Goal: Use online tool/utility: Utilize a website feature to perform a specific function

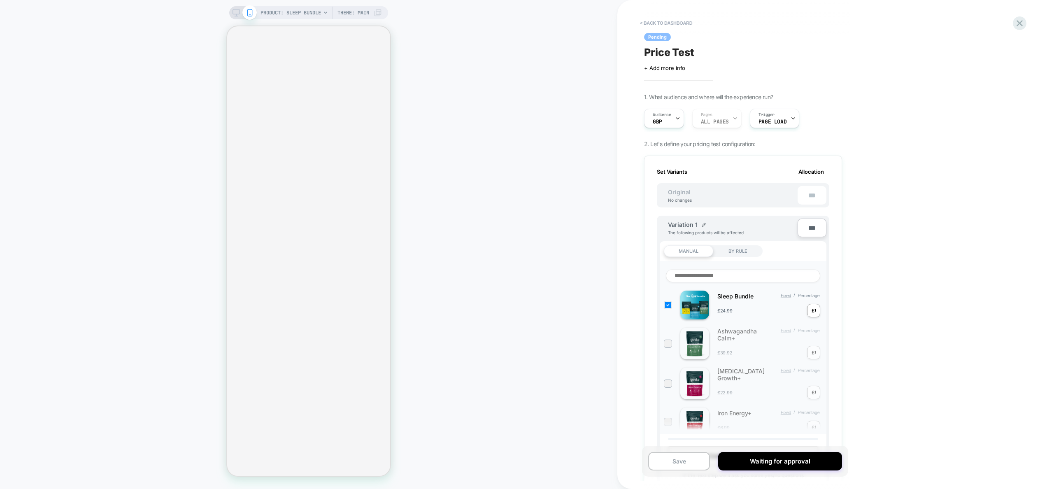
scroll to position [0, 1]
select select "**********"
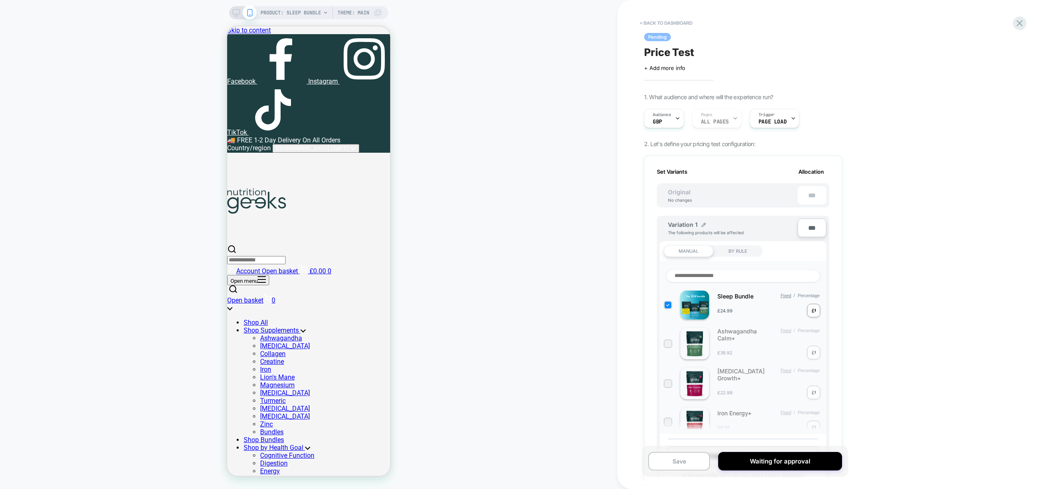
scroll to position [0, 0]
click at [0, 0] on div "Audience GBP" at bounding box center [0, 0] width 0 height 0
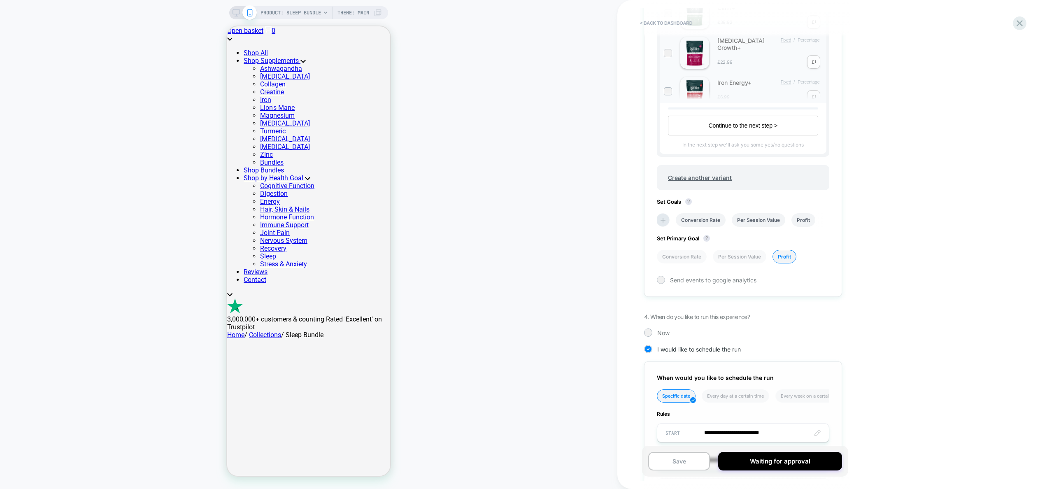
scroll to position [515, 0]
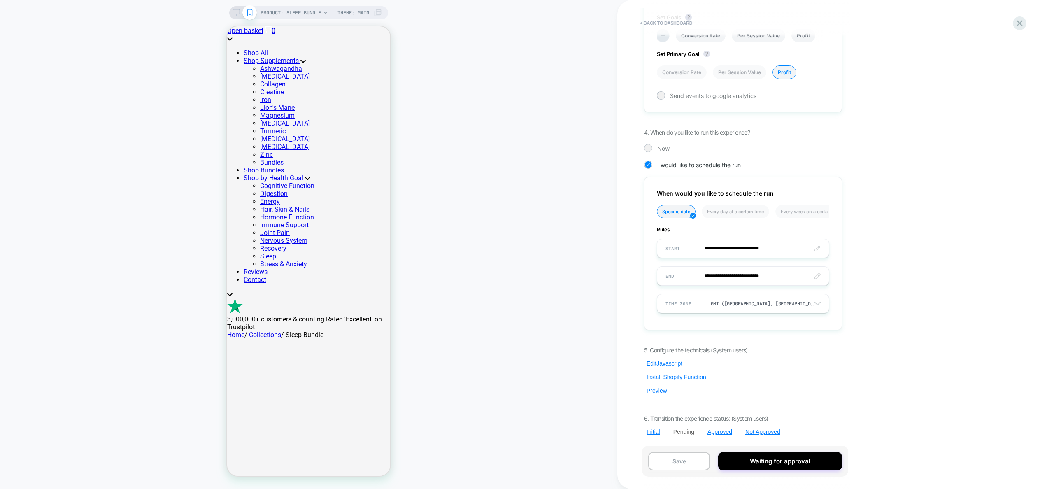
click at [656, 391] on button "Preview" at bounding box center [657, 390] width 26 height 7
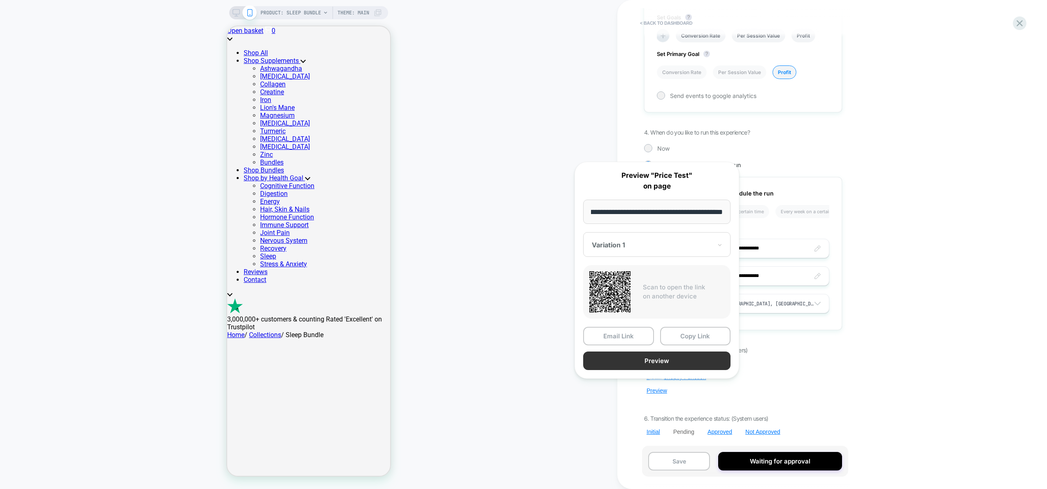
scroll to position [0, 0]
click at [664, 362] on button "Preview" at bounding box center [656, 361] width 147 height 19
click at [653, 361] on button "Preview" at bounding box center [656, 361] width 147 height 19
click at [898, 187] on div "< back to dashboard Pending Price Test Click to edit experience details + Add m…" at bounding box center [798, 244] width 362 height 489
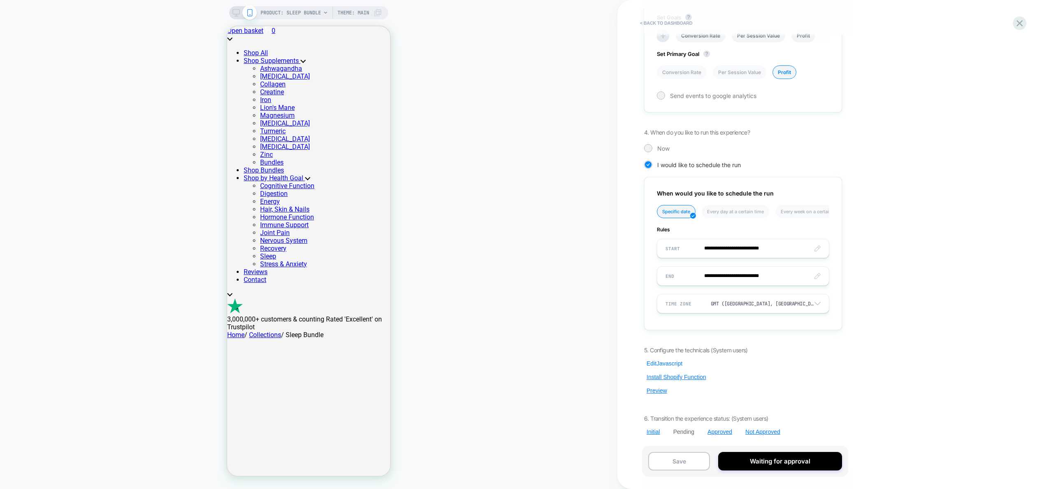
click at [40, 249] on button "Edit Javascript" at bounding box center [28, 246] width 24 height 8
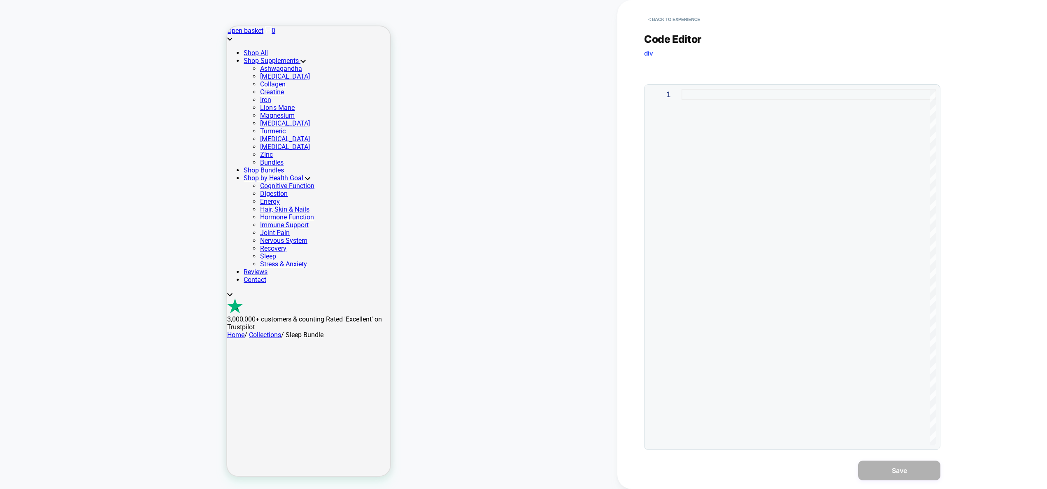
click at [767, 158] on div at bounding box center [809, 267] width 254 height 356
type textarea "*****"
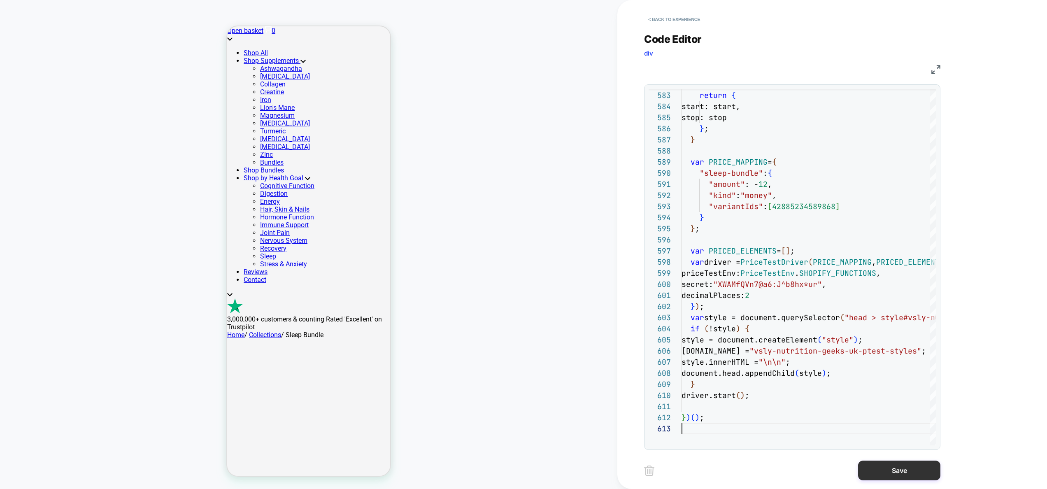
click at [884, 471] on button "Save" at bounding box center [899, 471] width 82 height 20
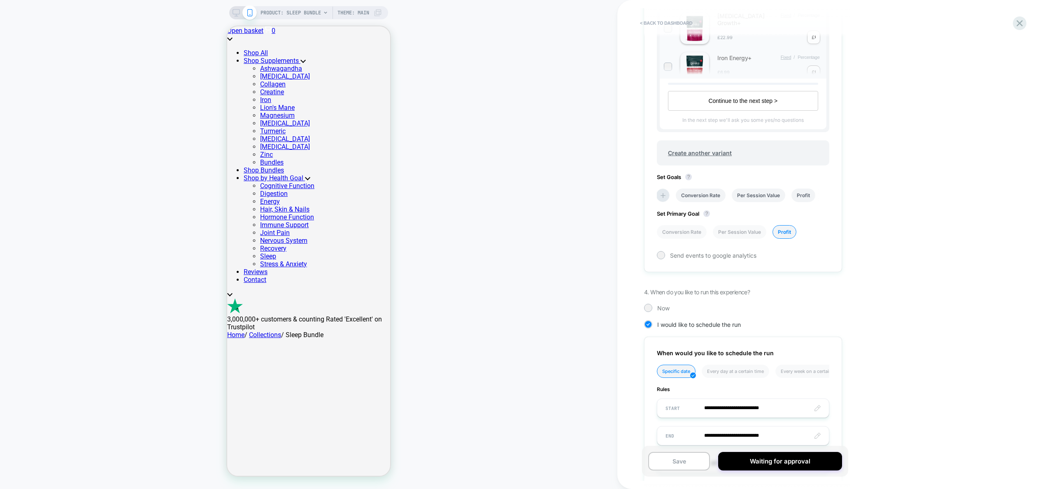
scroll to position [515, 0]
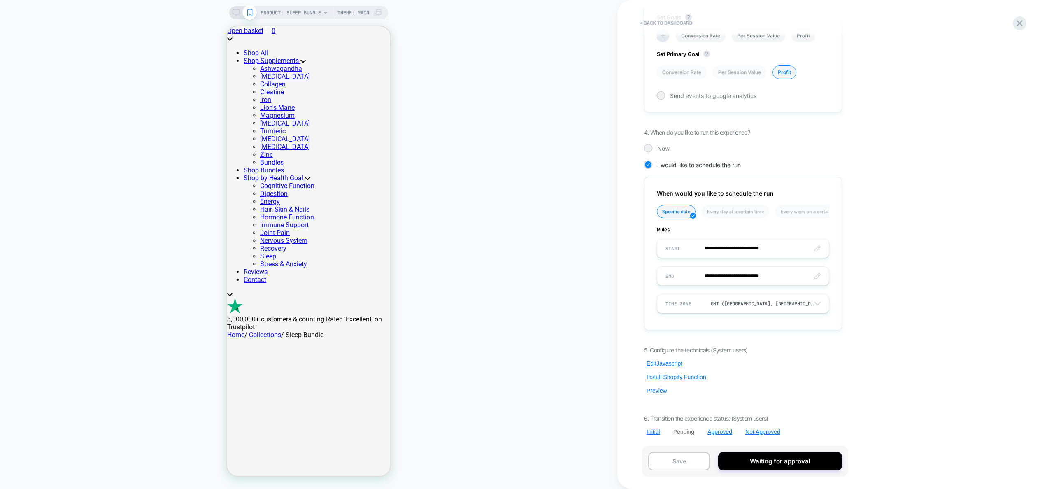
click at [661, 395] on div "5. Configure the technicals (System users) Edit Javascript Install Shopify Func…" at bounding box center [743, 391] width 198 height 89
click at [661, 391] on button "Preview" at bounding box center [657, 390] width 26 height 7
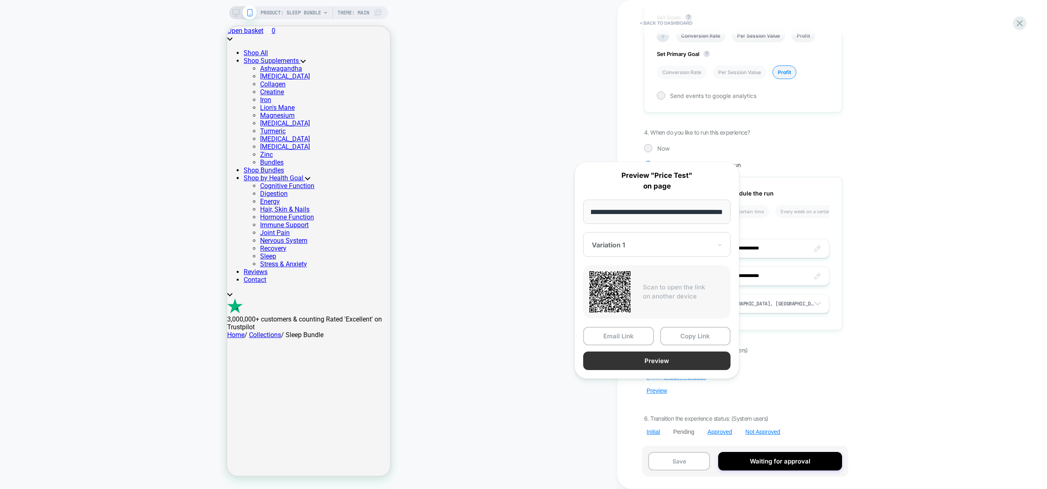
scroll to position [0, 0]
click at [654, 359] on button "Preview" at bounding box center [656, 361] width 147 height 19
click at [685, 340] on button "Copy Link" at bounding box center [695, 336] width 71 height 19
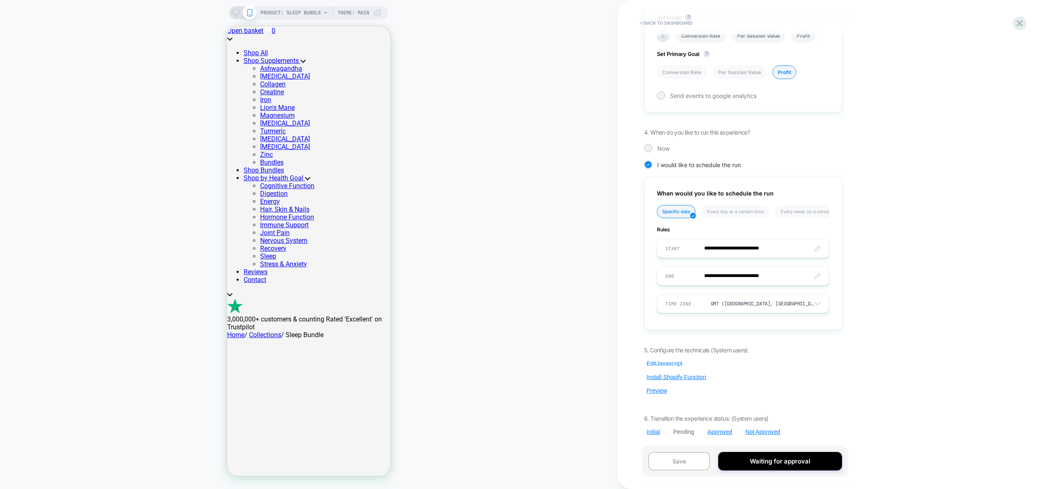
click at [669, 365] on button "Edit Javascript" at bounding box center [664, 363] width 41 height 7
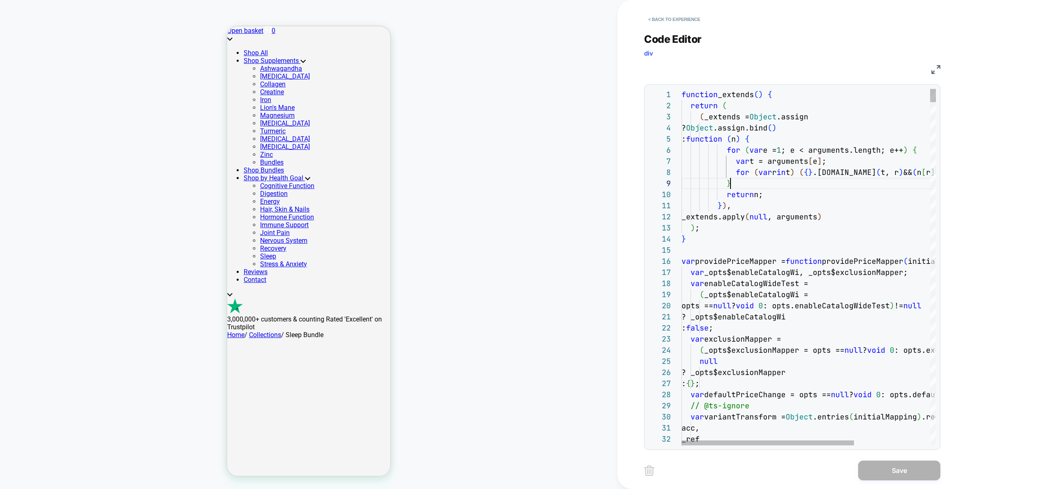
scroll to position [89, 49]
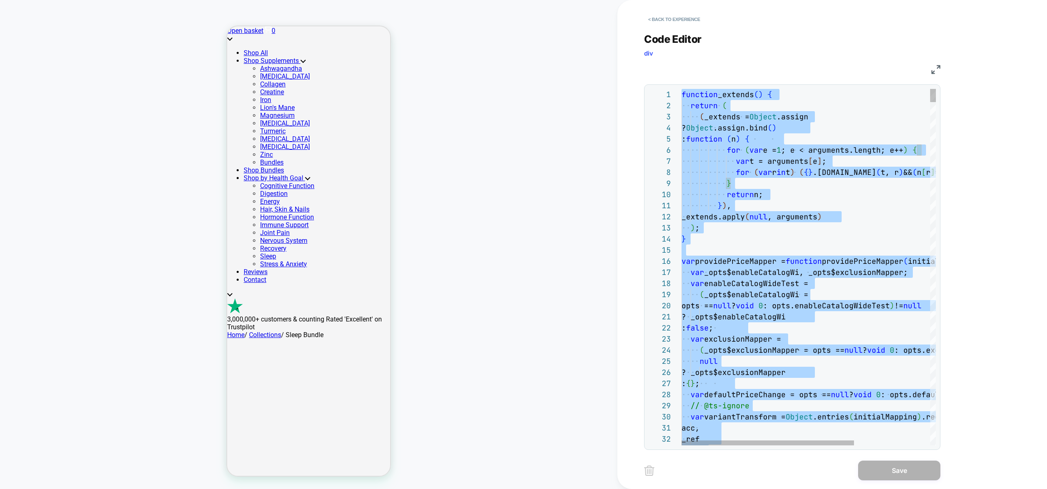
type textarea "*****"
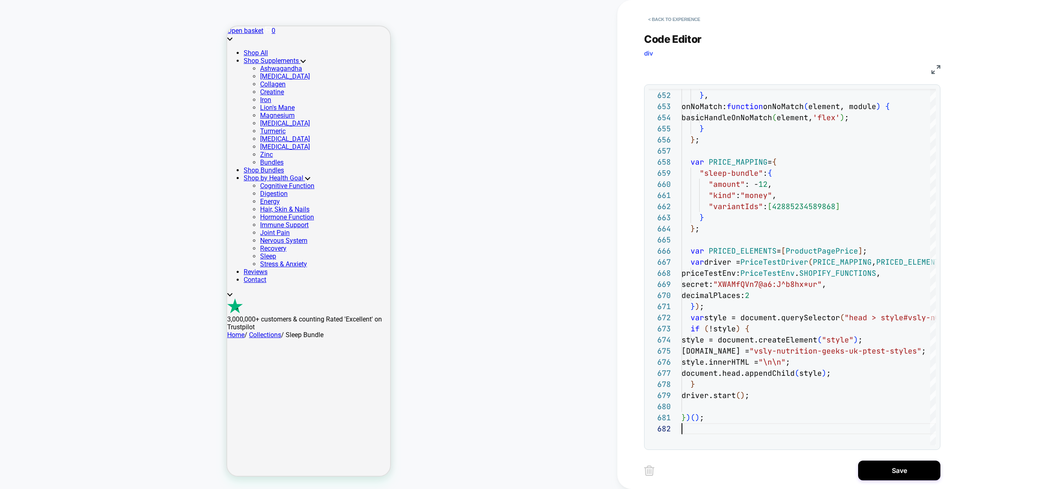
click at [877, 467] on button "Save" at bounding box center [899, 471] width 82 height 20
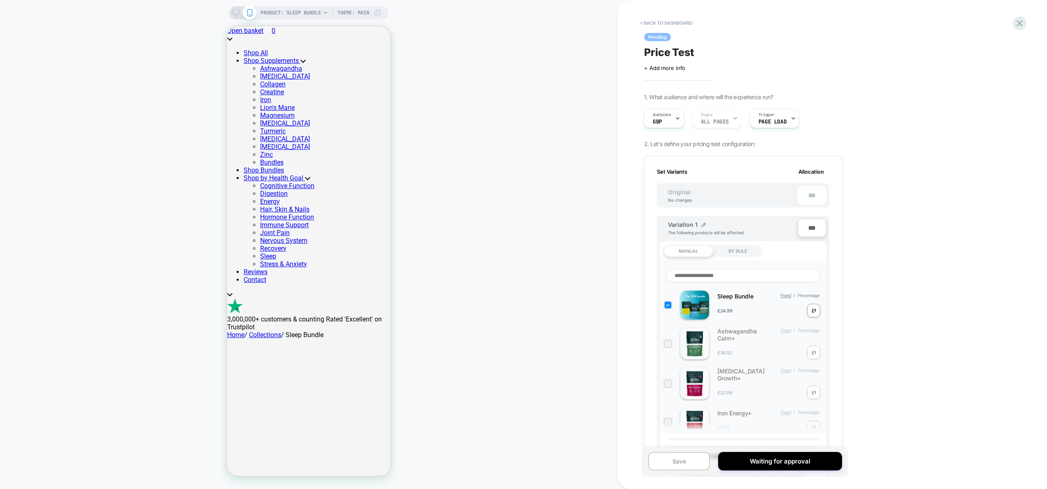
scroll to position [515, 0]
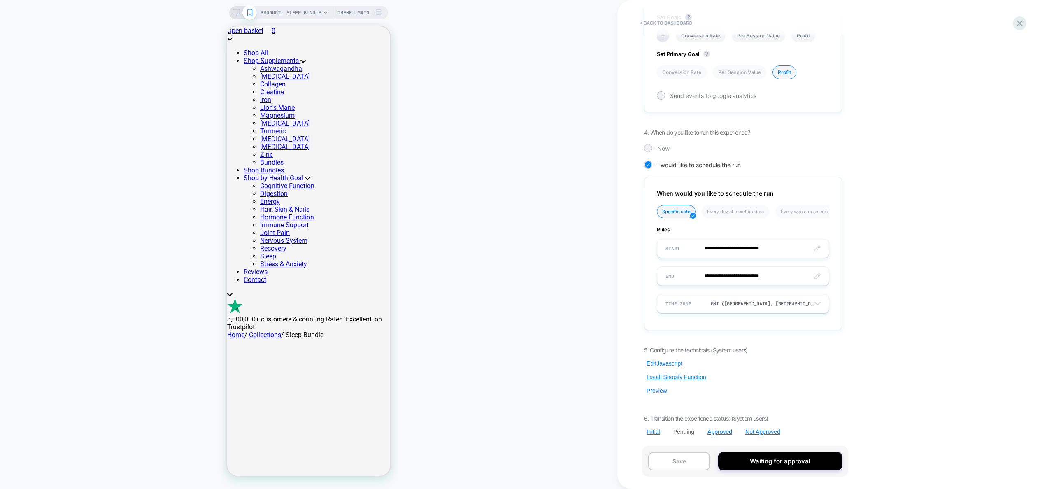
click at [664, 394] on button "Preview" at bounding box center [657, 390] width 26 height 7
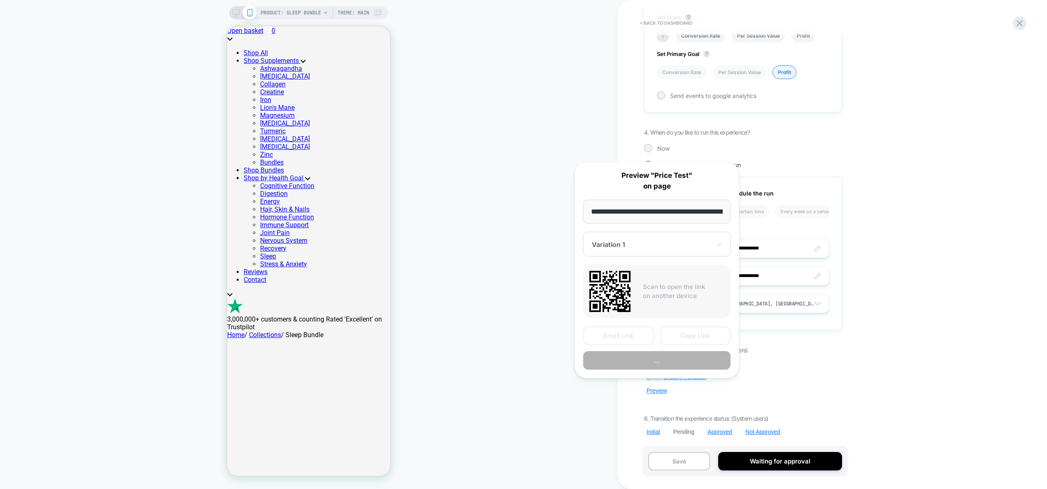
scroll to position [0, 108]
click at [673, 362] on button "Preview" at bounding box center [656, 361] width 147 height 19
click at [685, 333] on button "Copy Link" at bounding box center [695, 336] width 71 height 19
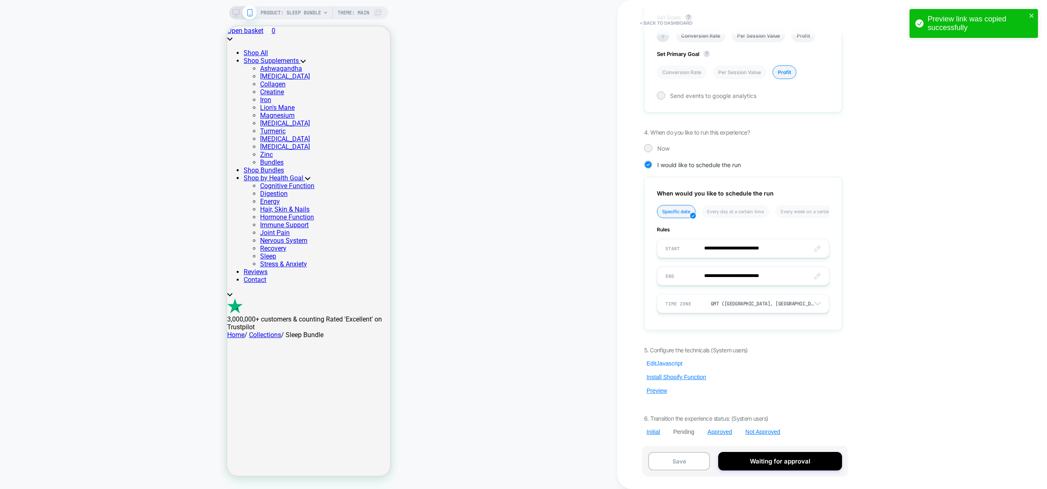
click at [661, 362] on button "Edit Javascript" at bounding box center [664, 363] width 41 height 7
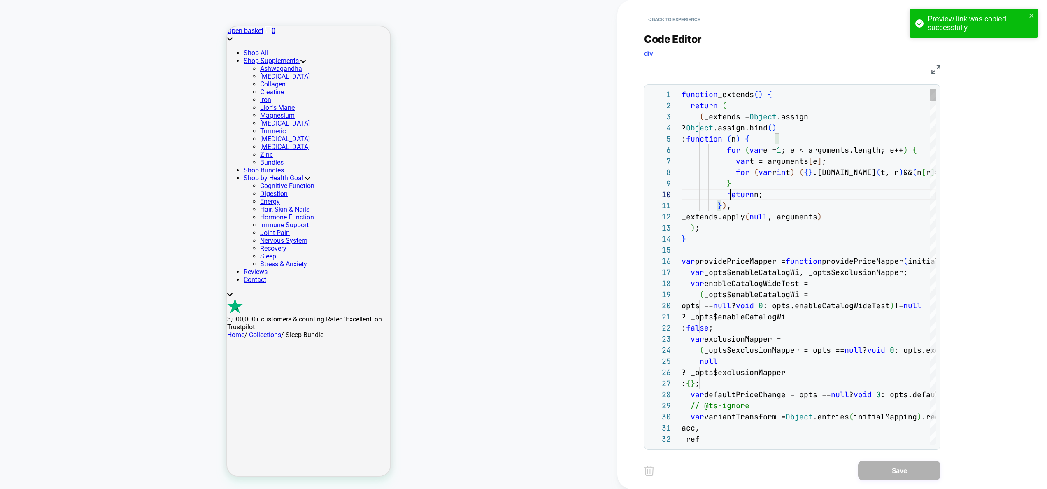
scroll to position [100, 49]
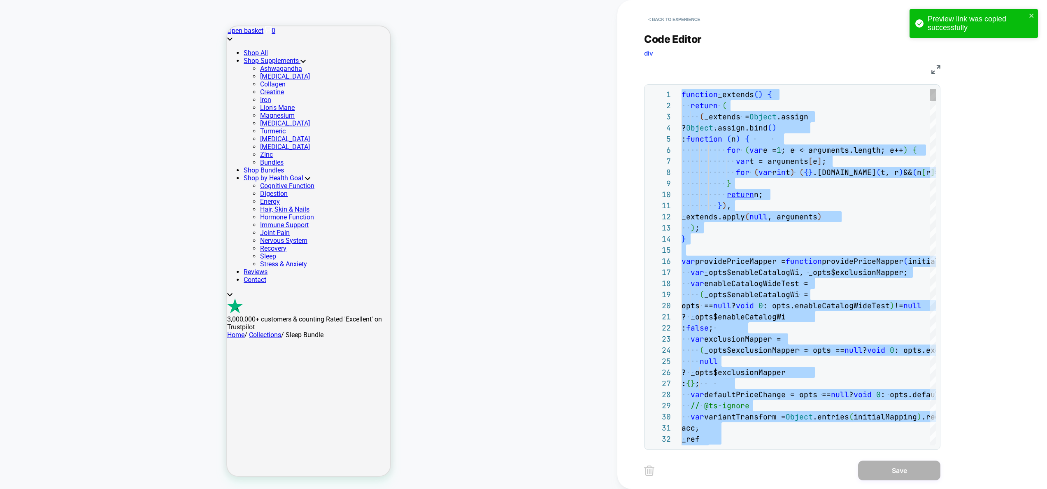
type textarea "**********"
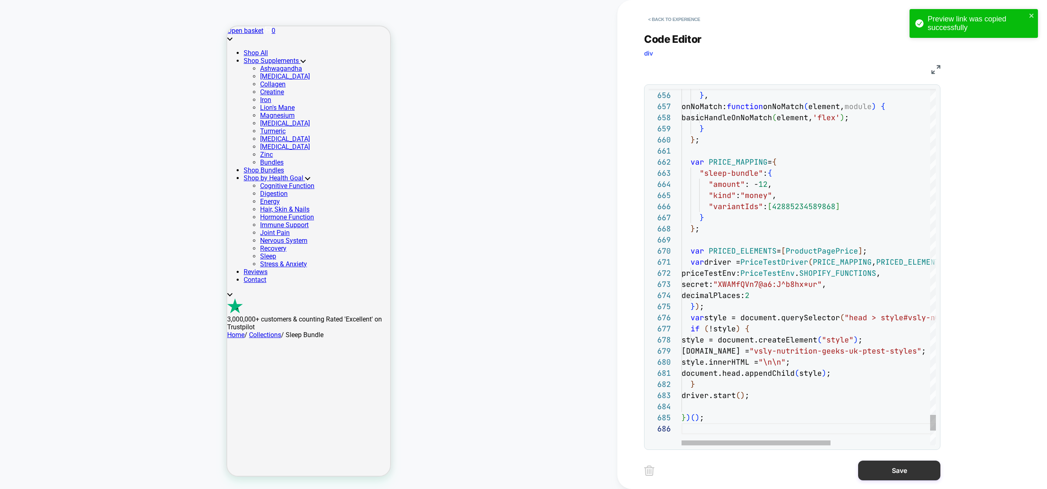
click at [904, 480] on button "Save" at bounding box center [899, 471] width 82 height 20
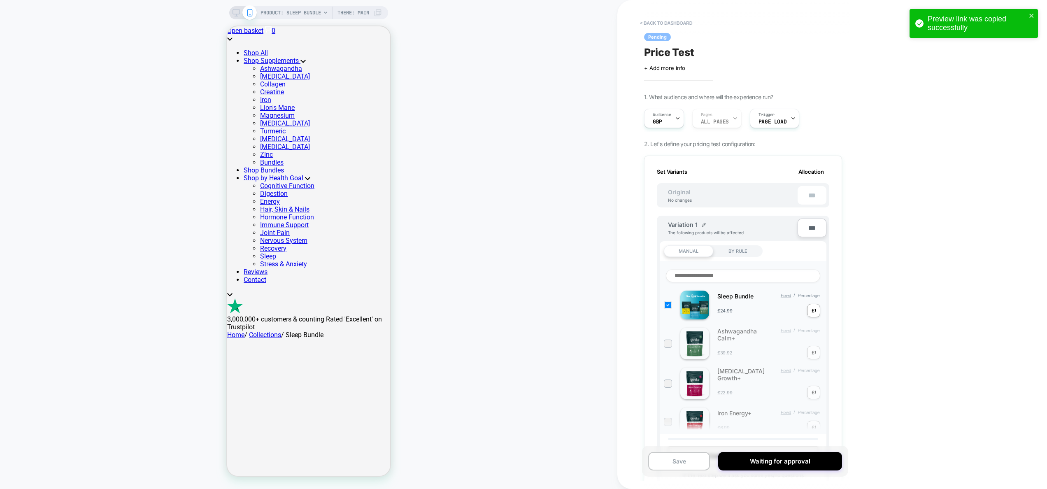
scroll to position [515, 0]
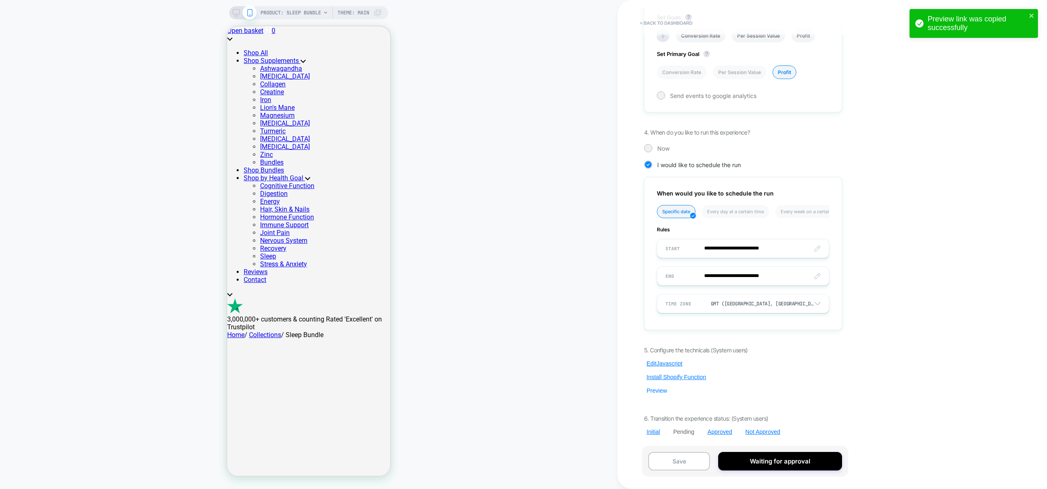
click at [658, 391] on button "Preview" at bounding box center [657, 390] width 26 height 7
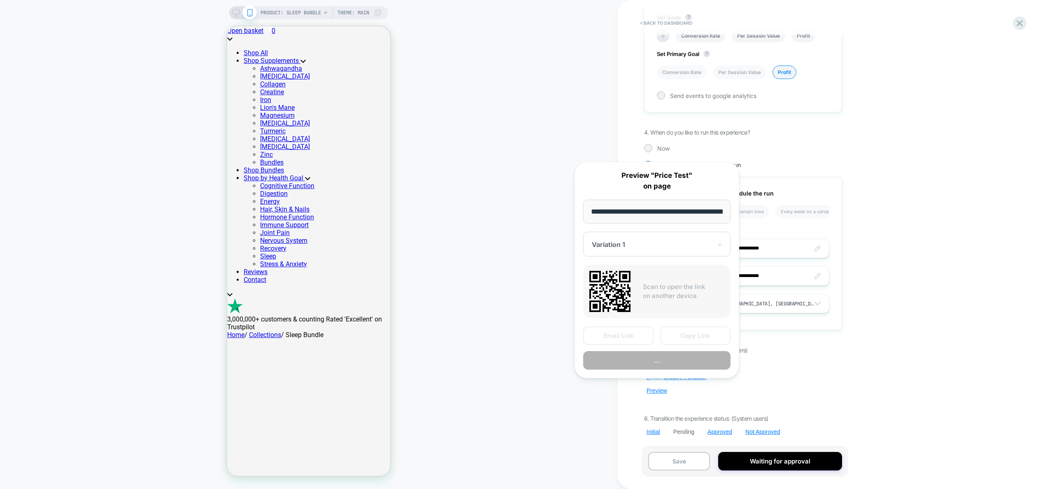
scroll to position [0, 108]
click at [661, 361] on button "Preview" at bounding box center [656, 361] width 147 height 19
drag, startPoint x: 857, startPoint y: 356, endPoint x: 576, endPoint y: 225, distance: 309.6
click at [857, 355] on div "< back to dashboard Pending Price Test Click to edit experience details + Add m…" at bounding box center [798, 244] width 362 height 489
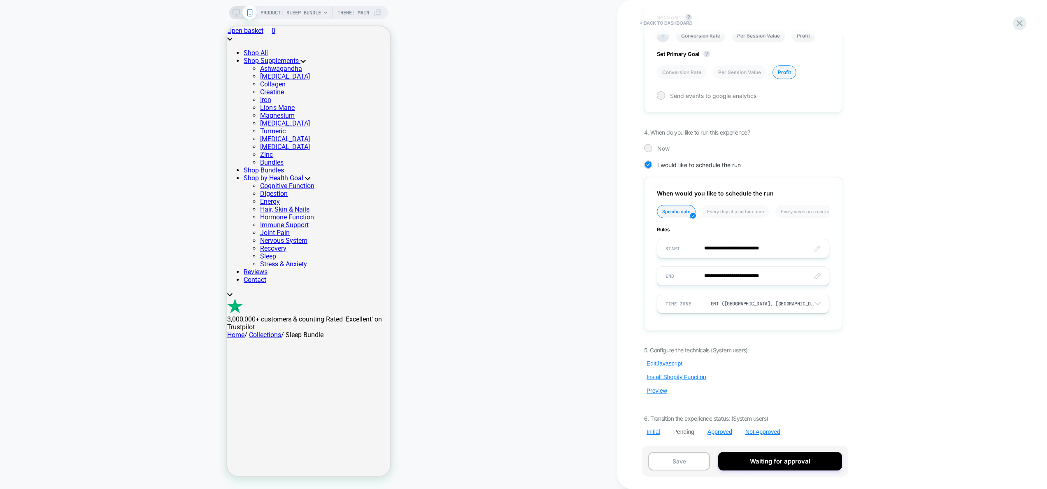
click at [660, 363] on button "Edit Javascript" at bounding box center [664, 363] width 41 height 7
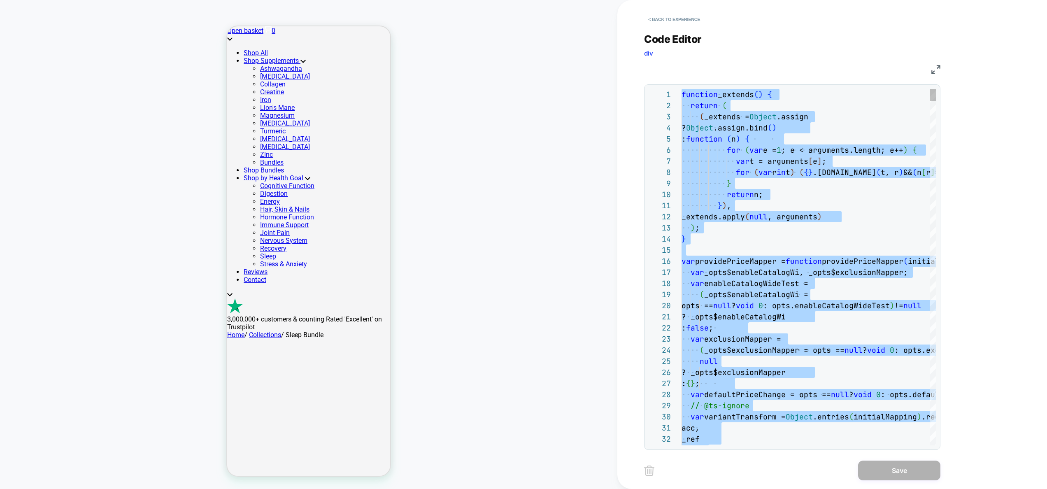
type textarea "**********"
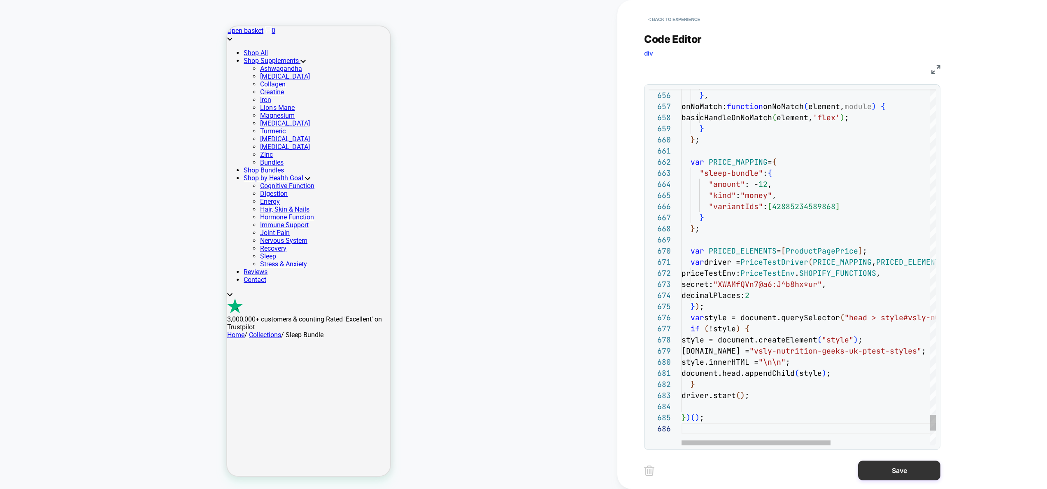
click at [889, 473] on button "Save" at bounding box center [899, 471] width 82 height 20
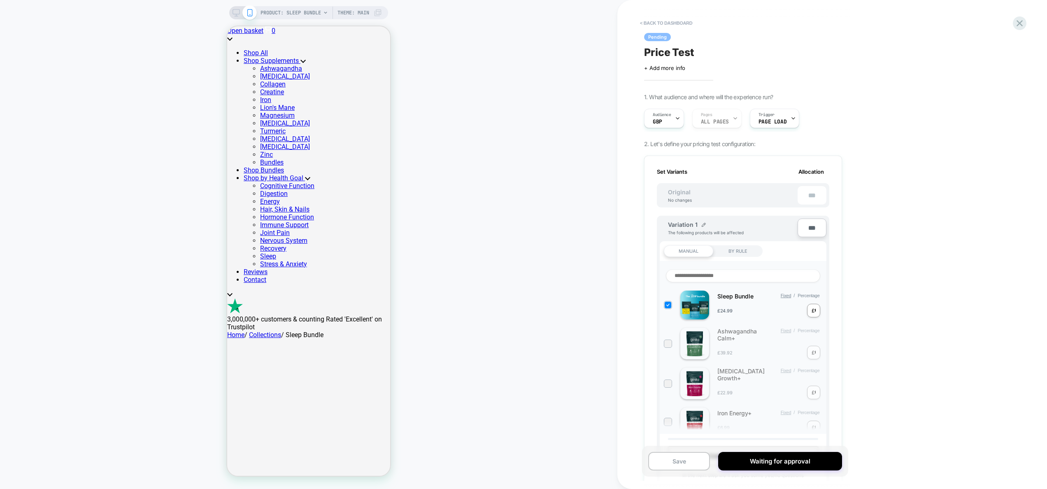
scroll to position [515, 0]
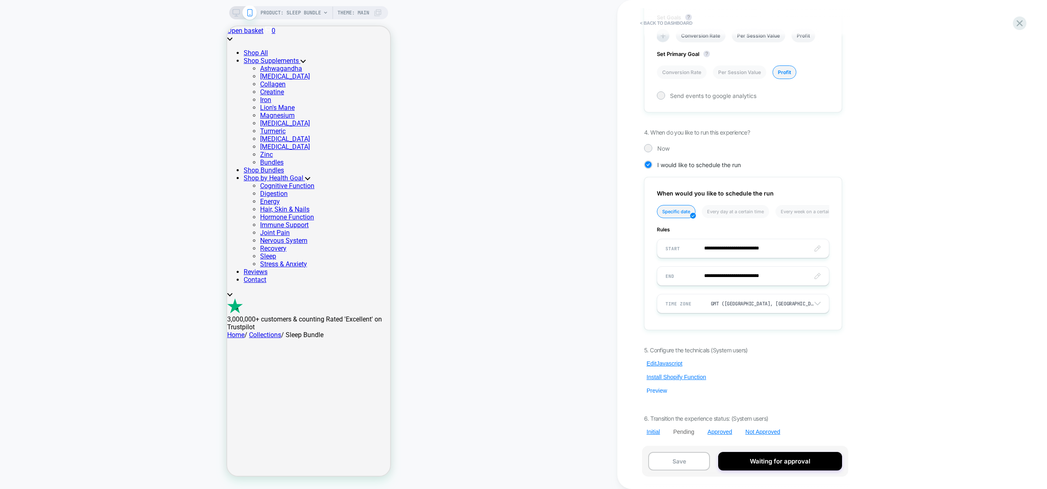
click at [659, 392] on button "Preview" at bounding box center [657, 390] width 26 height 7
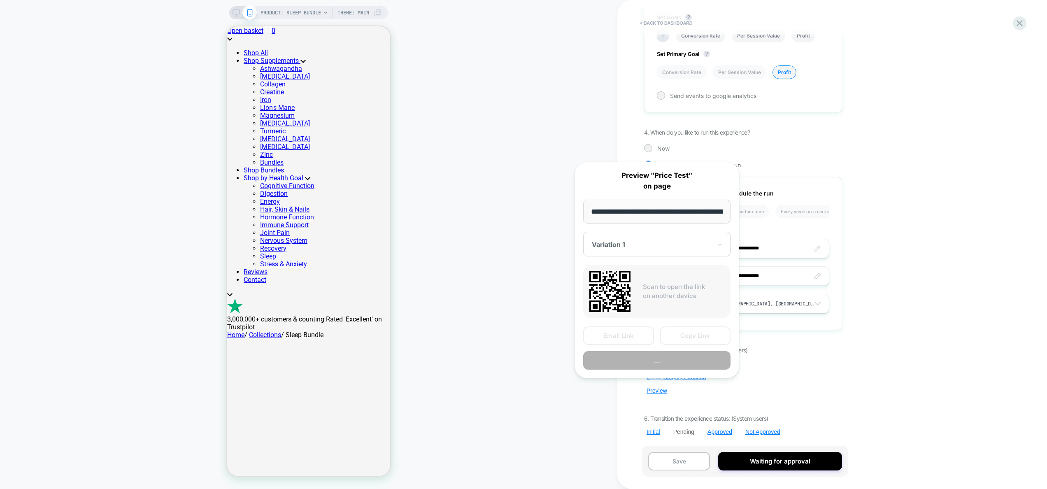
scroll to position [0, 108]
click at [693, 334] on button "Copy Link" at bounding box center [695, 336] width 71 height 19
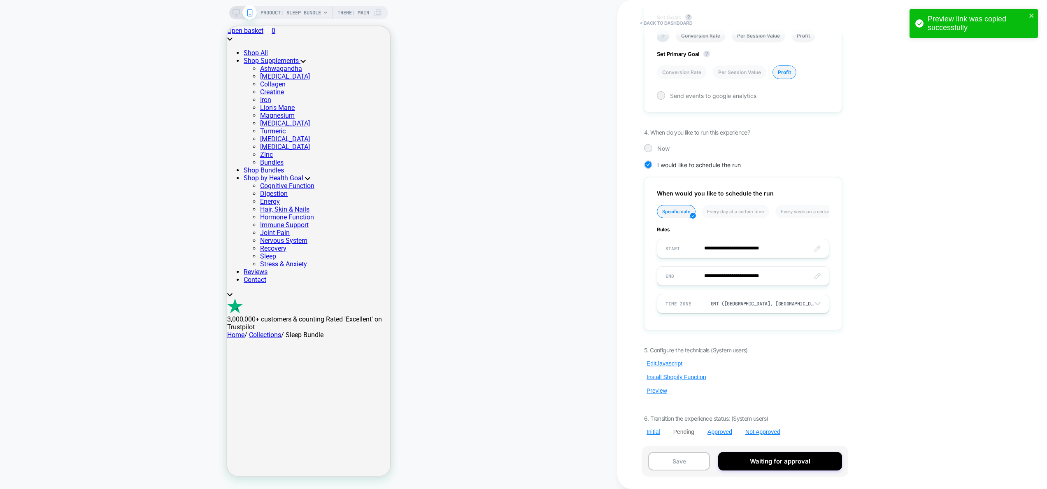
click at [663, 359] on div "5. Configure the technicals (System users) Edit Javascript Install Shopify Func…" at bounding box center [743, 391] width 198 height 89
click at [666, 363] on button "Edit Javascript" at bounding box center [664, 363] width 41 height 7
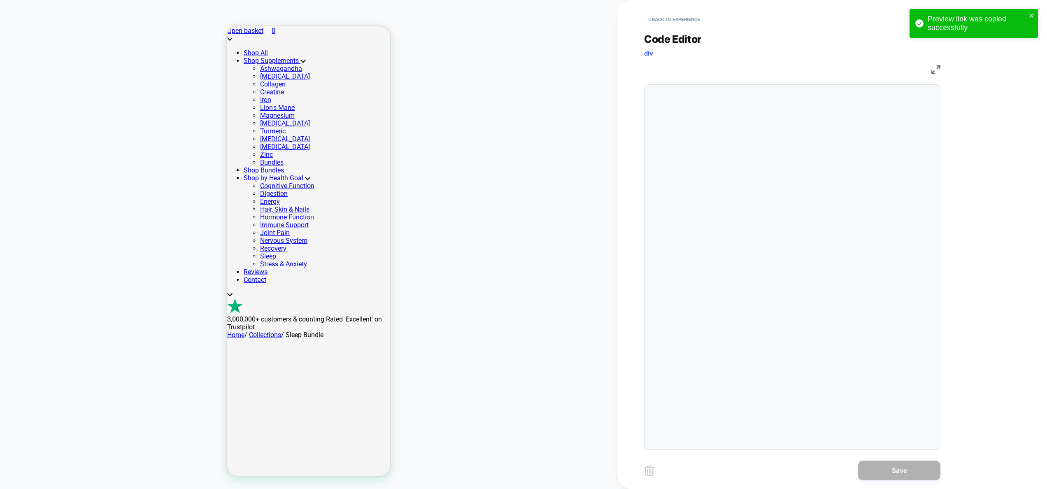
scroll to position [78, 67]
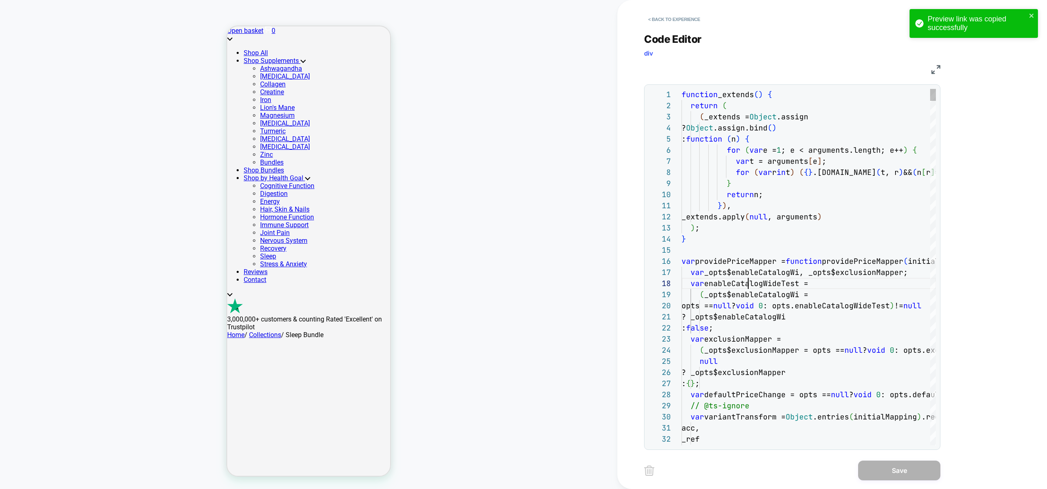
type textarea "**********"
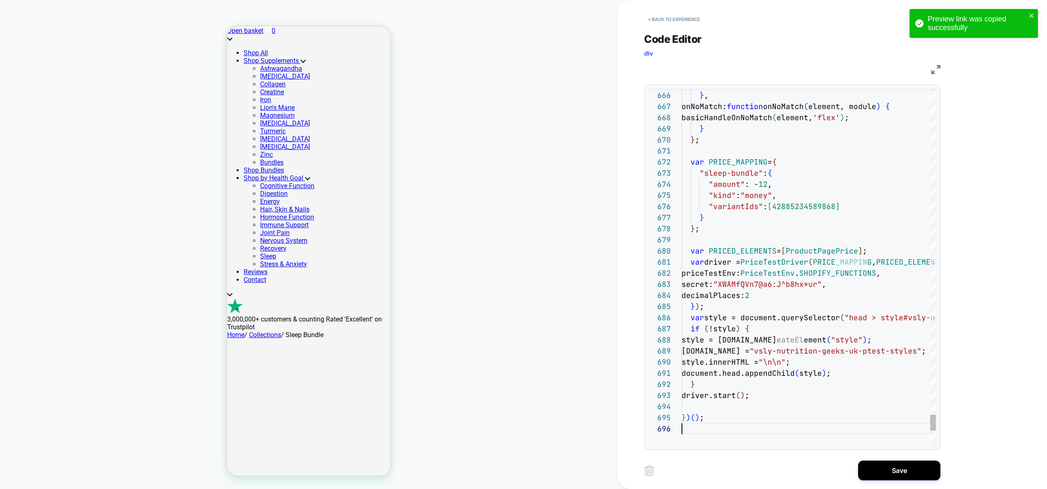
scroll to position [56, 0]
drag, startPoint x: 905, startPoint y: 478, endPoint x: 899, endPoint y: 477, distance: 6.8
click at [905, 478] on button "Save" at bounding box center [899, 471] width 82 height 20
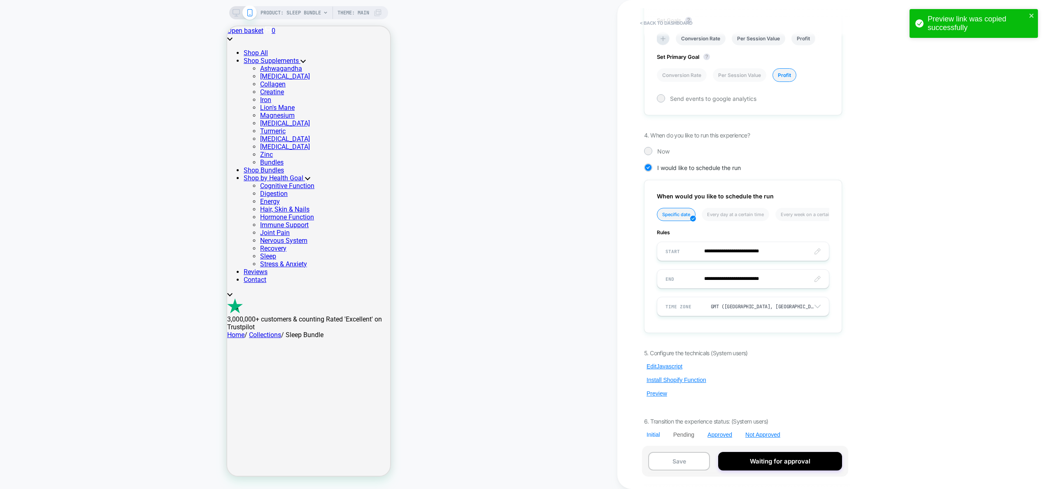
scroll to position [515, 0]
click at [656, 391] on button "Preview" at bounding box center [657, 390] width 26 height 7
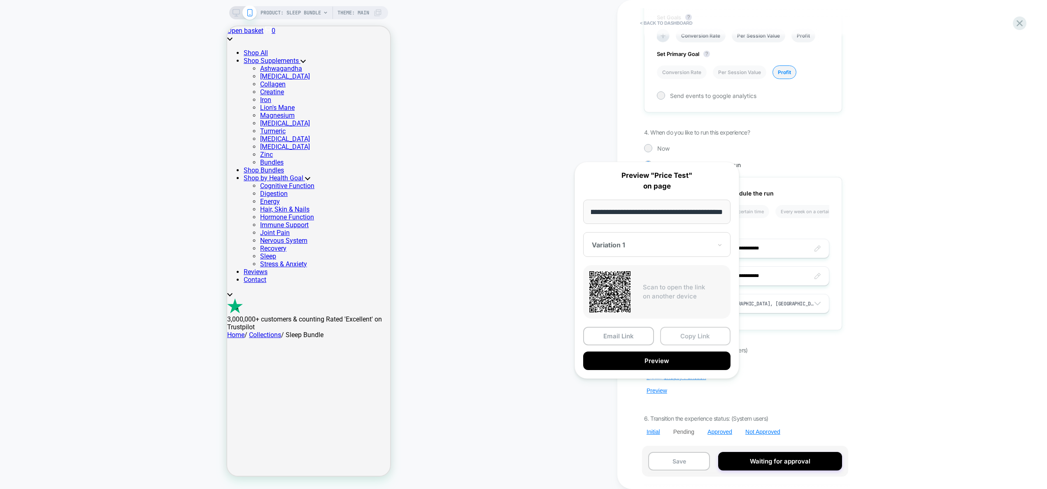
scroll to position [0, 0]
click at [707, 338] on button "Copy Link" at bounding box center [695, 336] width 71 height 19
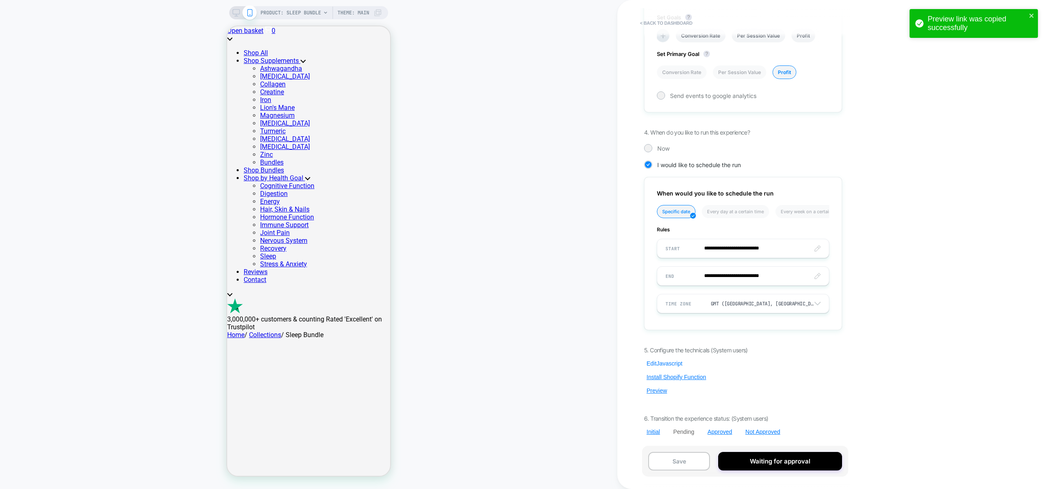
click at [659, 361] on button "Edit Javascript" at bounding box center [664, 363] width 41 height 7
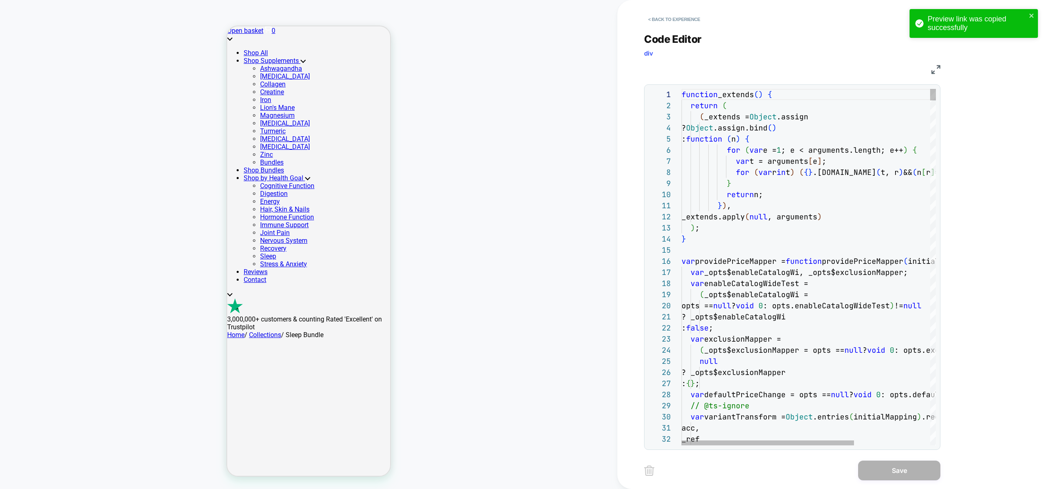
scroll to position [22, 18]
type textarea "**********"
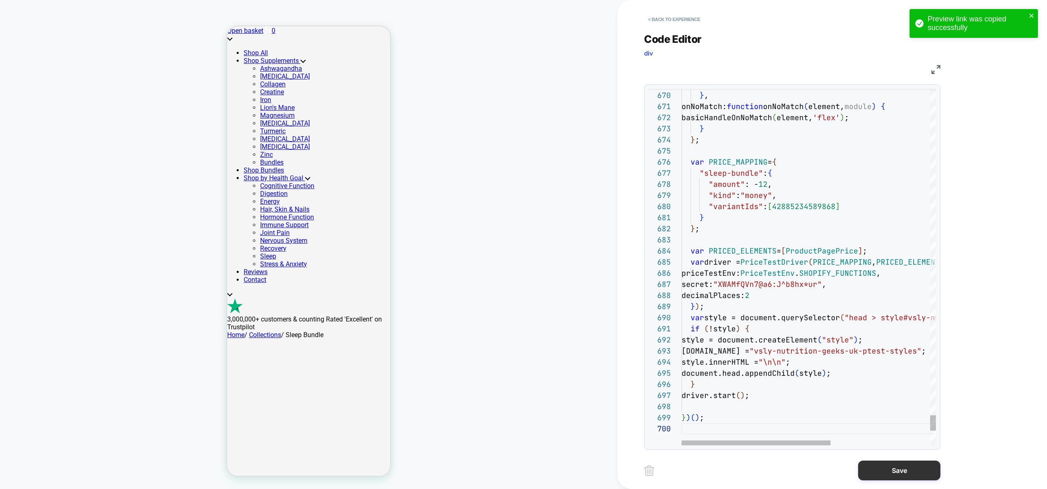
click at [910, 470] on button "Save" at bounding box center [899, 471] width 82 height 20
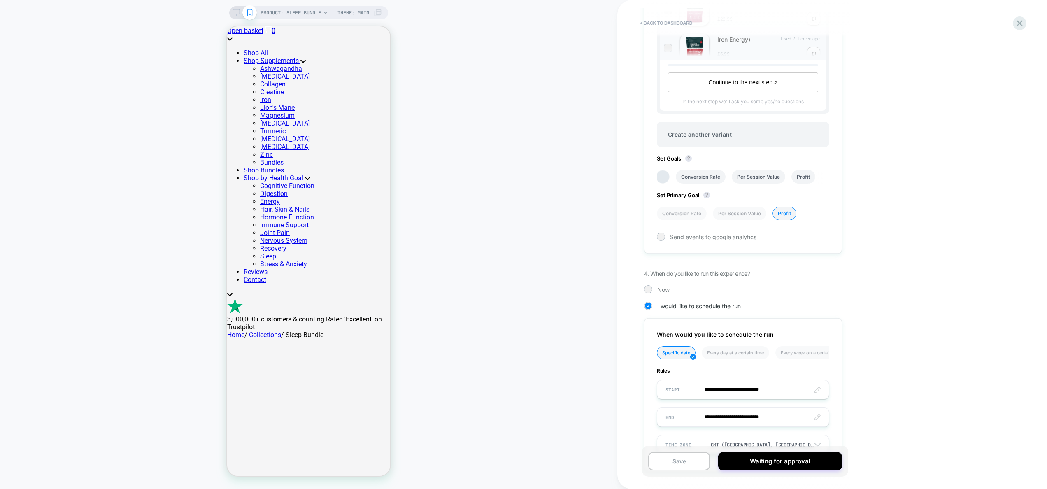
scroll to position [515, 0]
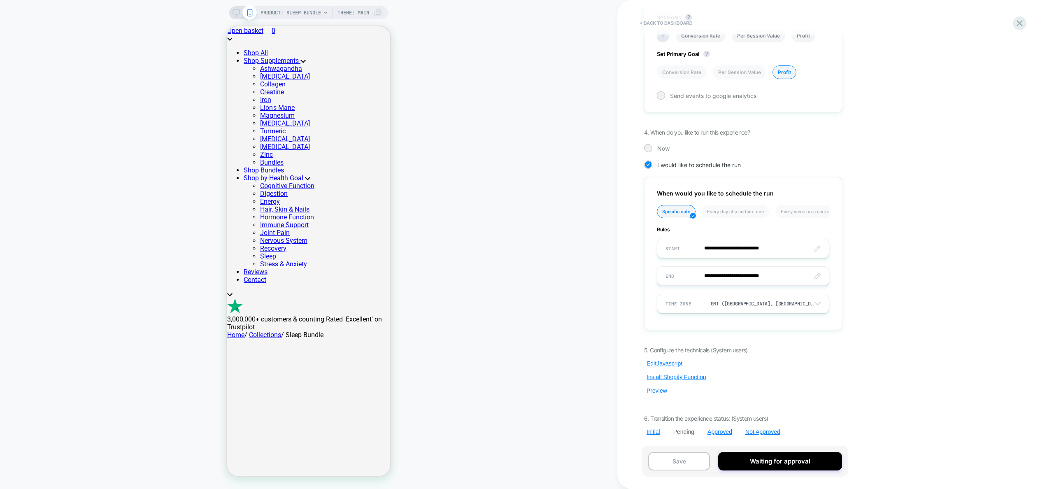
click at [657, 389] on button "Preview" at bounding box center [657, 390] width 26 height 7
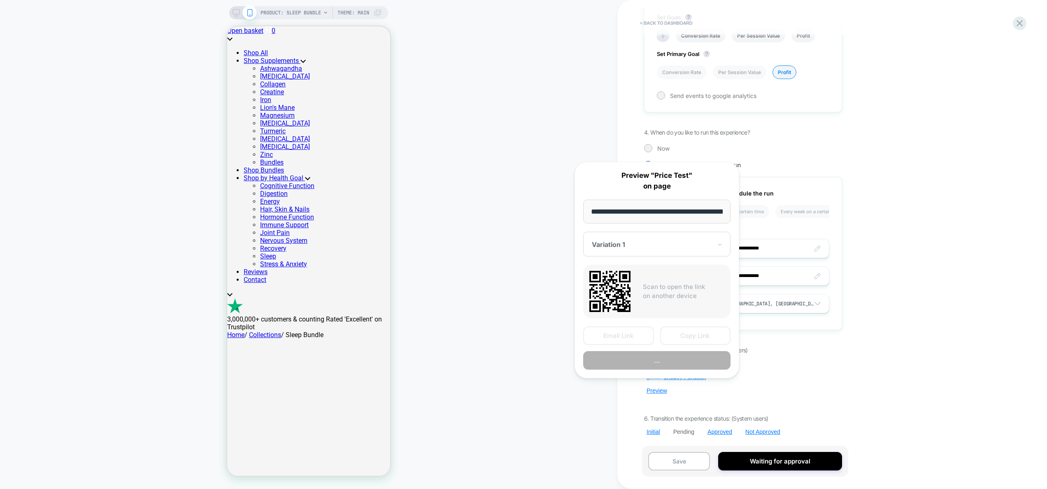
scroll to position [0, 108]
click at [683, 338] on button "Copy Link" at bounding box center [695, 336] width 71 height 19
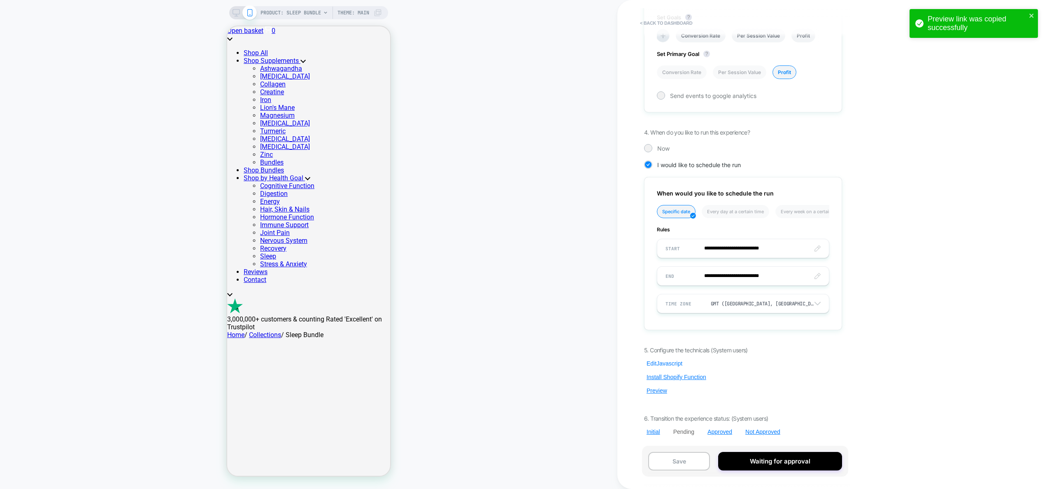
click at [663, 362] on button "Edit Javascript" at bounding box center [664, 363] width 41 height 7
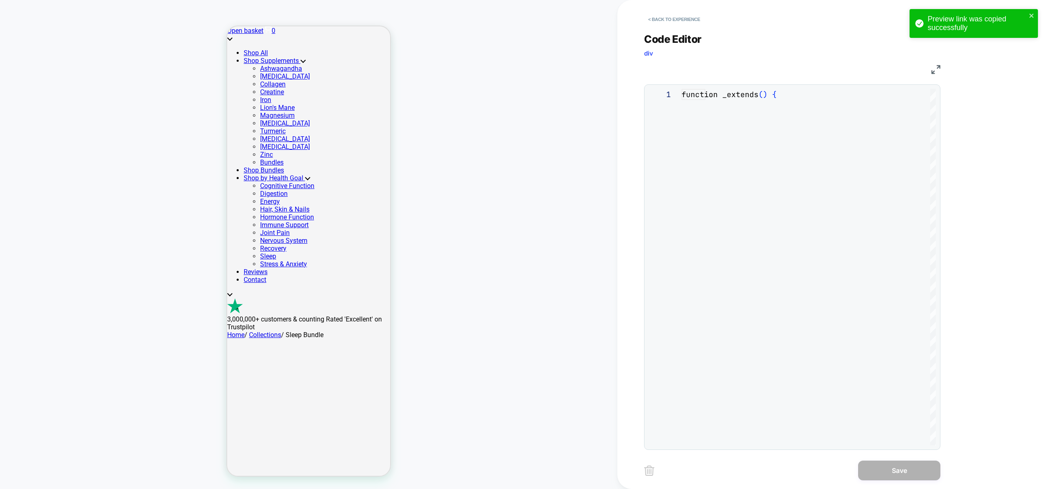
scroll to position [111, 0]
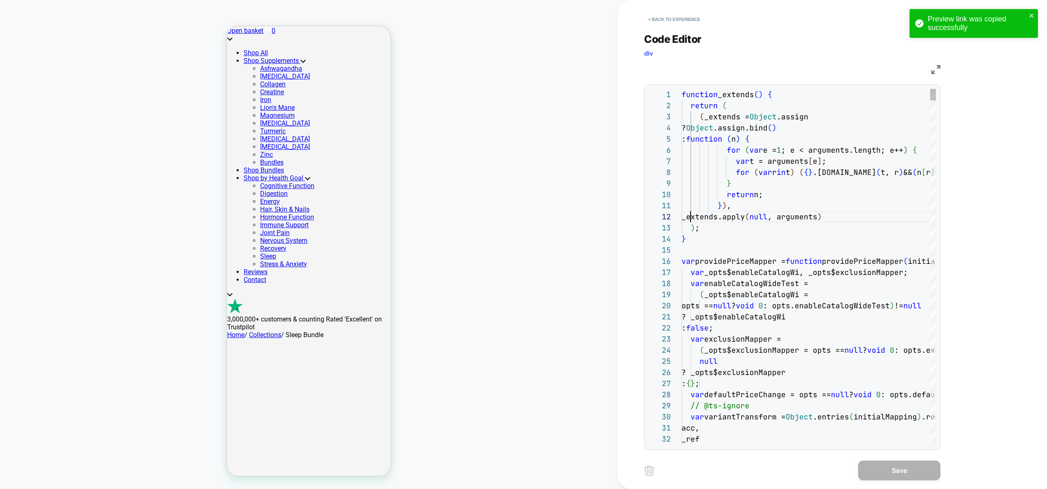
type textarea "**********"
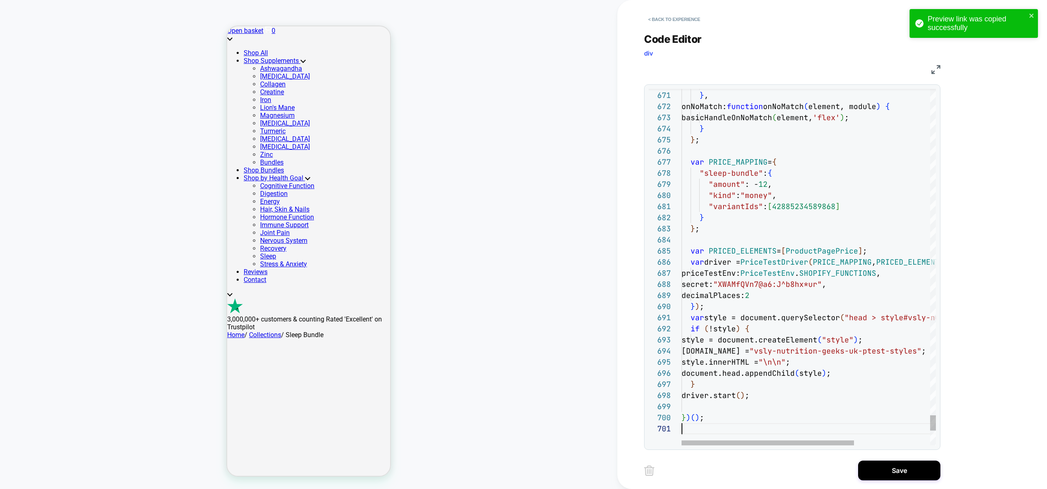
scroll to position [0, 0]
click at [897, 468] on button "Save" at bounding box center [899, 471] width 82 height 20
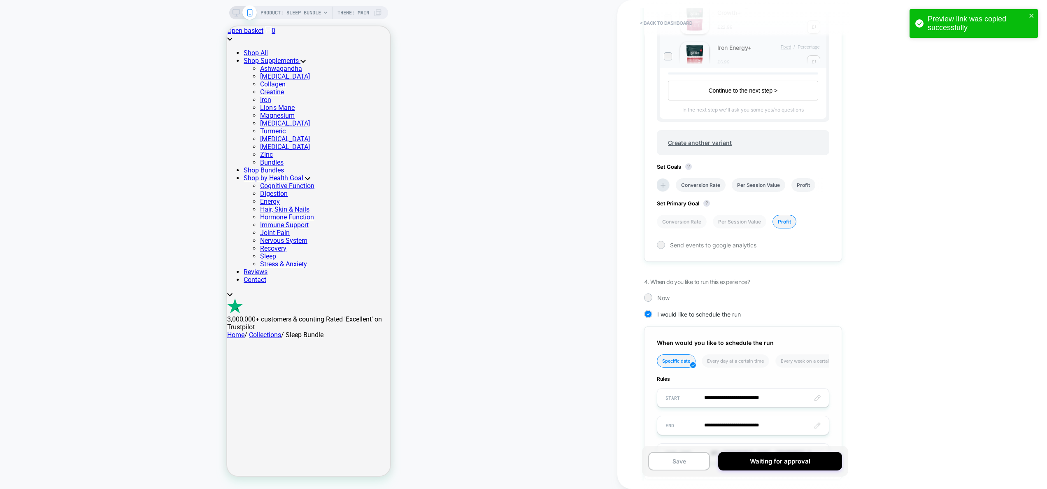
scroll to position [515, 0]
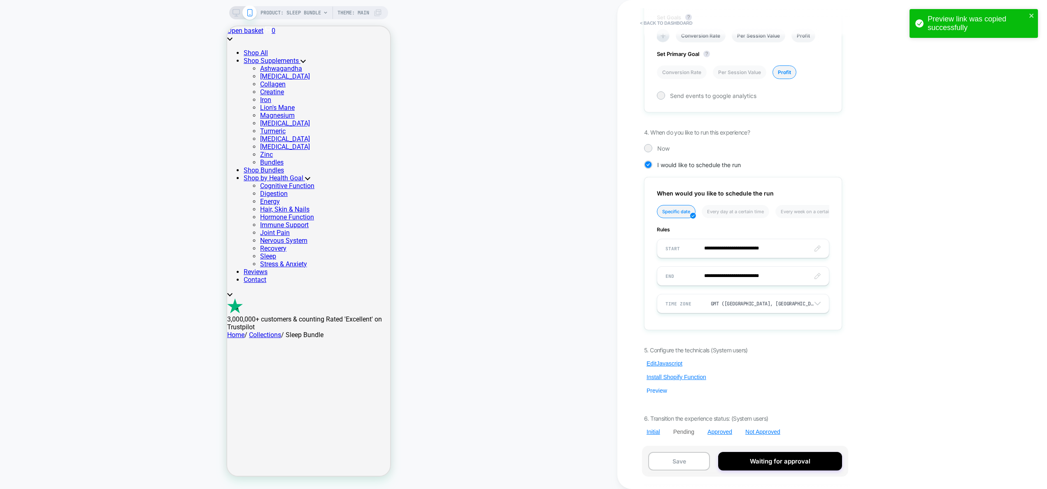
click at [661, 393] on button "Preview" at bounding box center [657, 390] width 26 height 7
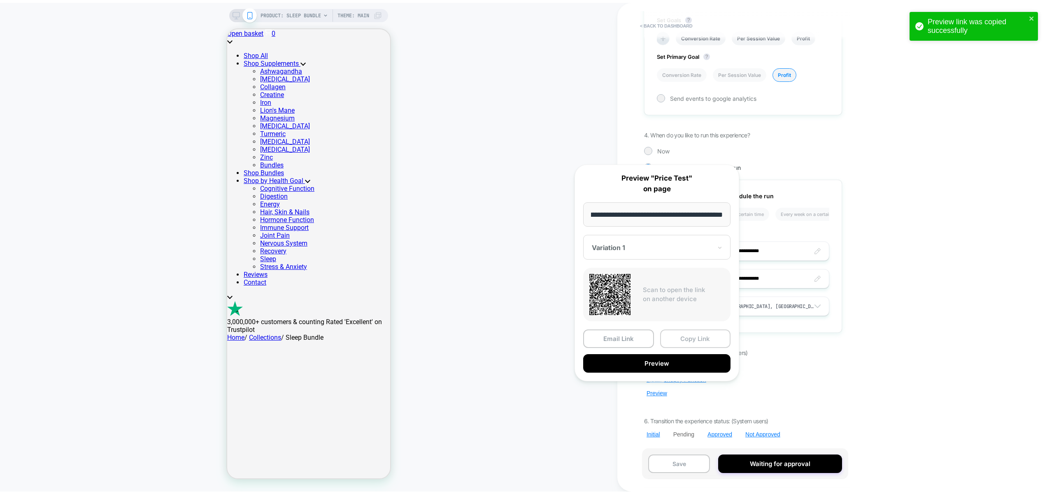
scroll to position [0, 0]
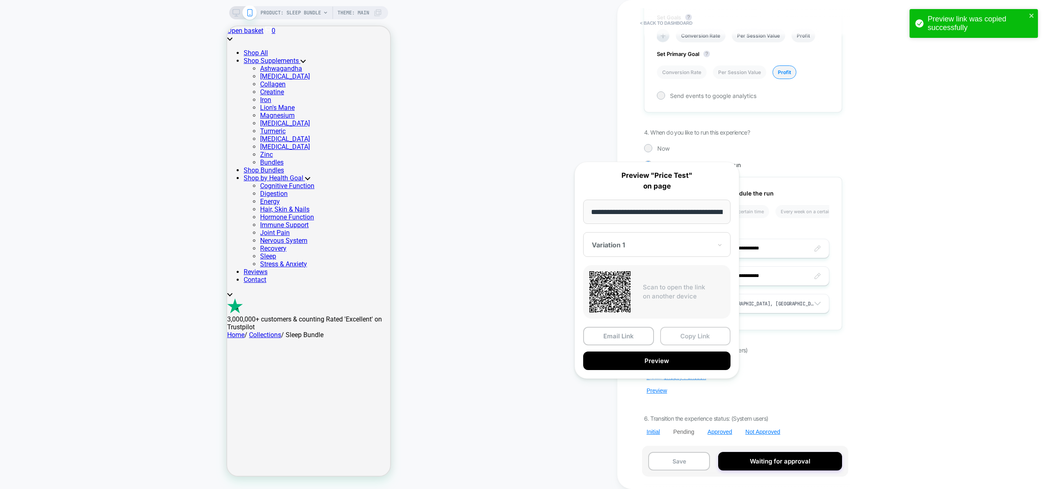
click at [692, 338] on button "Copy Link" at bounding box center [695, 336] width 71 height 19
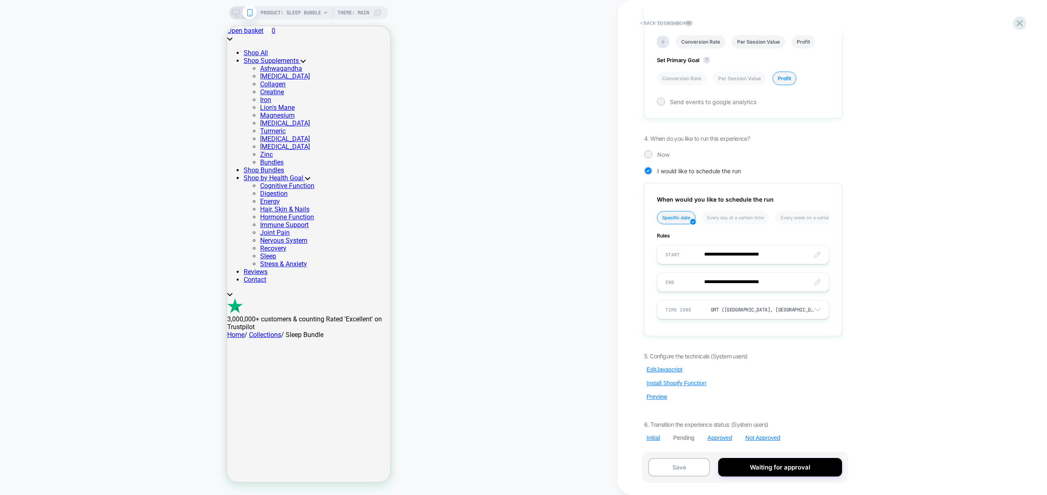
scroll to position [509, 0]
click at [657, 369] on button "Edit Javascript" at bounding box center [664, 369] width 41 height 7
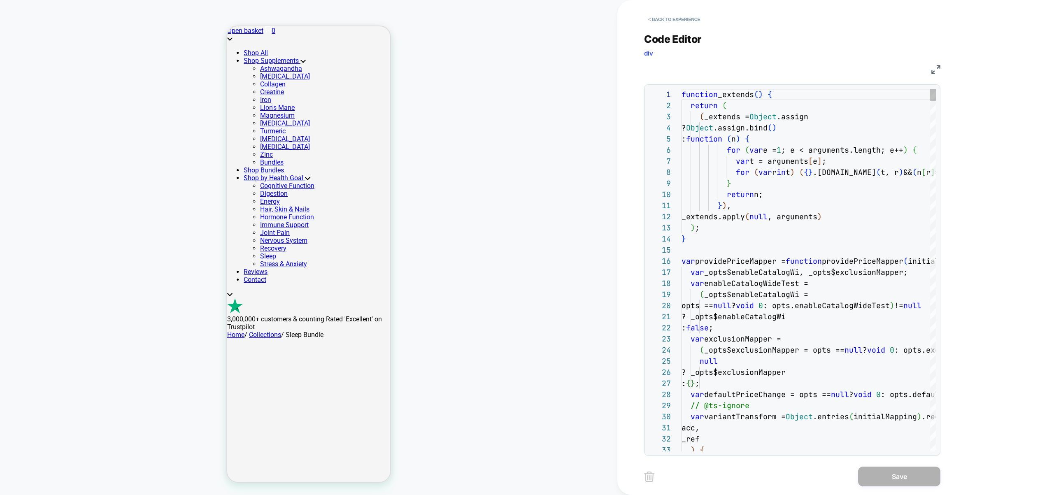
scroll to position [11, 89]
type textarea "**********"
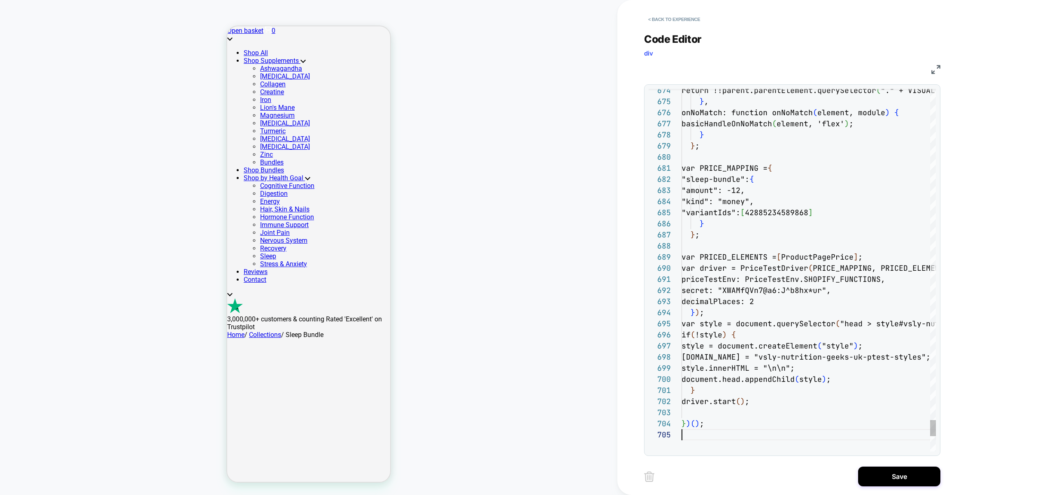
scroll to position [44, 0]
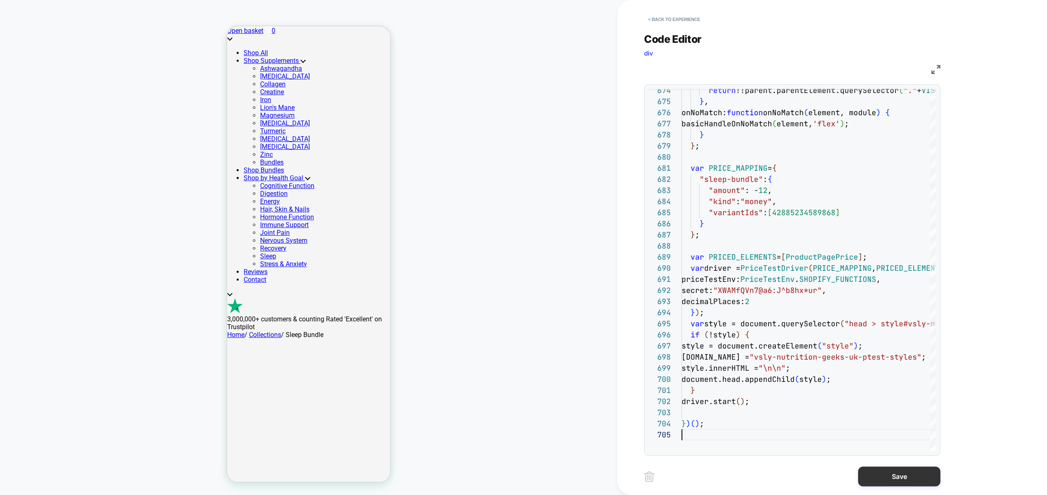
click at [901, 476] on button "Save" at bounding box center [899, 477] width 82 height 20
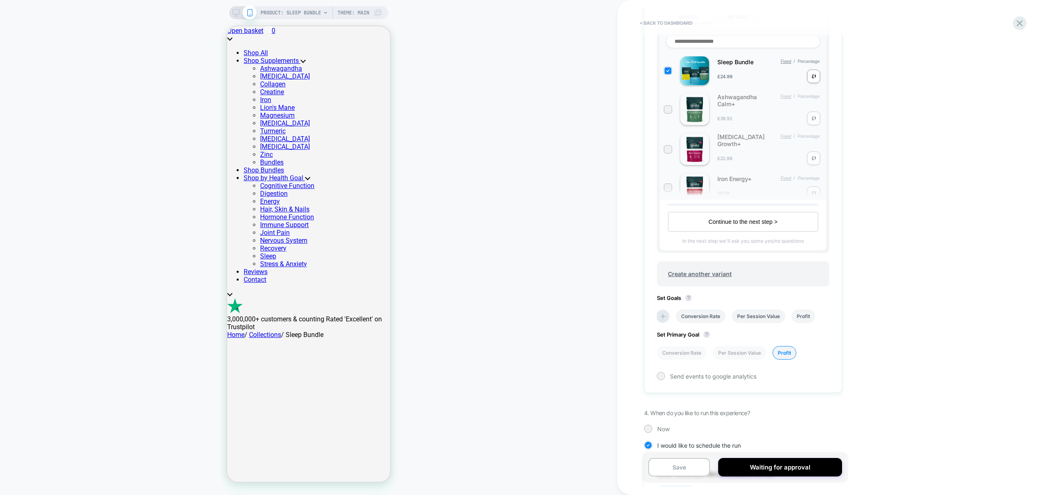
scroll to position [509, 0]
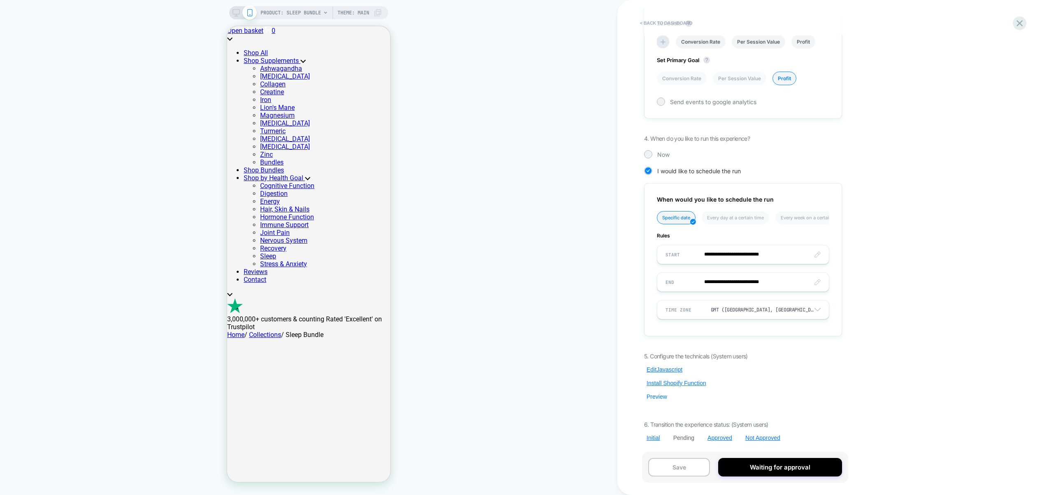
click at [654, 395] on button "Preview" at bounding box center [657, 396] width 26 height 7
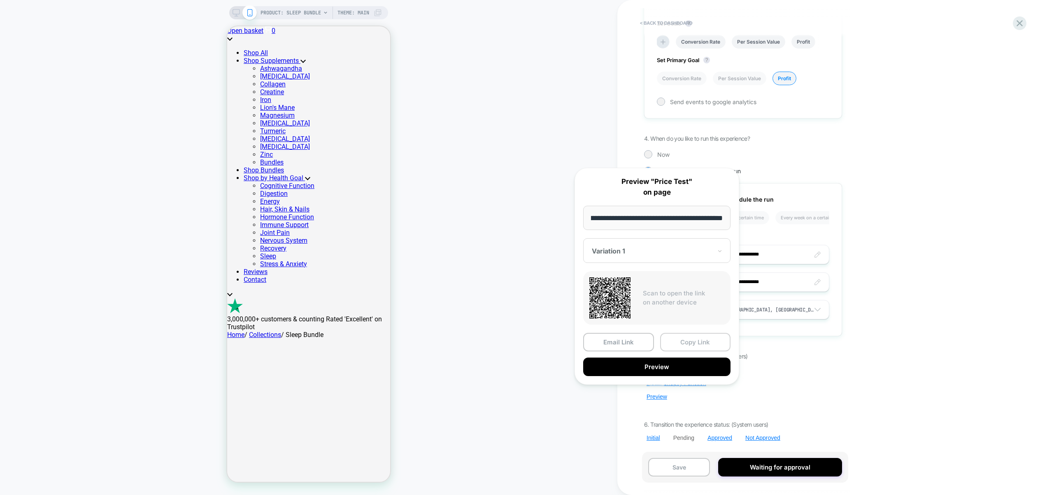
scroll to position [0, 0]
click at [685, 345] on button "Copy Link" at bounding box center [695, 342] width 71 height 19
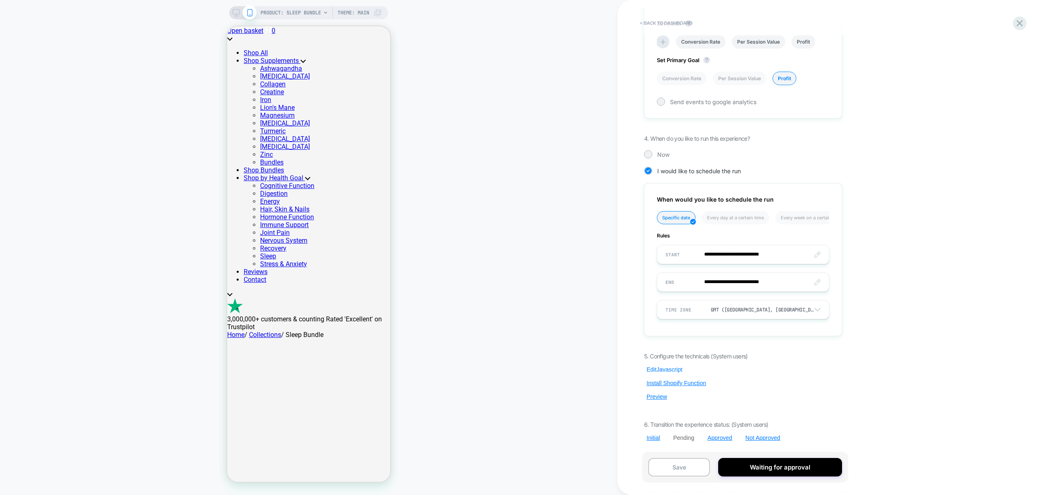
click at [669, 370] on button "Edit Javascript" at bounding box center [664, 369] width 41 height 7
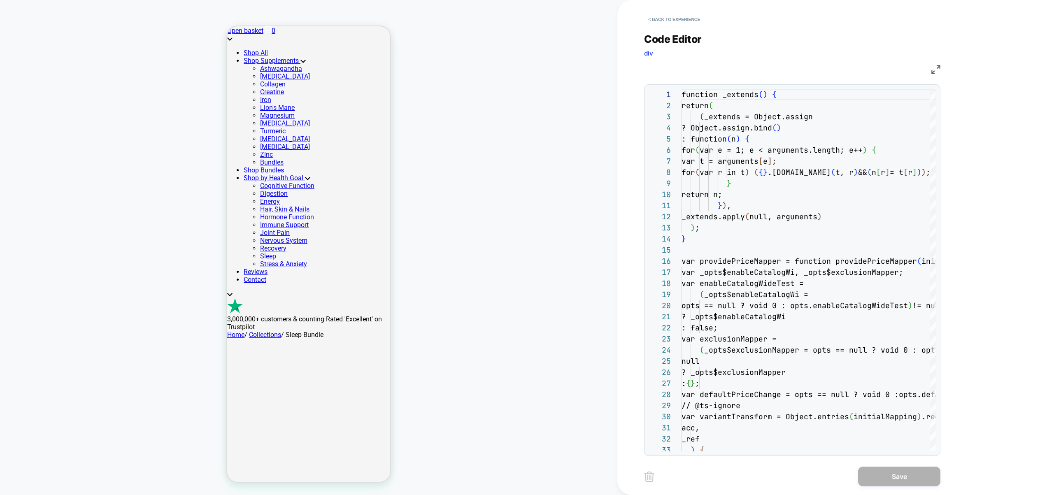
scroll to position [111, 0]
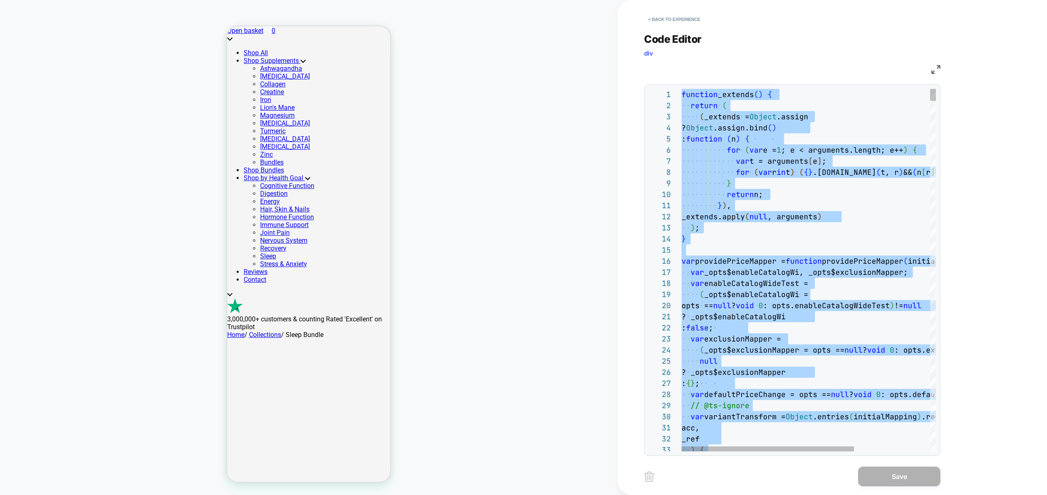
type textarea "**********"
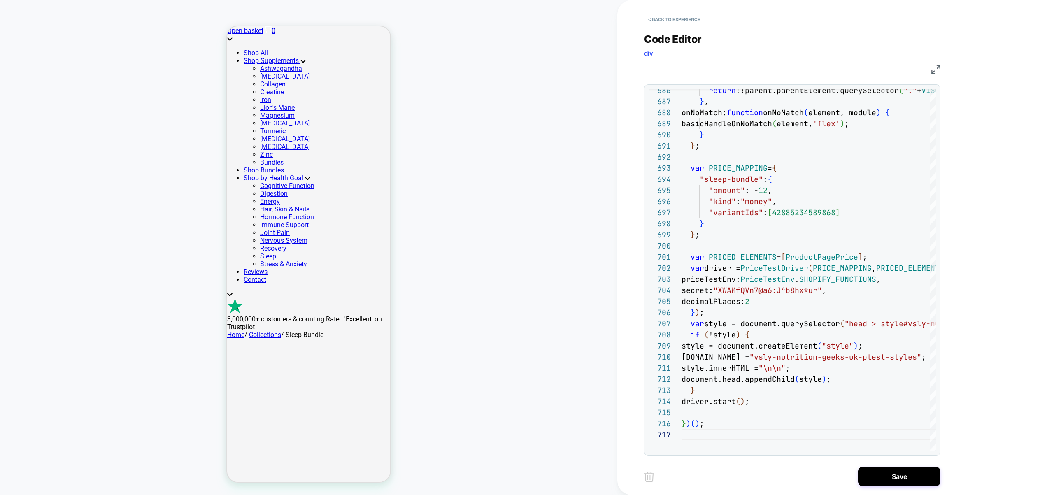
drag, startPoint x: 883, startPoint y: 475, endPoint x: 852, endPoint y: 475, distance: 31.3
click at [883, 476] on button "Save" at bounding box center [899, 477] width 82 height 20
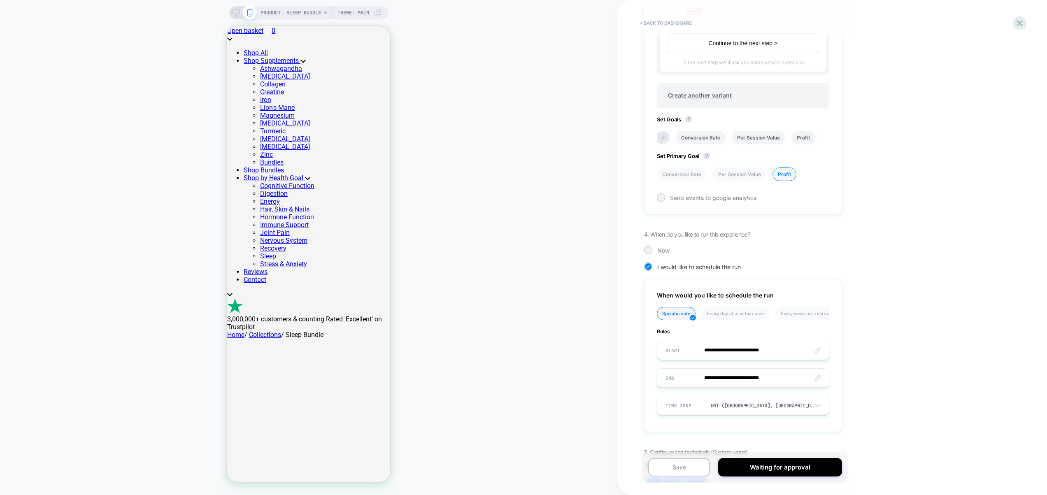
scroll to position [509, 0]
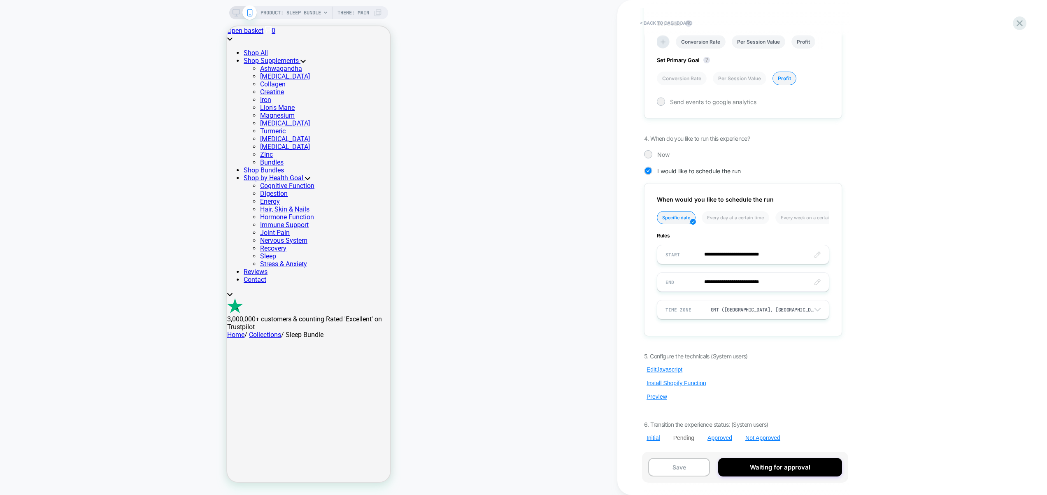
click at [659, 402] on div "5. Configure the technicals (System users) Edit Javascript Install Shopify Func…" at bounding box center [743, 397] width 198 height 89
click at [662, 396] on button "Preview" at bounding box center [657, 396] width 26 height 7
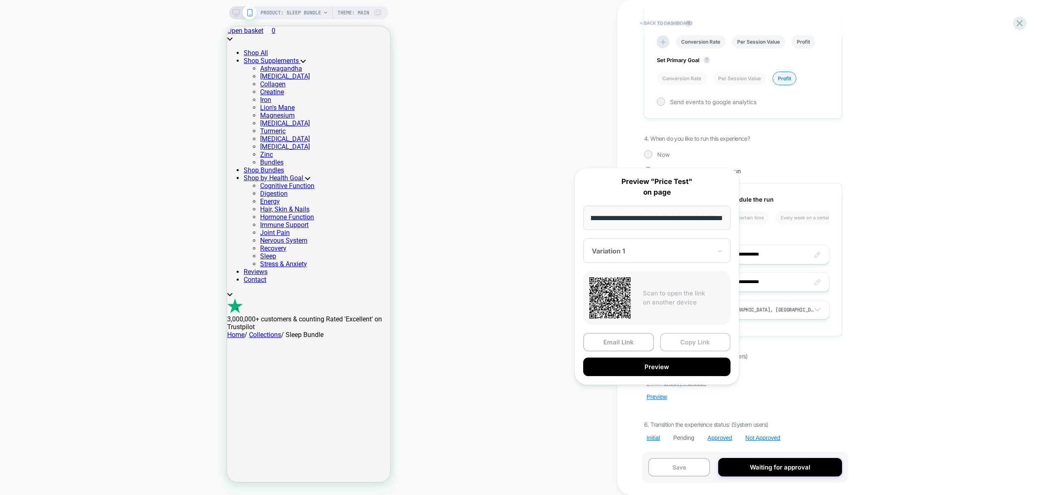
scroll to position [0, 0]
click at [709, 340] on button "Copy Link" at bounding box center [695, 342] width 71 height 19
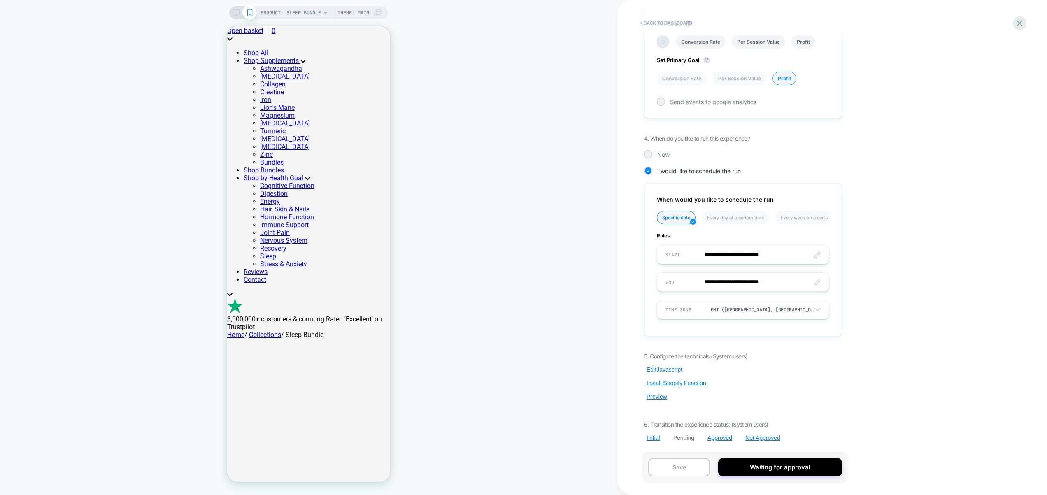
click at [674, 371] on button "Edit Javascript" at bounding box center [664, 369] width 41 height 7
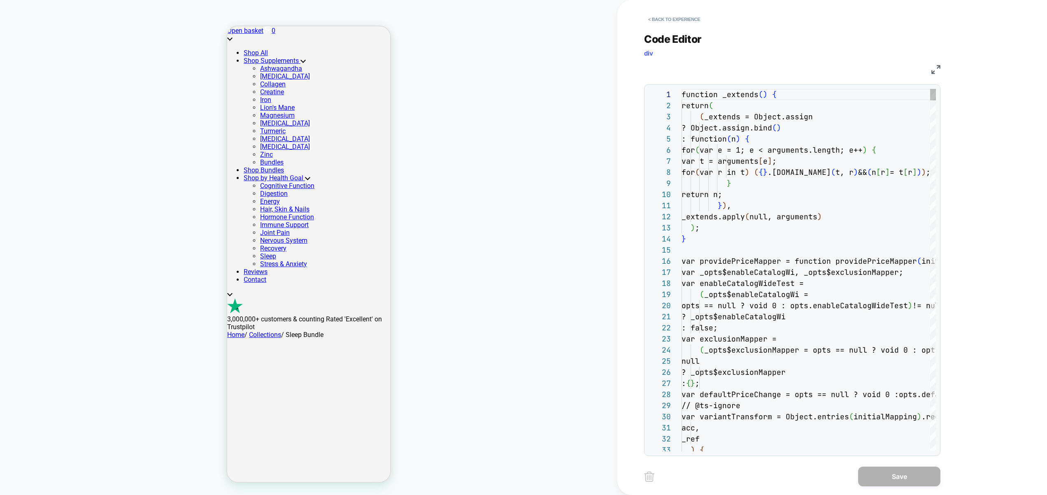
scroll to position [44, 0]
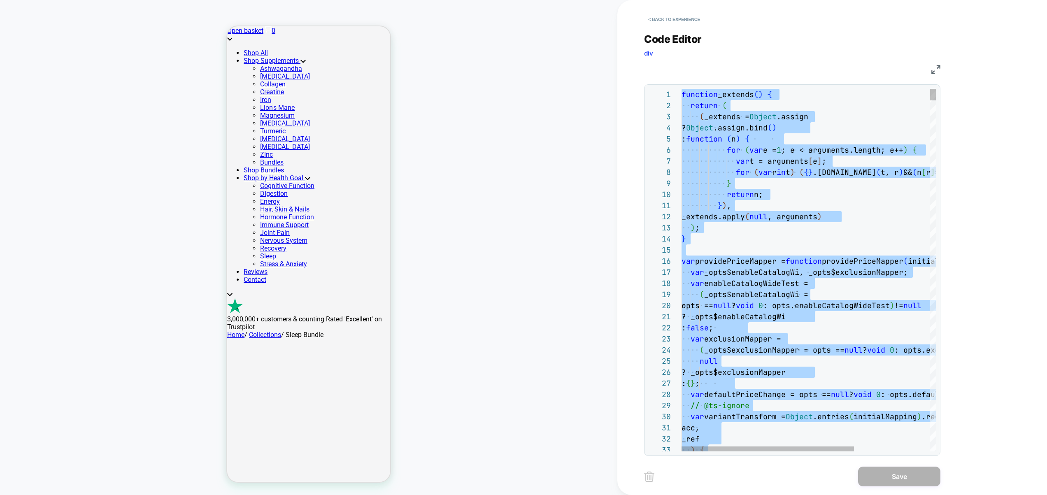
type textarea "**********"
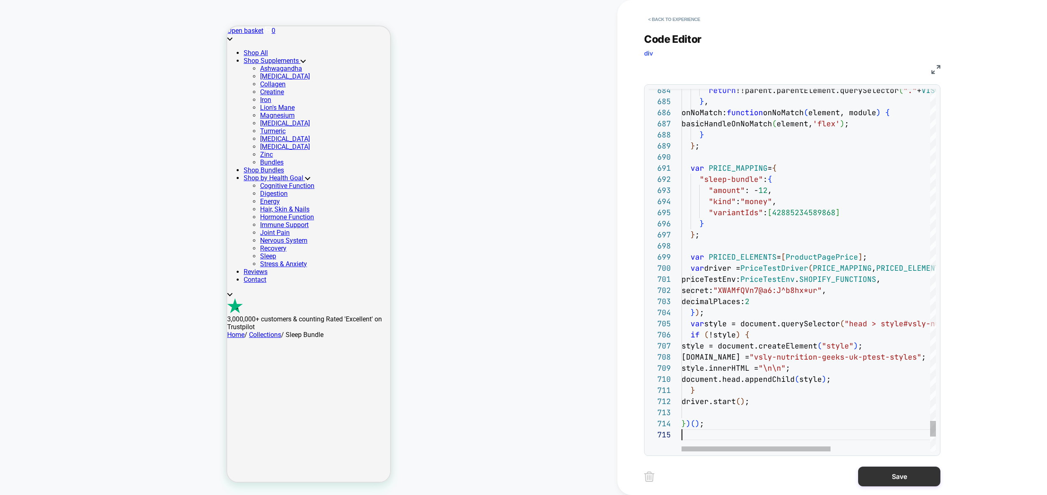
click at [912, 472] on button "Save" at bounding box center [899, 477] width 82 height 20
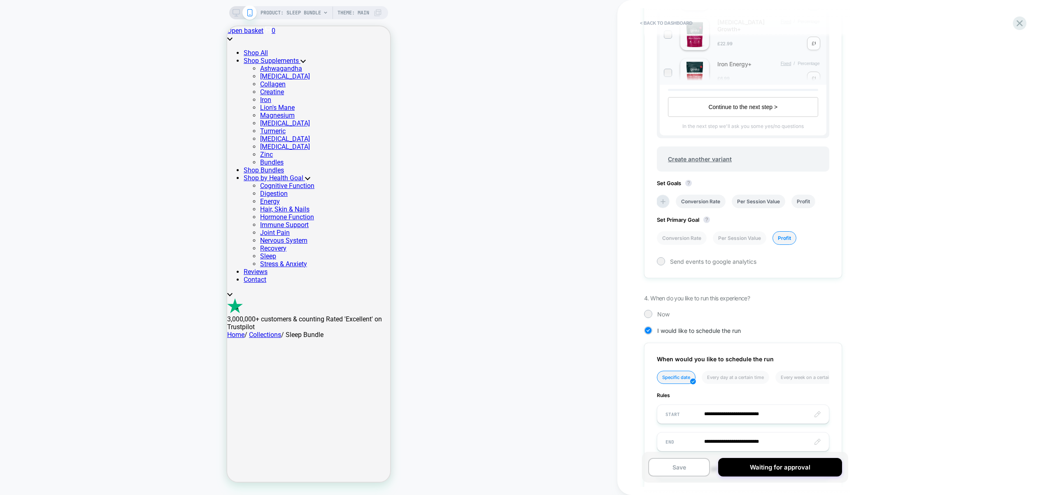
scroll to position [509, 0]
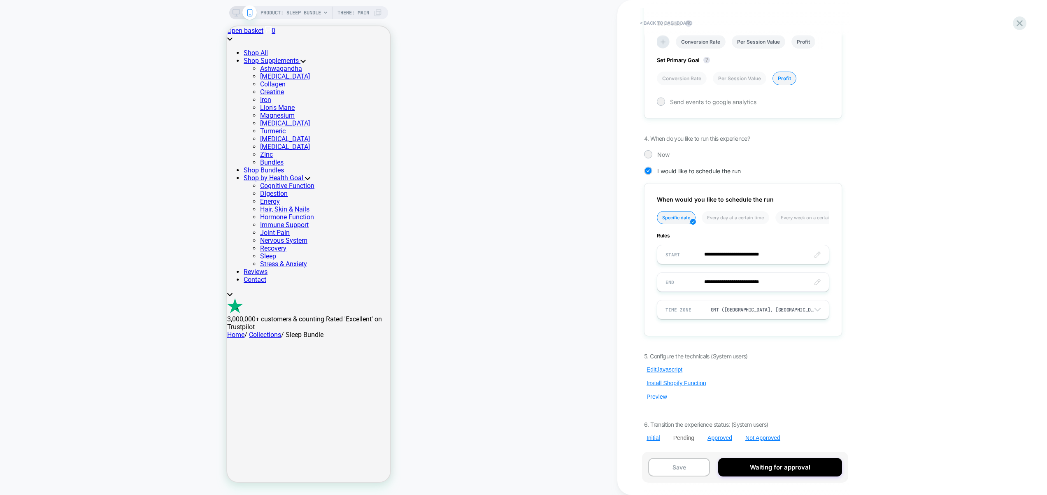
click at [660, 399] on button "Preview" at bounding box center [657, 396] width 26 height 7
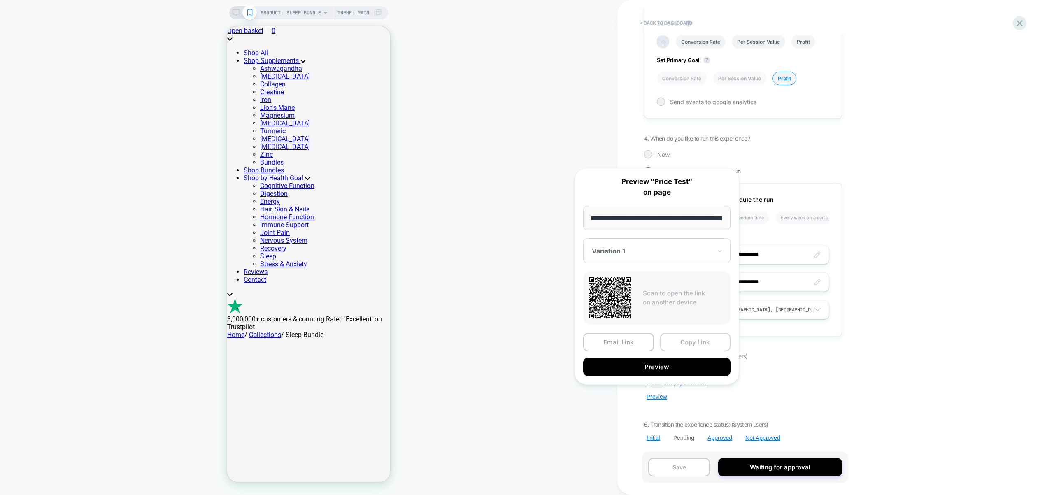
scroll to position [0, 0]
click at [695, 337] on button "Copy Link" at bounding box center [695, 342] width 71 height 19
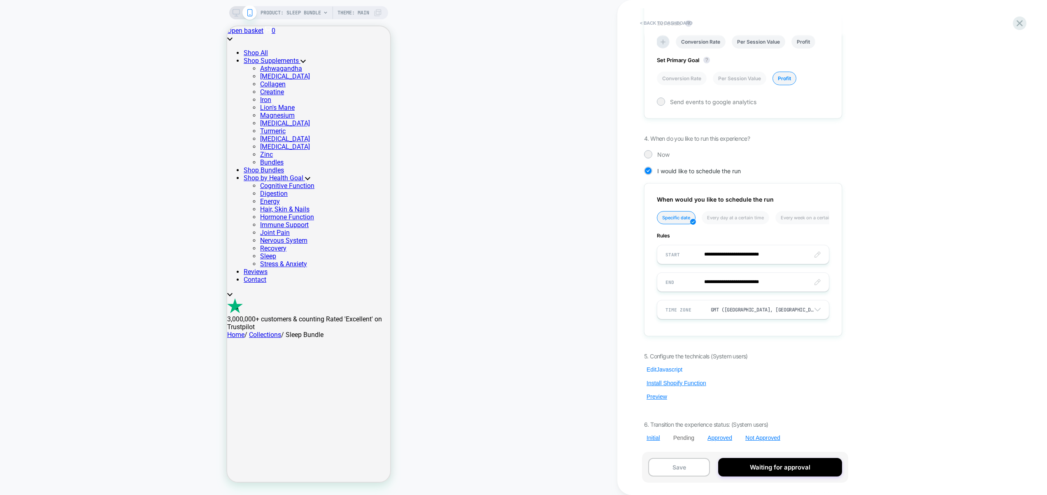
click at [667, 370] on button "Edit Javascript" at bounding box center [664, 369] width 41 height 7
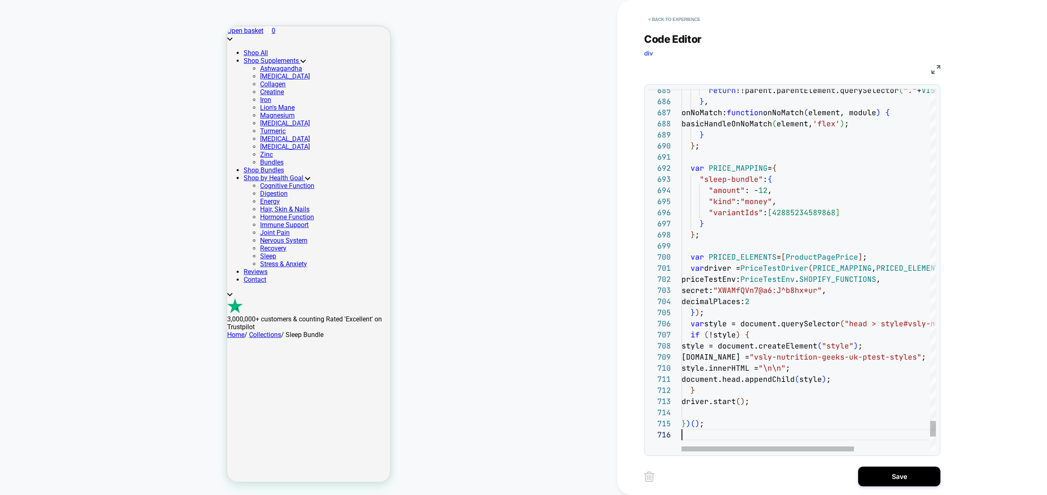
scroll to position [67, 0]
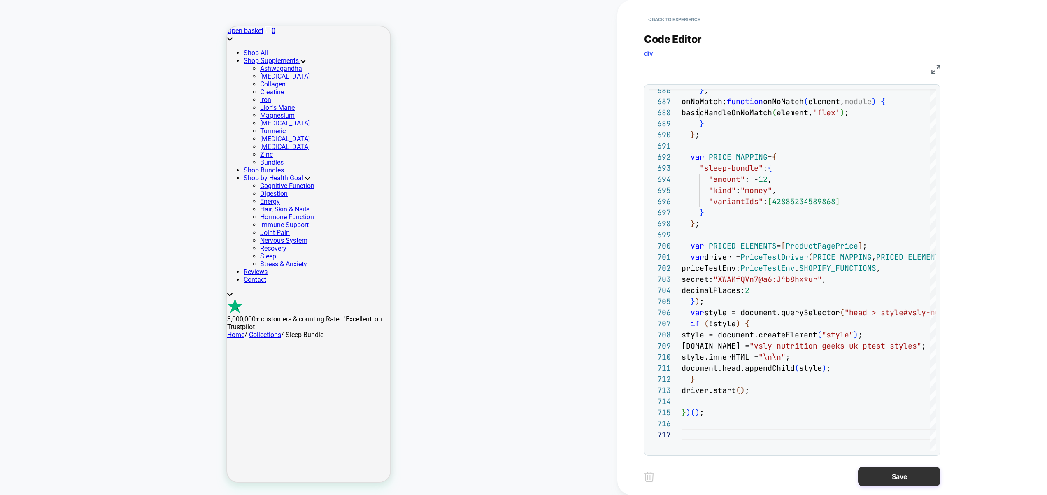
type textarea "**********"
drag, startPoint x: 873, startPoint y: 475, endPoint x: 868, endPoint y: 470, distance: 7.3
click at [872, 474] on button "Save" at bounding box center [899, 477] width 82 height 20
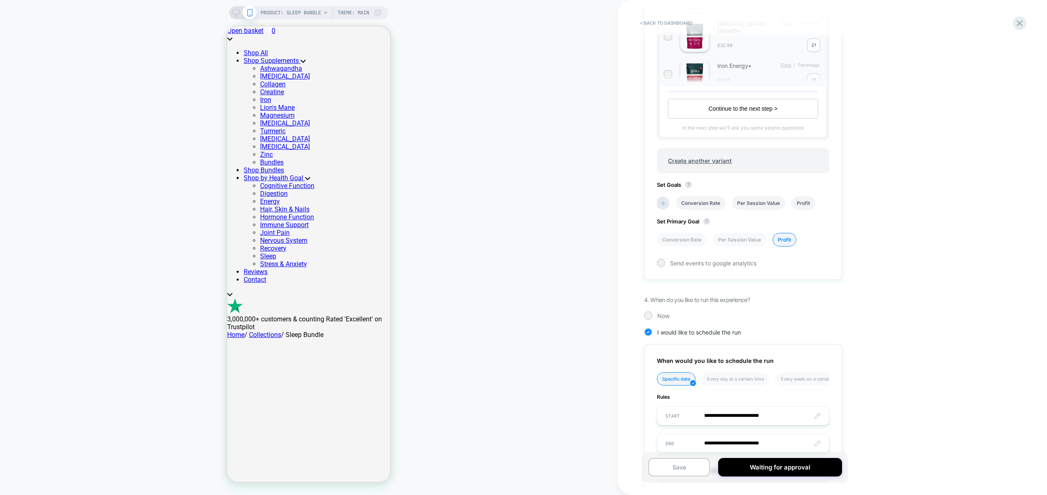
scroll to position [509, 0]
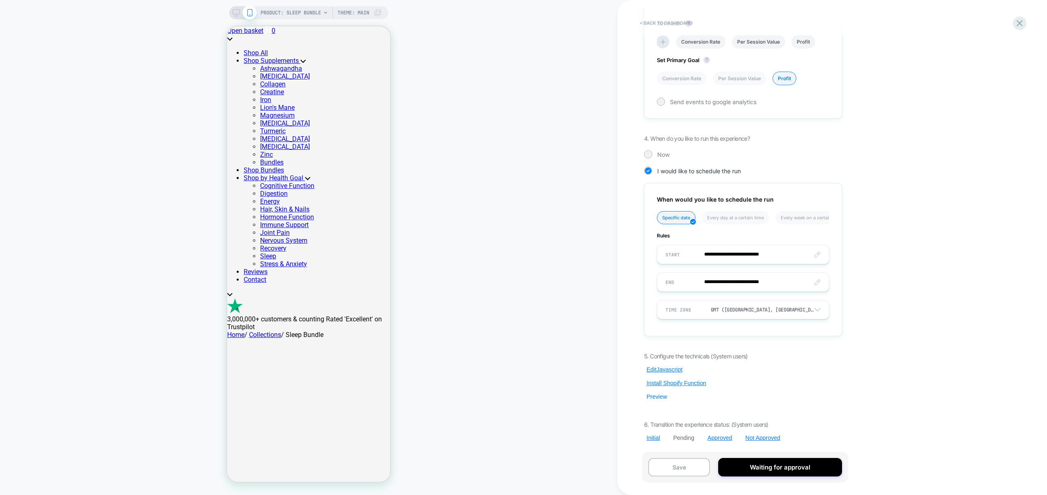
click at [656, 397] on button "Preview" at bounding box center [657, 396] width 26 height 7
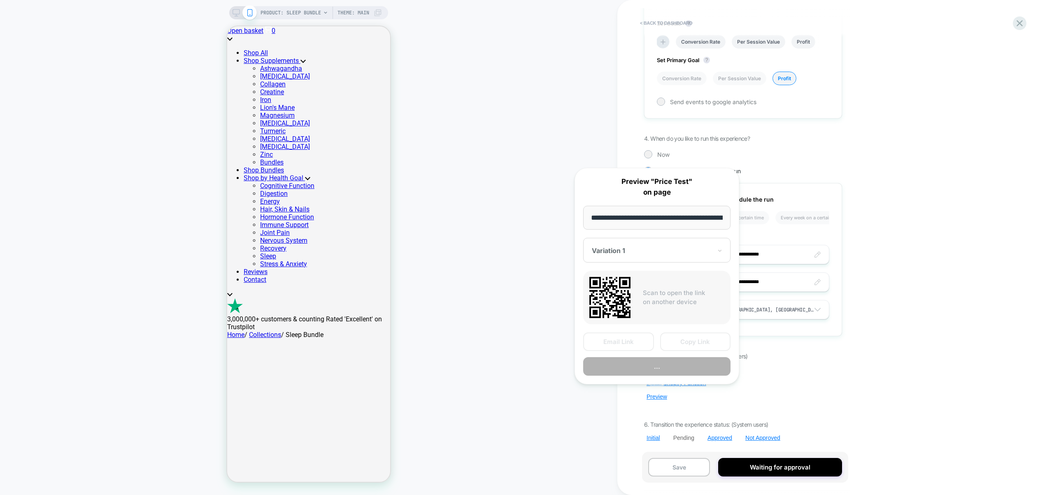
scroll to position [0, 108]
click at [684, 342] on button "Copy Link" at bounding box center [695, 342] width 71 height 19
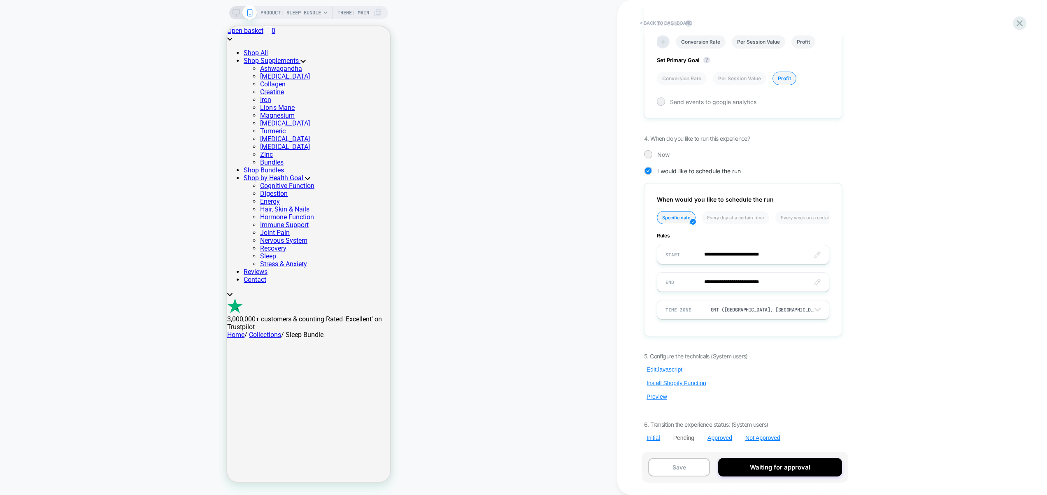
click at [673, 368] on button "Edit Javascript" at bounding box center [664, 369] width 41 height 7
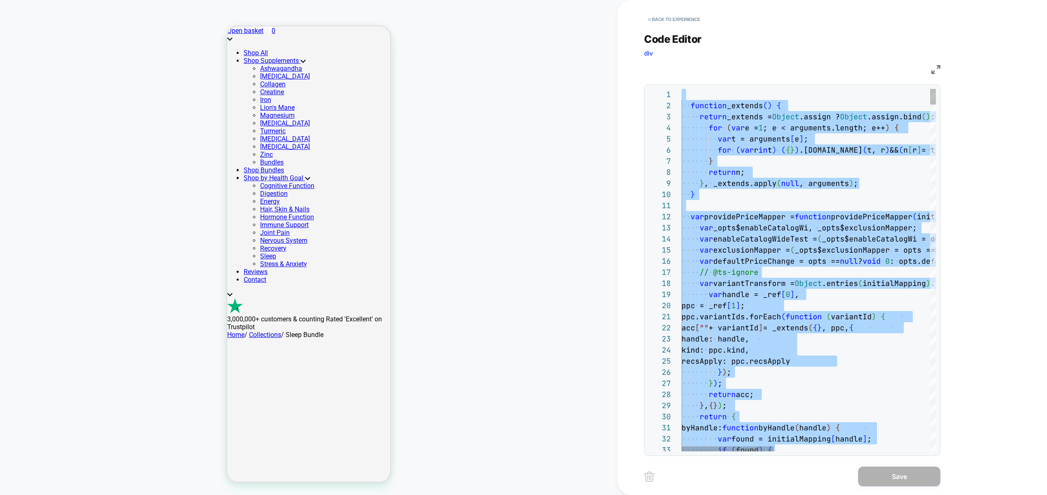
type textarea "**********"
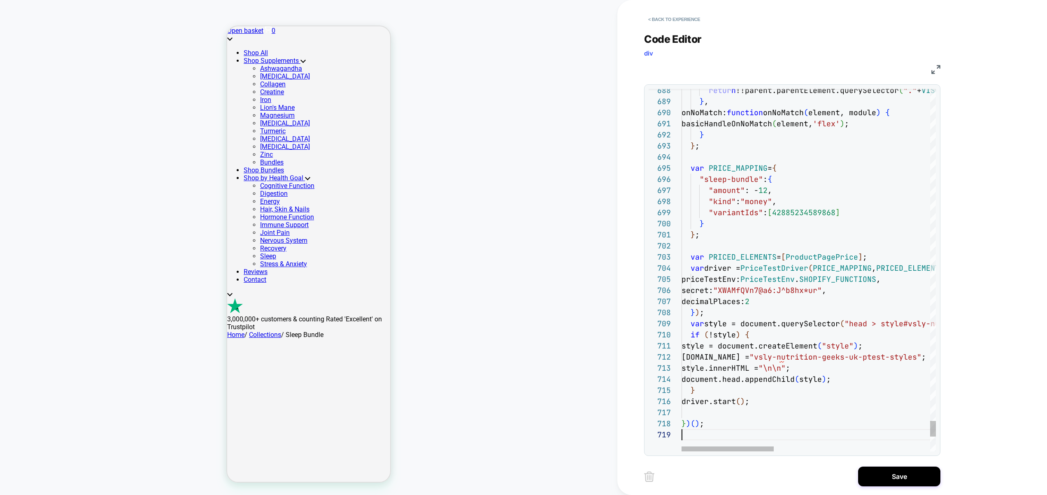
scroll to position [89, 0]
drag, startPoint x: 892, startPoint y: 473, endPoint x: 878, endPoint y: 464, distance: 15.8
click at [892, 473] on button "Save" at bounding box center [899, 477] width 82 height 20
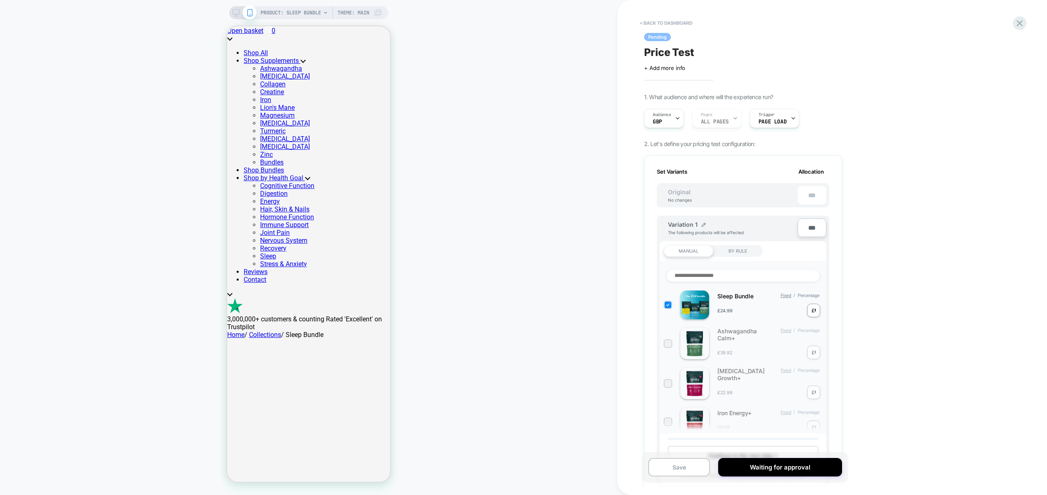
scroll to position [509, 0]
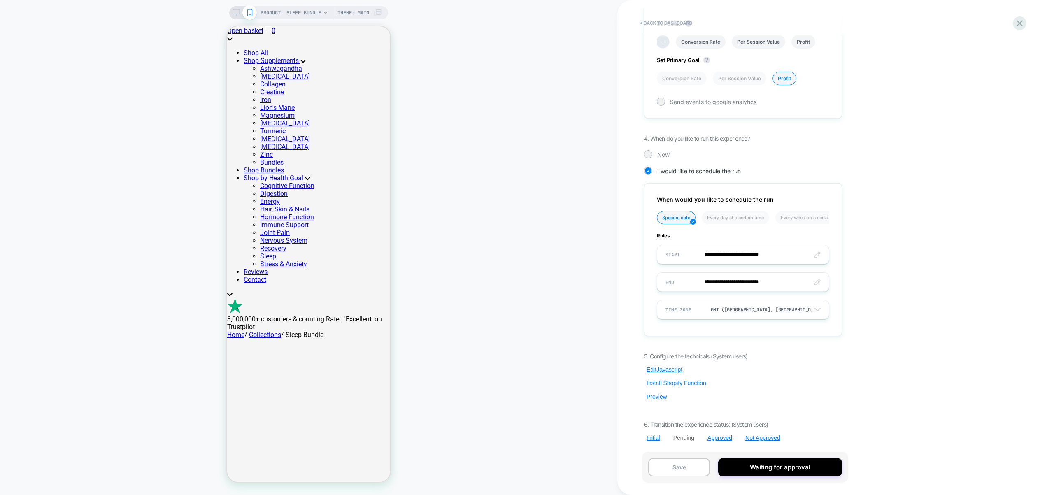
click at [662, 398] on button "Preview" at bounding box center [657, 396] width 26 height 7
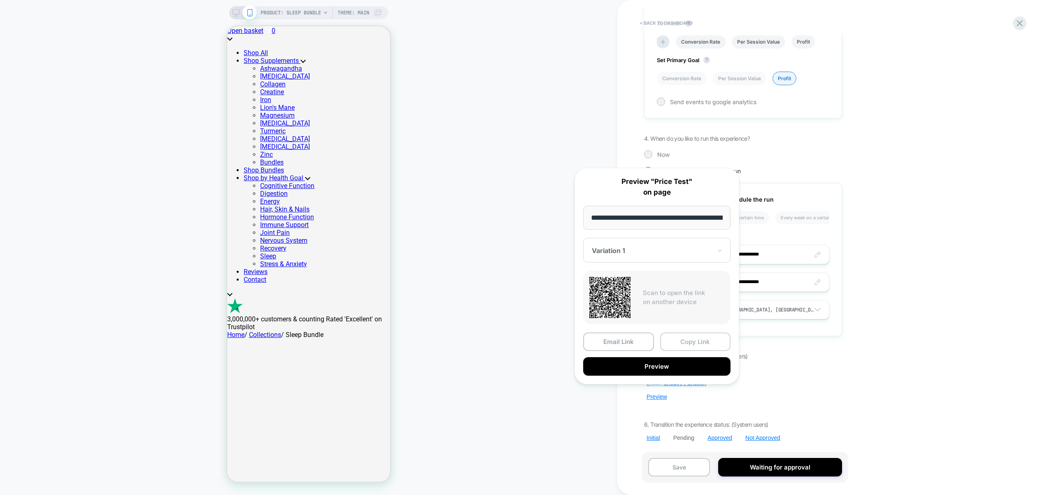
scroll to position [0, 108]
click at [687, 342] on button "Copy Link" at bounding box center [695, 342] width 71 height 19
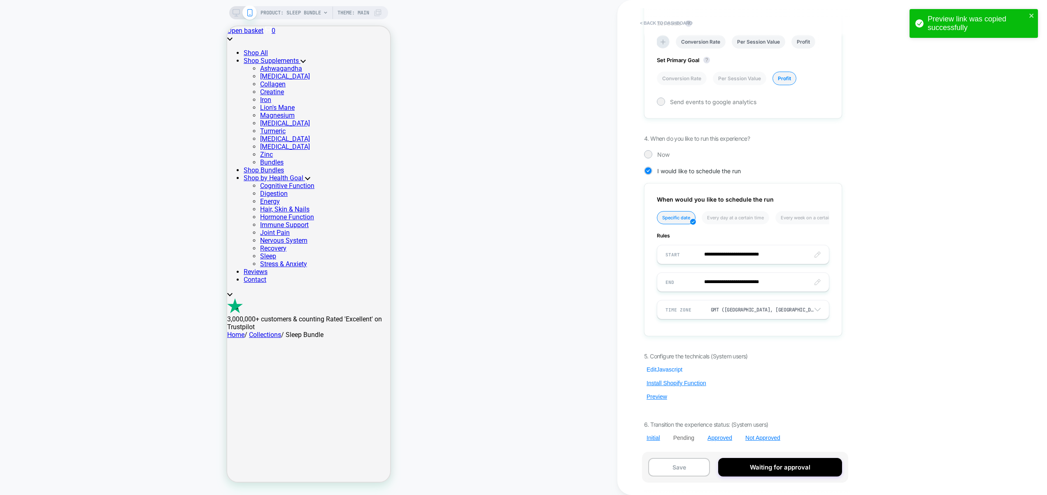
click at [668, 369] on button "Edit Javascript" at bounding box center [664, 369] width 41 height 7
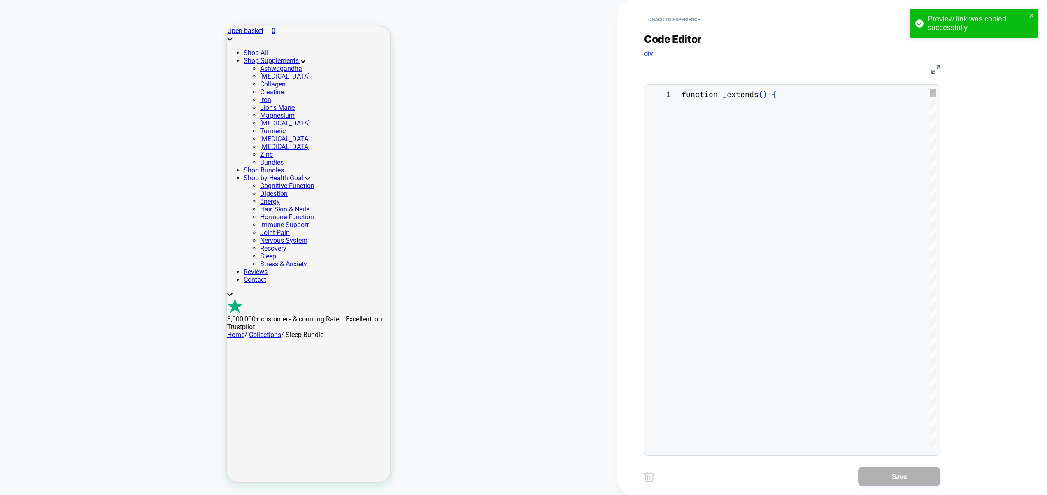
scroll to position [111, 0]
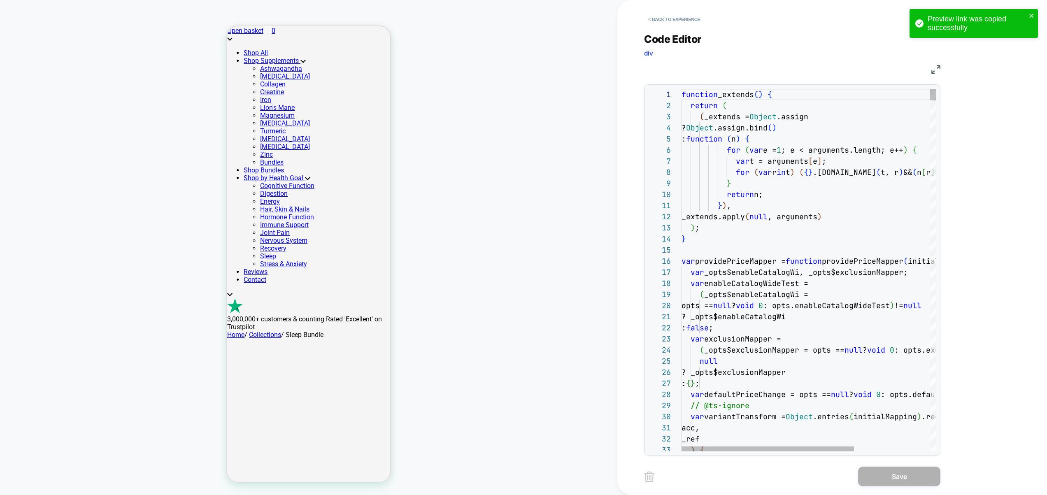
type textarea "**********"
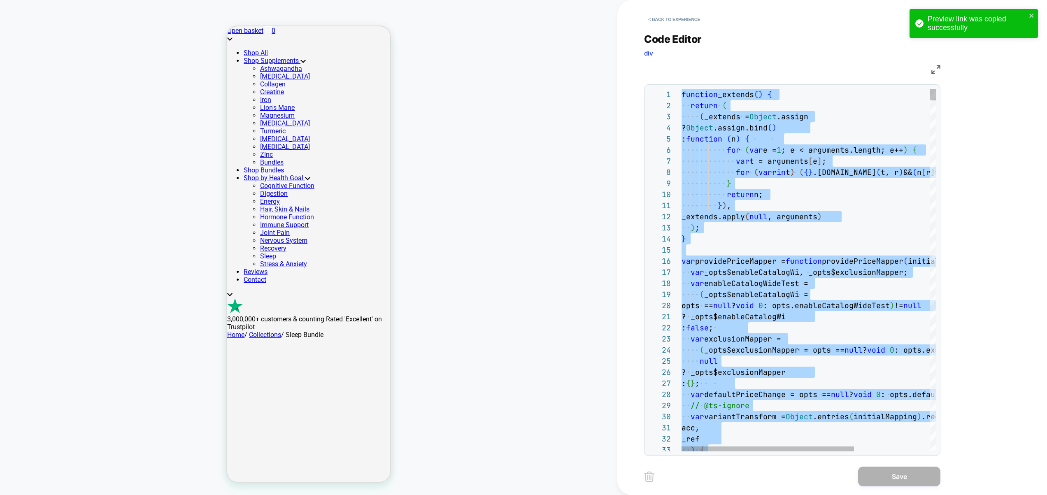
scroll to position [0, 0]
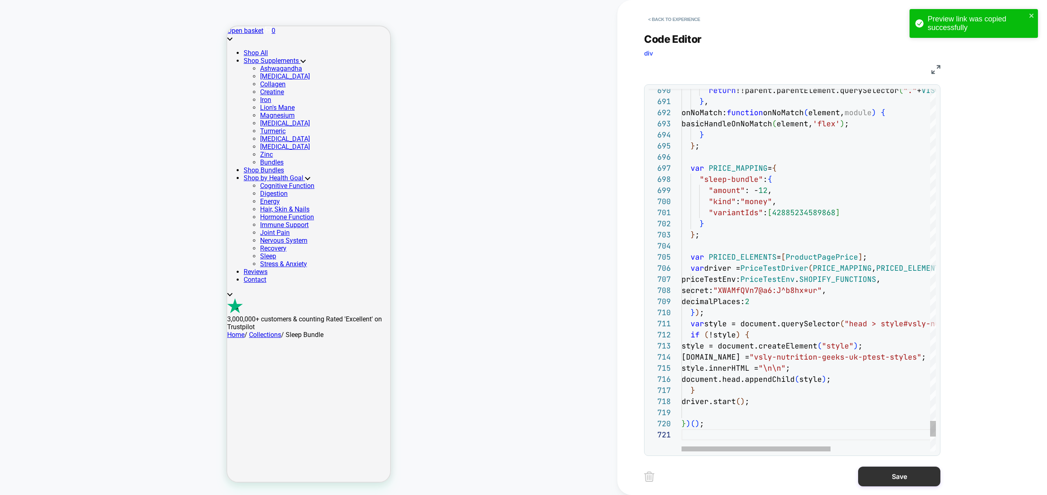
click at [886, 475] on button "Save" at bounding box center [899, 477] width 82 height 20
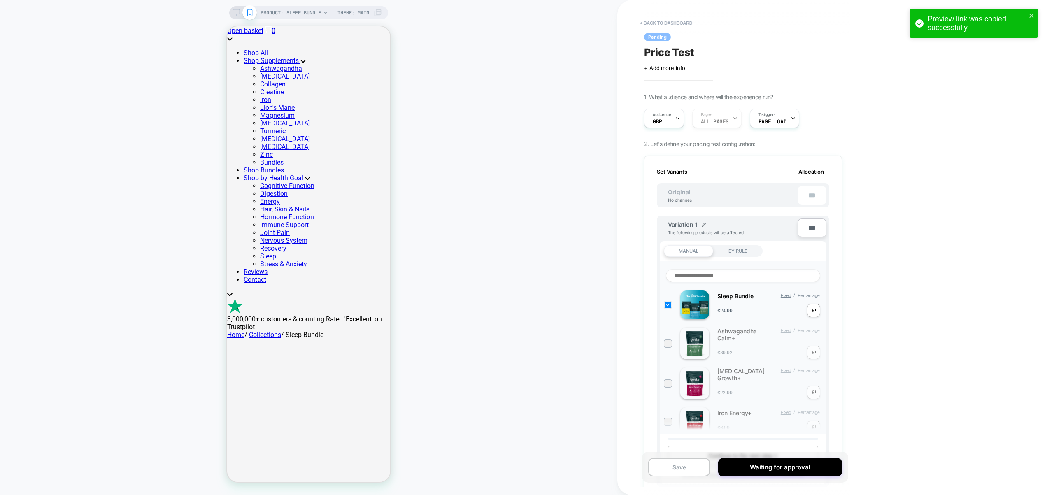
scroll to position [509, 0]
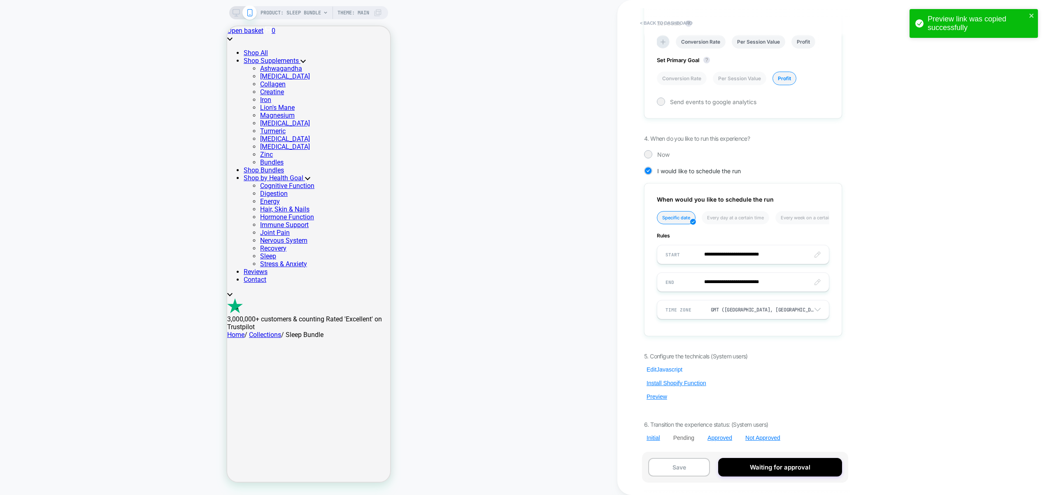
click at [667, 367] on button "Edit Javascript" at bounding box center [664, 369] width 41 height 7
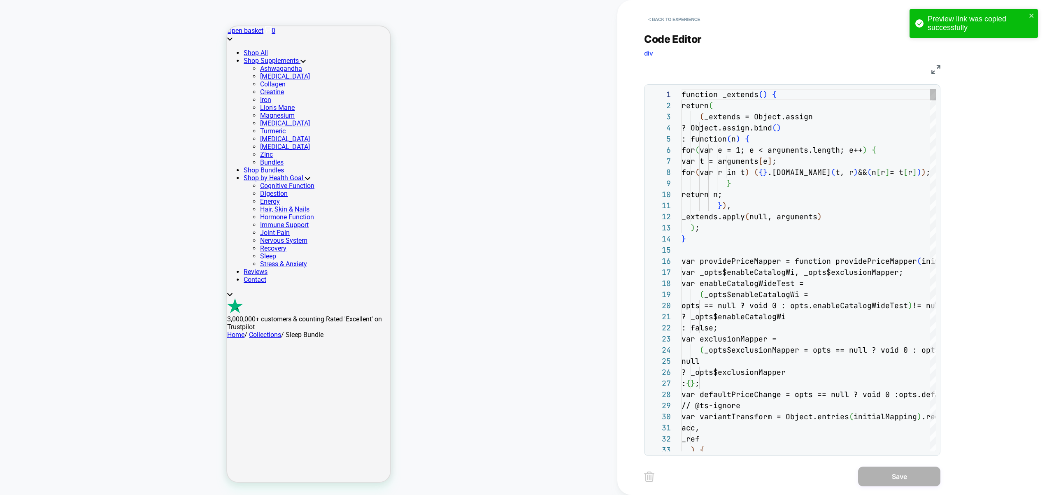
scroll to position [111, 0]
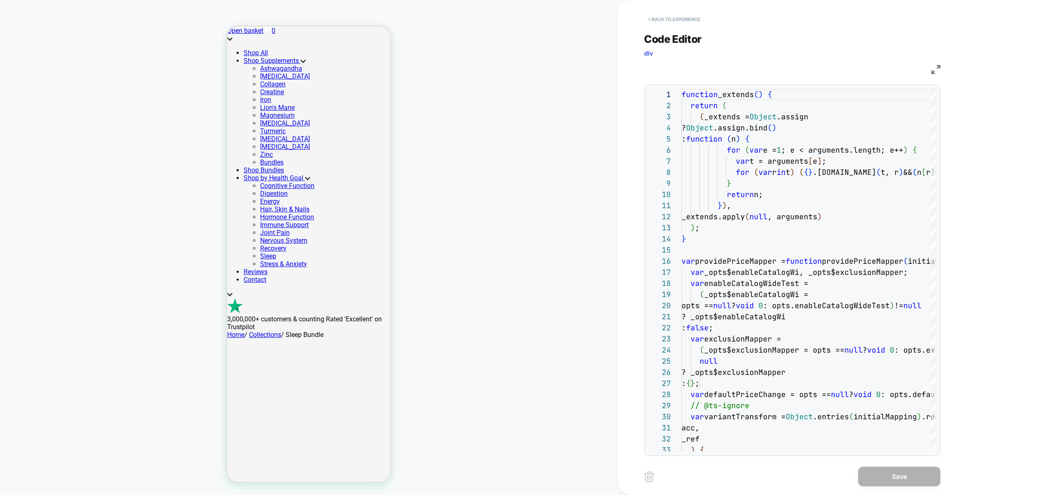
click at [658, 14] on button "< Back to experience" at bounding box center [674, 19] width 60 height 13
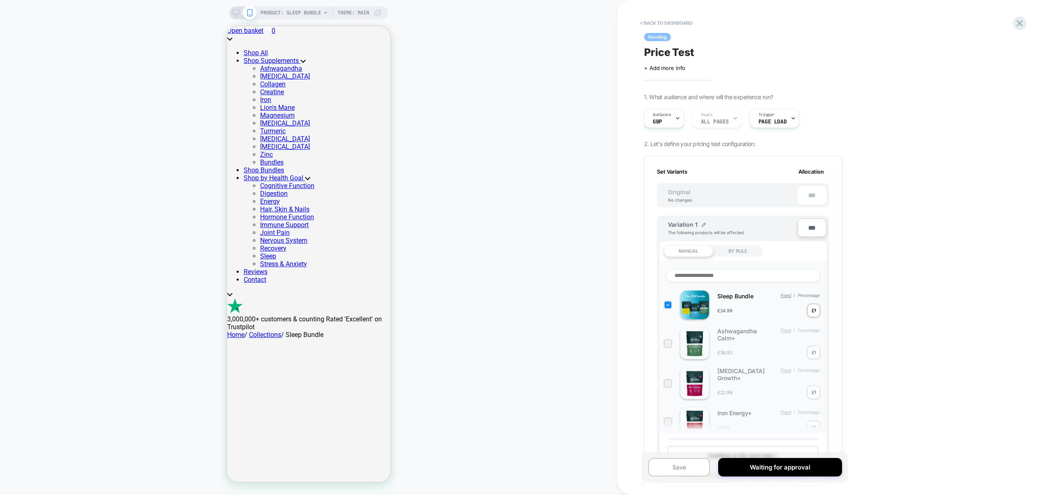
scroll to position [509, 0]
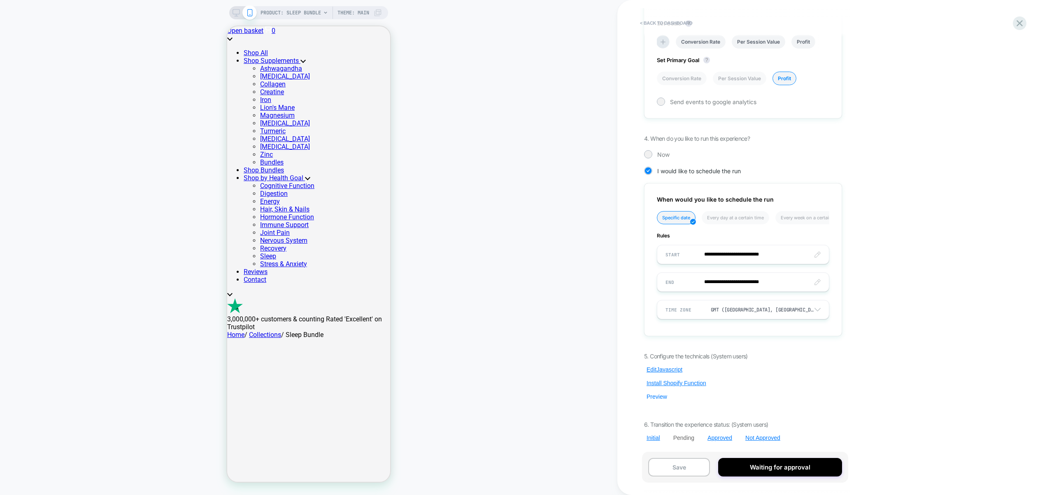
click at [657, 395] on button "Preview" at bounding box center [657, 396] width 26 height 7
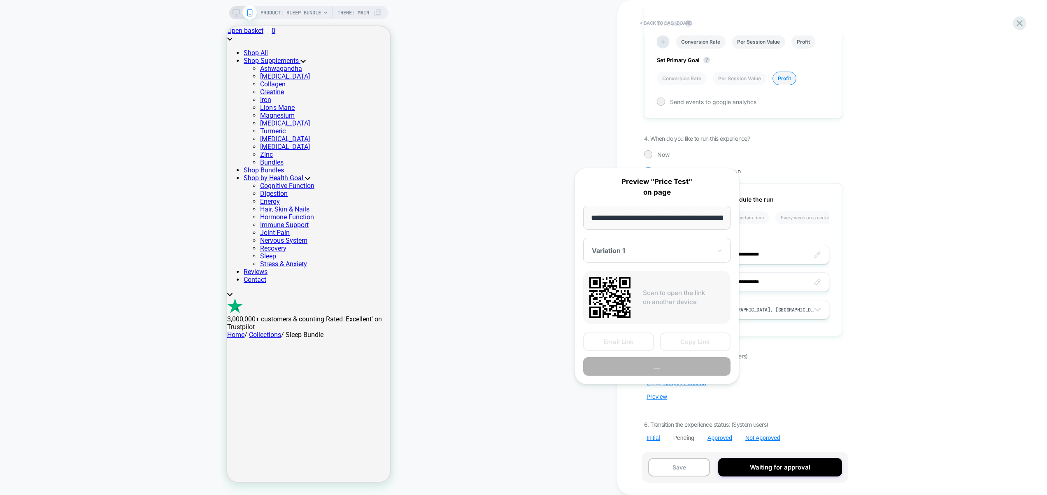
scroll to position [0, 108]
click at [701, 339] on button "Copy Link" at bounding box center [695, 342] width 71 height 19
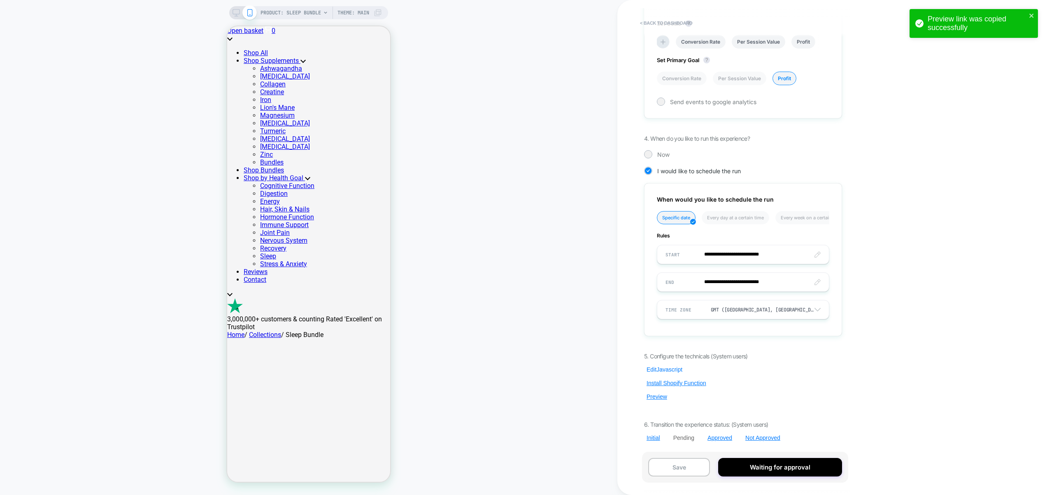
click at [671, 369] on button "Edit Javascript" at bounding box center [664, 369] width 41 height 7
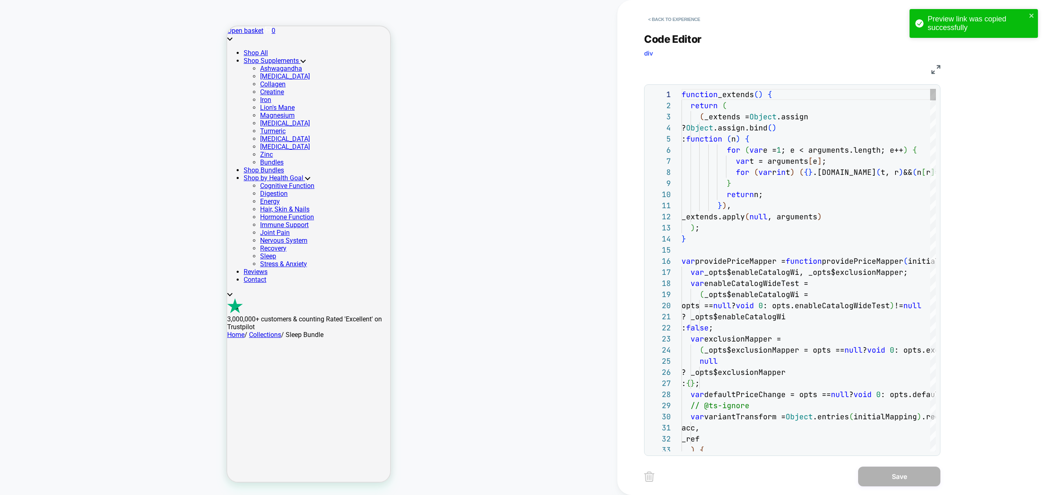
scroll to position [111, 0]
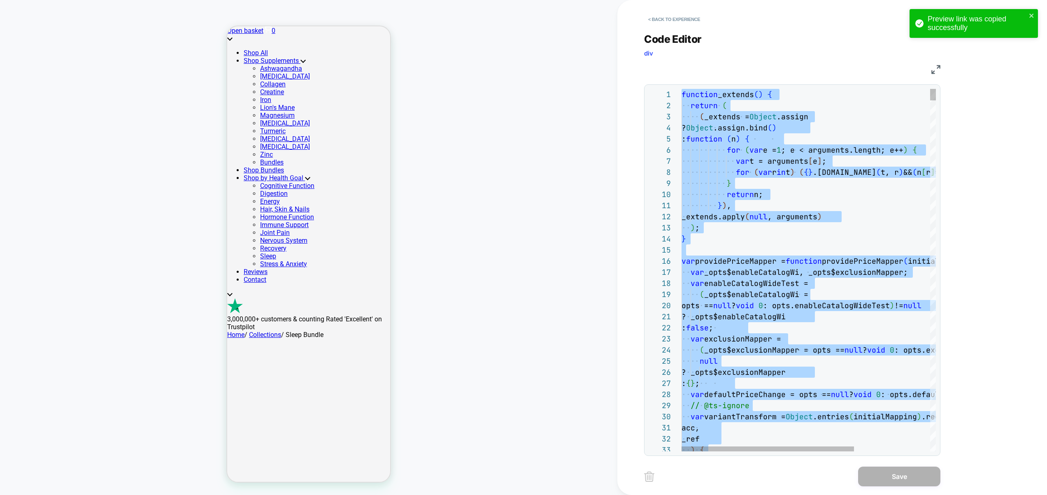
type textarea "**********"
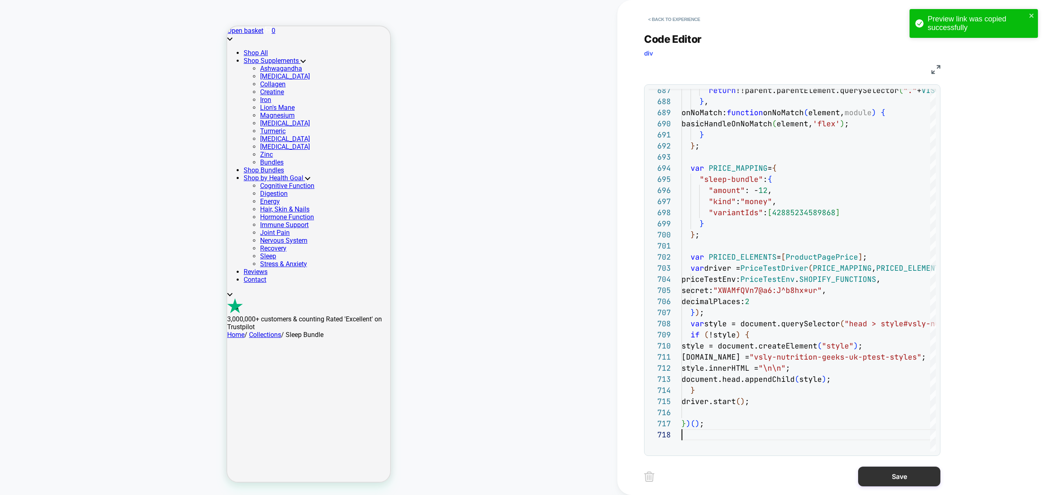
click at [899, 476] on button "Save" at bounding box center [899, 477] width 82 height 20
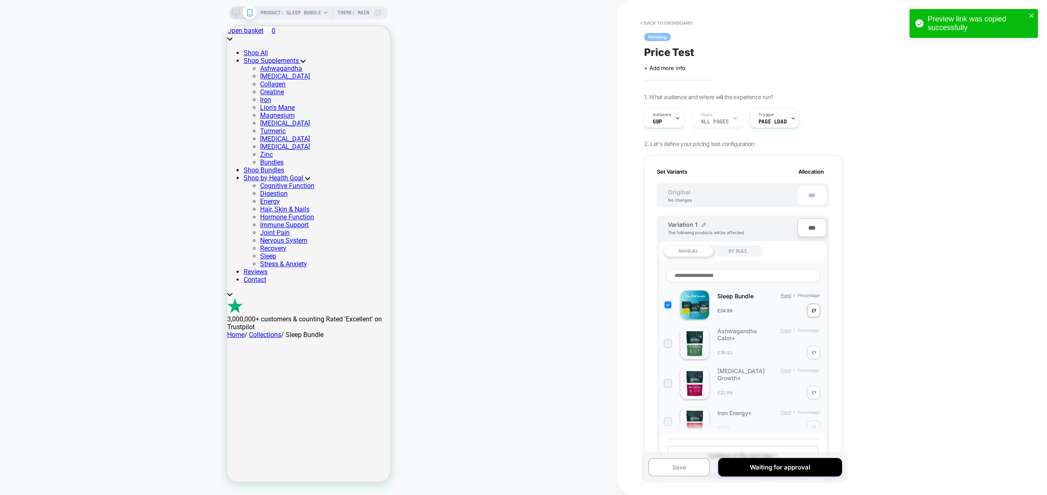
scroll to position [509, 0]
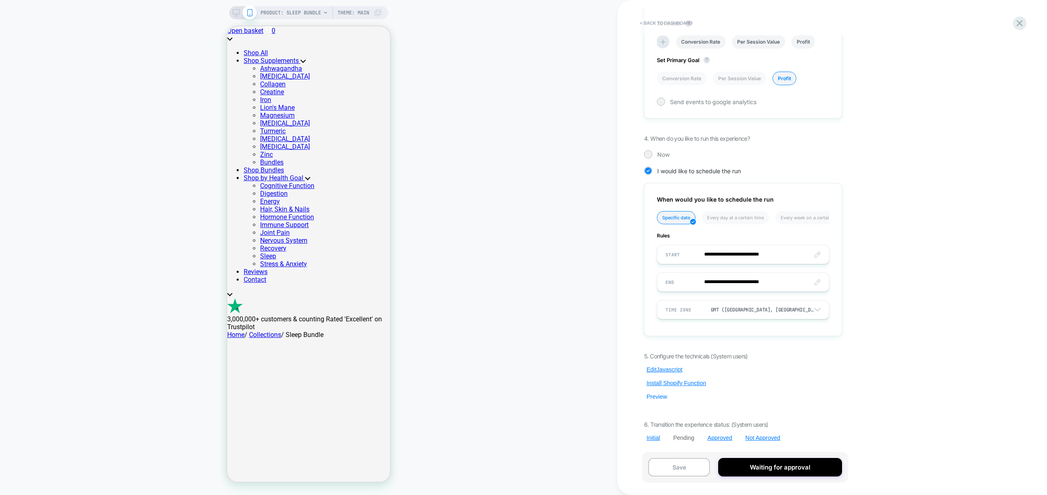
click at [662, 398] on button "Preview" at bounding box center [657, 396] width 26 height 7
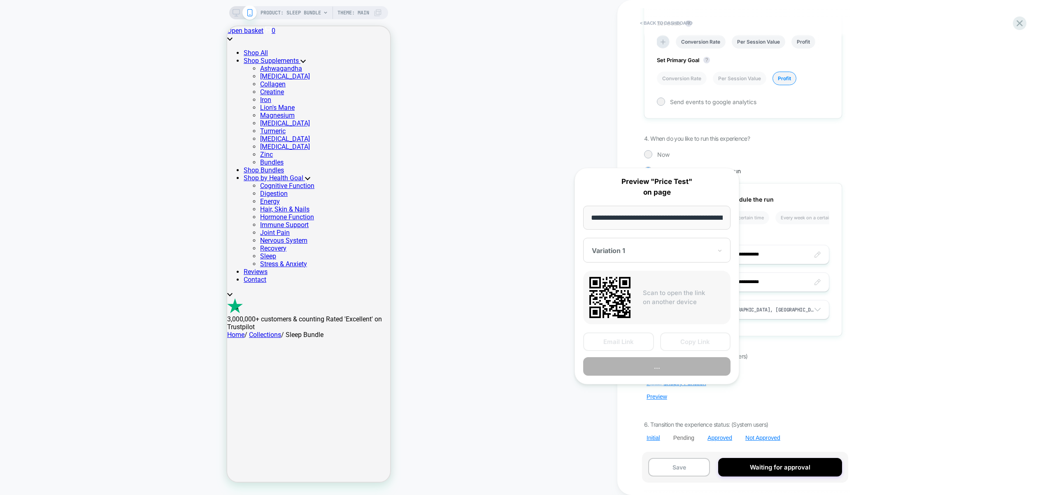
scroll to position [0, 108]
click at [697, 340] on button "Copy Link" at bounding box center [695, 342] width 71 height 19
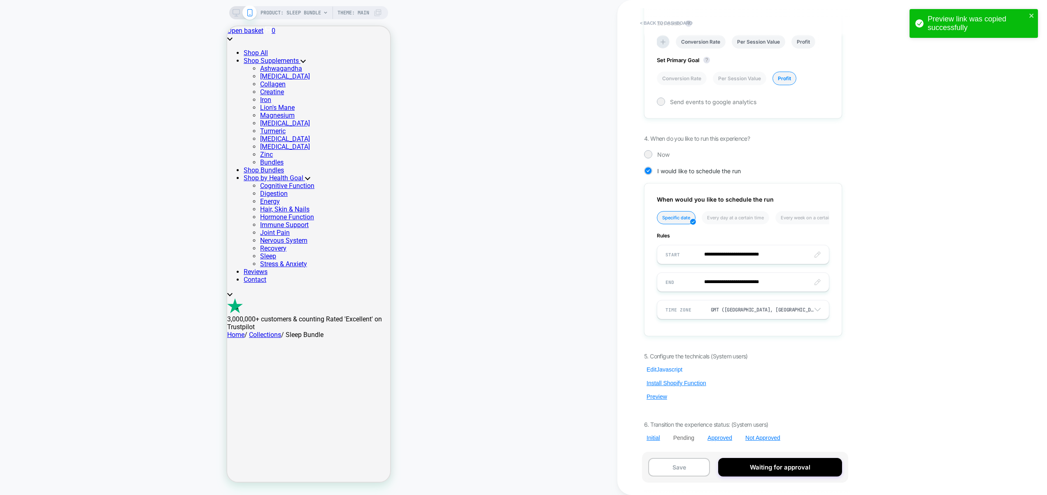
click at [672, 366] on button "Edit Javascript" at bounding box center [664, 369] width 41 height 7
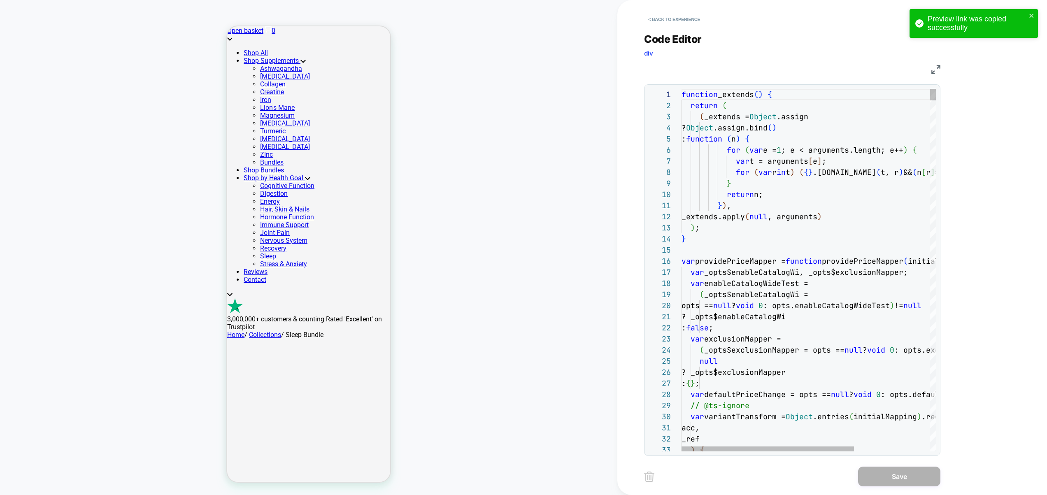
scroll to position [89, 80]
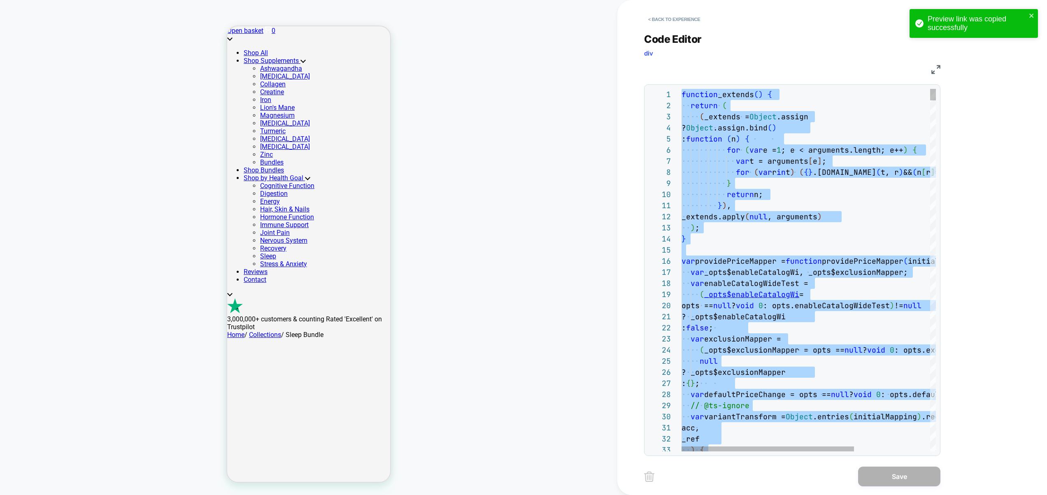
type textarea "**********"
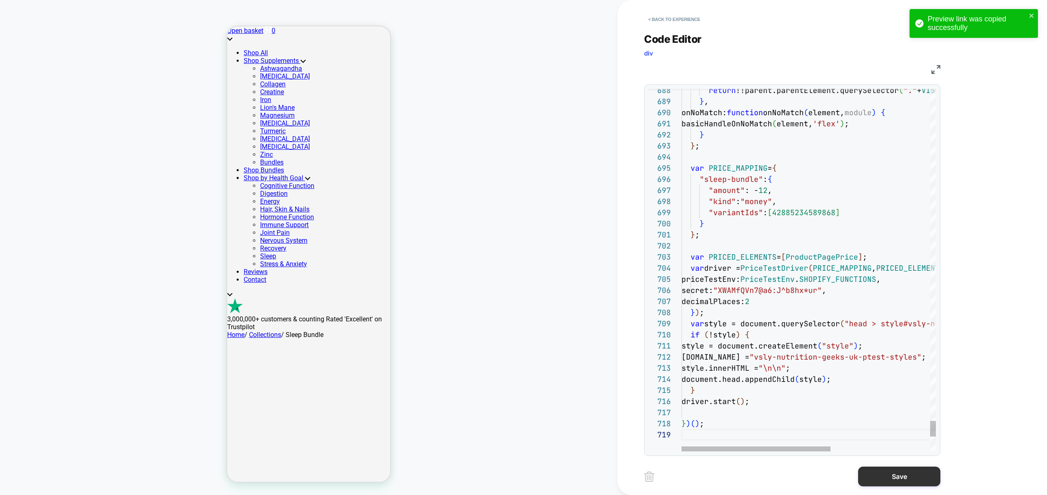
click at [897, 471] on button "Save" at bounding box center [899, 477] width 82 height 20
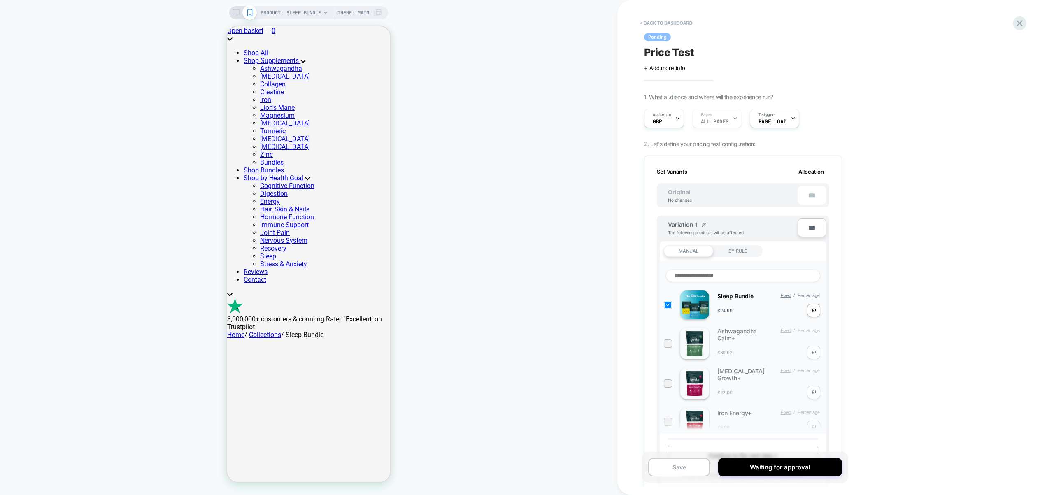
scroll to position [509, 0]
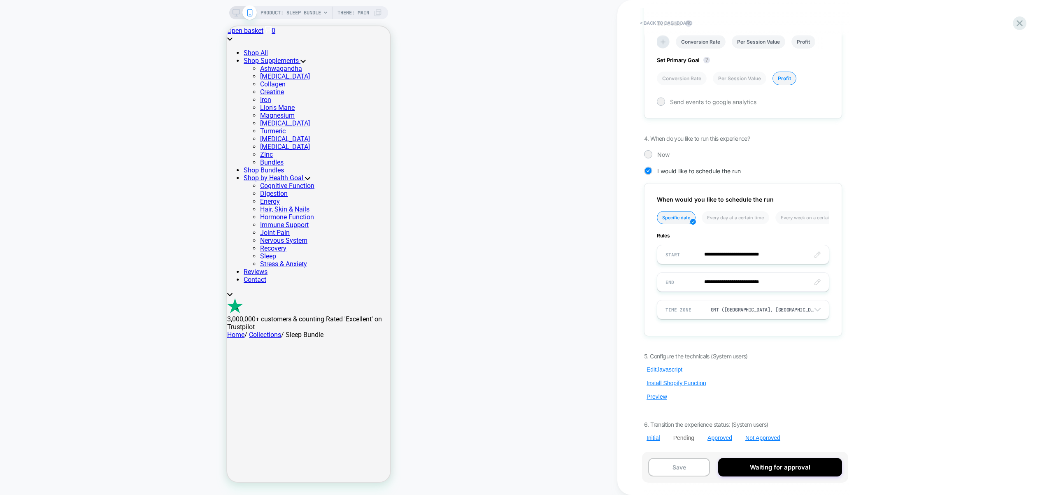
click at [660, 368] on button "Edit Javascript" at bounding box center [664, 369] width 41 height 7
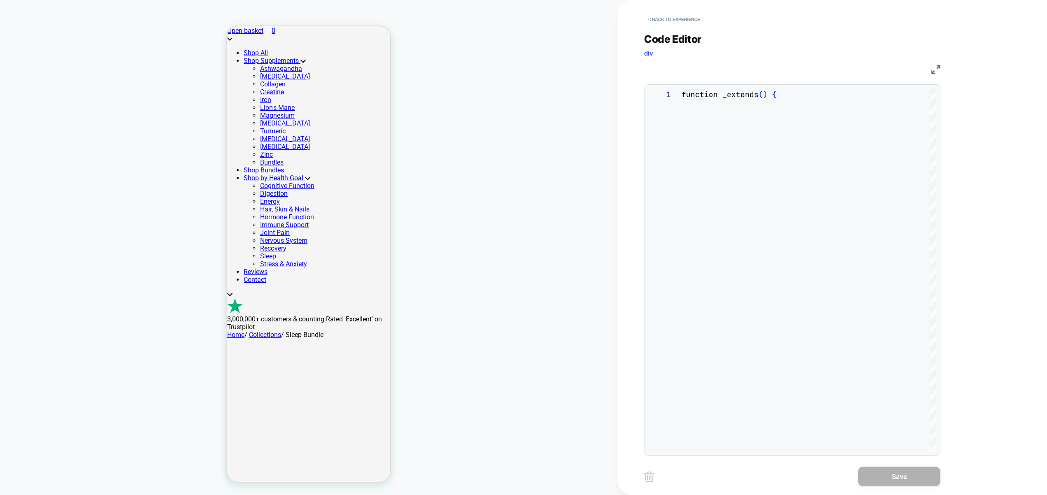
scroll to position [111, 0]
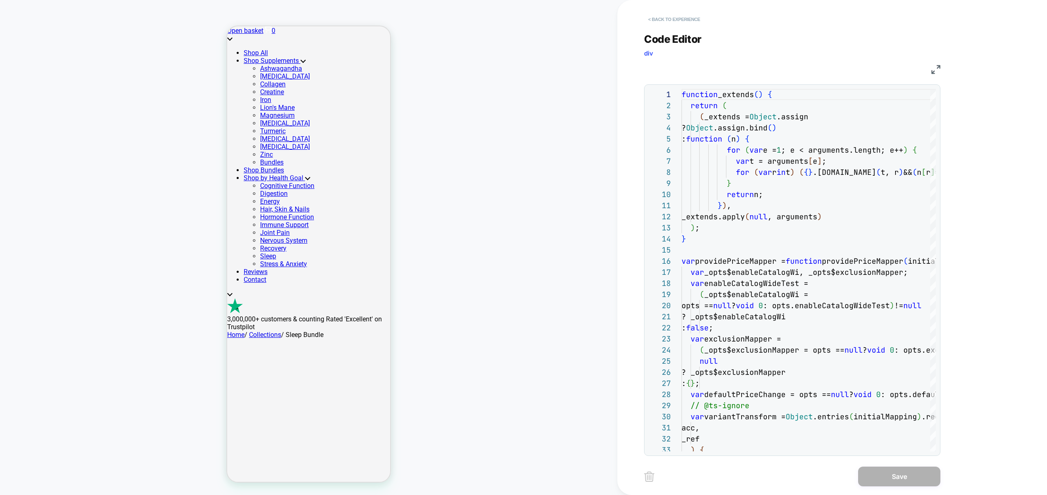
click at [681, 24] on button "< Back to experience" at bounding box center [674, 19] width 60 height 13
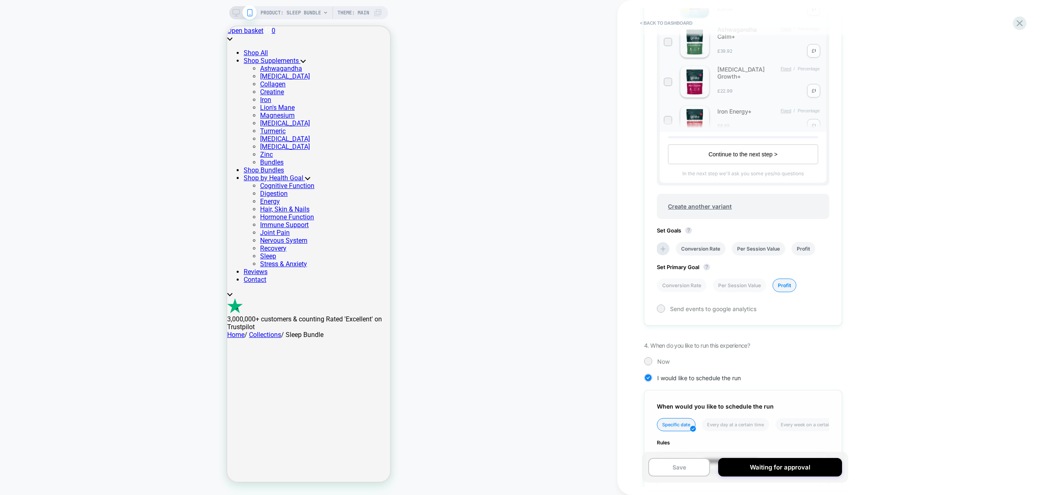
scroll to position [509, 0]
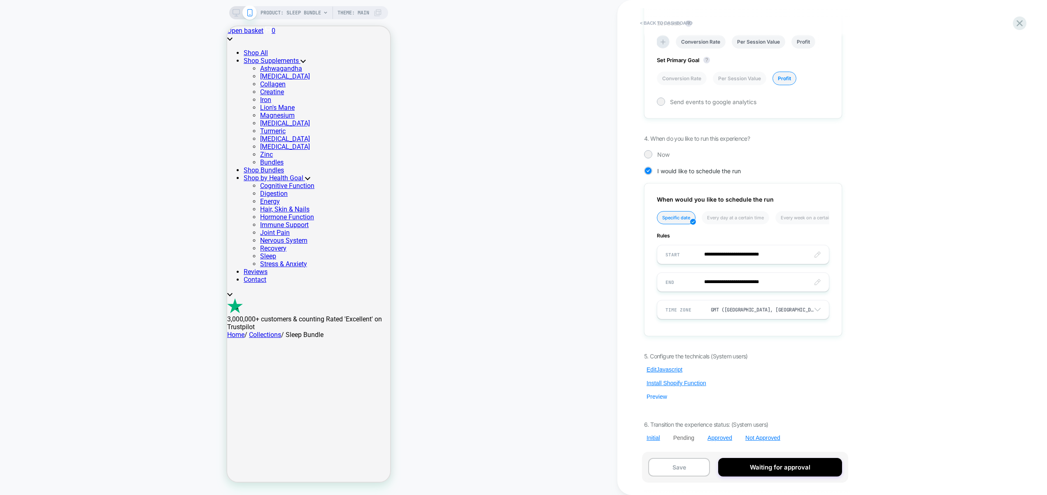
click at [659, 398] on button "Preview" at bounding box center [657, 396] width 26 height 7
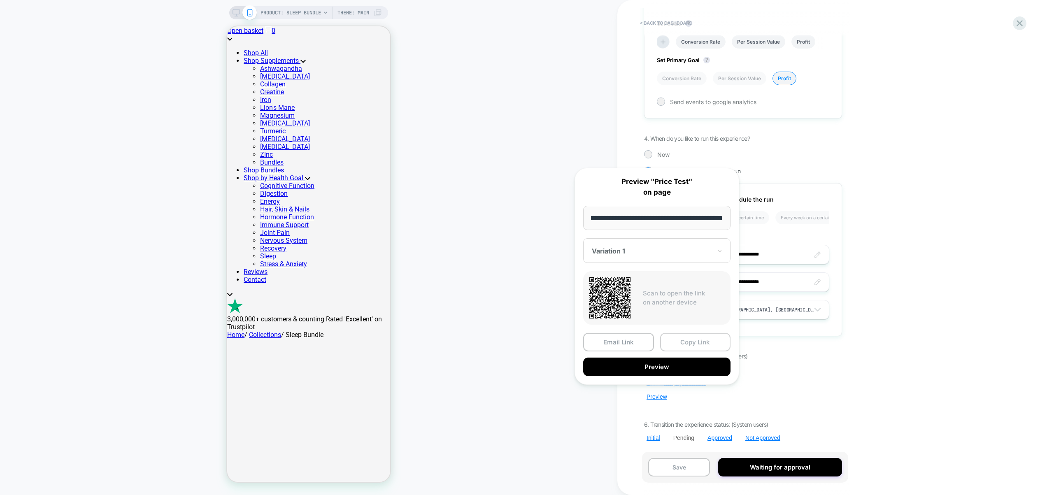
scroll to position [0, 0]
click at [690, 346] on button "Copy Link" at bounding box center [695, 342] width 71 height 19
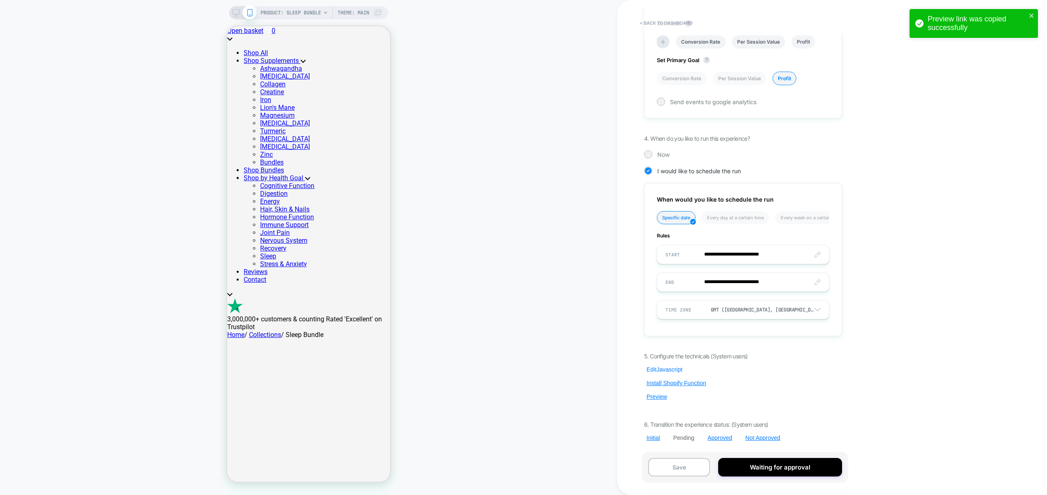
click at [664, 370] on button "Edit Javascript" at bounding box center [664, 369] width 41 height 7
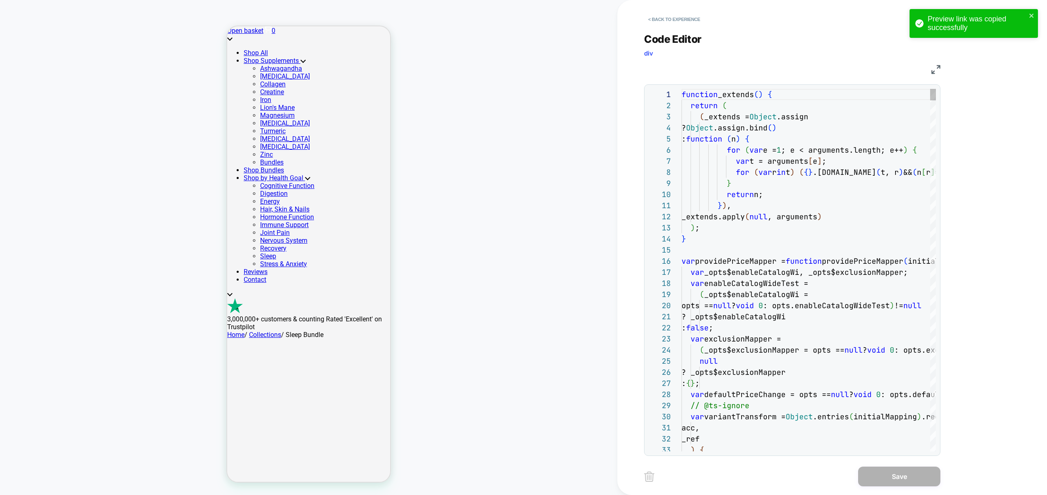
scroll to position [111, 0]
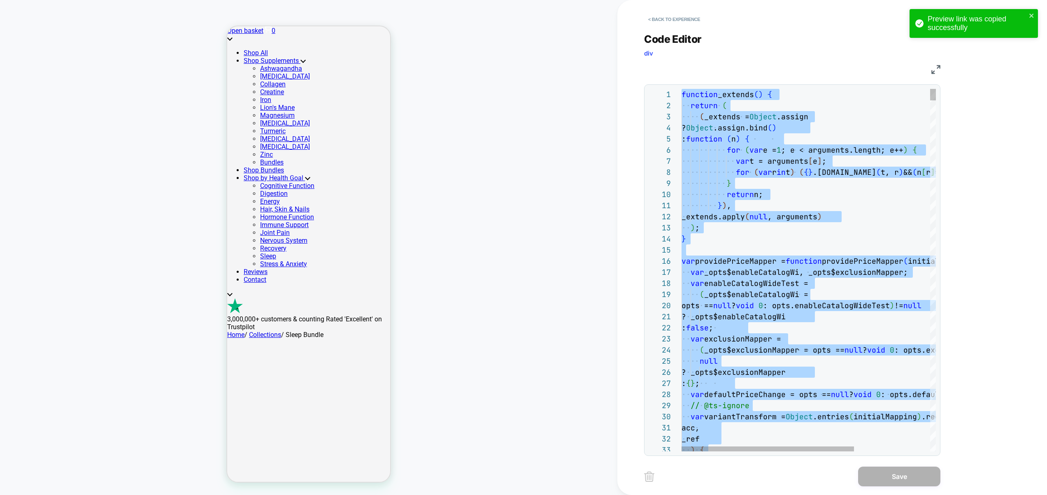
type textarea "**********"
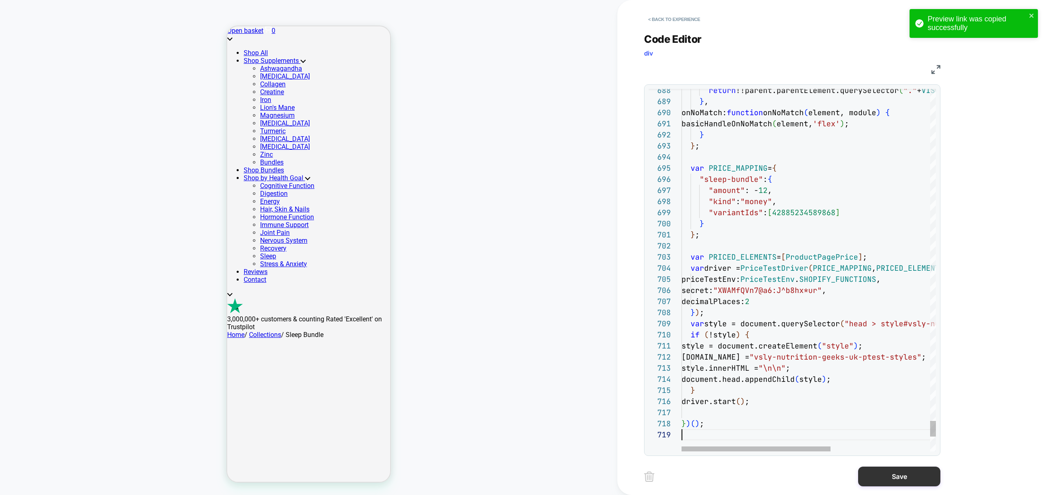
click at [913, 469] on button "Save" at bounding box center [899, 477] width 82 height 20
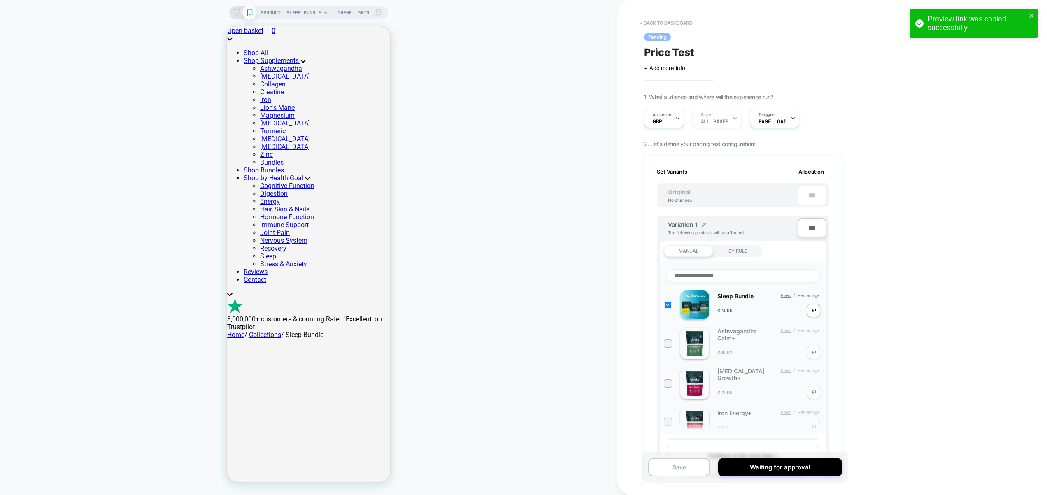
scroll to position [509, 0]
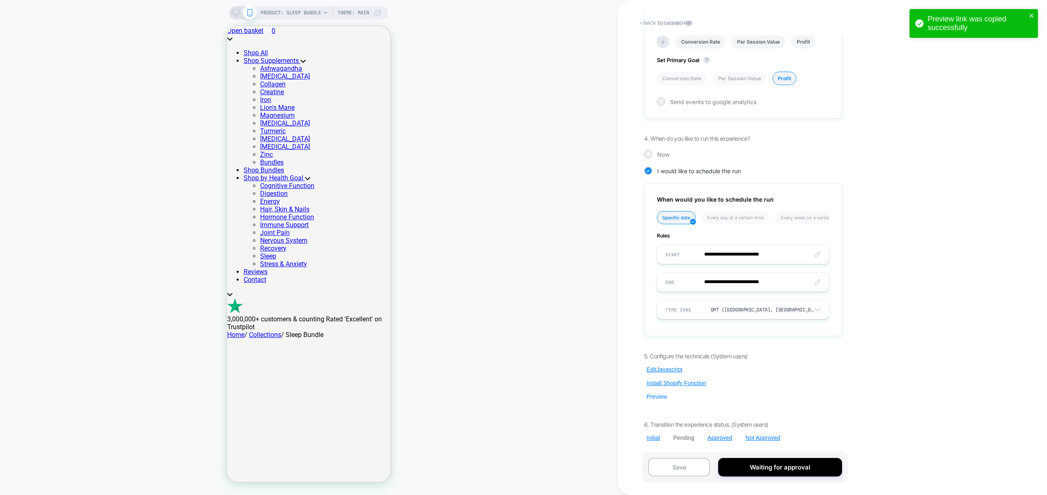
click at [653, 394] on button "Preview" at bounding box center [657, 396] width 26 height 7
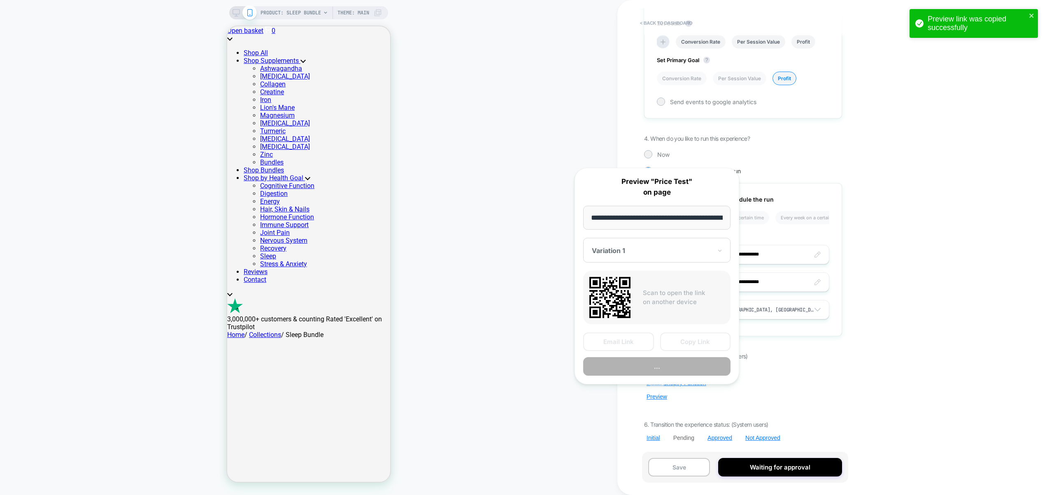
scroll to position [0, 108]
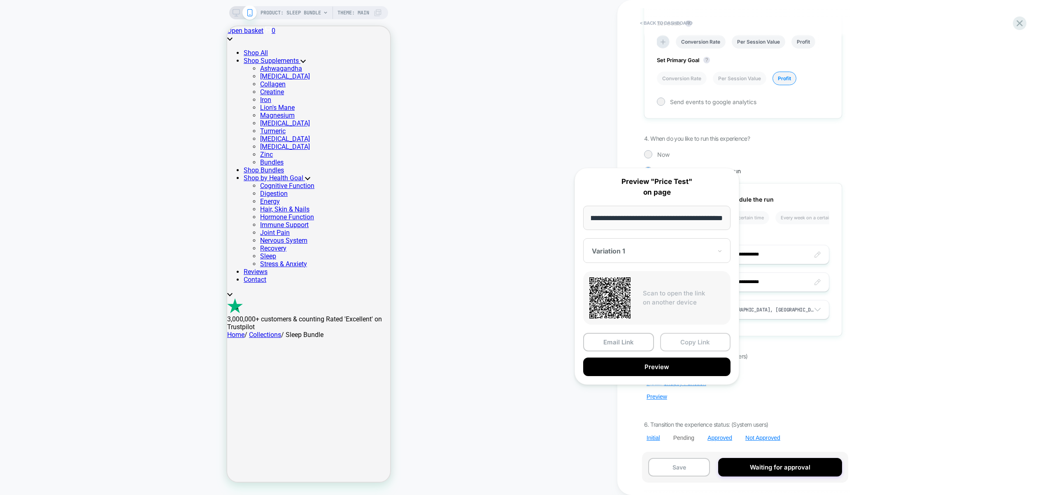
click at [699, 340] on button "Copy Link" at bounding box center [695, 342] width 71 height 19
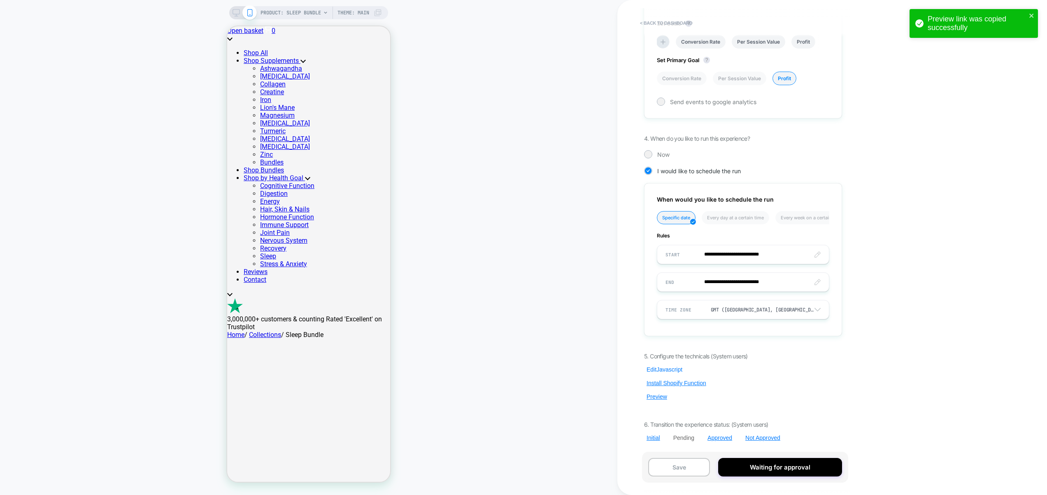
click at [663, 371] on button "Edit Javascript" at bounding box center [664, 369] width 41 height 7
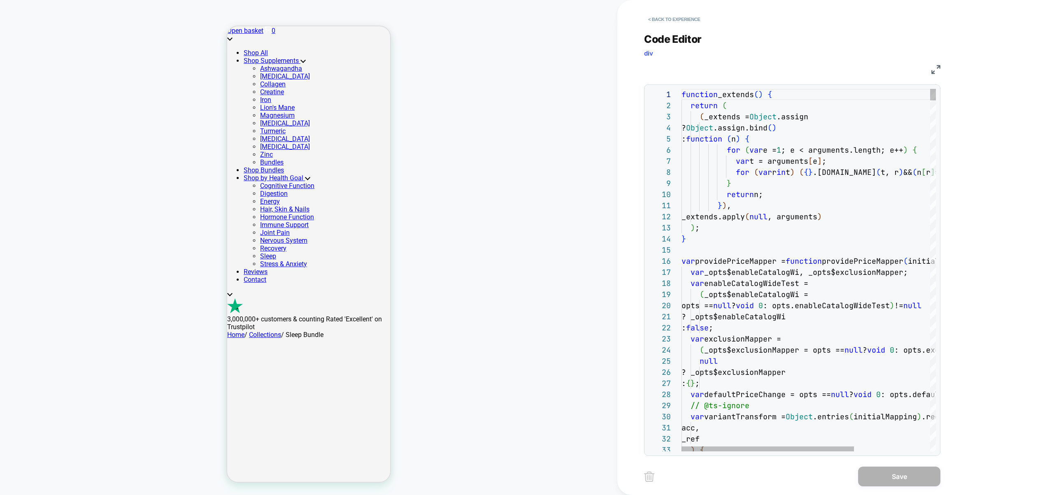
scroll to position [0, 49]
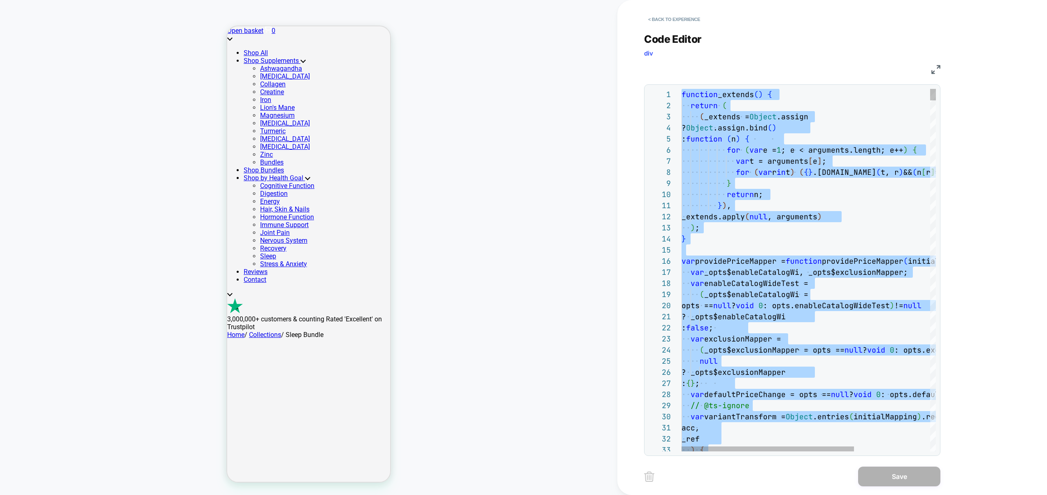
type textarea "**********"
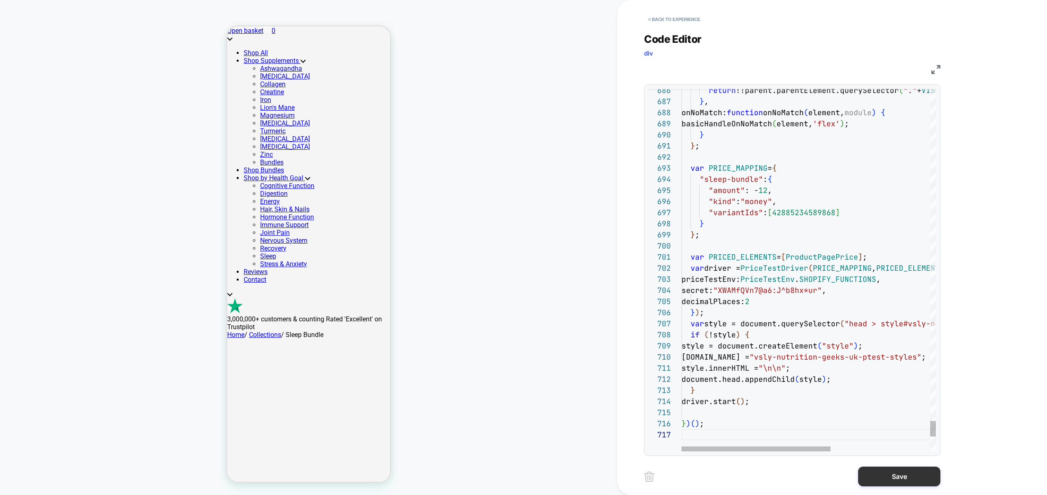
click at [894, 477] on button "Save" at bounding box center [899, 477] width 82 height 20
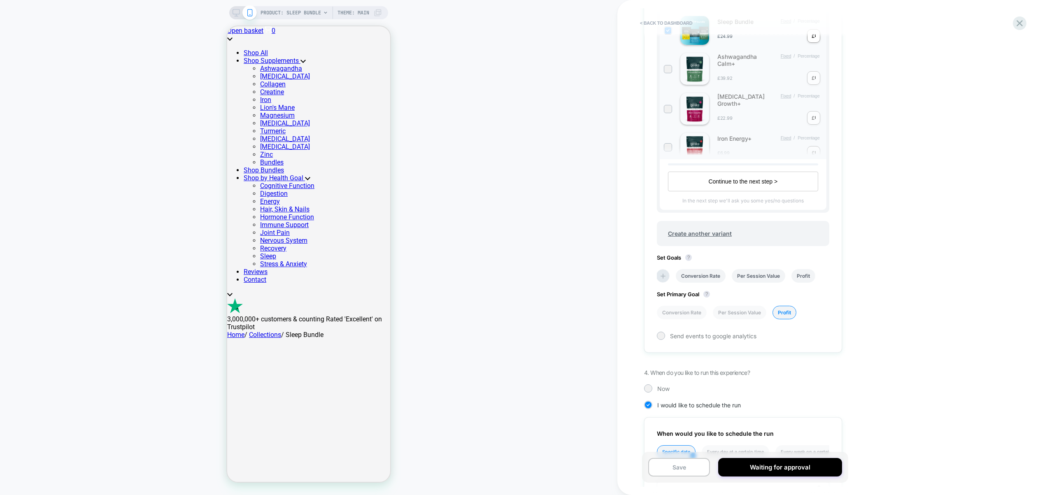
scroll to position [509, 0]
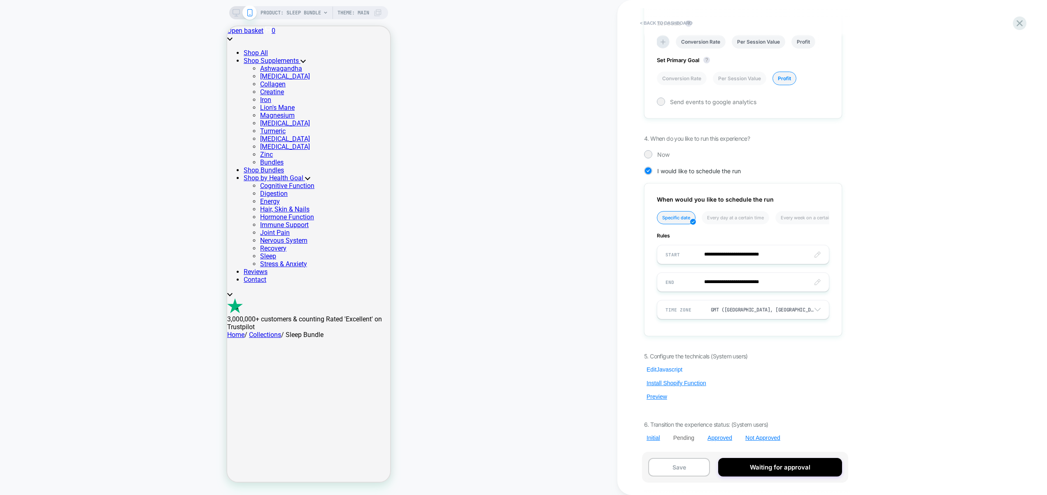
click at [662, 368] on button "Edit Javascript" at bounding box center [664, 369] width 41 height 7
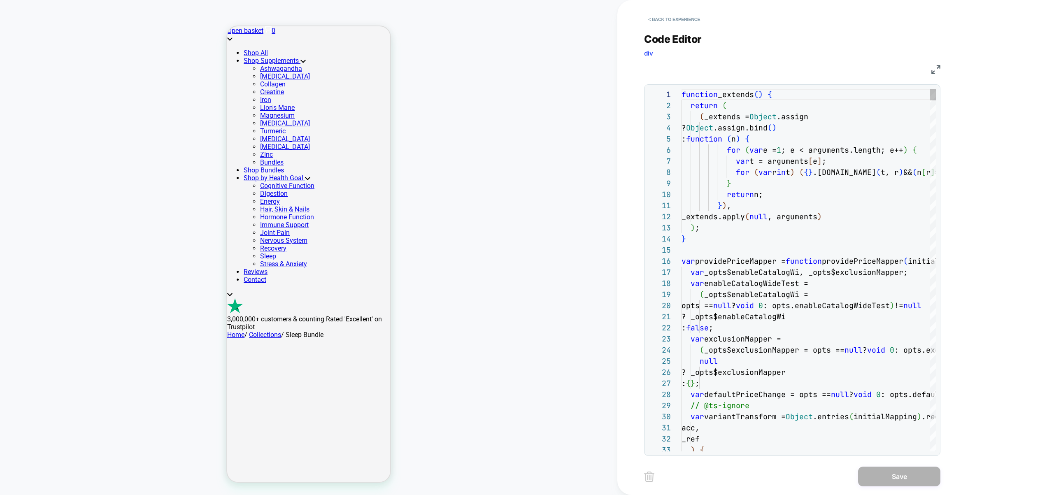
scroll to position [111, 0]
click at [678, 18] on button "< Back to experience" at bounding box center [674, 19] width 60 height 13
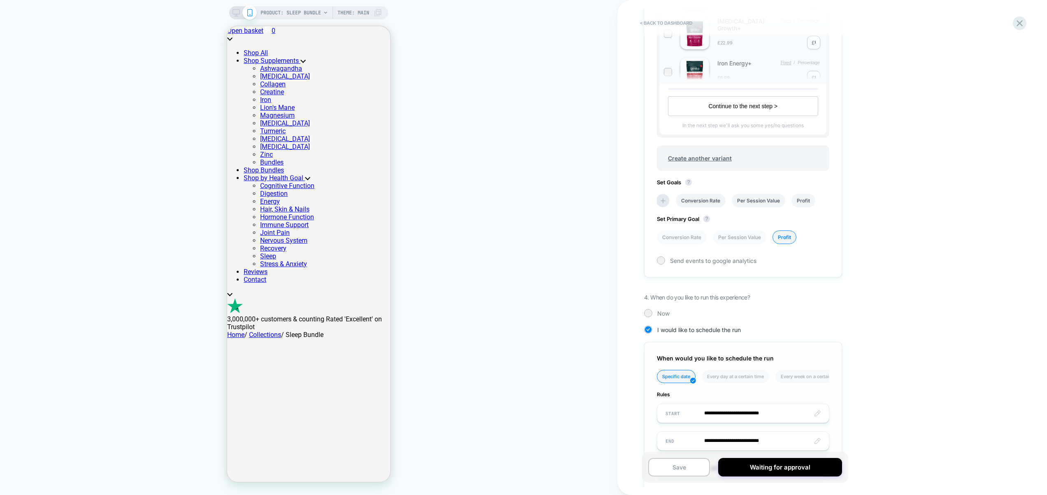
scroll to position [509, 0]
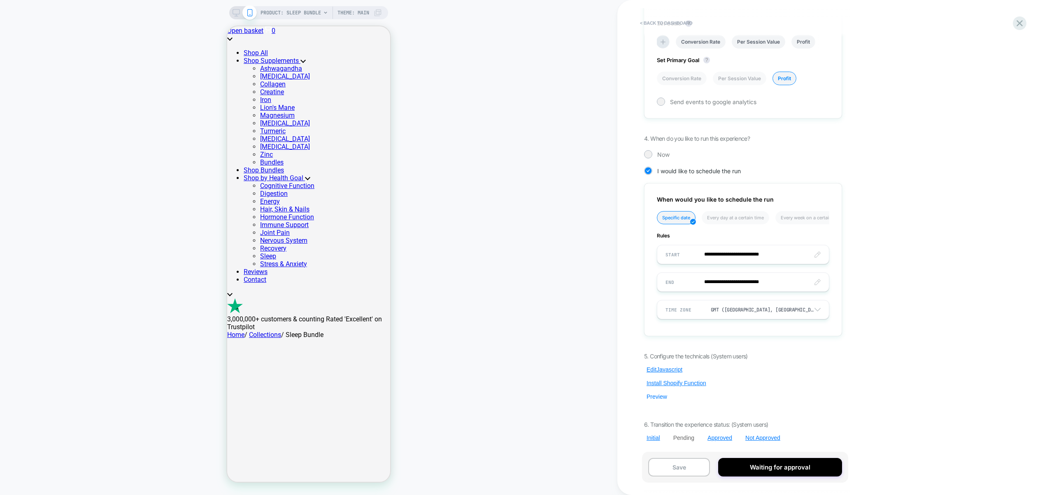
click at [657, 395] on button "Preview" at bounding box center [657, 396] width 26 height 7
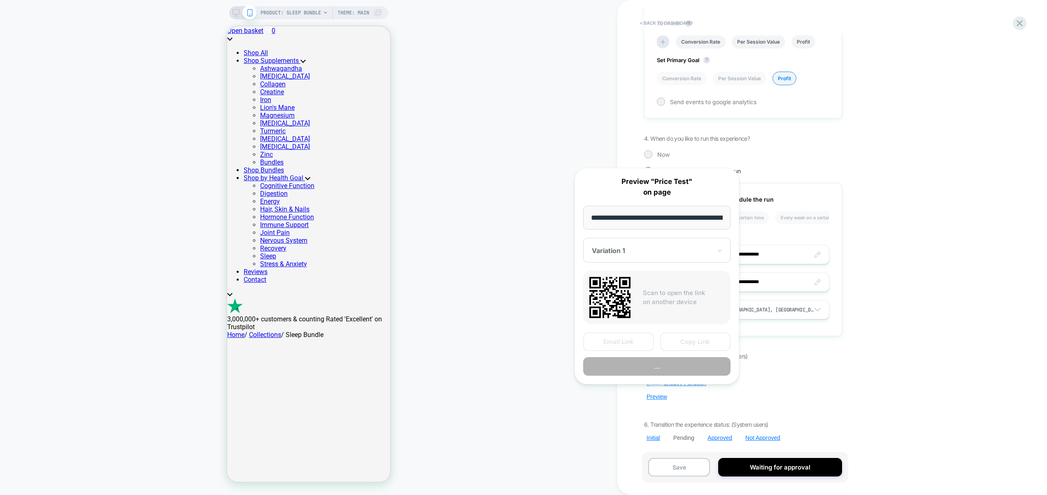
scroll to position [0, 108]
click at [689, 339] on button "Copy Link" at bounding box center [695, 342] width 71 height 19
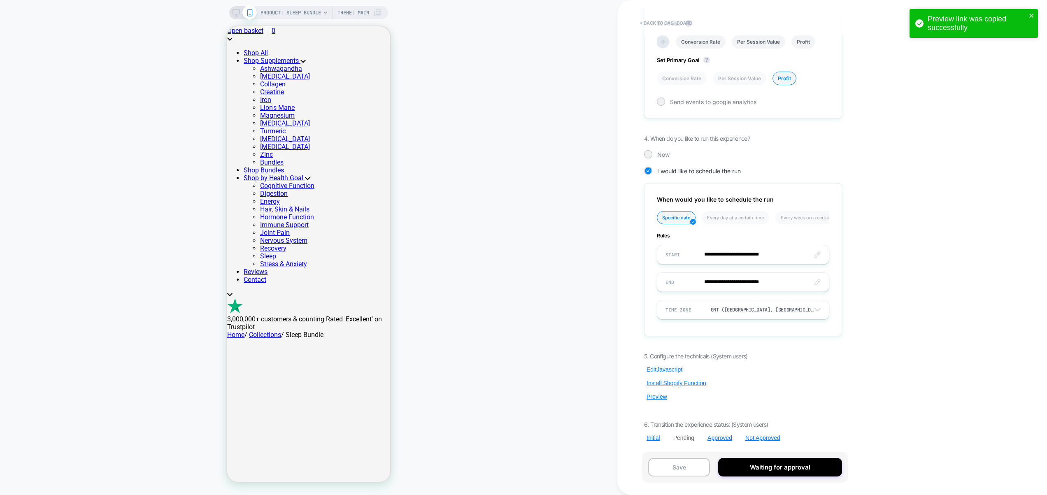
click at [666, 369] on button "Edit Javascript" at bounding box center [664, 369] width 41 height 7
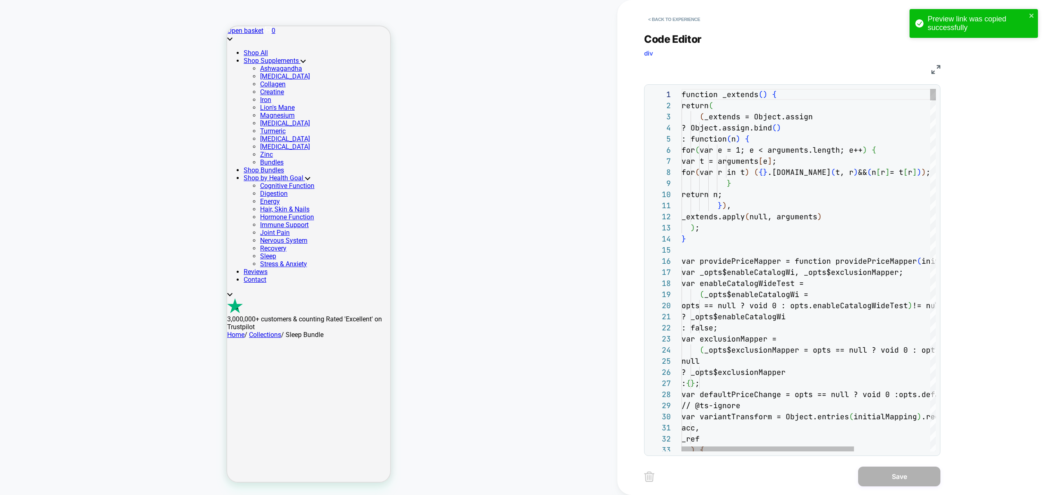
scroll to position [78, 84]
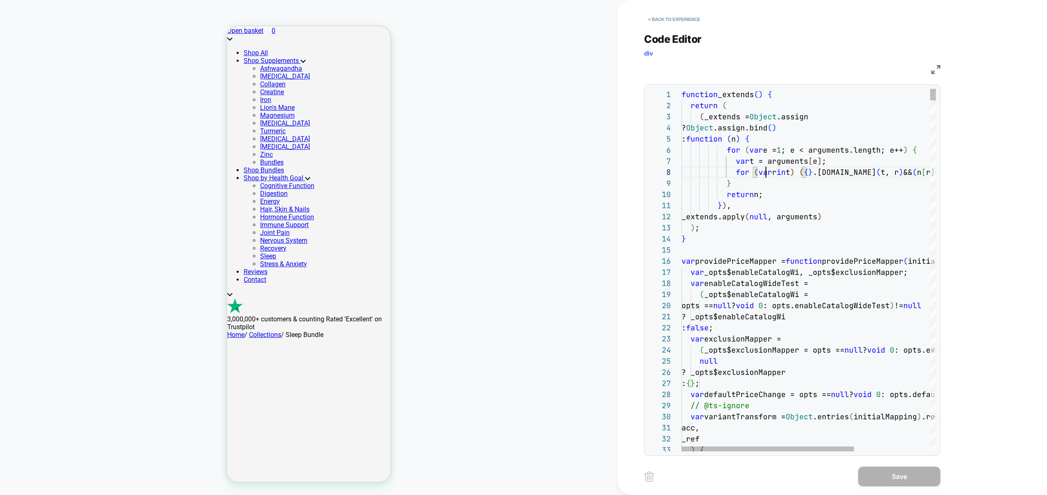
type textarea "**********"
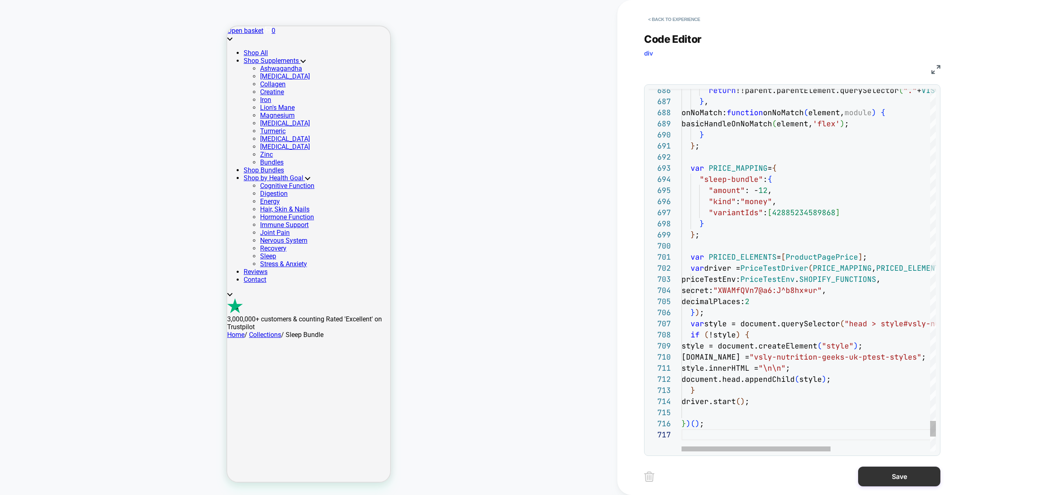
click at [897, 473] on button "Save" at bounding box center [899, 477] width 82 height 20
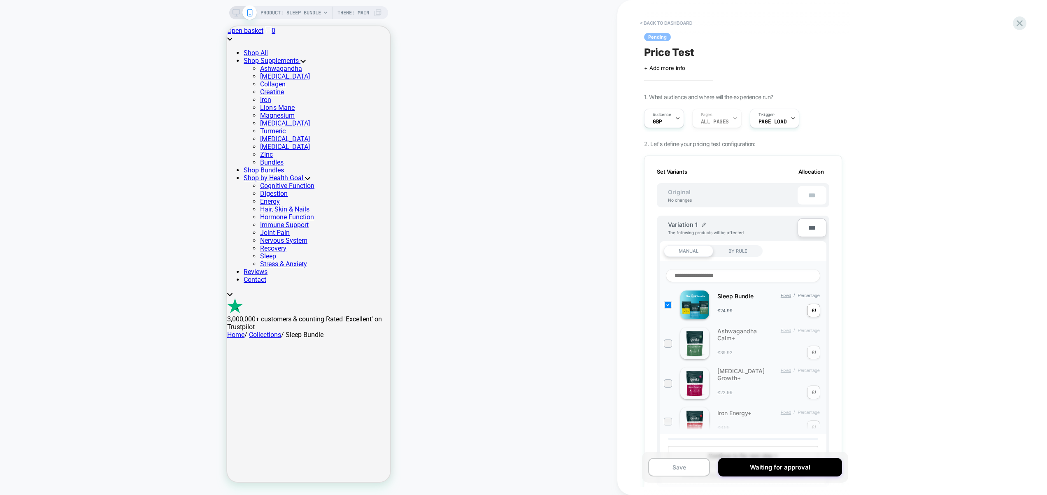
scroll to position [509, 0]
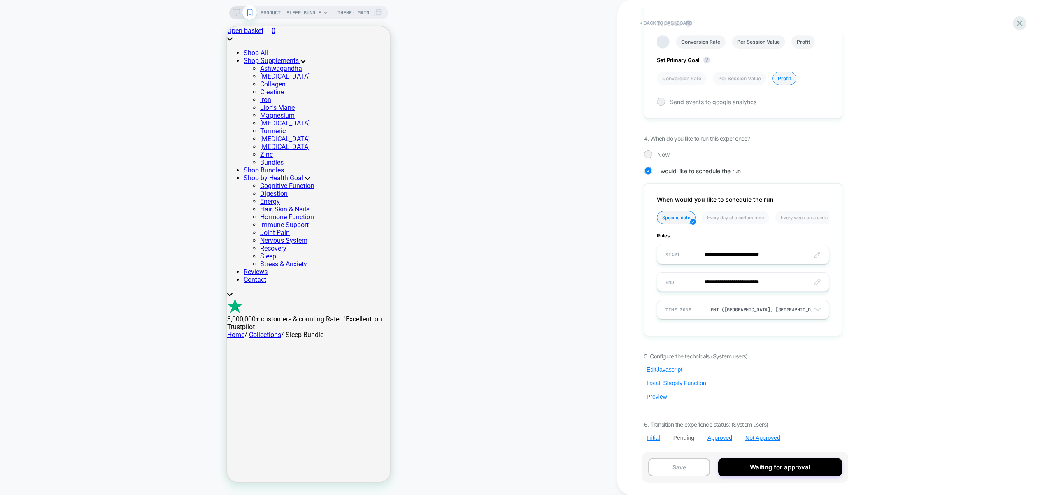
click at [658, 397] on button "Preview" at bounding box center [657, 396] width 26 height 7
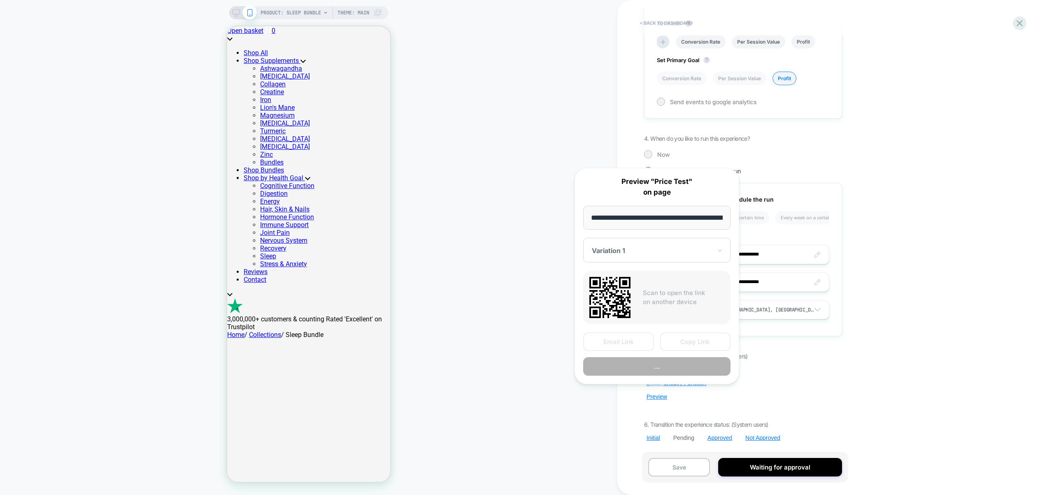
scroll to position [0, 108]
click at [693, 340] on button "Copy Link" at bounding box center [695, 342] width 71 height 19
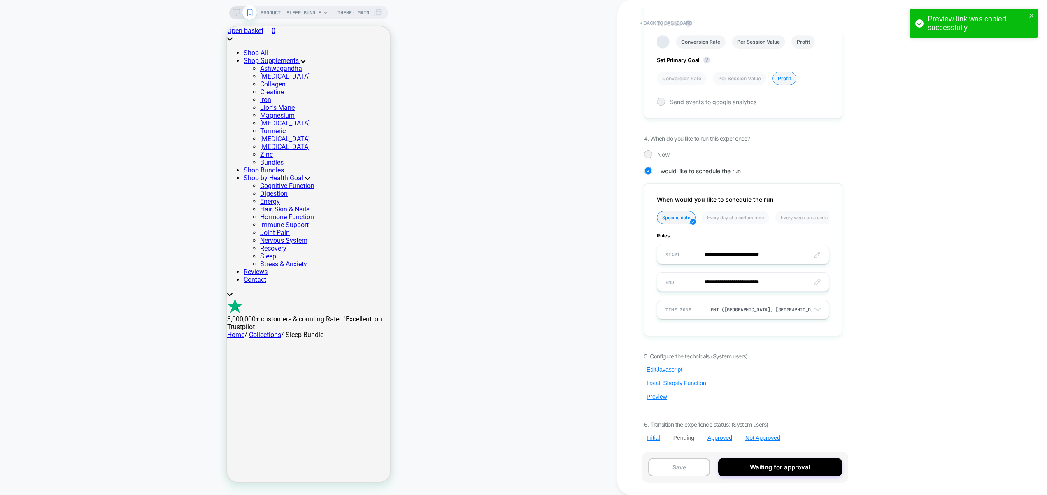
click at [668, 370] on button "Edit Javascript" at bounding box center [664, 369] width 41 height 7
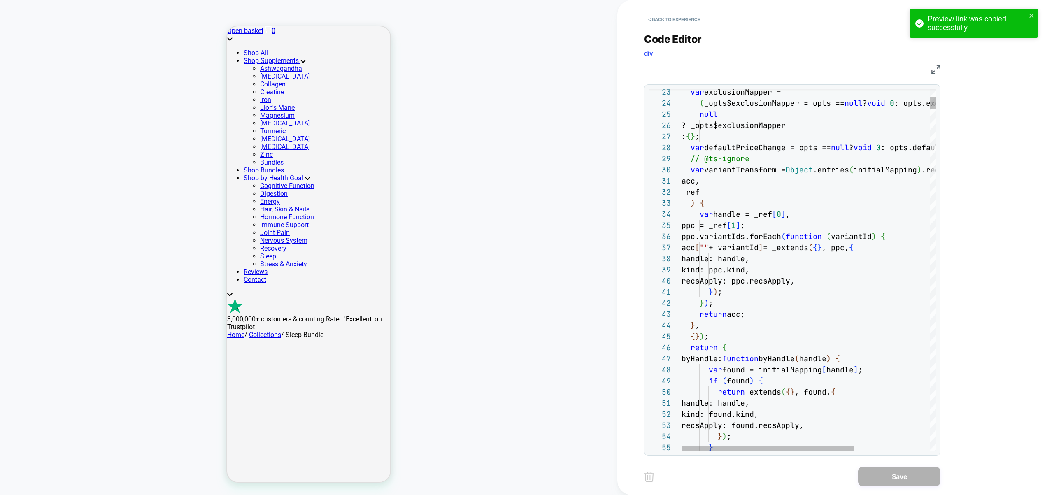
scroll to position [100, 124]
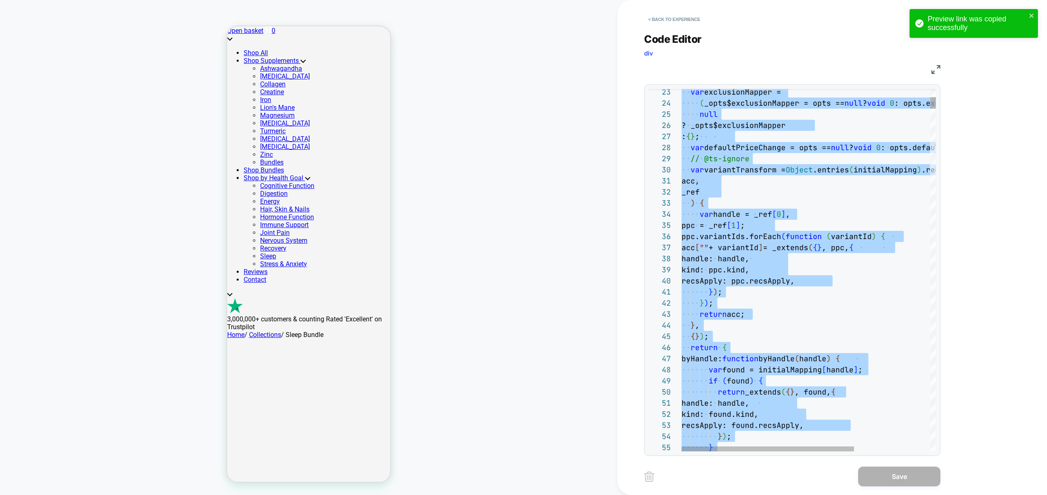
type textarea "**********"
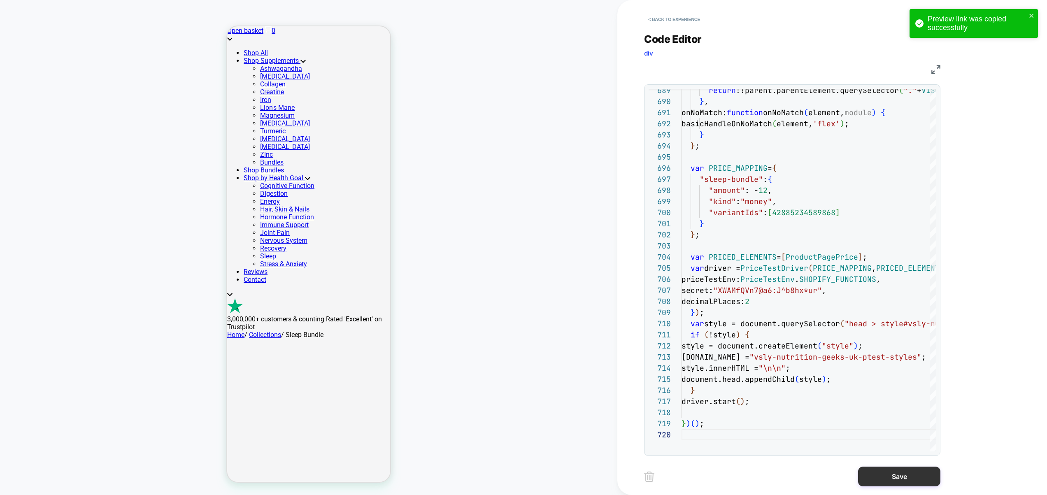
click at [885, 475] on button "Save" at bounding box center [899, 477] width 82 height 20
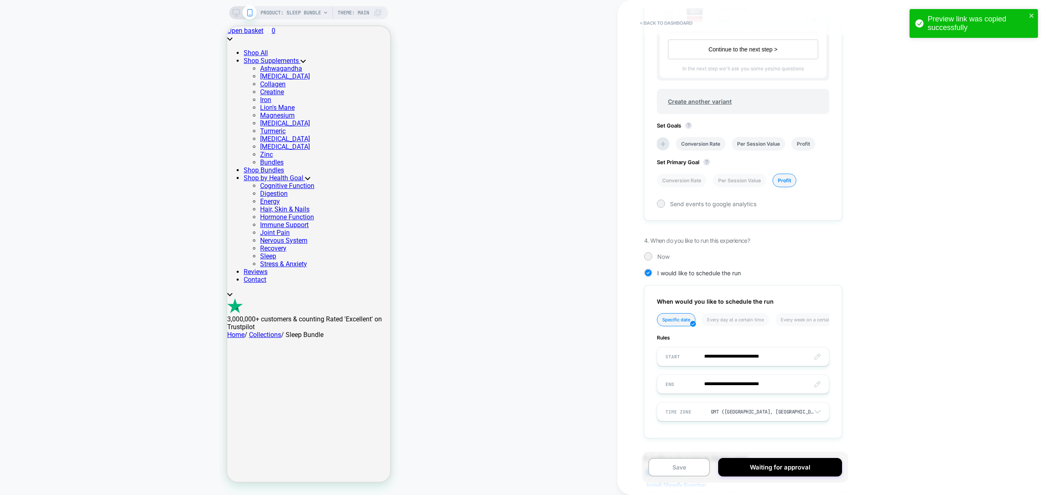
scroll to position [509, 0]
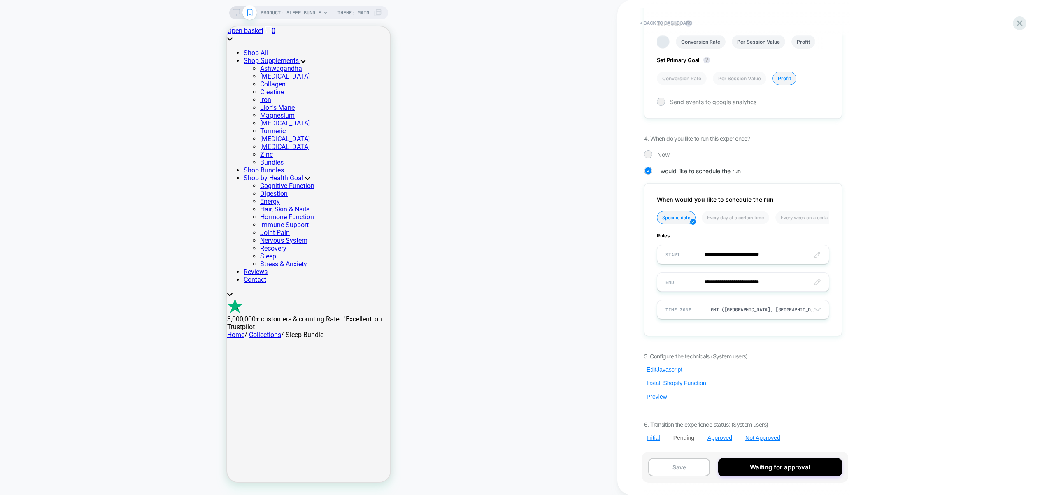
click at [657, 400] on button "Preview" at bounding box center [657, 396] width 26 height 7
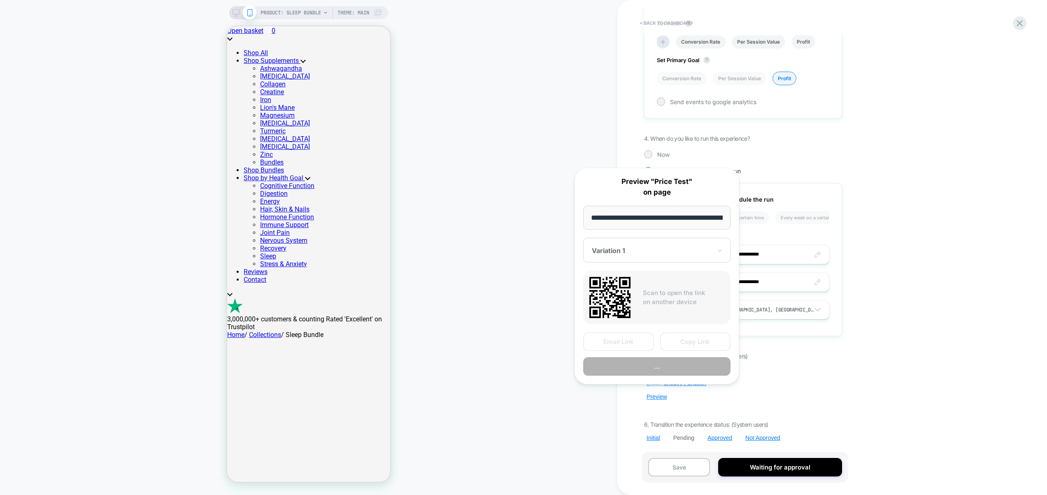
scroll to position [0, 108]
click at [694, 344] on button "Copy Link" at bounding box center [695, 342] width 71 height 19
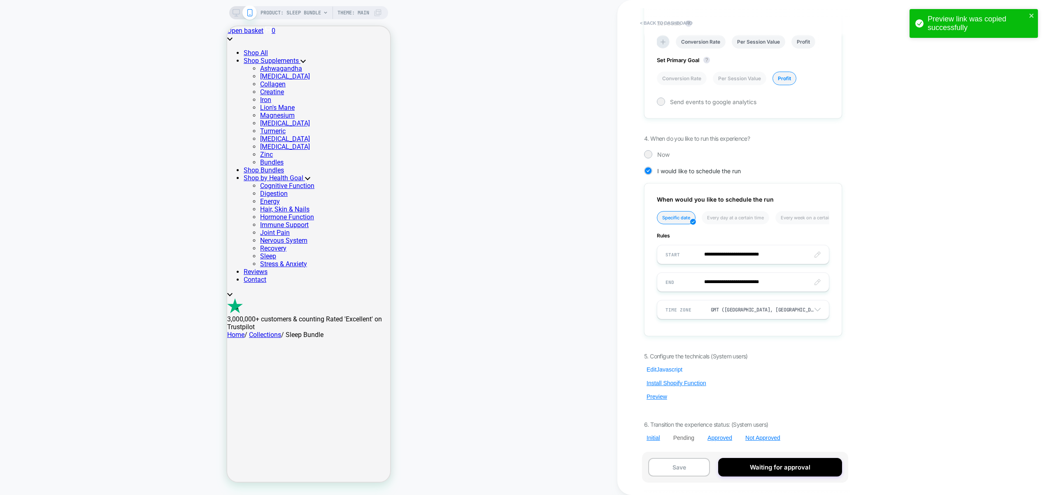
click at [659, 369] on button "Edit Javascript" at bounding box center [664, 369] width 41 height 7
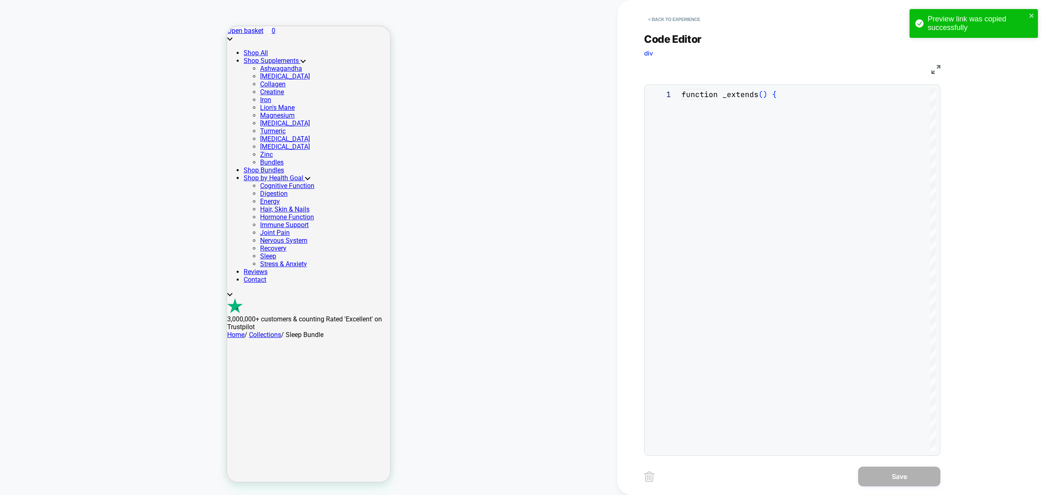
scroll to position [111, 0]
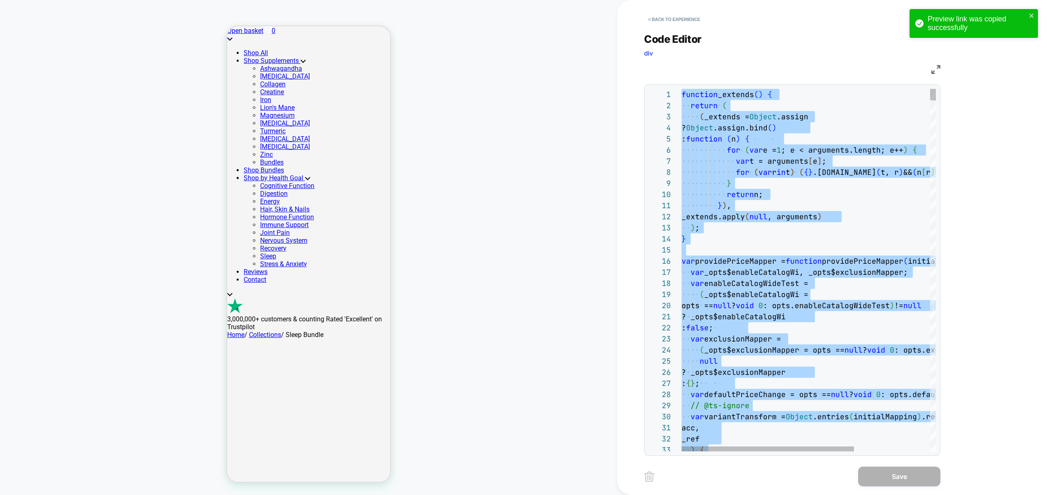
type textarea "**********"
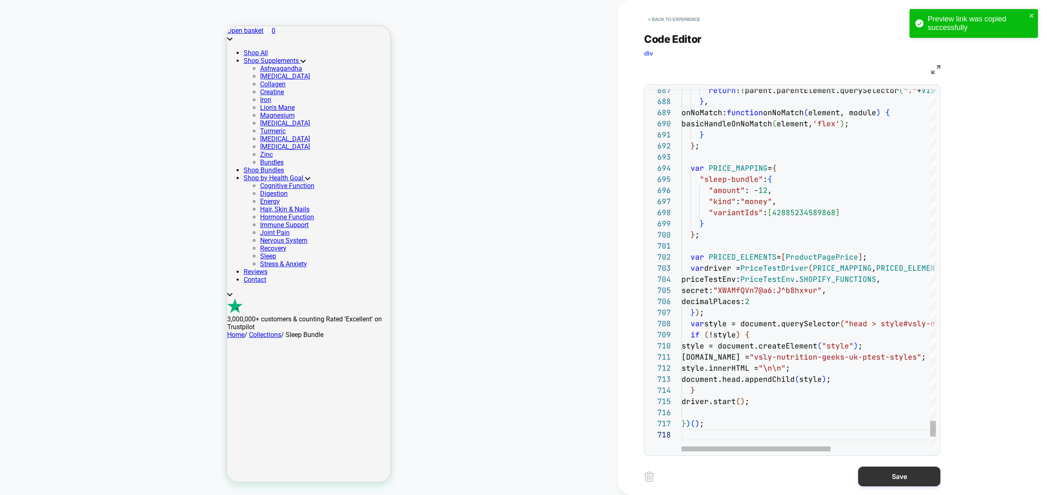
click at [902, 468] on button "Save" at bounding box center [899, 477] width 82 height 20
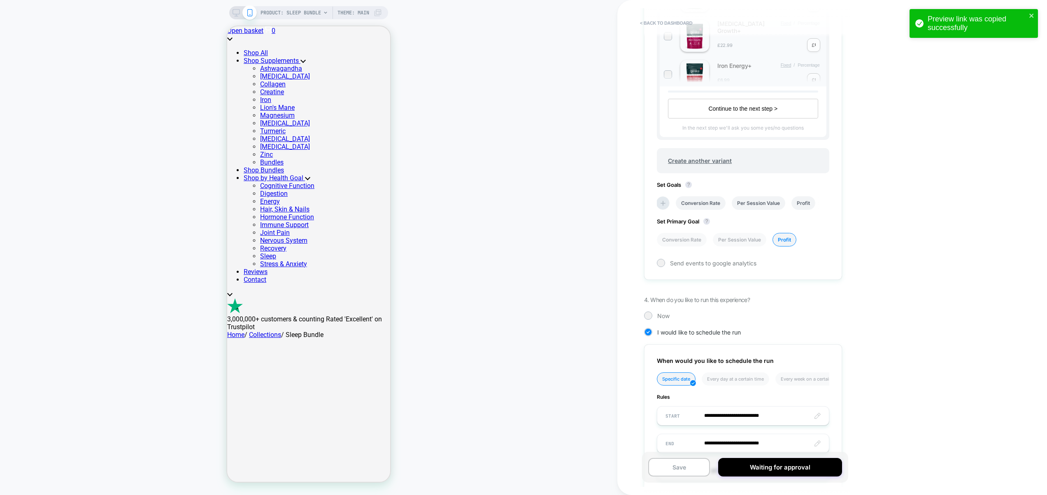
scroll to position [509, 0]
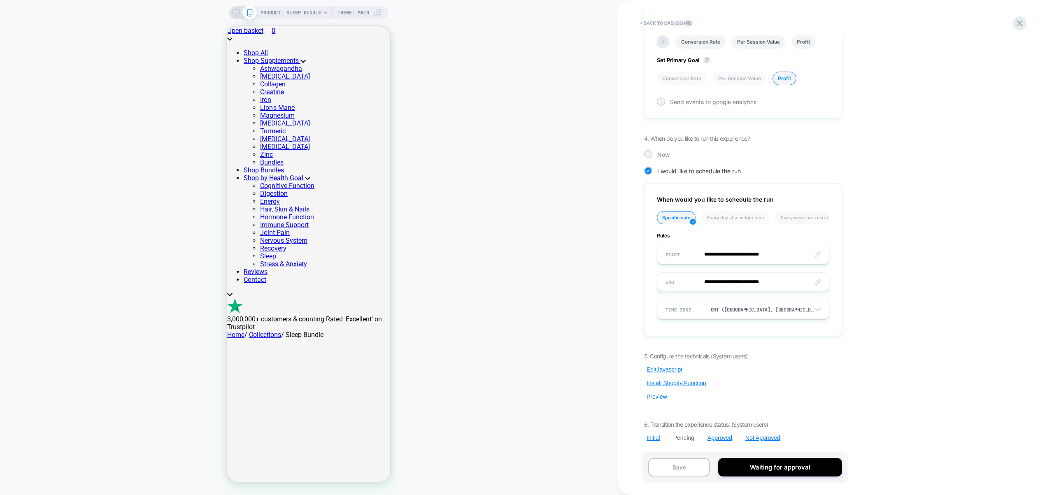
click at [656, 400] on button "Preview" at bounding box center [657, 396] width 26 height 7
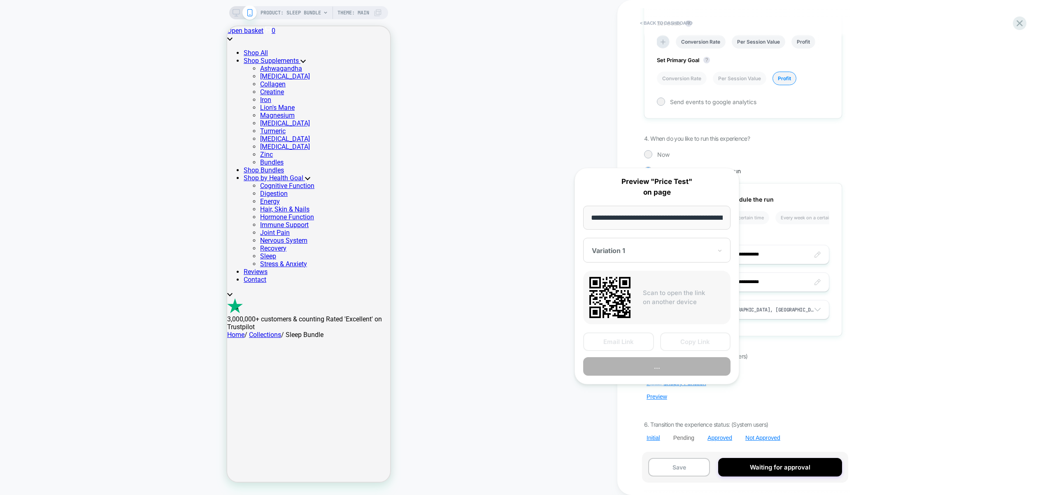
scroll to position [0, 108]
click at [682, 344] on button "Copy Link" at bounding box center [695, 342] width 71 height 19
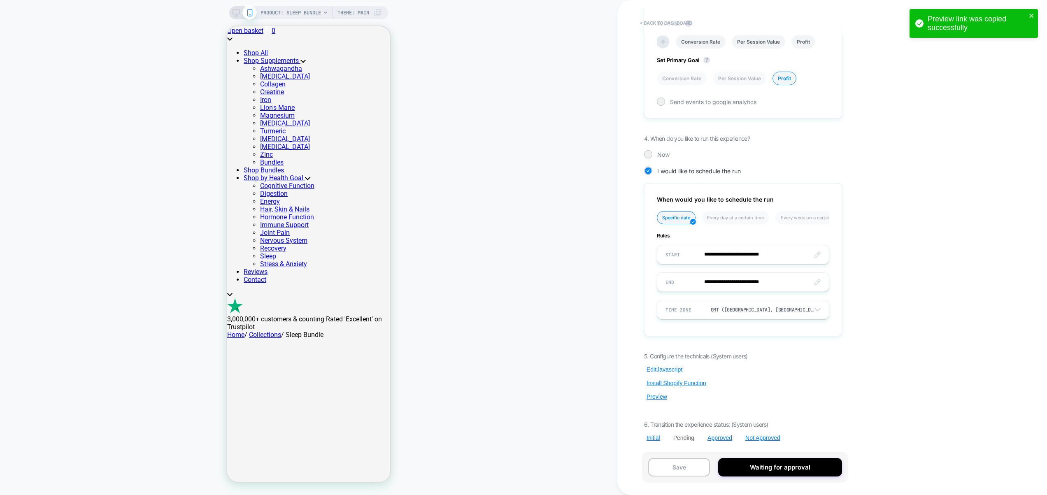
click at [656, 367] on button "Edit Javascript" at bounding box center [664, 369] width 41 height 7
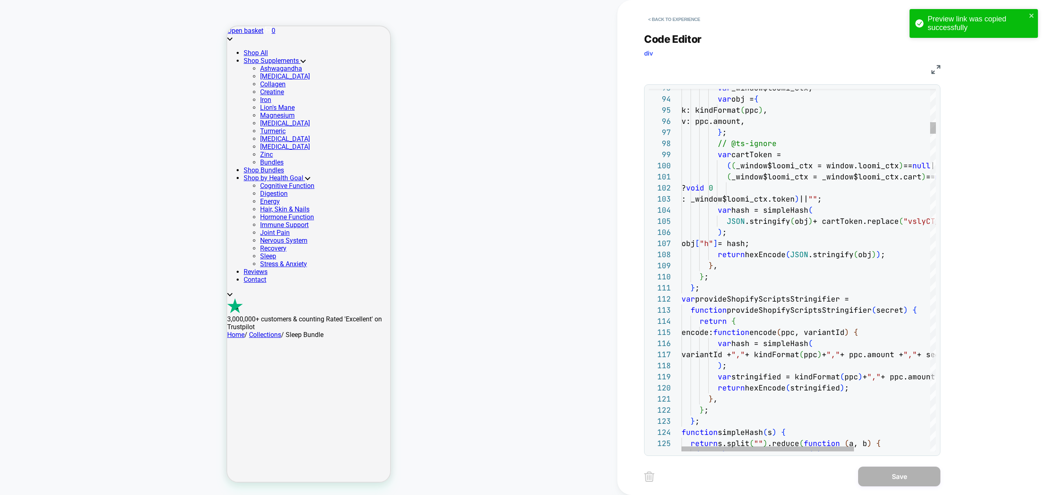
scroll to position [67, 76]
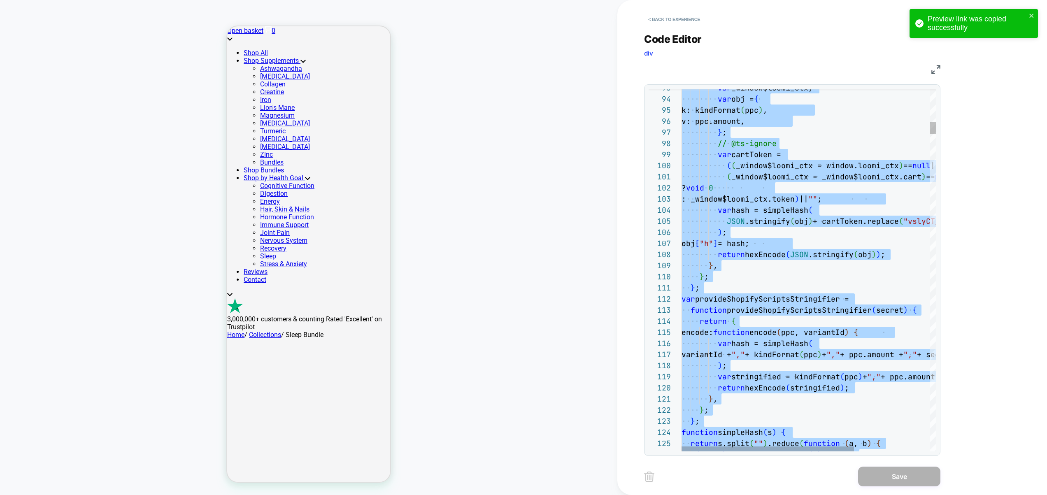
type textarea "**********"
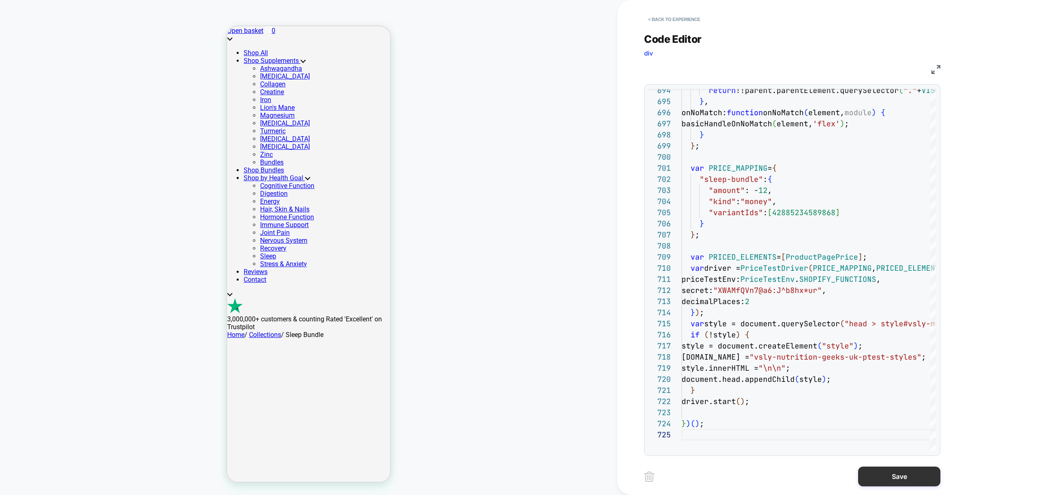
click at [892, 478] on button "Save" at bounding box center [899, 477] width 82 height 20
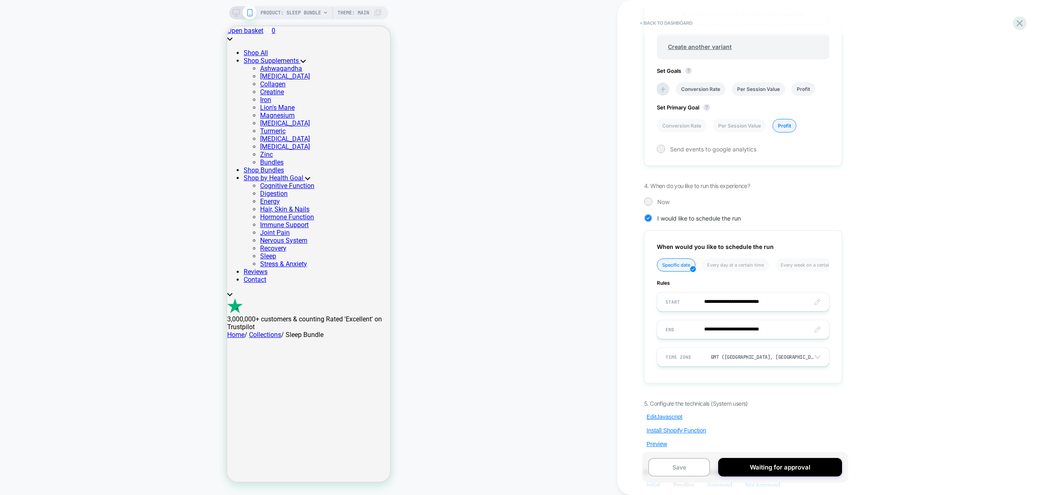
scroll to position [509, 0]
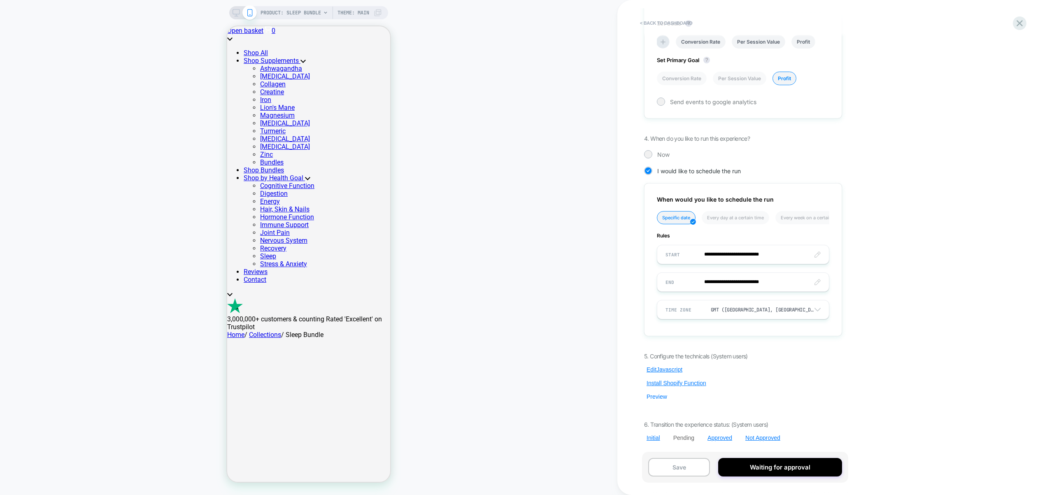
click at [663, 396] on button "Preview" at bounding box center [657, 396] width 26 height 7
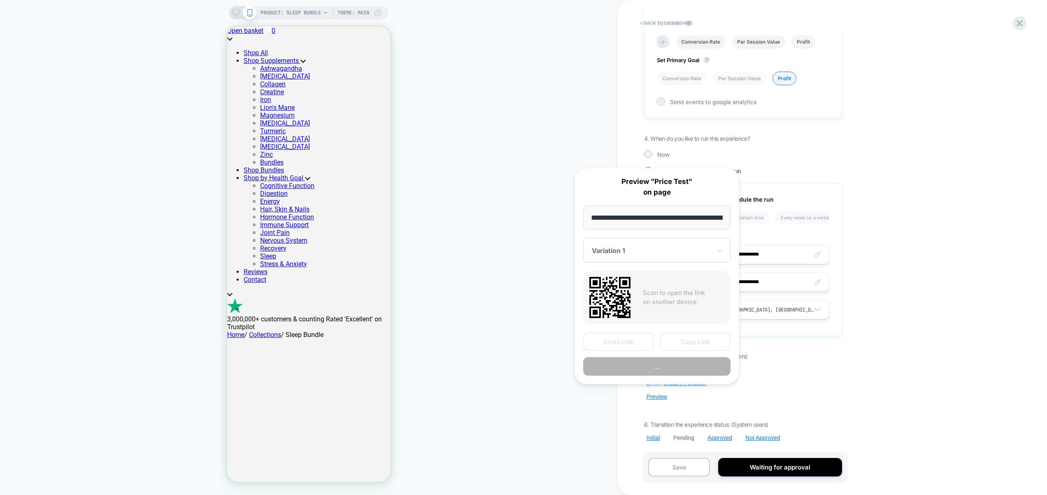
scroll to position [0, 108]
click at [688, 338] on button "Copy Link" at bounding box center [695, 342] width 71 height 19
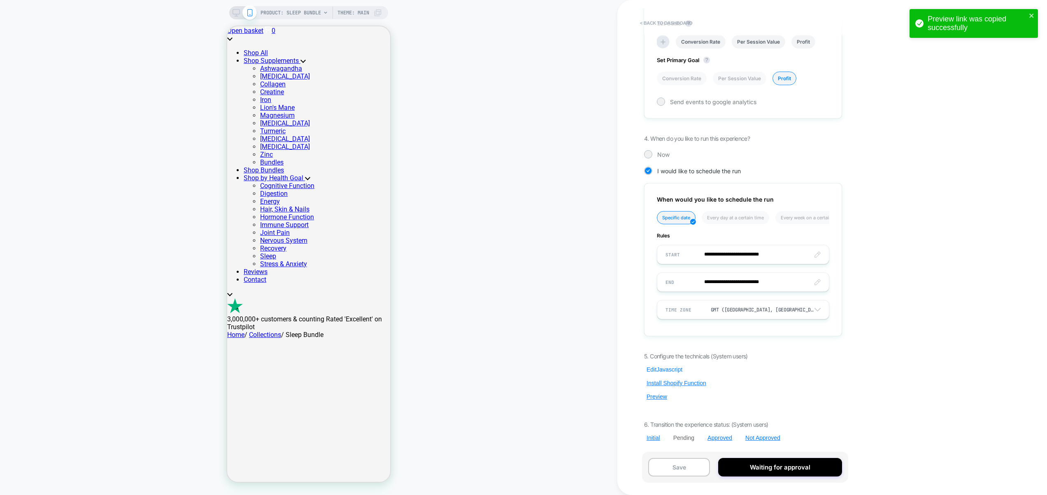
click at [664, 368] on button "Edit Javascript" at bounding box center [664, 369] width 41 height 7
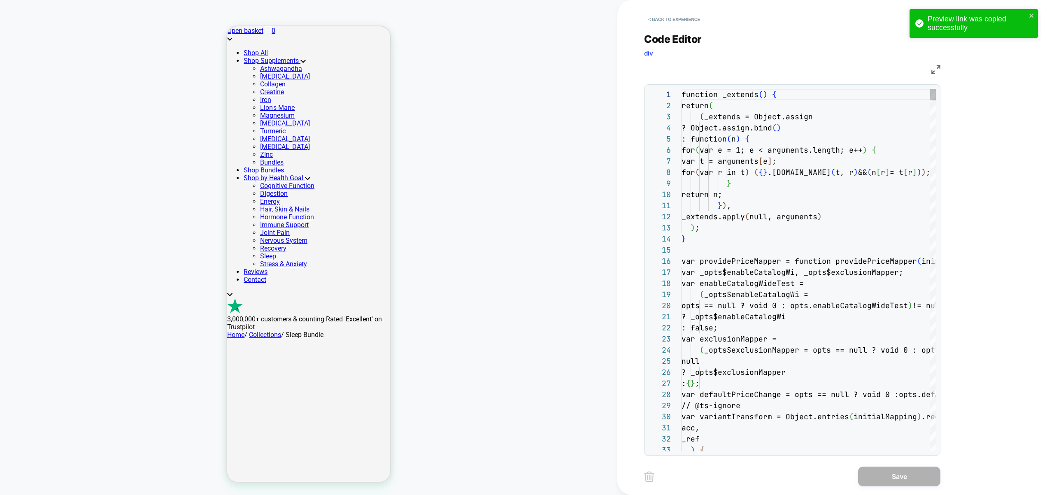
scroll to position [111, 0]
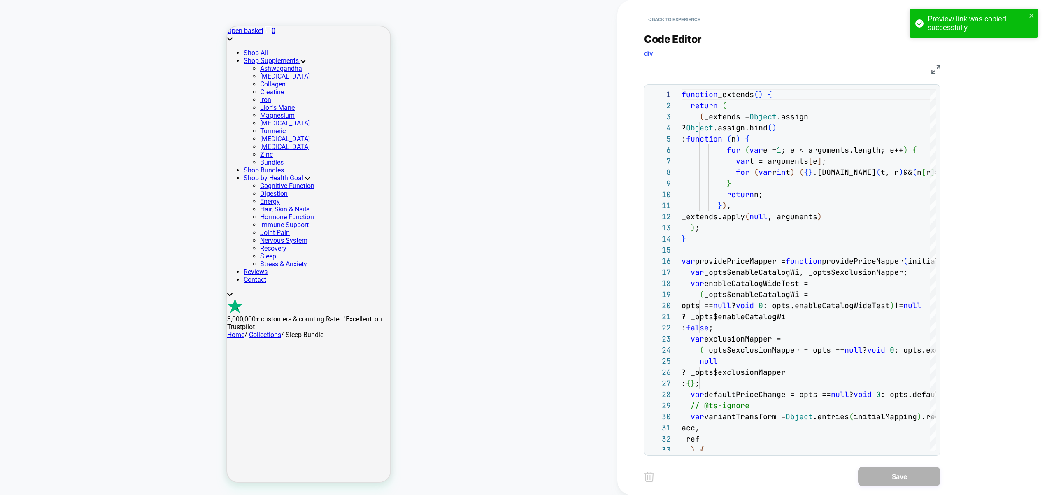
click at [163, 140] on div "PRODUCT: Sleep Bundle PRODUCT: Sleep Bundle Theme: MAIN" at bounding box center [308, 247] width 617 height 479
type textarea "**********"
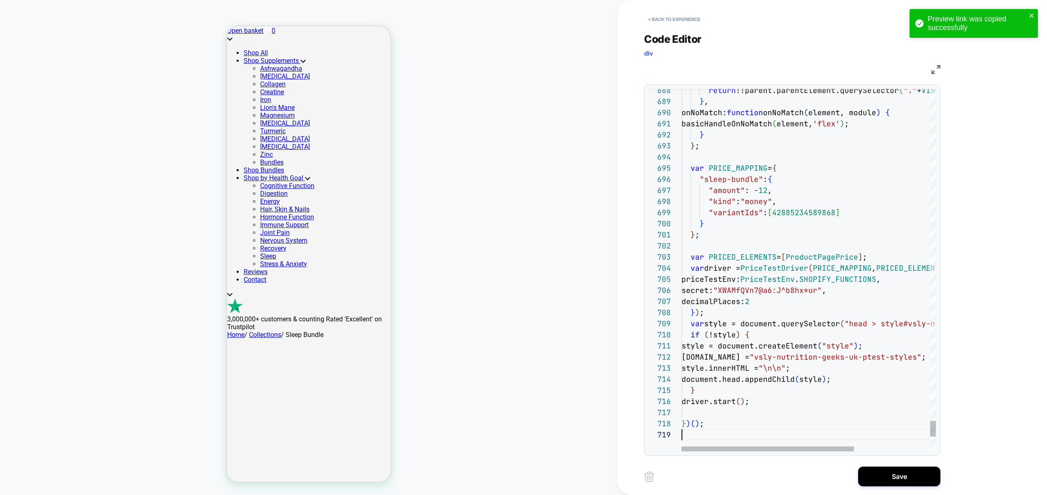
scroll to position [89, 0]
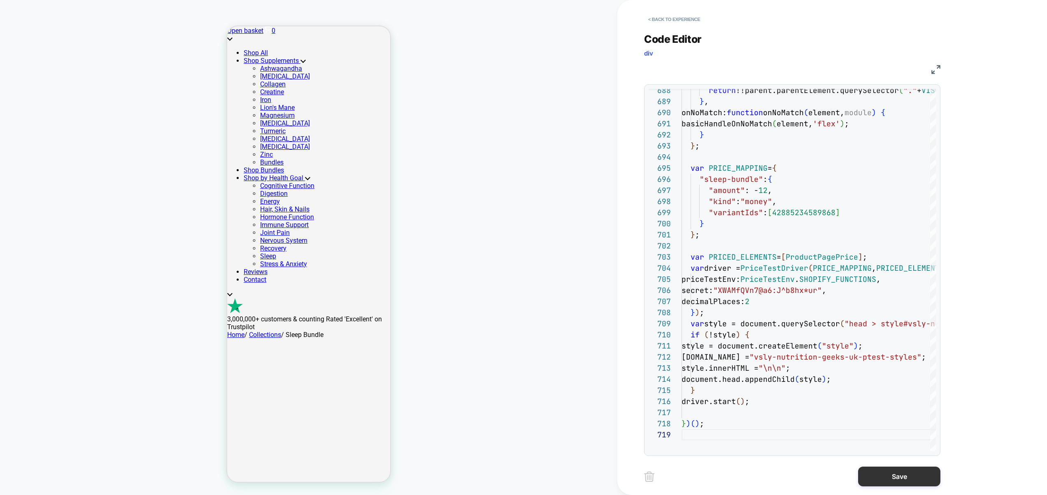
click at [889, 477] on button "Save" at bounding box center [899, 477] width 82 height 20
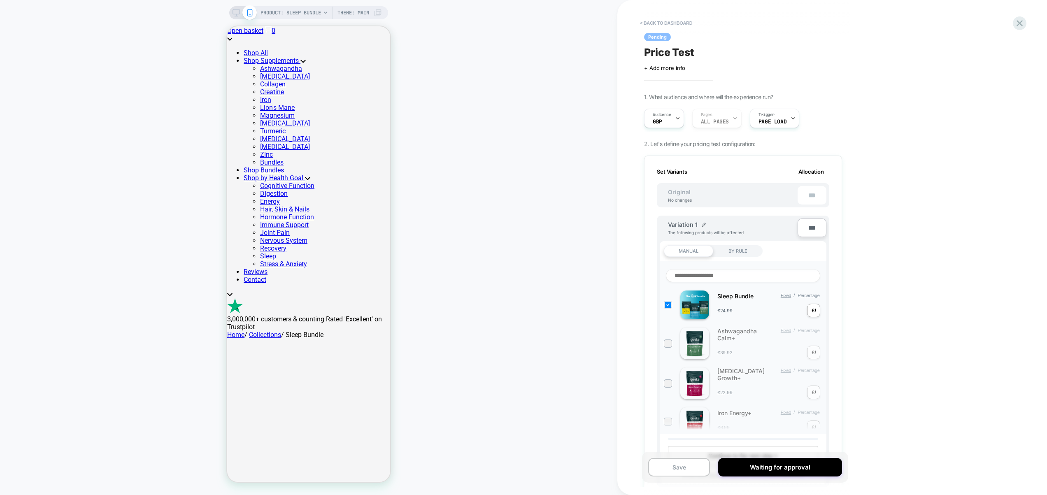
scroll to position [509, 0]
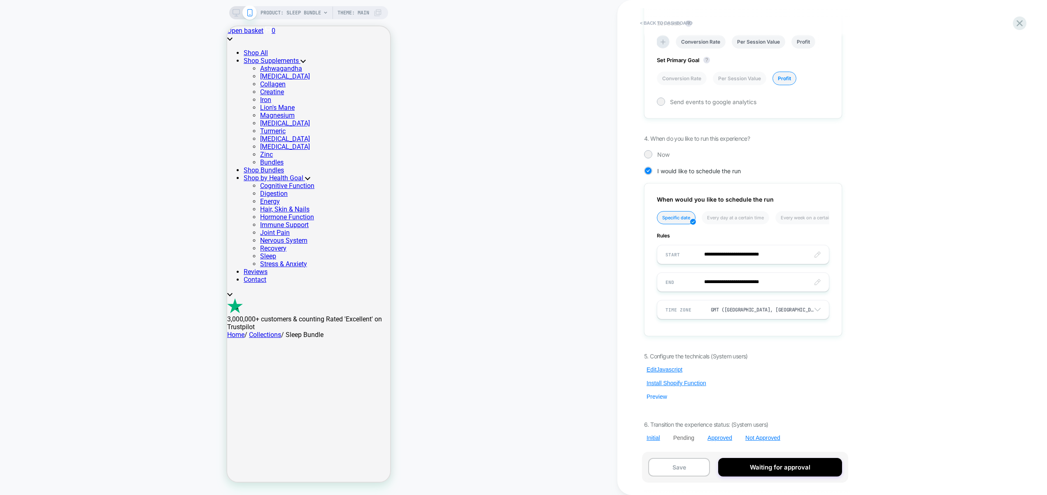
click at [658, 399] on button "Preview" at bounding box center [657, 396] width 26 height 7
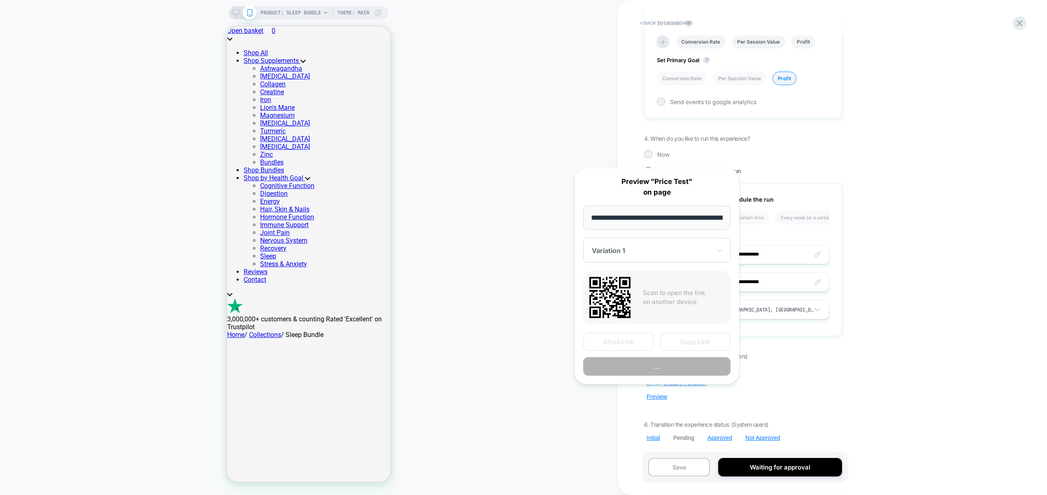
scroll to position [0, 108]
click at [702, 338] on button "Copy Link" at bounding box center [695, 342] width 71 height 19
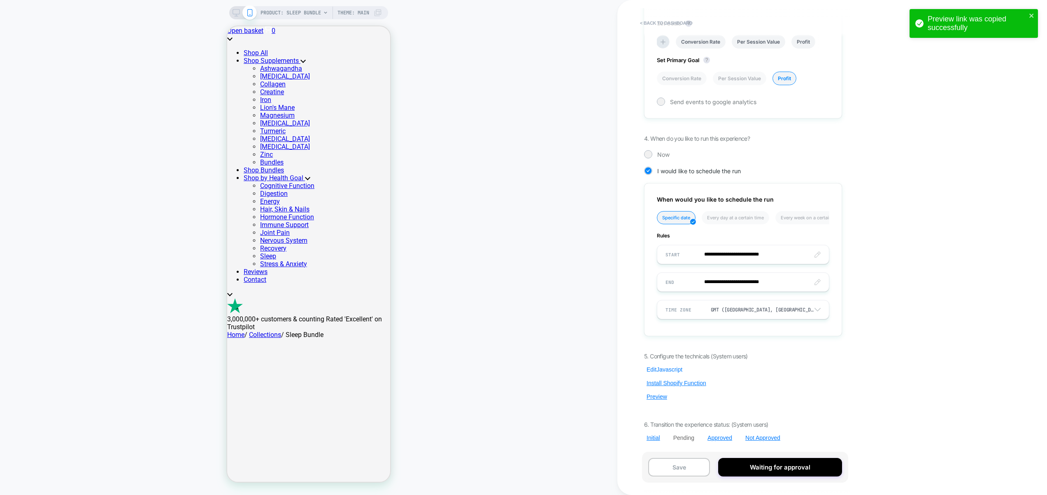
click at [674, 371] on button "Edit Javascript" at bounding box center [664, 369] width 41 height 7
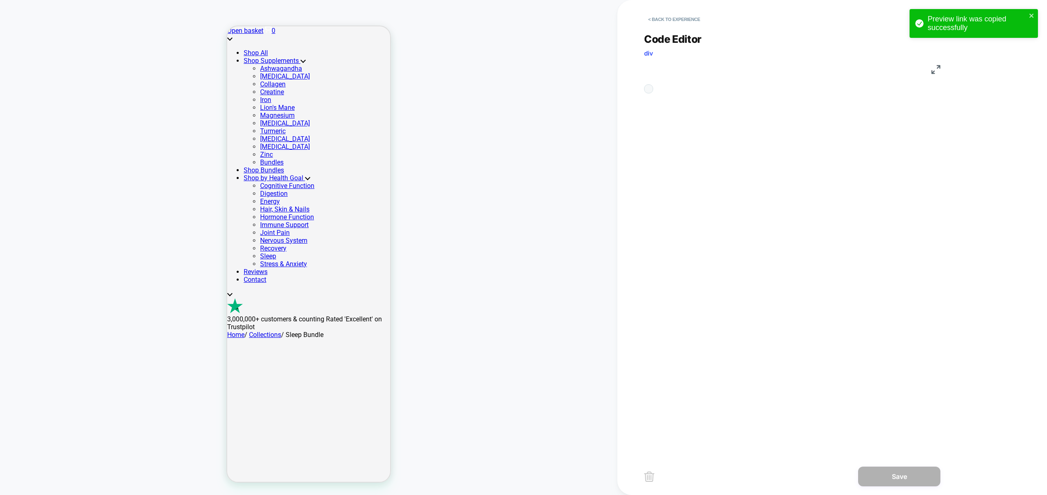
scroll to position [111, 0]
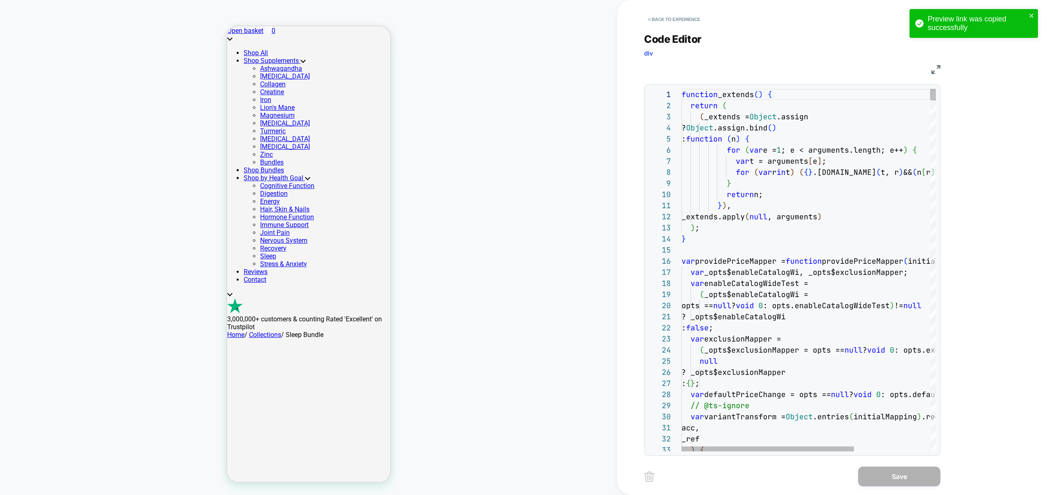
click at [177, 381] on div "PRODUCT: Sleep Bundle PRODUCT: Sleep Bundle Theme: MAIN" at bounding box center [308, 247] width 617 height 479
type textarea "**********"
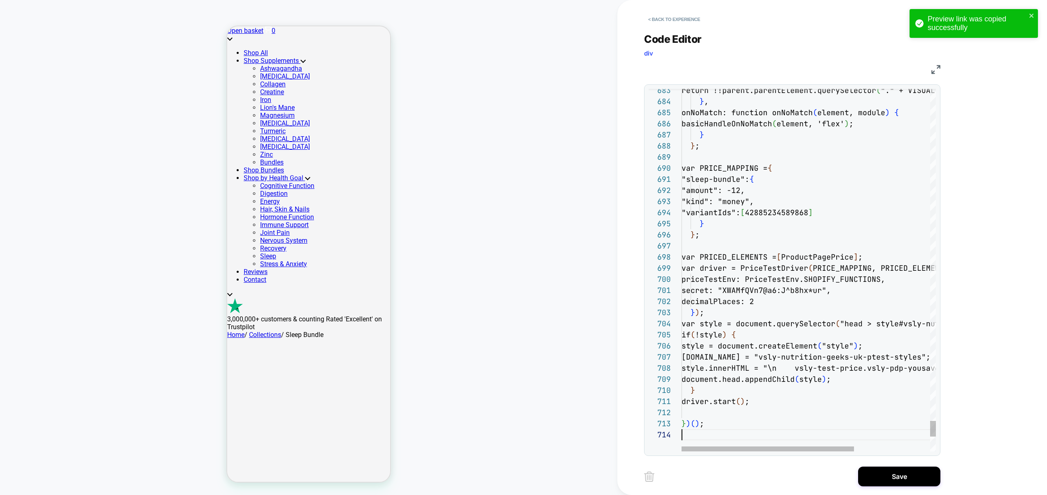
scroll to position [33, 0]
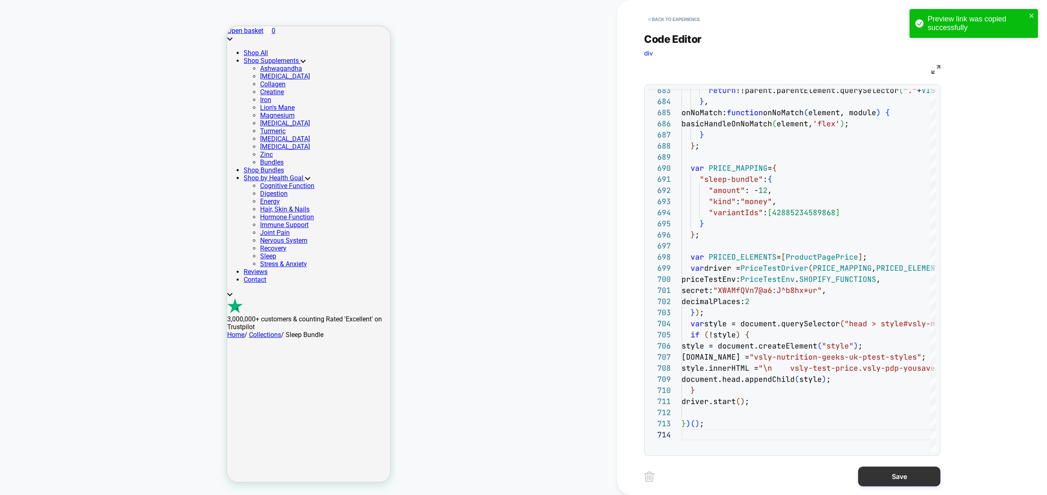
click at [908, 473] on button "Save" at bounding box center [899, 477] width 82 height 20
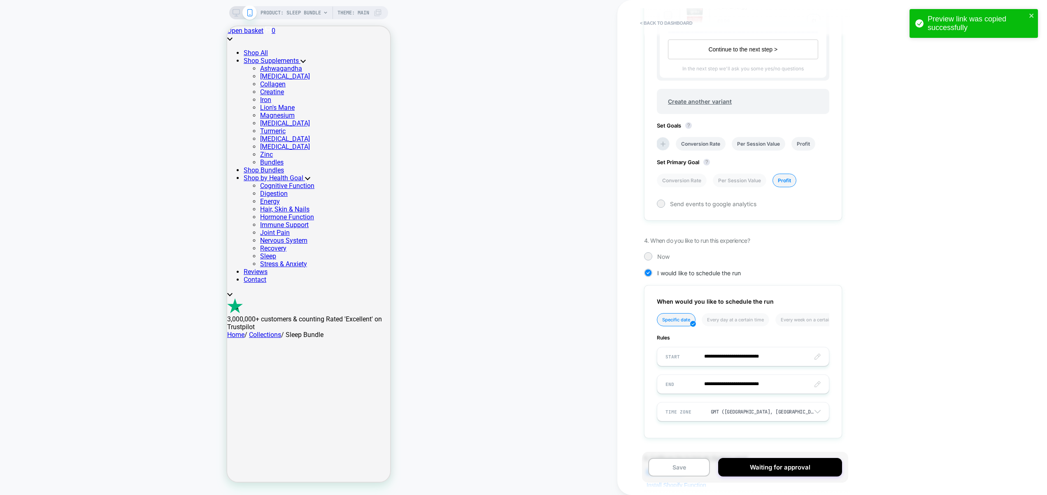
scroll to position [509, 0]
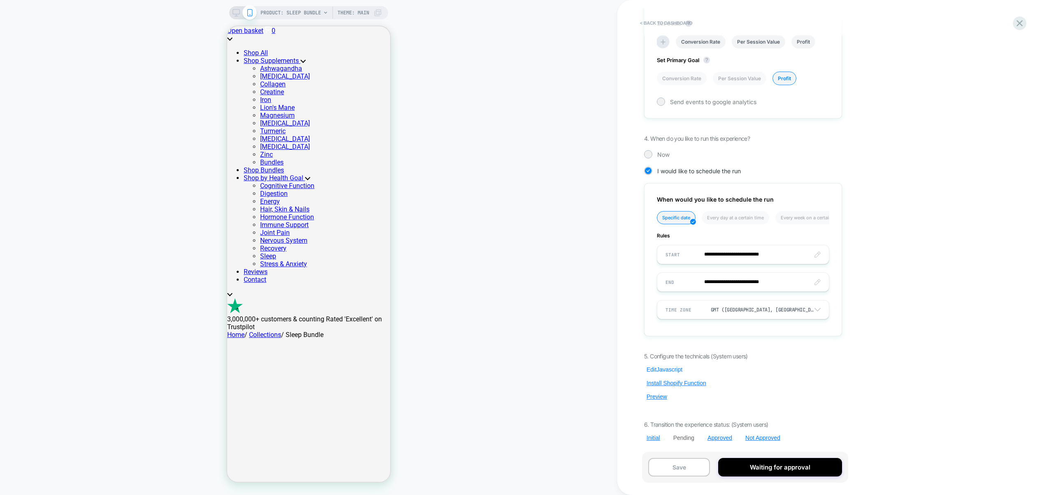
click at [657, 371] on button "Edit Javascript" at bounding box center [664, 369] width 41 height 7
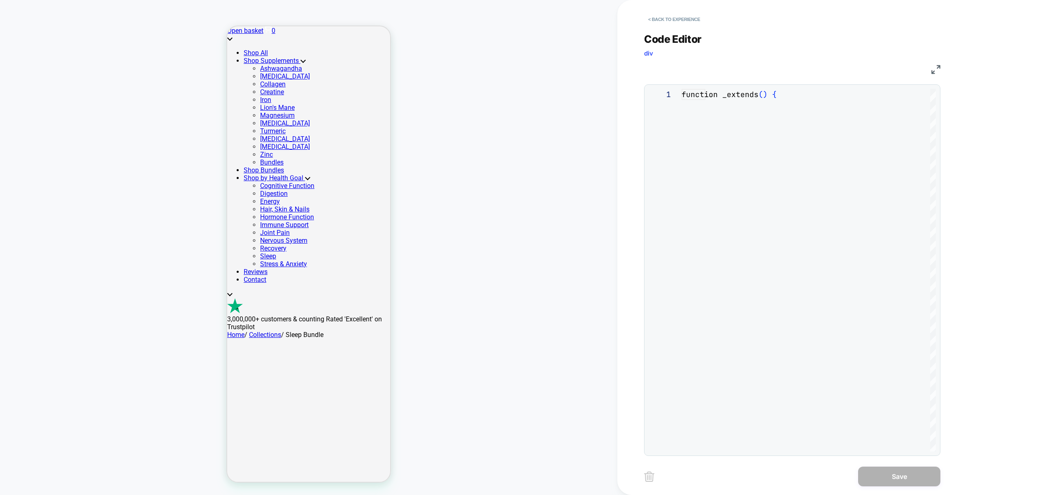
scroll to position [111, 0]
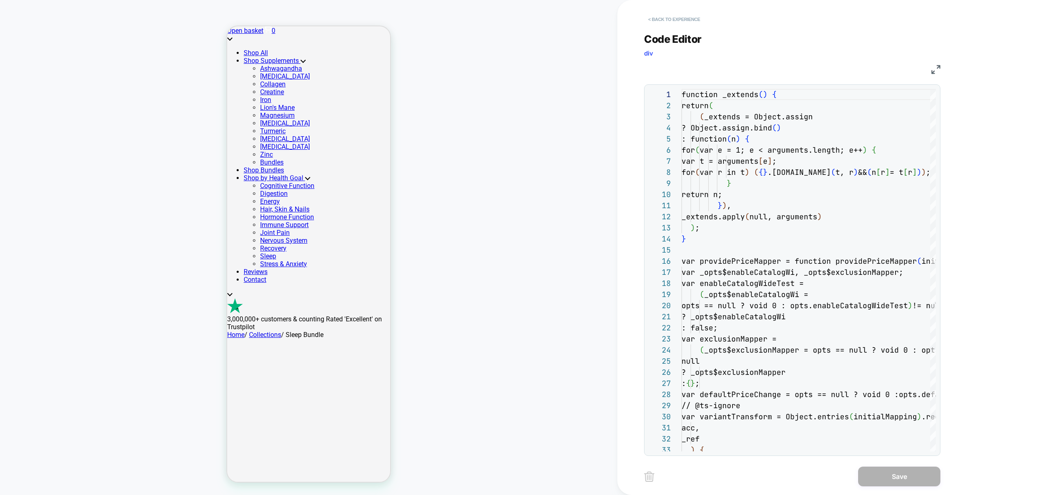
click at [673, 23] on button "< Back to experience" at bounding box center [674, 19] width 60 height 13
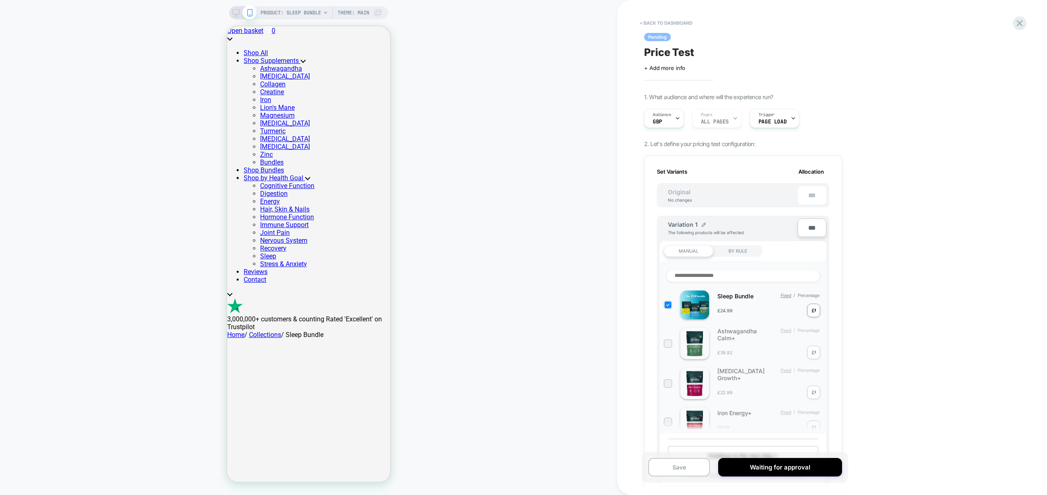
scroll to position [0, 1]
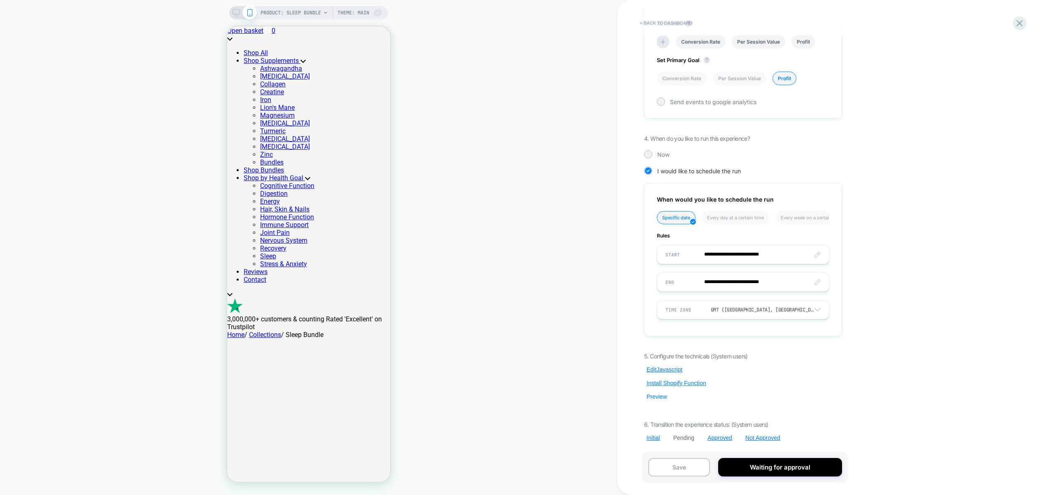
click at [658, 397] on button "Preview" at bounding box center [657, 396] width 26 height 7
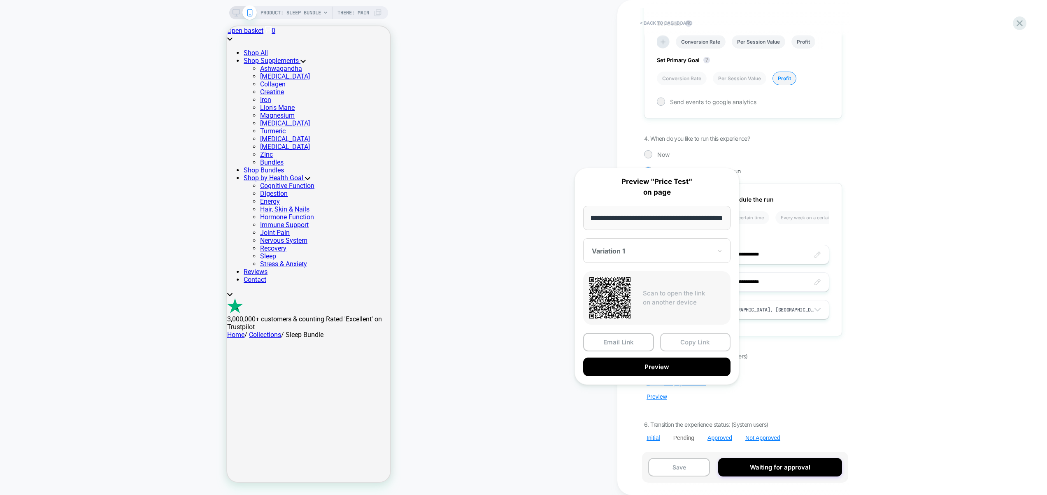
scroll to position [0, 0]
click at [693, 343] on button "Copy Link" at bounding box center [695, 342] width 71 height 19
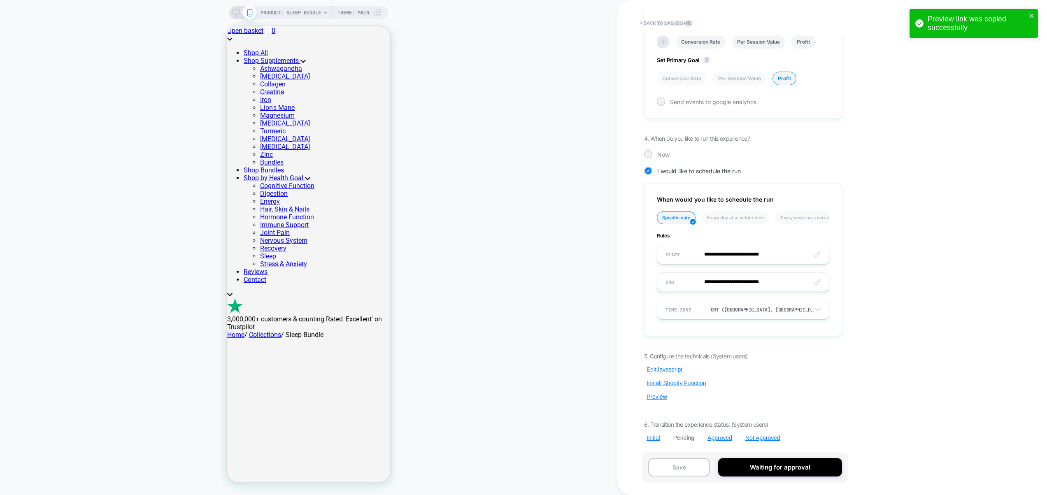
click at [663, 369] on button "Edit Javascript" at bounding box center [664, 369] width 41 height 7
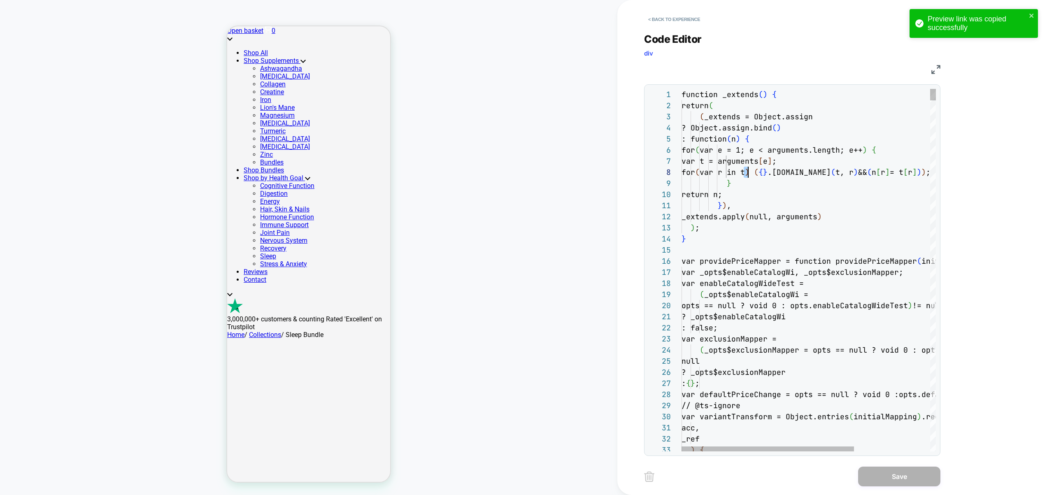
scroll to position [78, 67]
type textarea "**********"
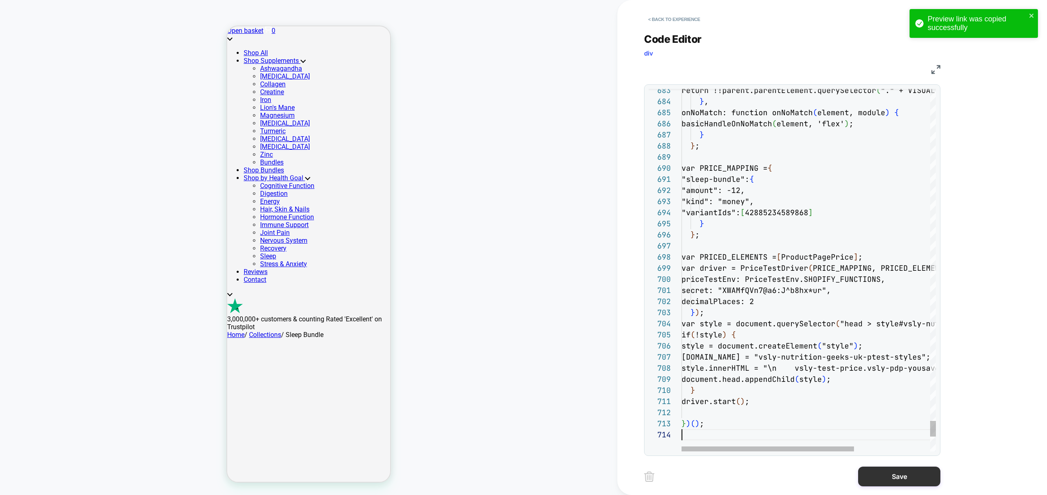
scroll to position [33, 0]
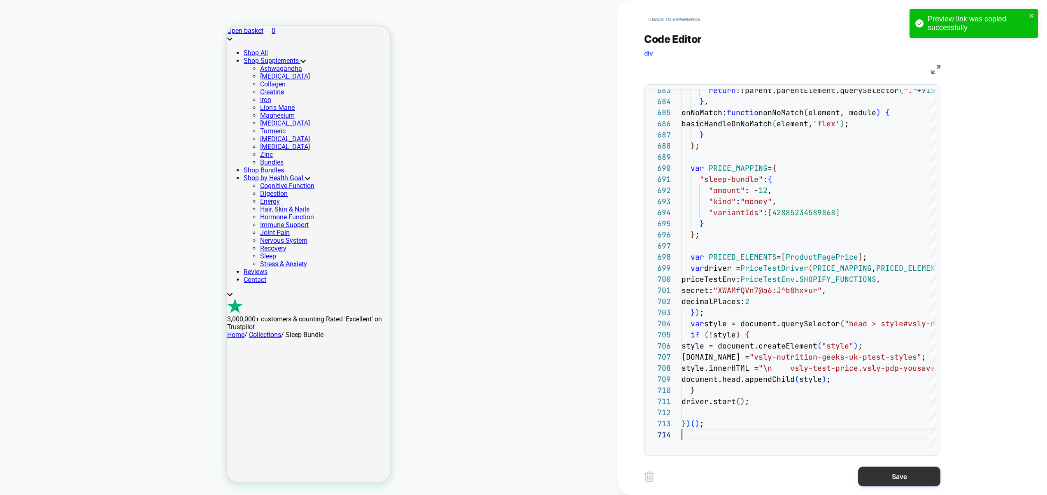
click at [921, 480] on button "Save" at bounding box center [899, 477] width 82 height 20
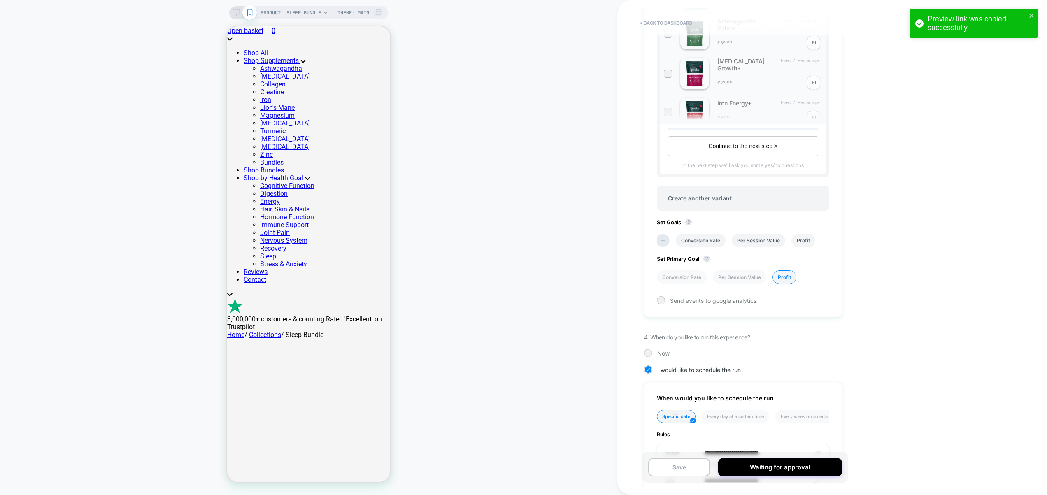
scroll to position [509, 0]
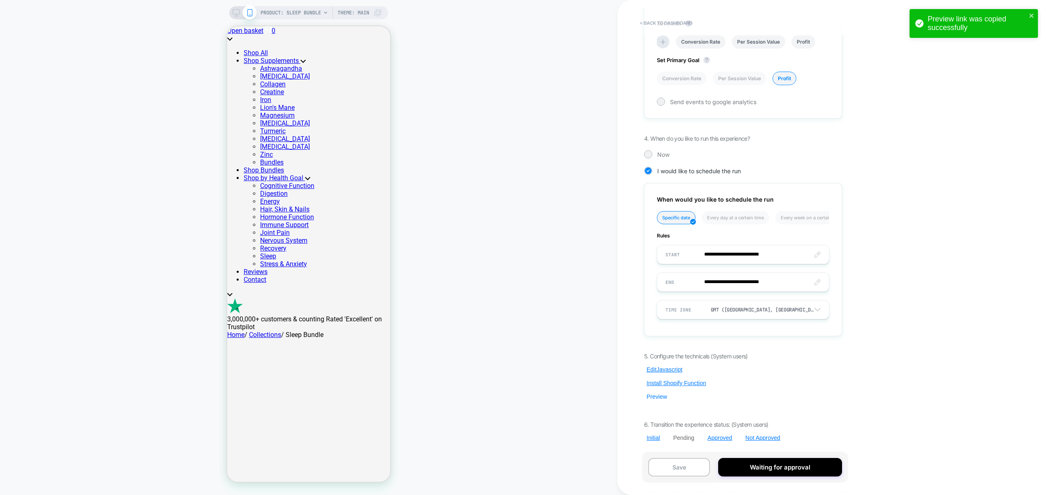
drag, startPoint x: 654, startPoint y: 396, endPoint x: 659, endPoint y: 393, distance: 5.2
click at [654, 396] on button "Preview" at bounding box center [657, 396] width 26 height 7
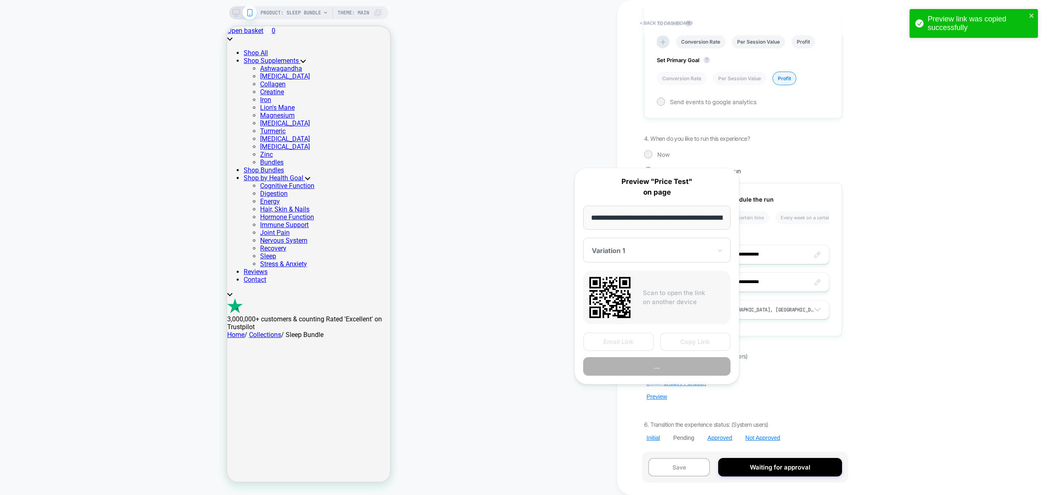
scroll to position [0, 108]
click at [696, 344] on button "Copy Link" at bounding box center [695, 342] width 71 height 19
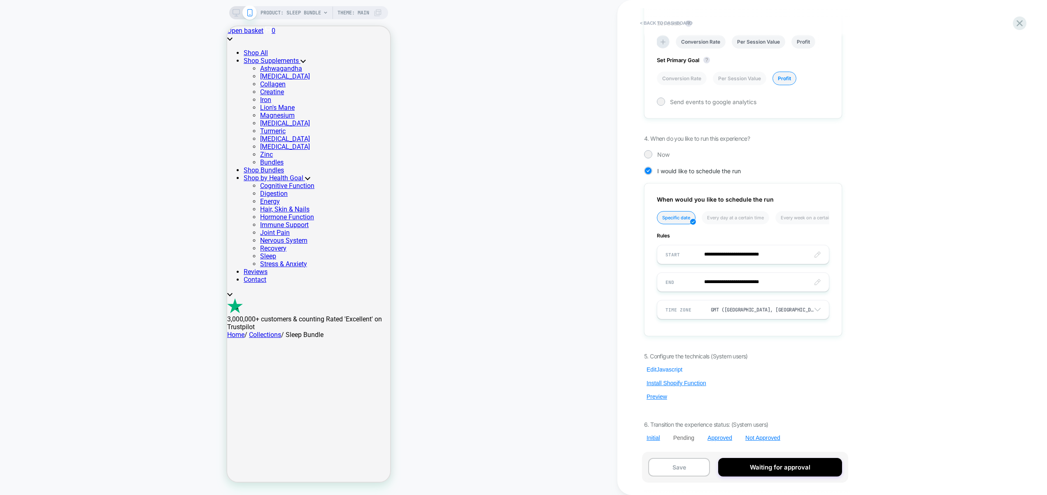
click at [669, 368] on button "Edit Javascript" at bounding box center [664, 369] width 41 height 7
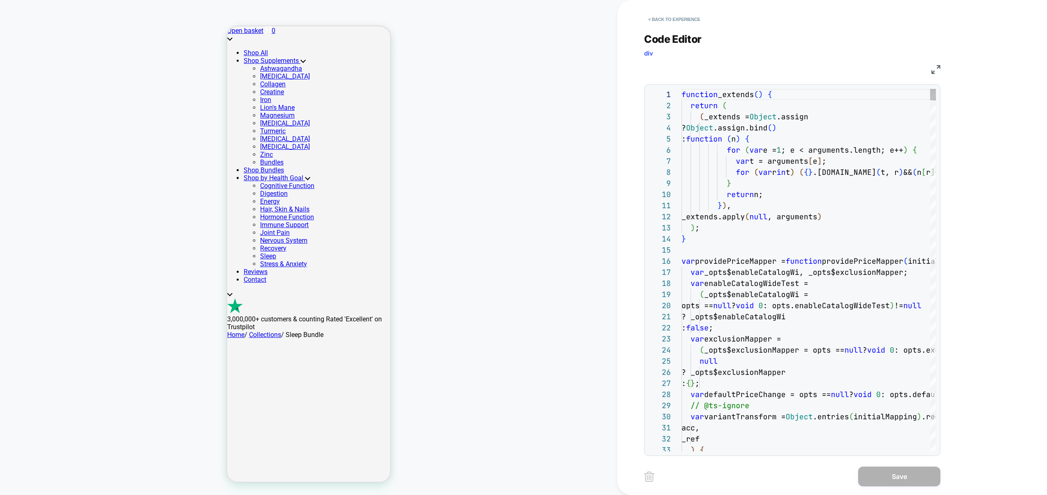
scroll to position [78, 49]
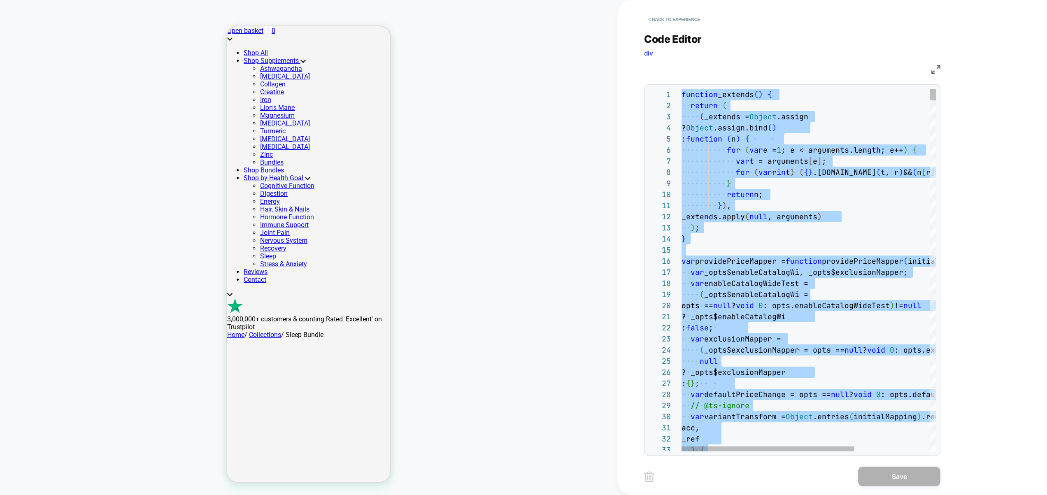
type textarea "**********"
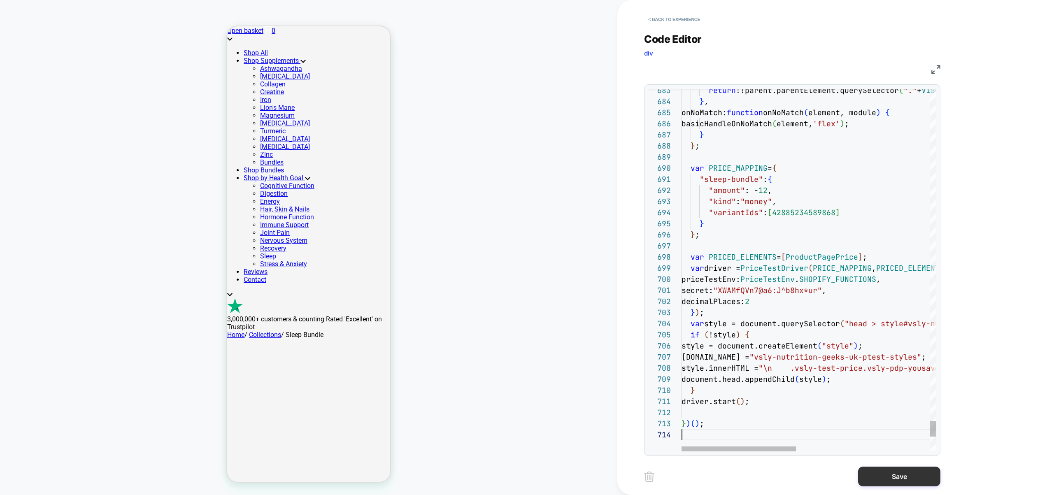
click at [912, 483] on button "Save" at bounding box center [899, 477] width 82 height 20
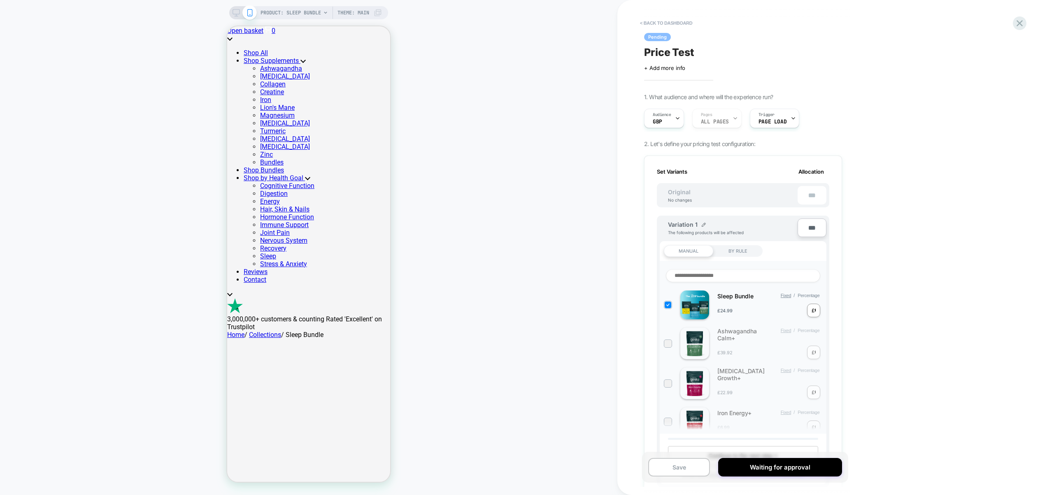
scroll to position [509, 0]
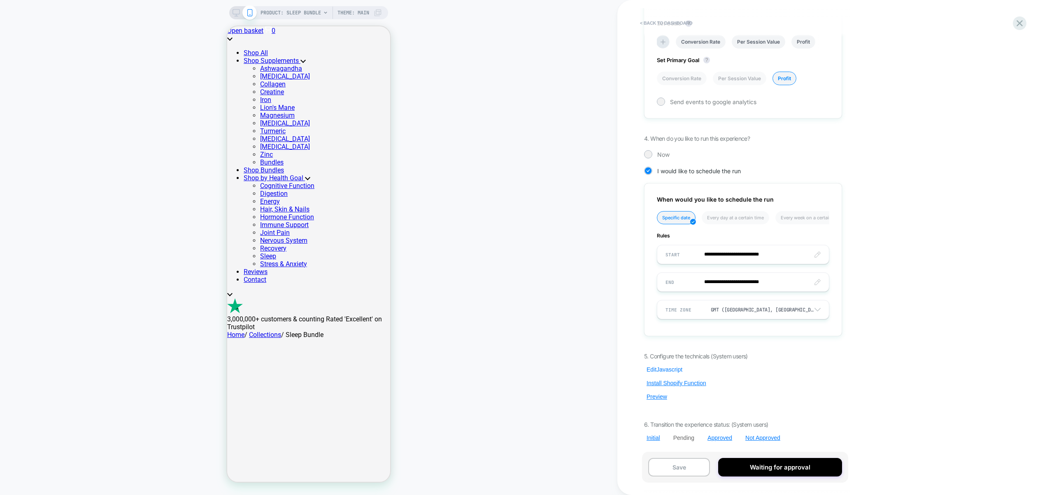
click at [664, 368] on button "Edit Javascript" at bounding box center [664, 369] width 41 height 7
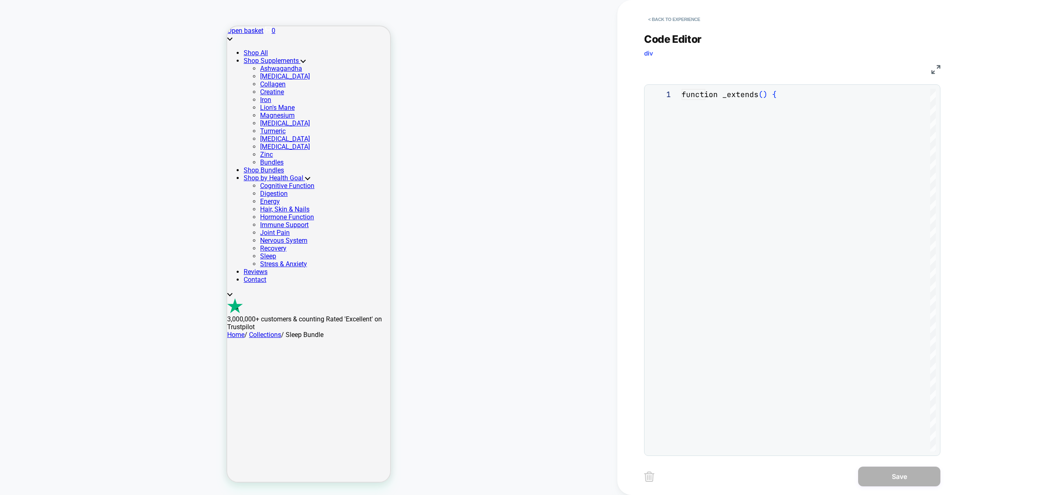
scroll to position [111, 0]
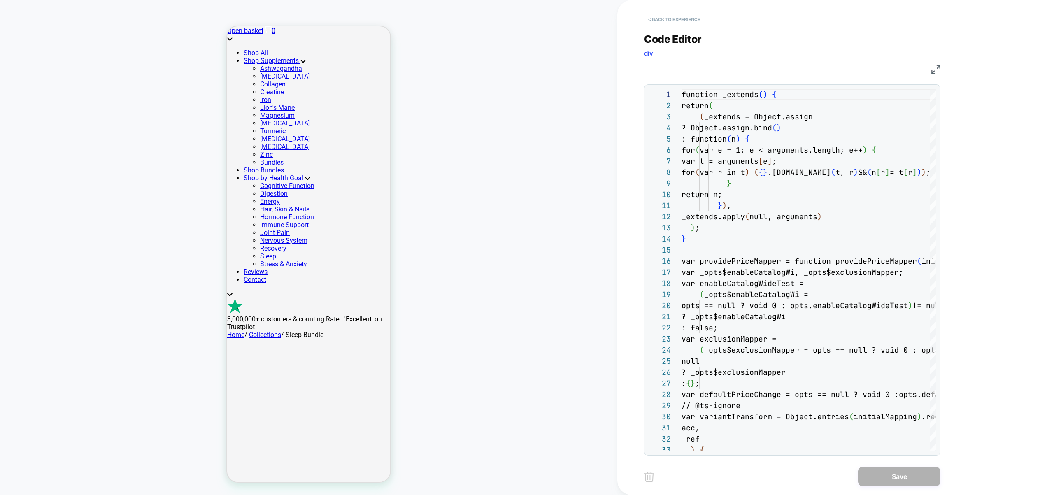
click at [664, 20] on button "< Back to experience" at bounding box center [674, 19] width 60 height 13
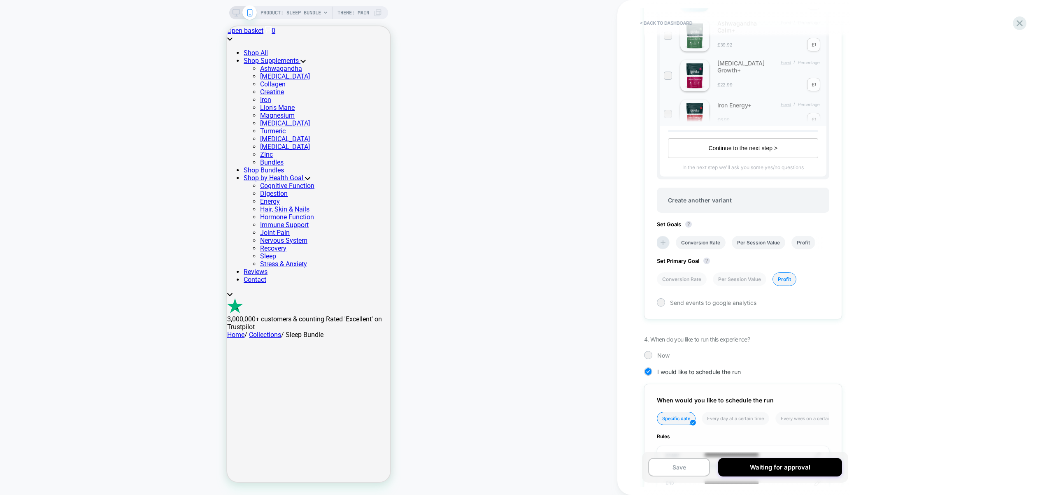
scroll to position [509, 0]
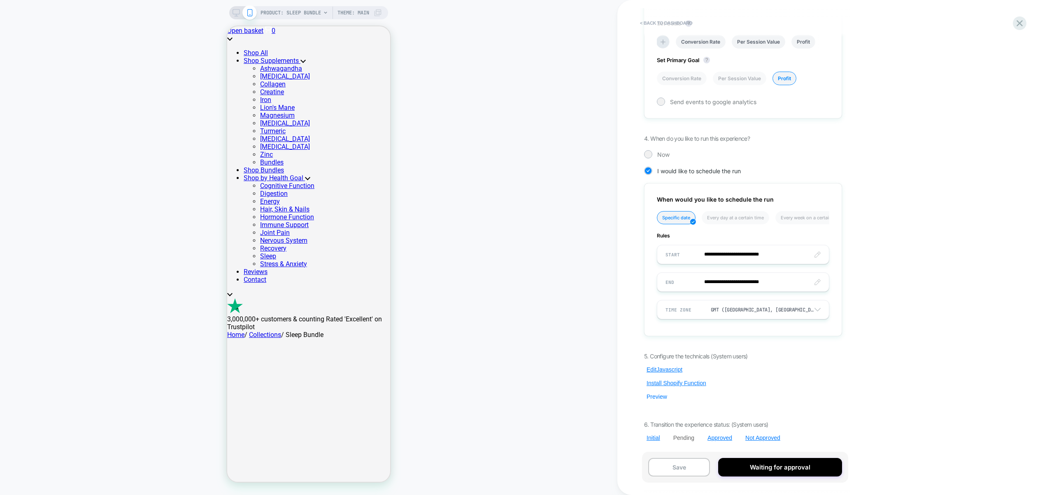
click at [658, 399] on button "Preview" at bounding box center [657, 396] width 26 height 7
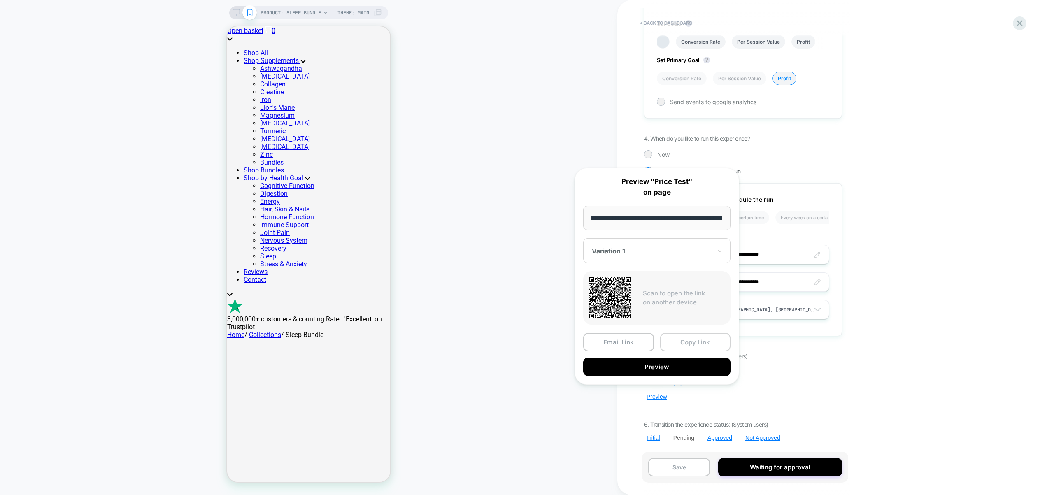
scroll to position [0, 0]
click at [697, 342] on button "Copy Link" at bounding box center [695, 342] width 71 height 19
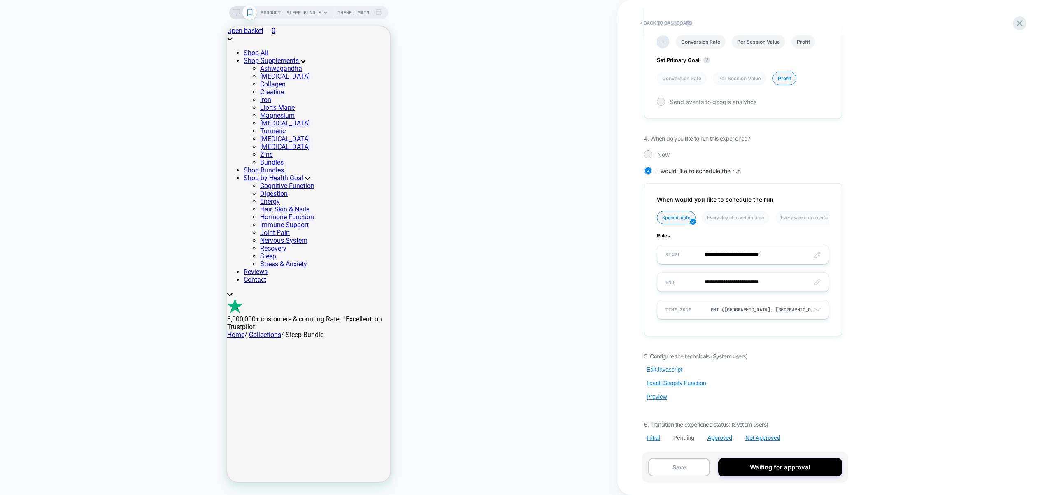
click at [669, 372] on button "Edit Javascript" at bounding box center [664, 369] width 41 height 7
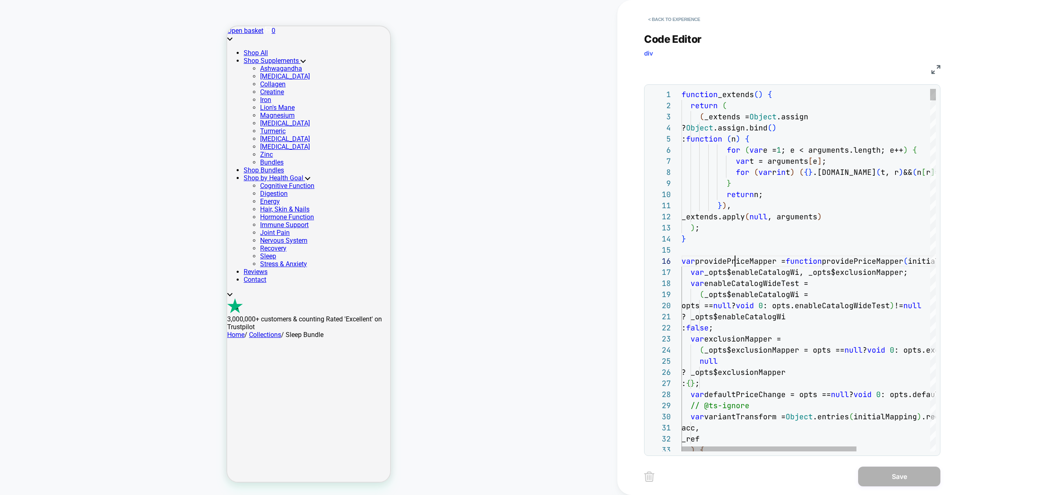
scroll to position [56, 54]
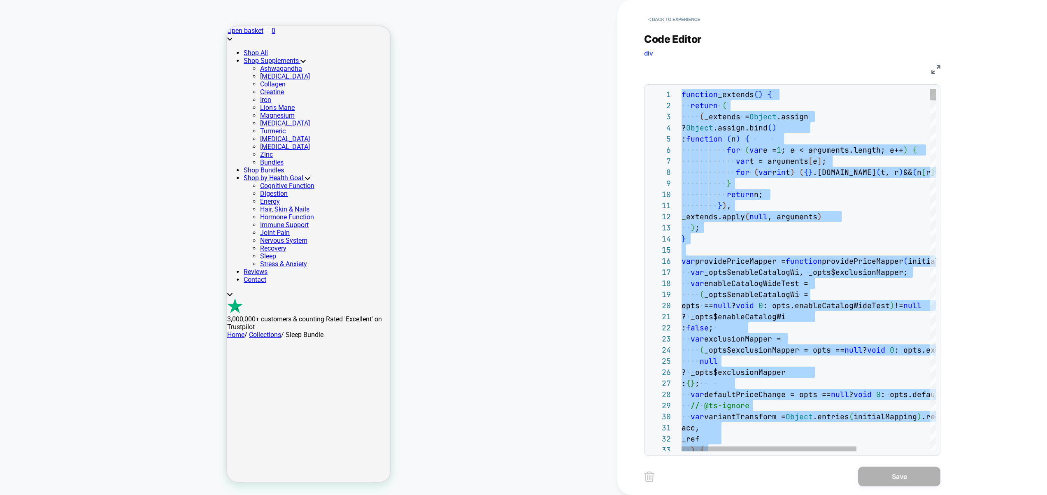
type textarea "**********"
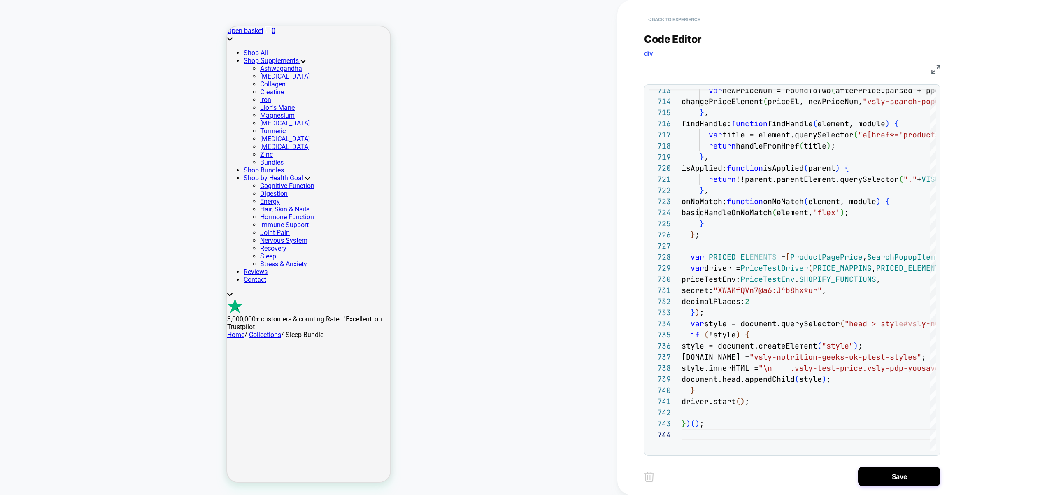
click at [668, 24] on button "< Back to experience" at bounding box center [674, 19] width 60 height 13
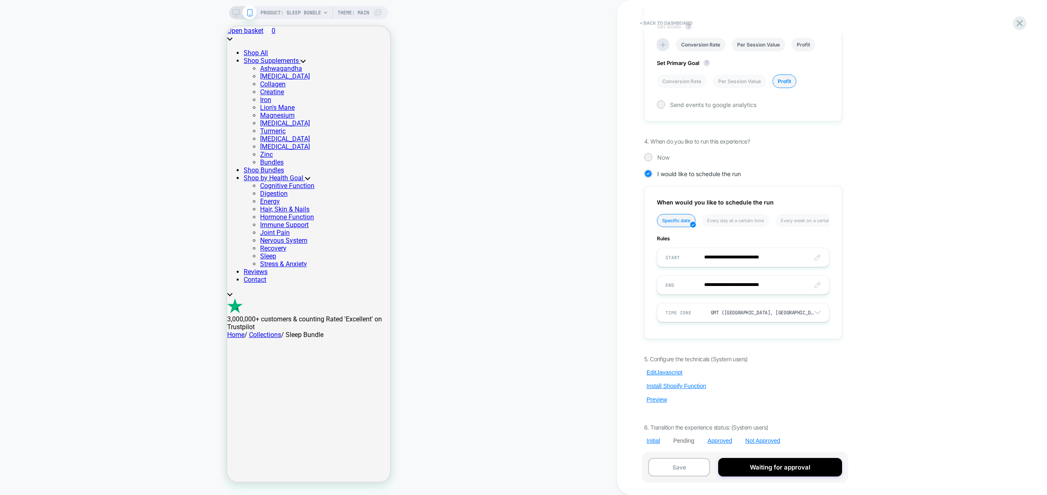
scroll to position [509, 0]
click at [660, 368] on button "Edit Javascript" at bounding box center [664, 369] width 41 height 7
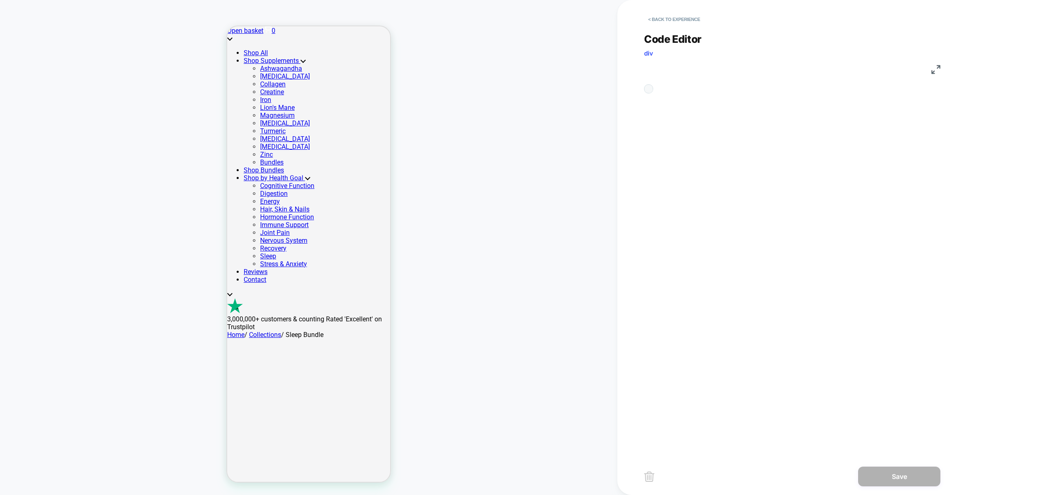
scroll to position [56, 67]
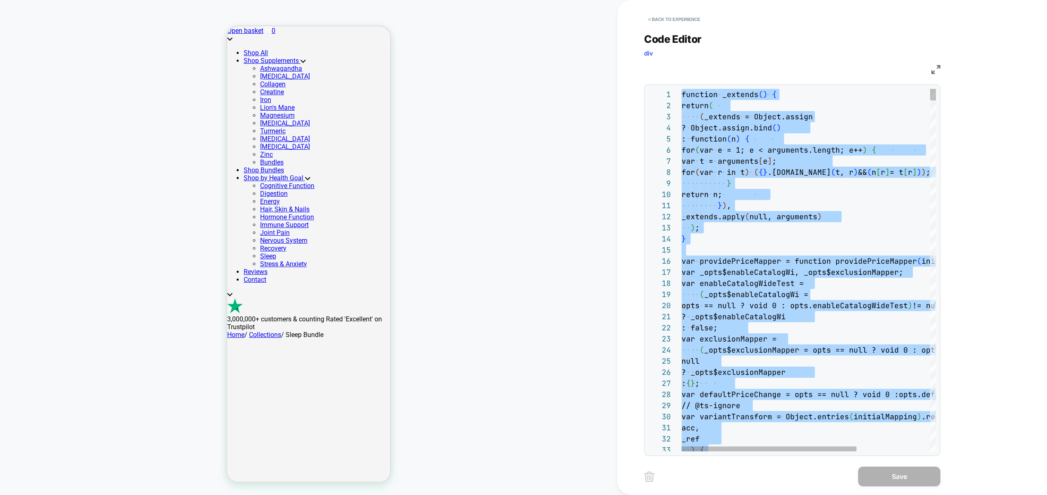
type textarea "**********"
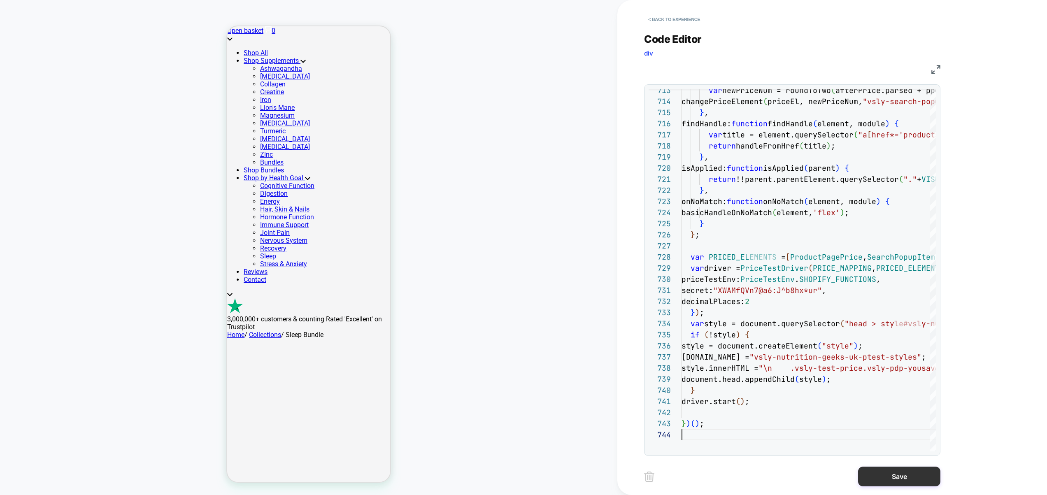
click at [913, 479] on button "Save" at bounding box center [899, 477] width 82 height 20
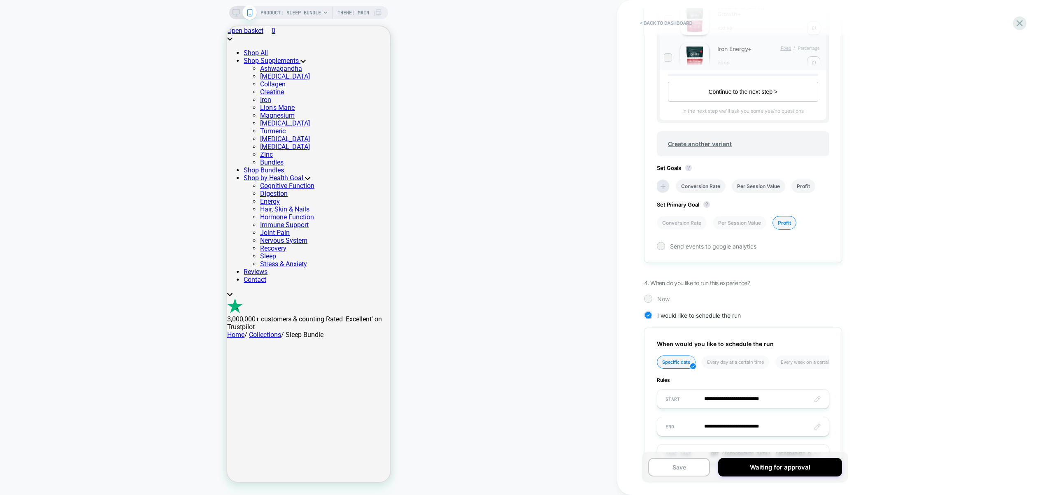
scroll to position [509, 0]
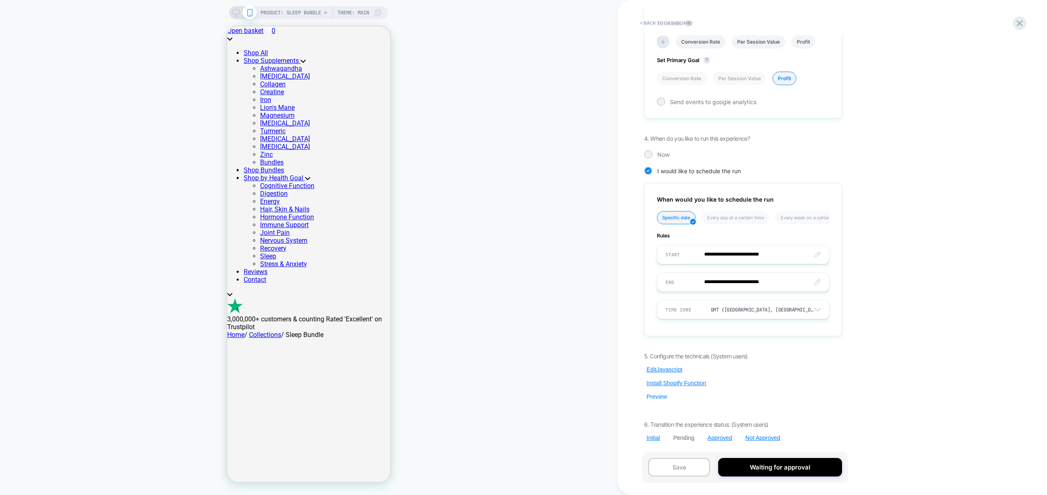
click at [654, 398] on button "Preview" at bounding box center [657, 396] width 26 height 7
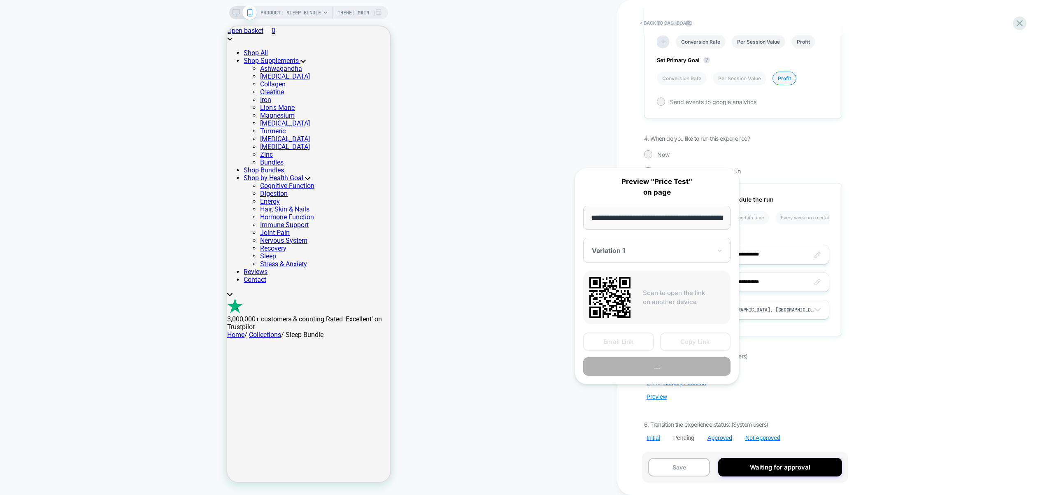
scroll to position [0, 108]
click at [686, 345] on button "Copy Link" at bounding box center [695, 342] width 71 height 19
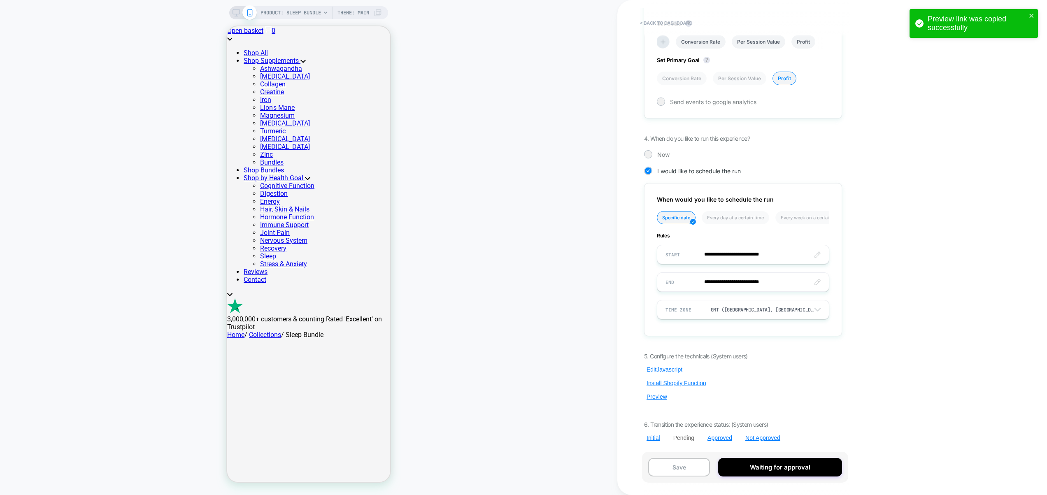
click at [667, 368] on button "Edit Javascript" at bounding box center [664, 369] width 41 height 7
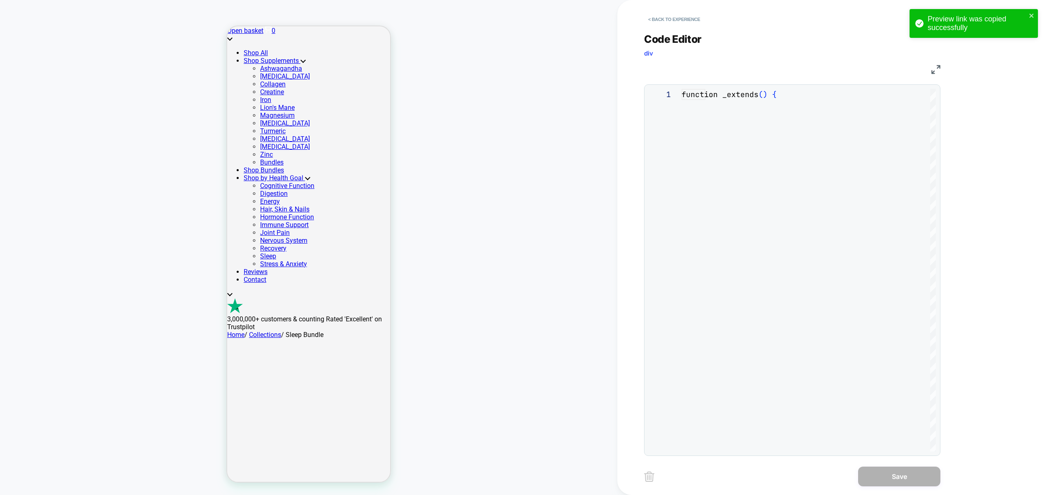
scroll to position [111, 0]
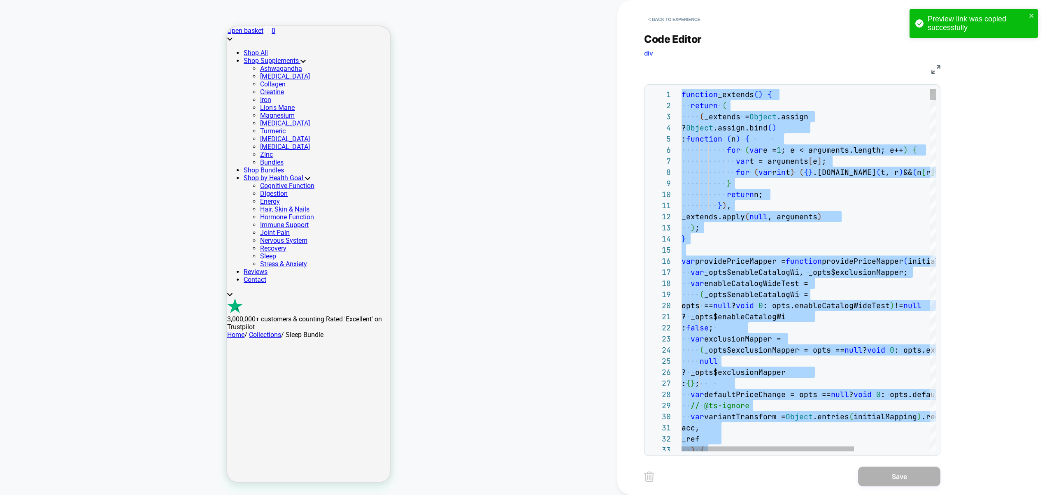
type textarea "**********"
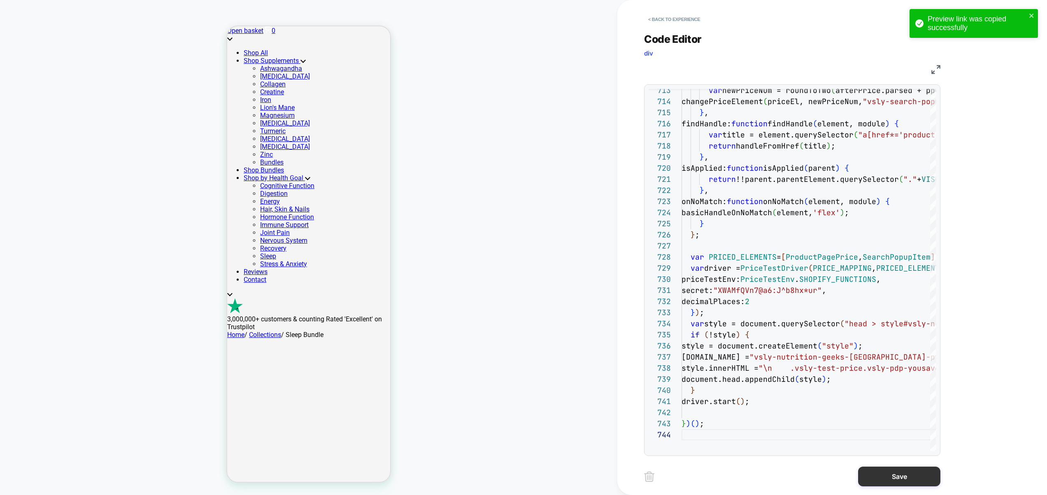
click at [905, 481] on button "Save" at bounding box center [899, 477] width 82 height 20
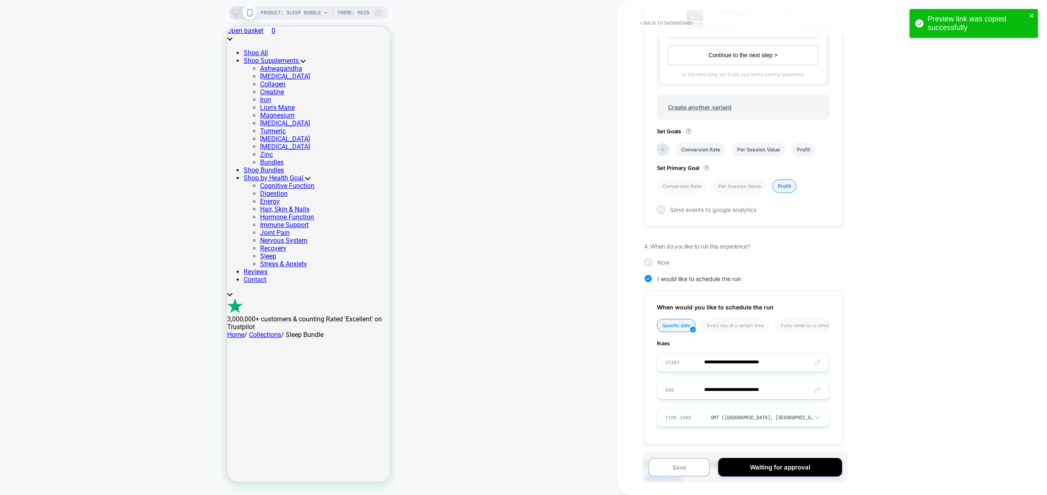
scroll to position [509, 0]
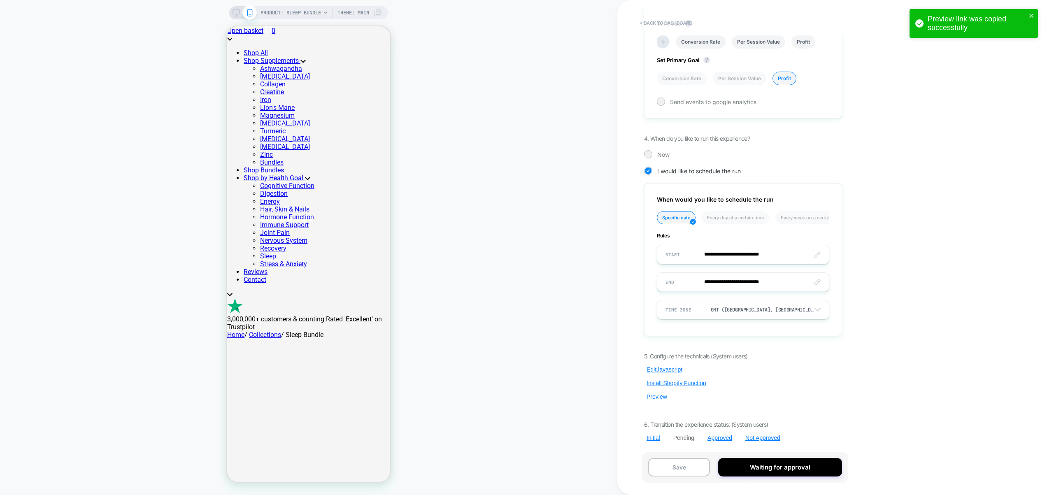
click at [659, 396] on button "Preview" at bounding box center [657, 396] width 26 height 7
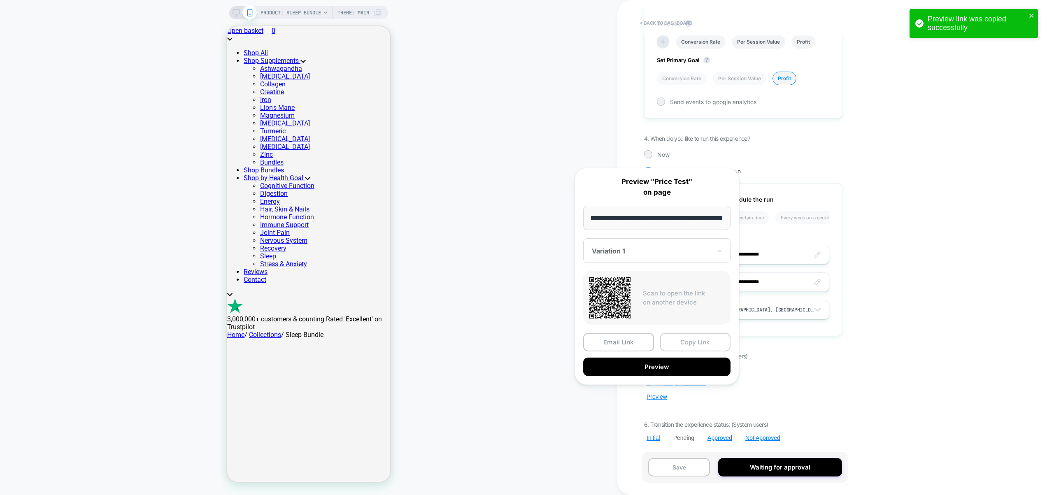
scroll to position [0, 0]
click at [705, 339] on button "Copy Link" at bounding box center [695, 342] width 71 height 19
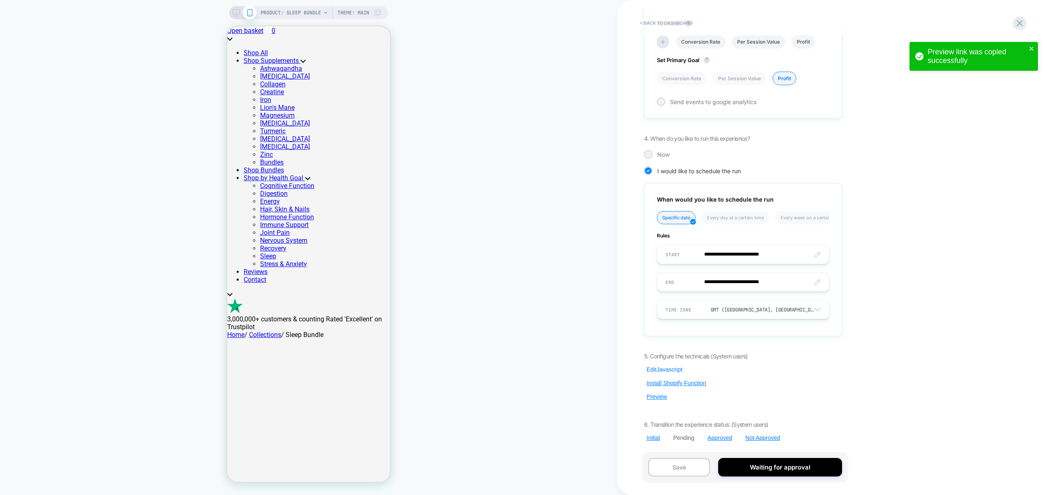
click at [673, 368] on button "Edit Javascript" at bounding box center [664, 369] width 41 height 7
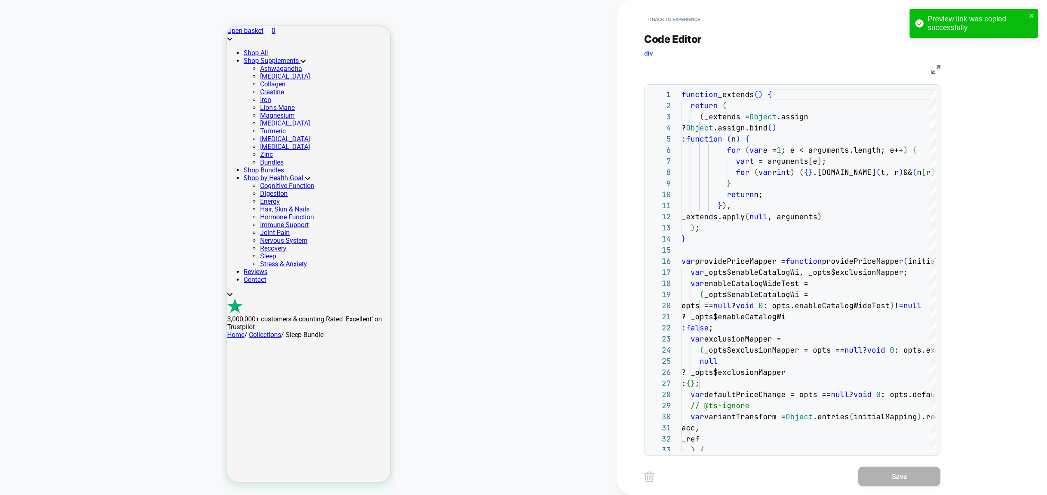
scroll to position [33, 5]
type textarea "*****"
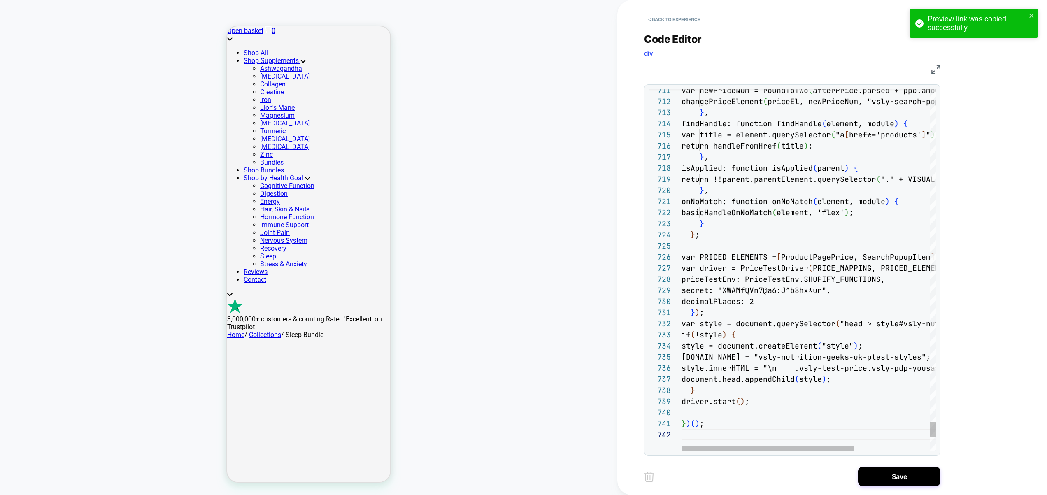
scroll to position [11, 0]
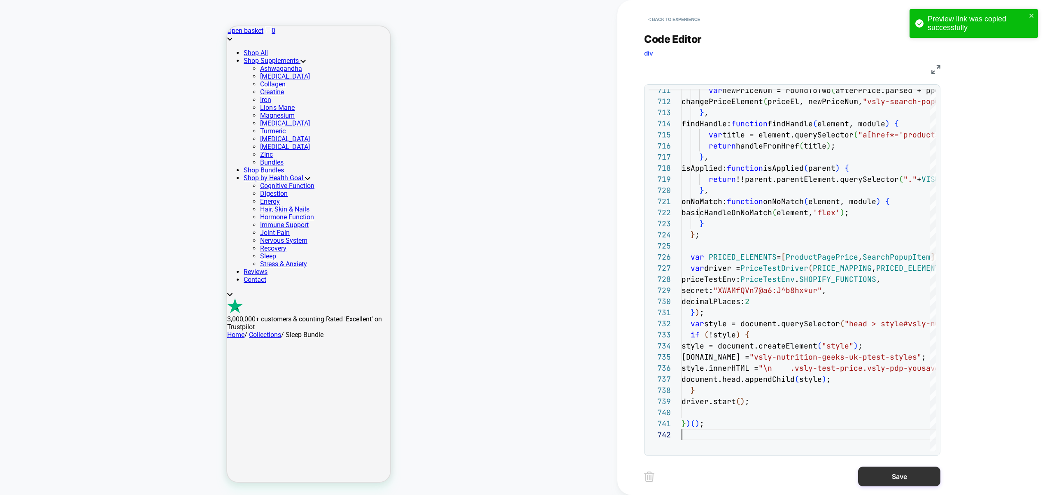
click at [905, 478] on button "Save" at bounding box center [899, 477] width 82 height 20
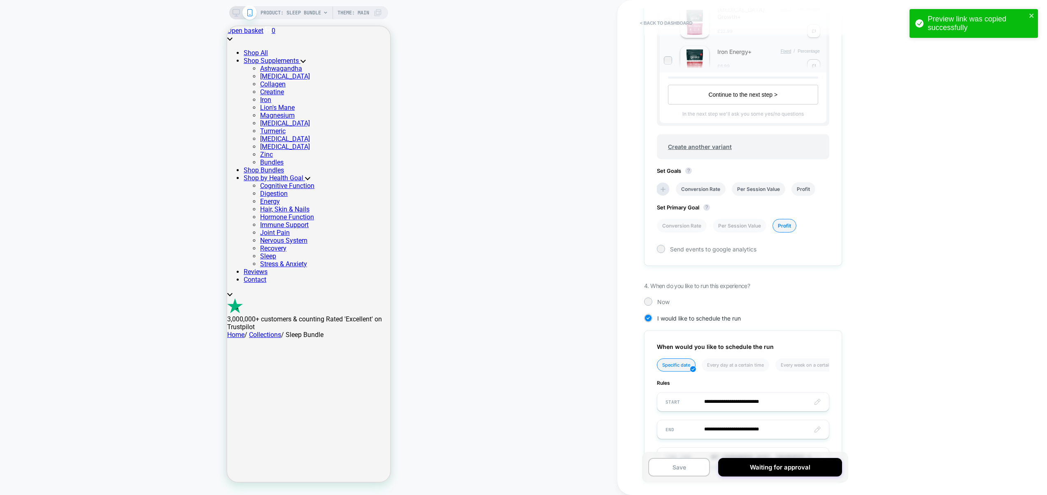
scroll to position [509, 0]
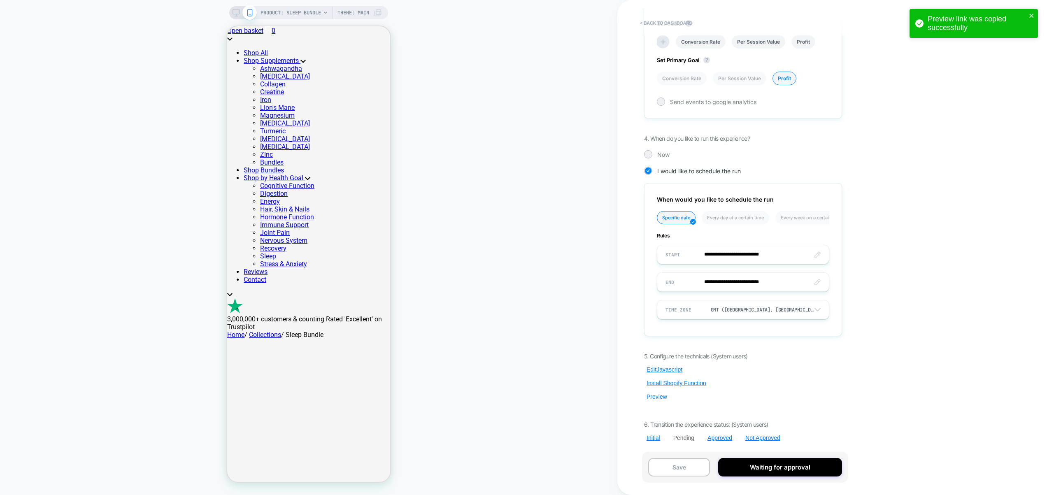
click at [657, 398] on button "Preview" at bounding box center [657, 396] width 26 height 7
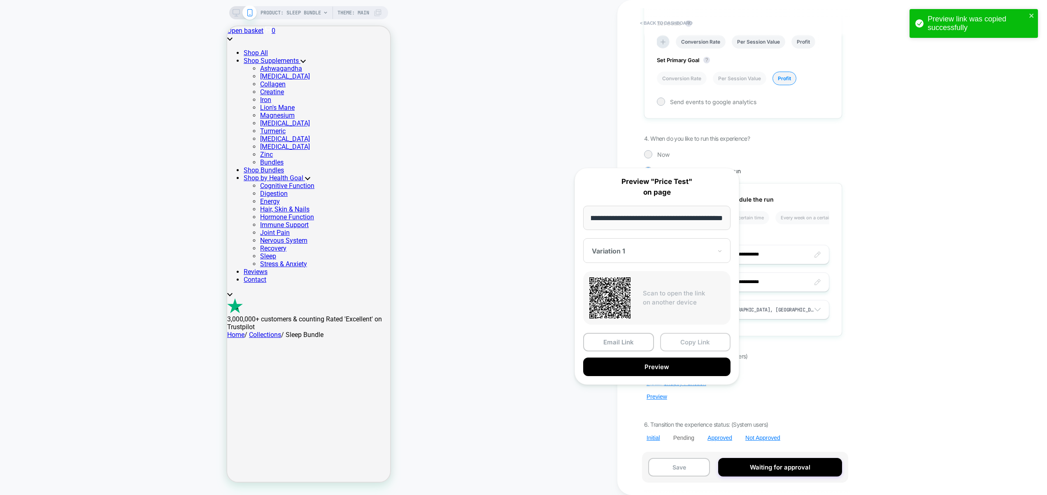
scroll to position [0, 0]
click at [677, 342] on button "Copy Link" at bounding box center [695, 342] width 71 height 19
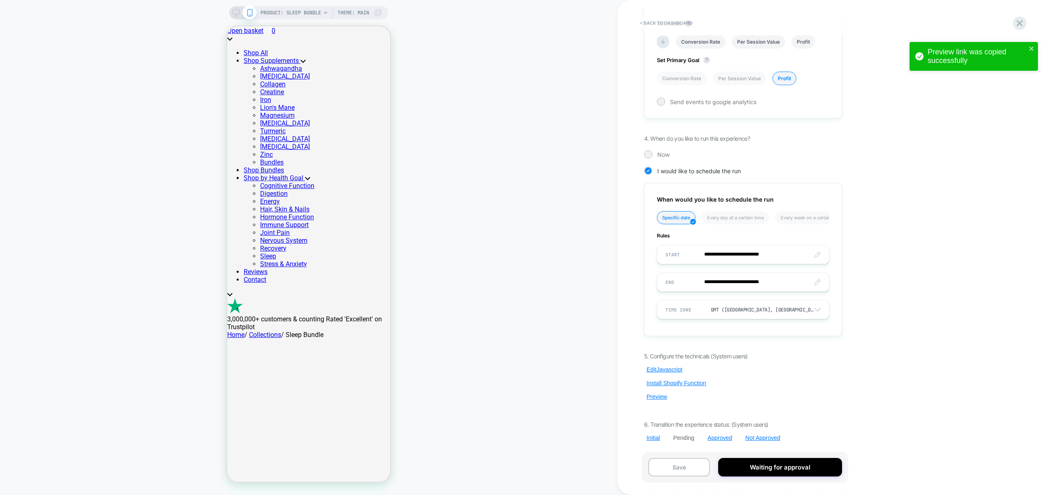
click at [668, 374] on div "5. Configure the technicals (System users) Edit Javascript Install Shopify Func…" at bounding box center [743, 397] width 198 height 89
click at [670, 370] on button "Edit Javascript" at bounding box center [664, 369] width 41 height 7
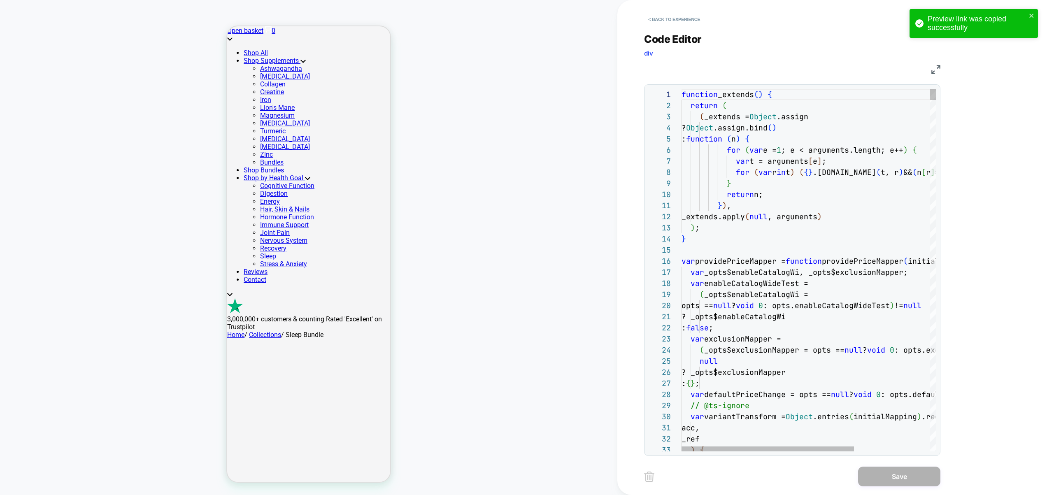
scroll to position [78, 129]
drag, startPoint x: 809, startPoint y: 278, endPoint x: 815, endPoint y: 276, distance: 5.7
type textarea "**********"
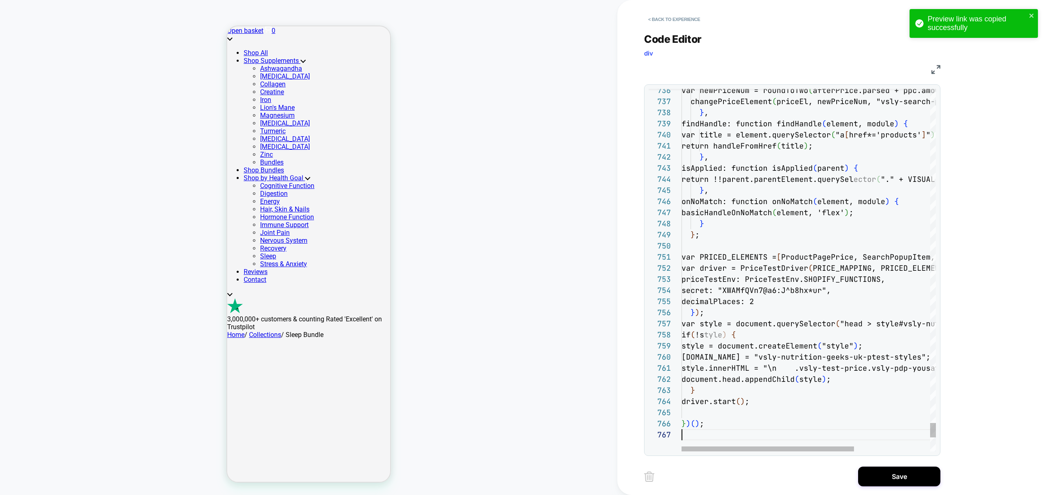
scroll to position [67, 0]
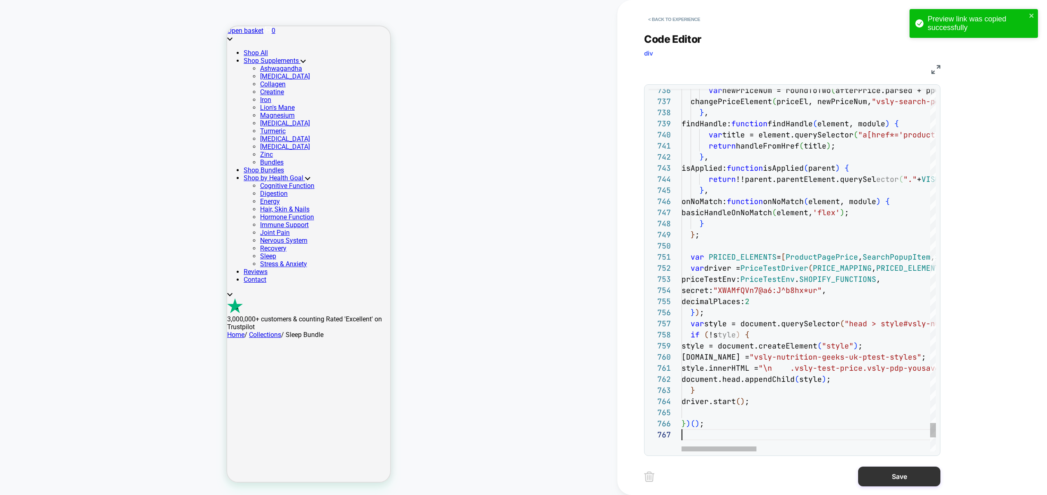
click at [908, 475] on button "Save" at bounding box center [899, 477] width 82 height 20
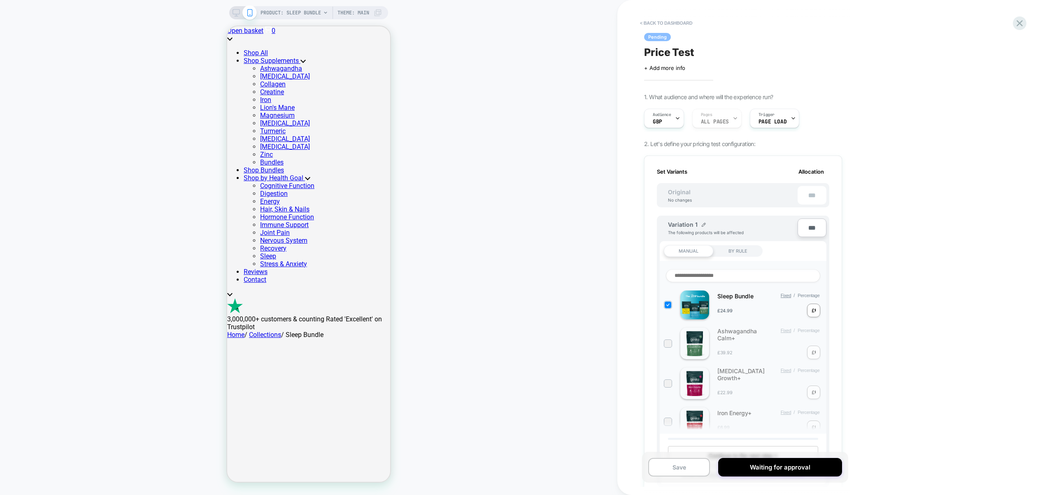
scroll to position [509, 0]
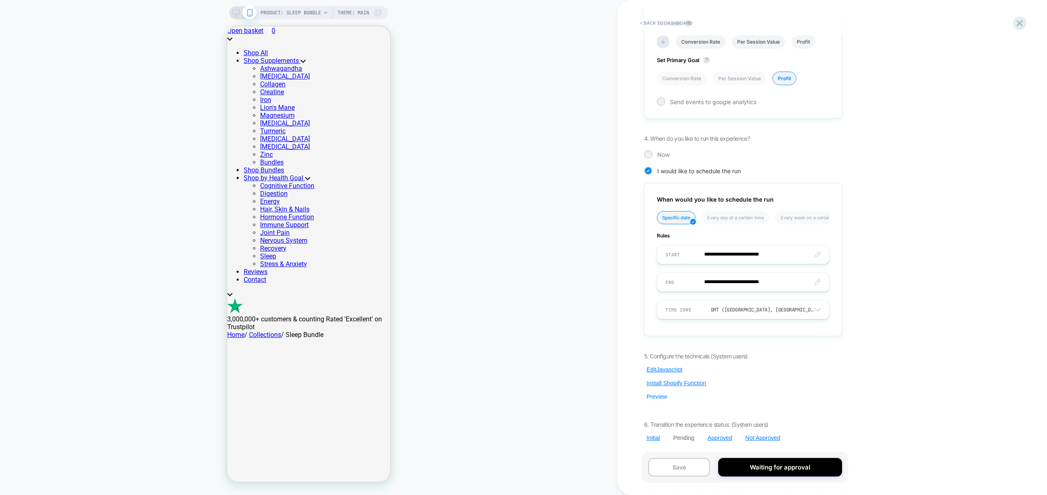
click at [657, 395] on button "Preview" at bounding box center [657, 396] width 26 height 7
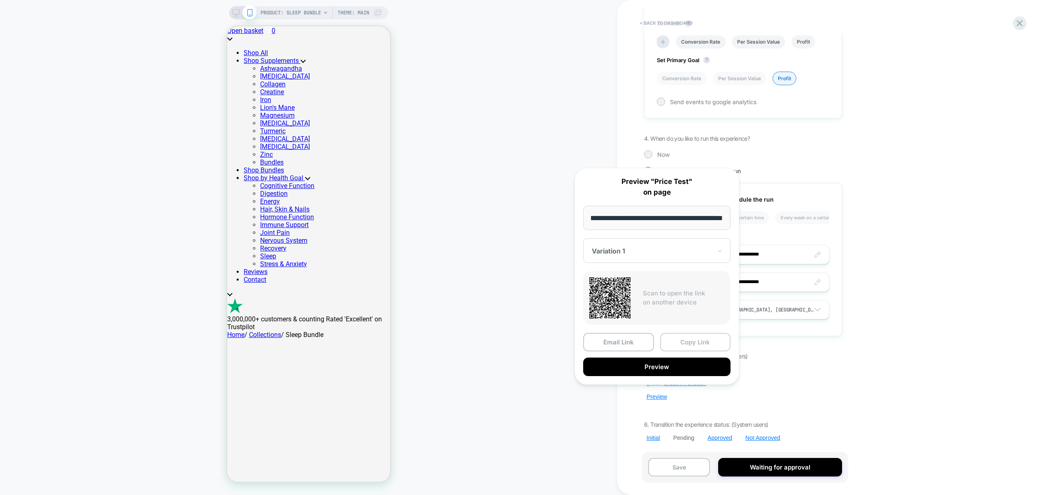
scroll to position [0, 0]
click at [685, 340] on button "Copy Link" at bounding box center [695, 342] width 71 height 19
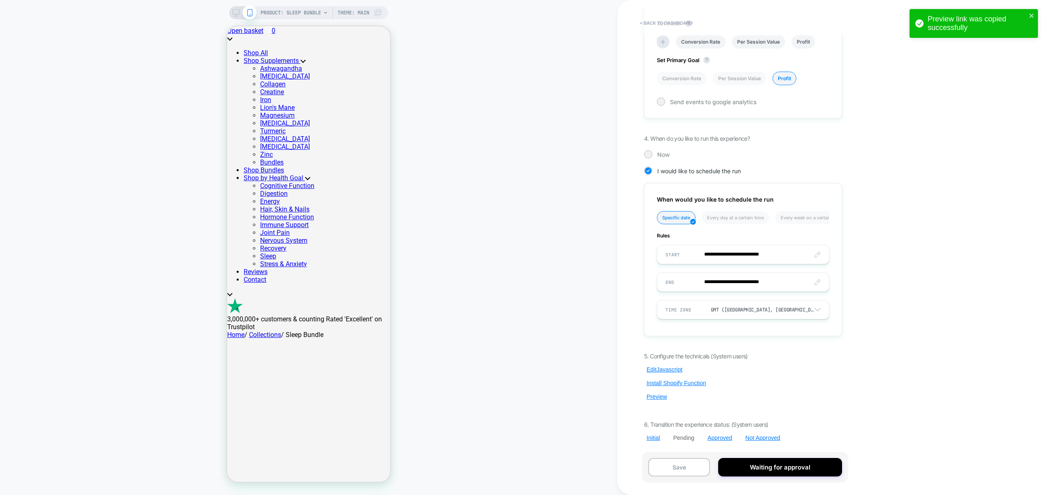
drag, startPoint x: 666, startPoint y: 371, endPoint x: 556, endPoint y: 310, distance: 126.0
click at [666, 371] on button "Edit Javascript" at bounding box center [664, 369] width 41 height 7
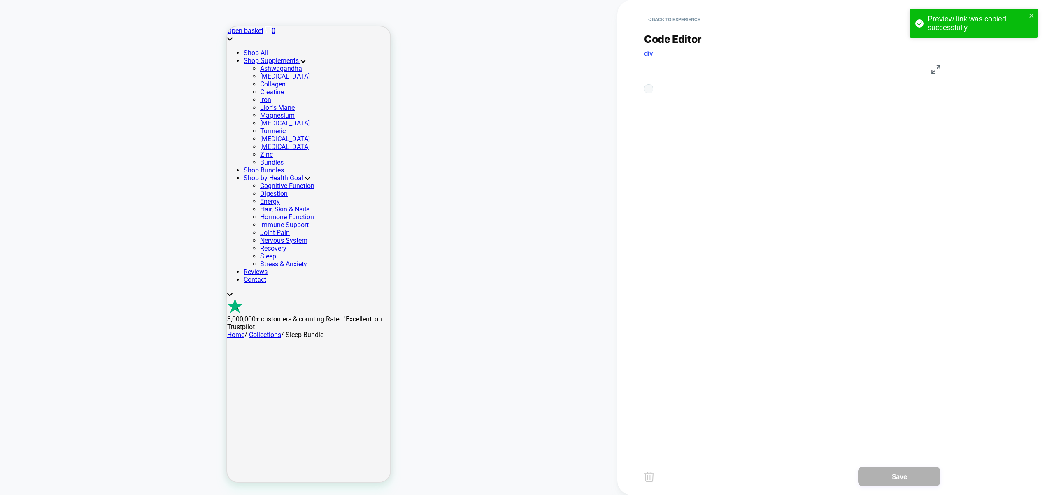
scroll to position [111, 0]
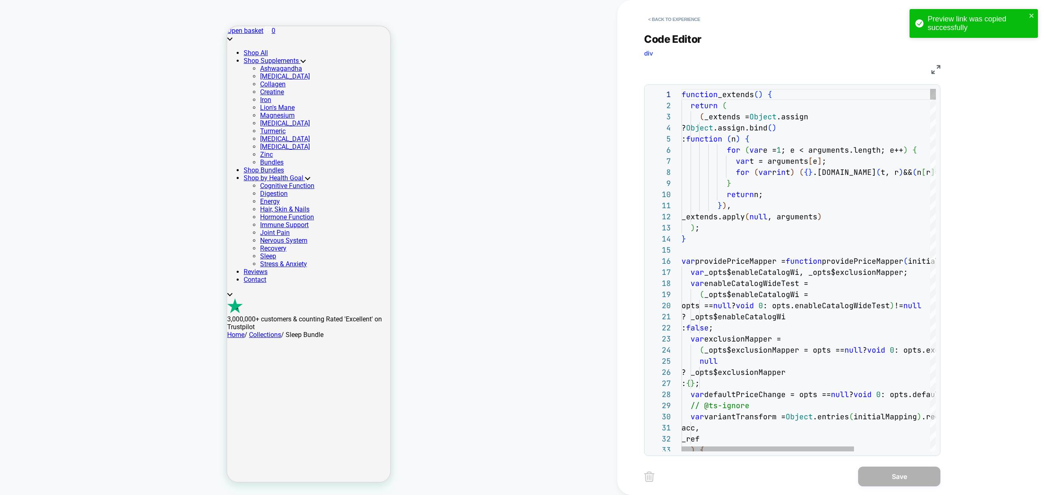
type textarea "**********"
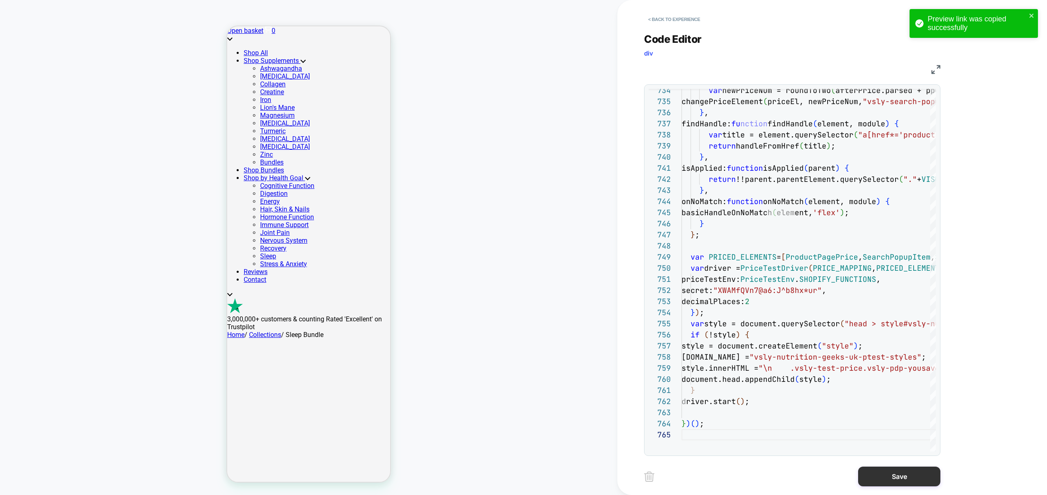
click at [893, 470] on button "Save" at bounding box center [899, 477] width 82 height 20
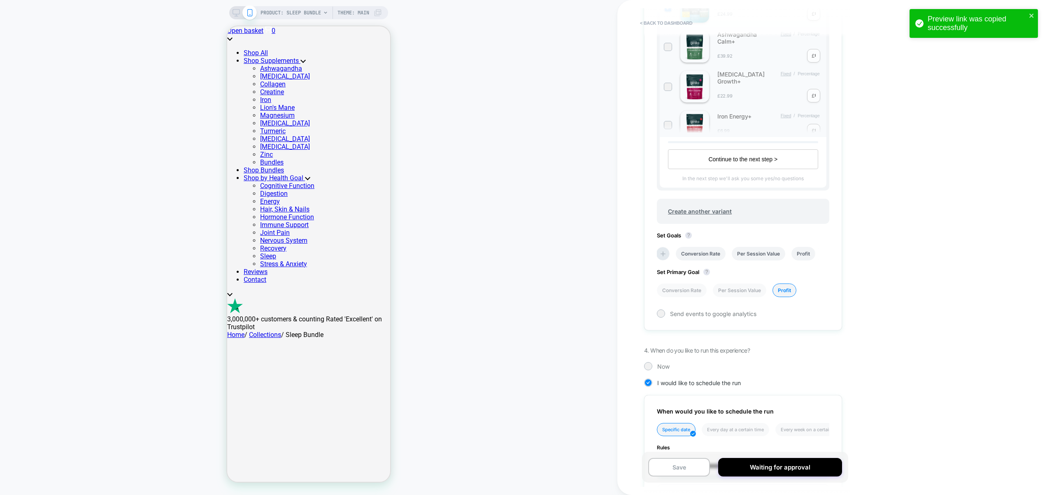
scroll to position [509, 0]
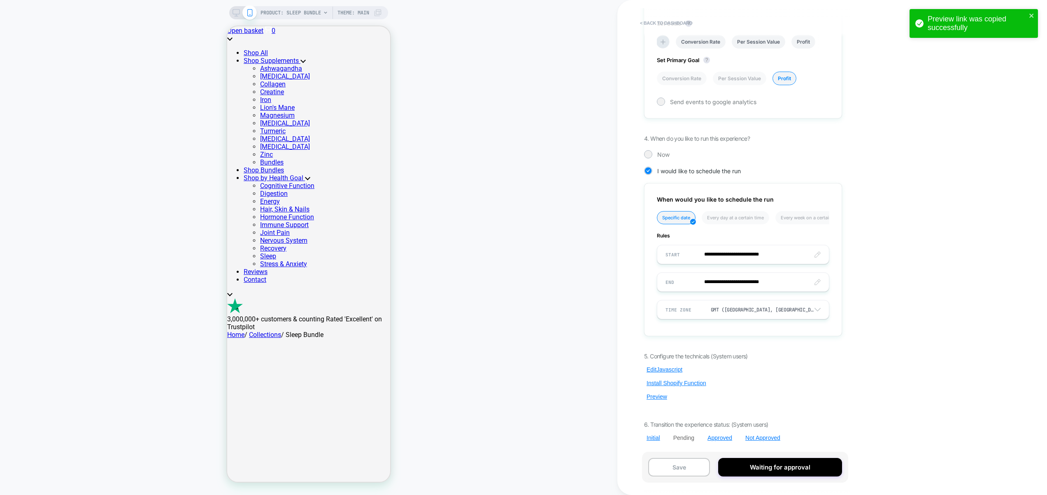
drag, startPoint x: 661, startPoint y: 396, endPoint x: 664, endPoint y: 389, distance: 7.4
click at [661, 396] on button "Preview" at bounding box center [657, 396] width 26 height 7
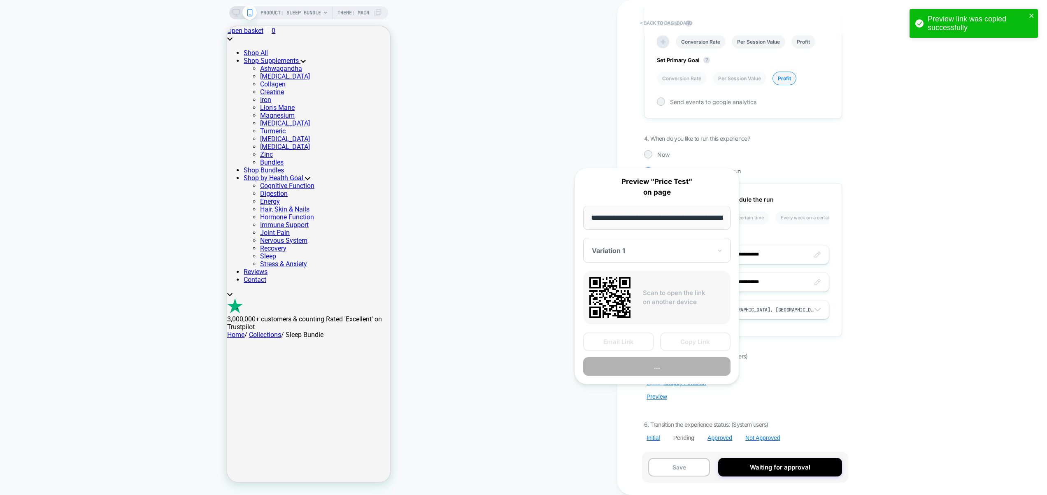
scroll to position [0, 108]
drag, startPoint x: 690, startPoint y: 345, endPoint x: 687, endPoint y: 350, distance: 5.4
click at [690, 345] on button "Copy Link" at bounding box center [695, 342] width 71 height 19
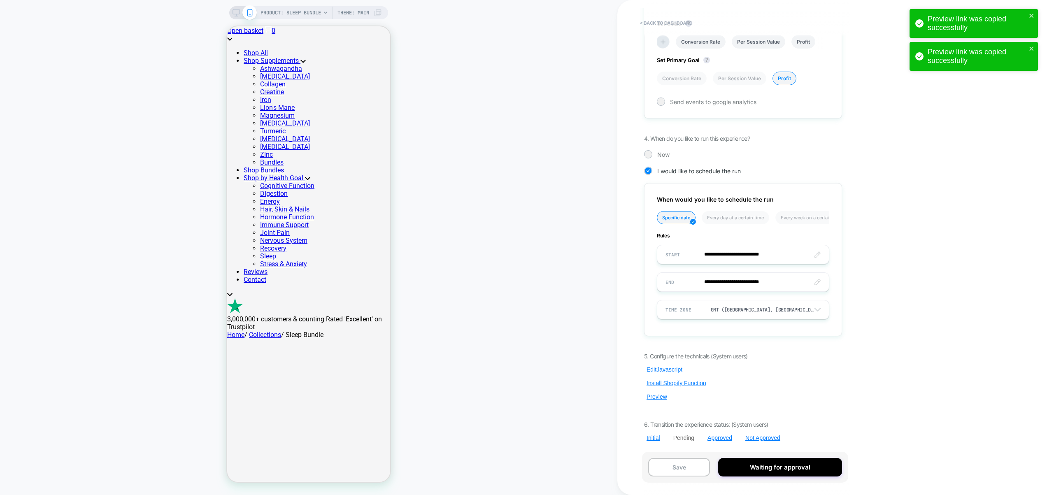
click at [668, 368] on button "Edit Javascript" at bounding box center [664, 369] width 41 height 7
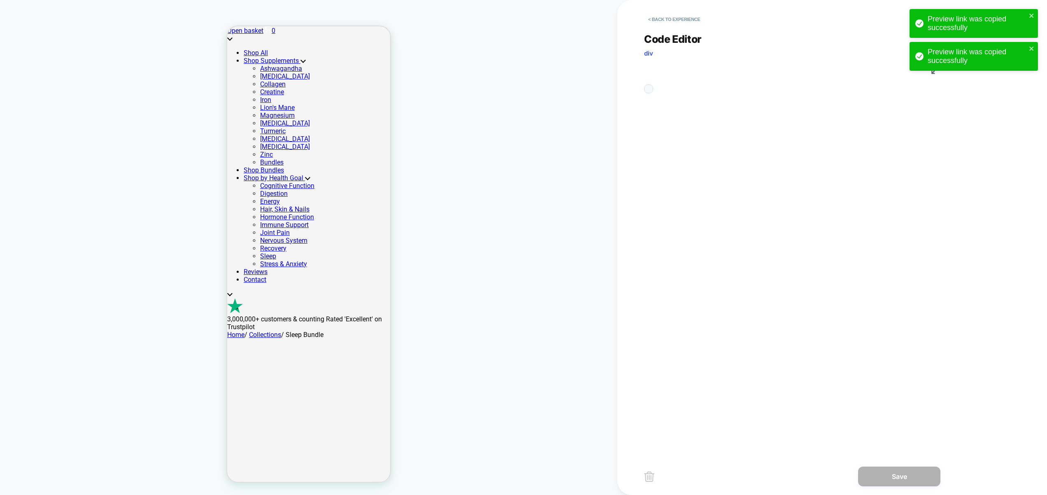
scroll to position [111, 0]
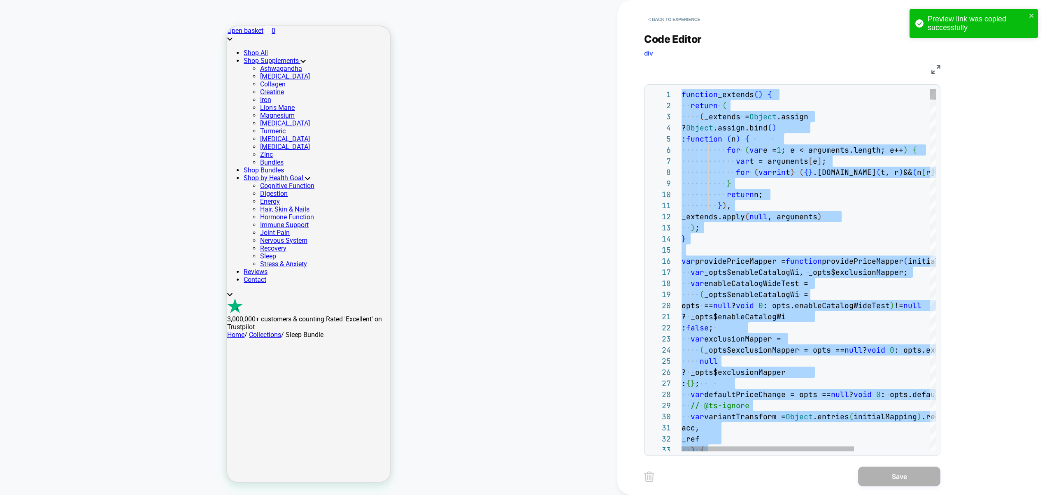
type textarea "**********"
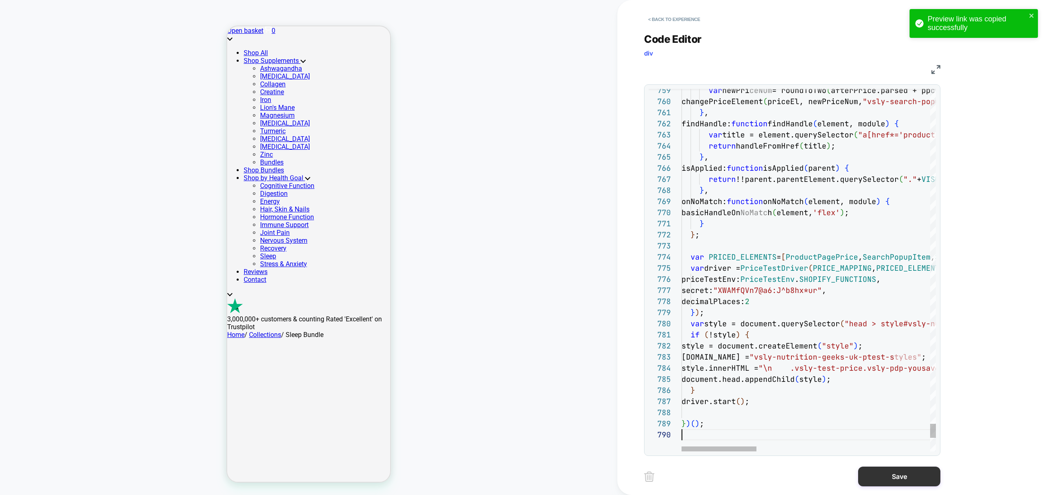
click at [894, 482] on button "Save" at bounding box center [899, 477] width 82 height 20
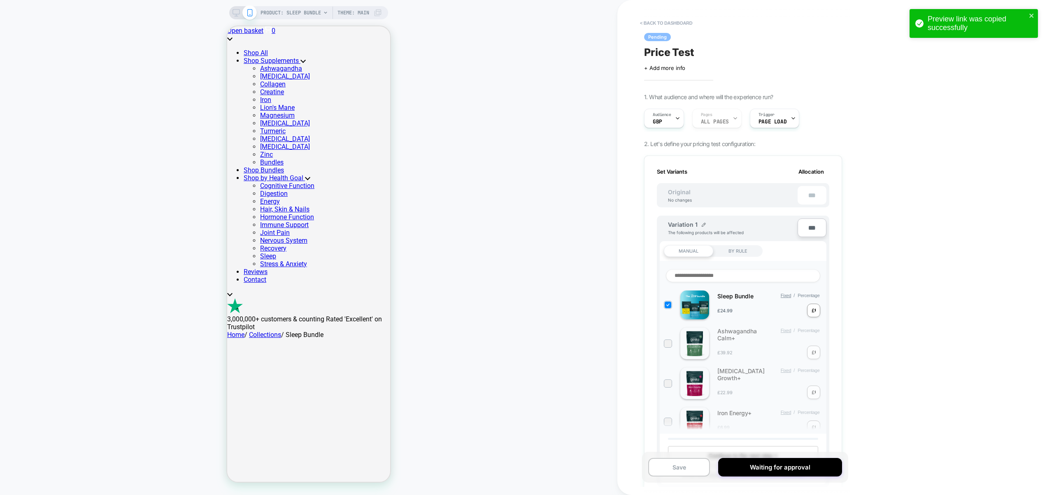
scroll to position [509, 0]
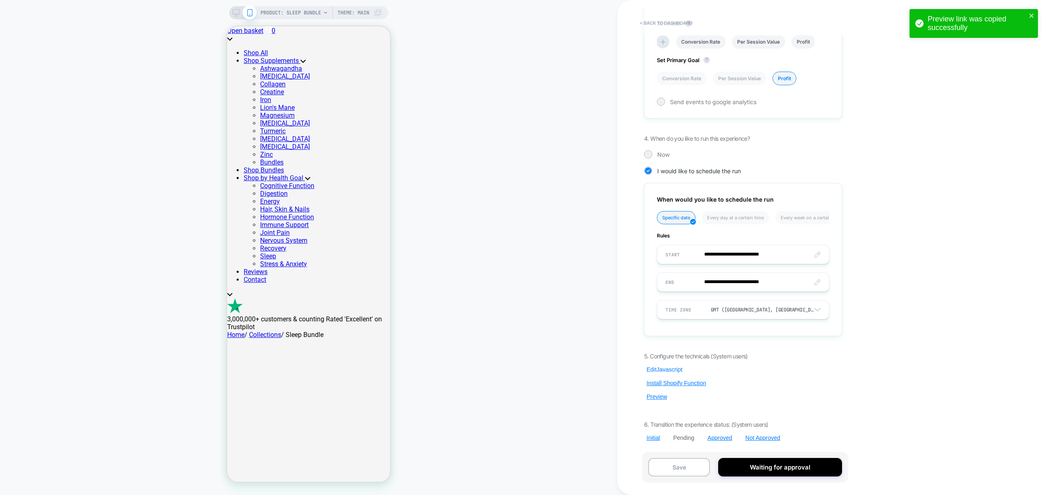
click at [668, 366] on button "Edit Javascript" at bounding box center [664, 369] width 41 height 7
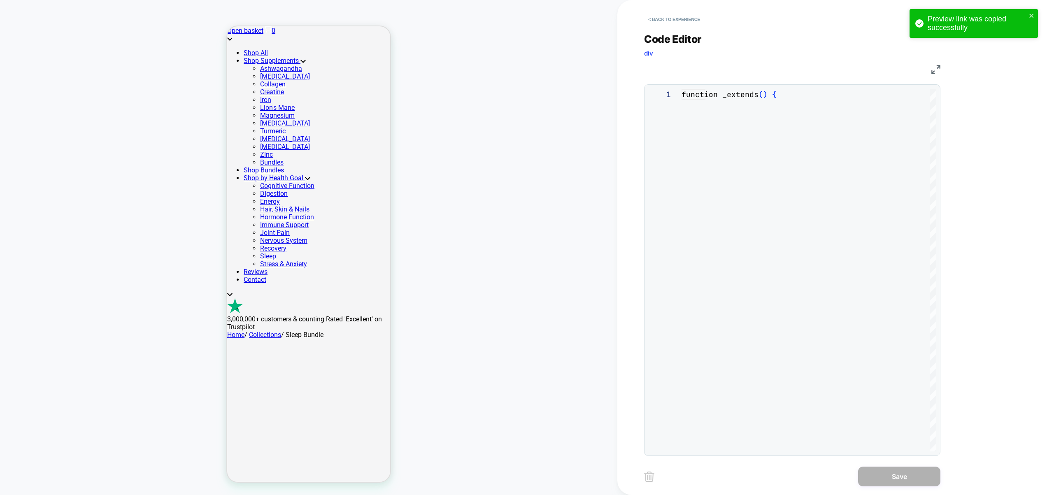
scroll to position [111, 0]
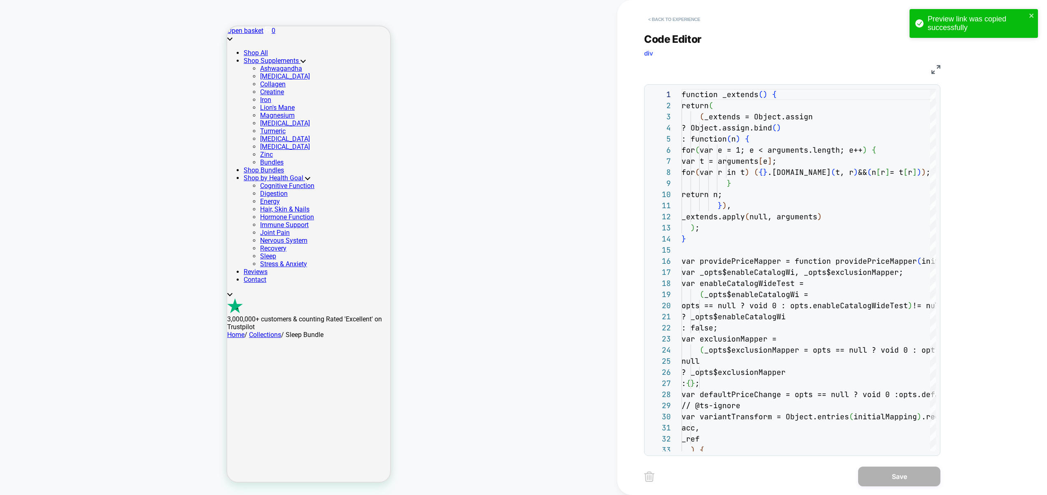
click at [674, 23] on button "< Back to experience" at bounding box center [674, 19] width 60 height 13
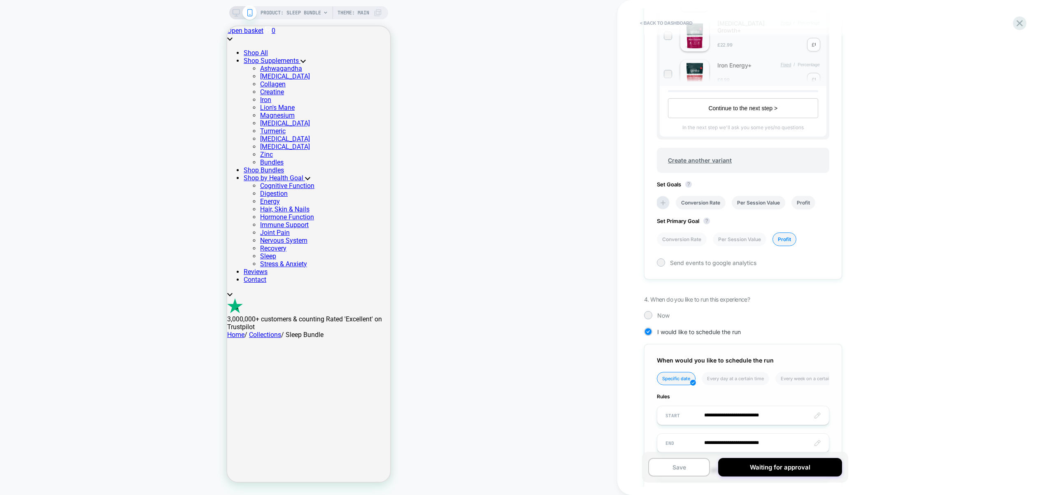
scroll to position [509, 0]
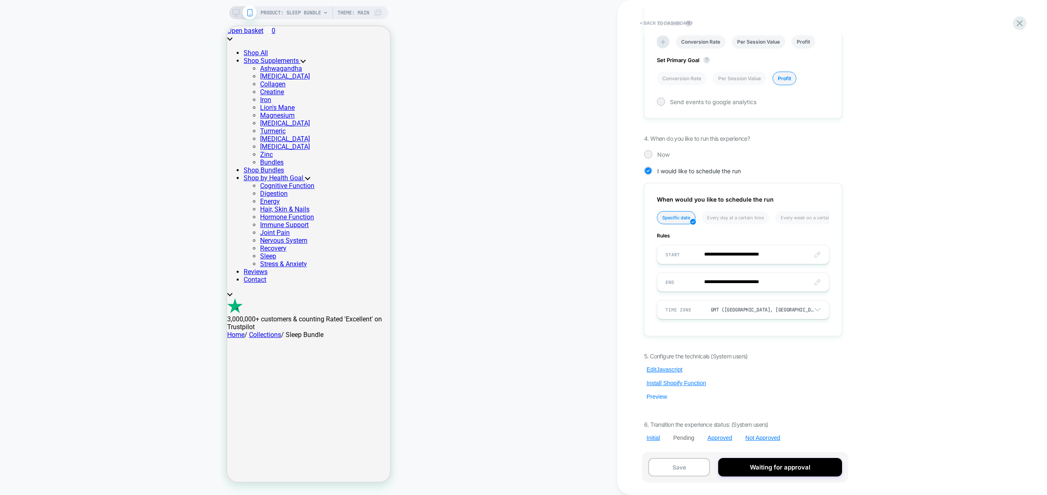
drag, startPoint x: 657, startPoint y: 398, endPoint x: 658, endPoint y: 394, distance: 5.2
click at [657, 398] on button "Preview" at bounding box center [657, 396] width 26 height 7
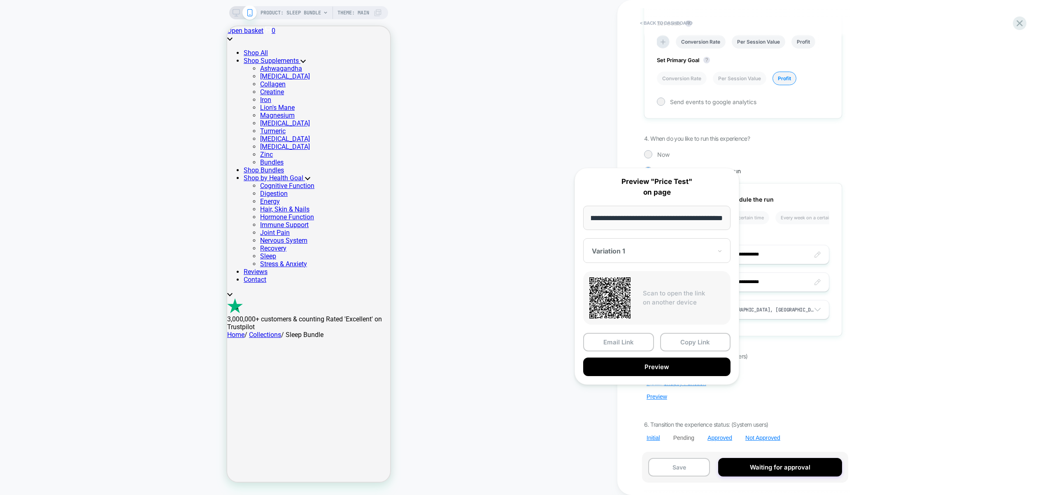
scroll to position [0, 0]
click at [688, 345] on button "Copy Link" at bounding box center [695, 342] width 71 height 19
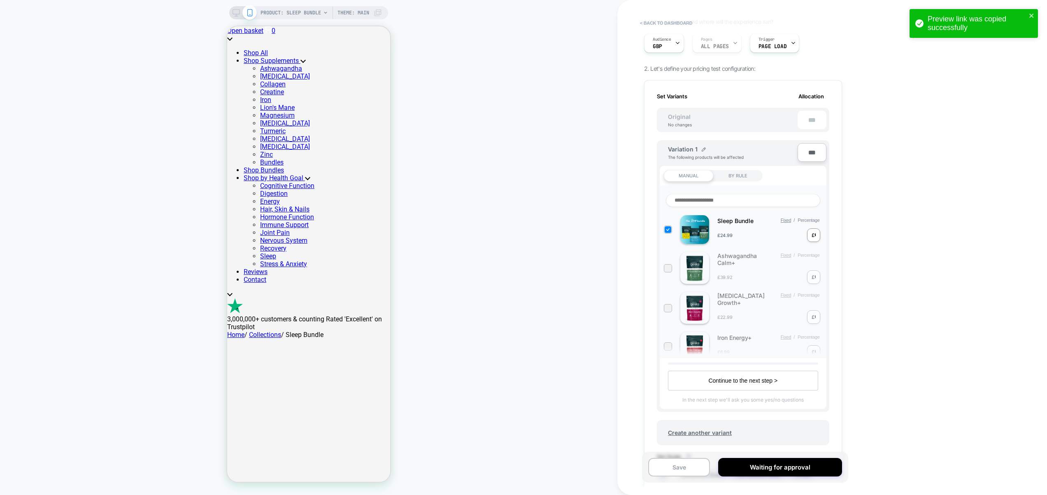
scroll to position [509, 0]
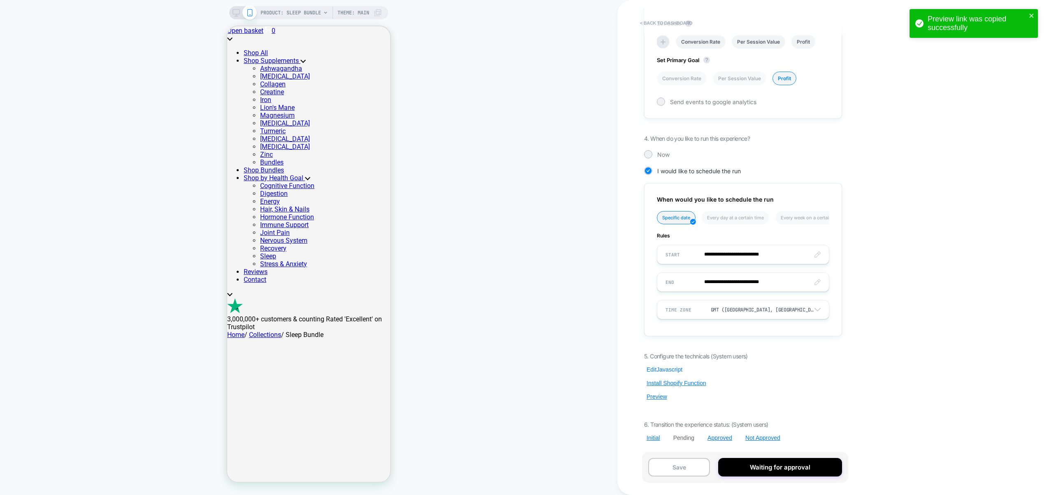
click at [670, 368] on button "Edit Javascript" at bounding box center [664, 369] width 41 height 7
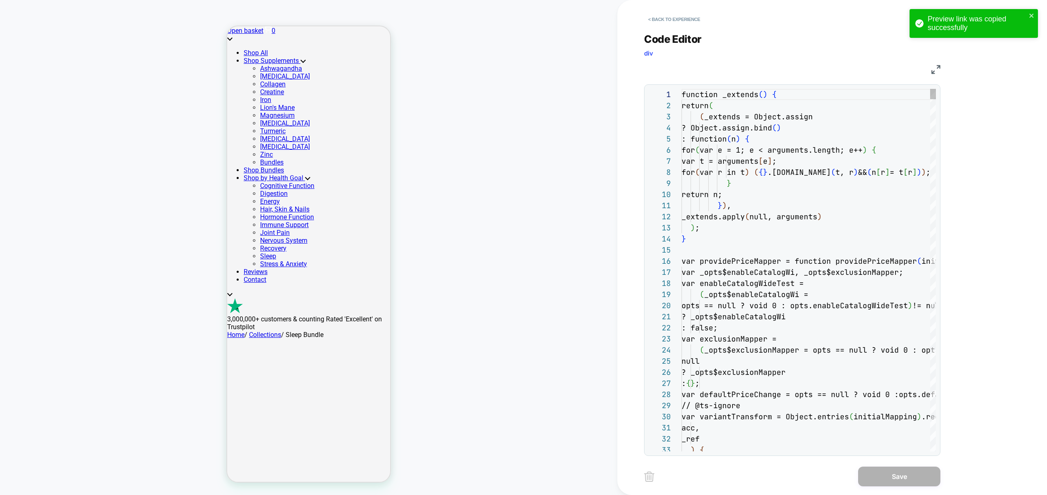
scroll to position [111, 0]
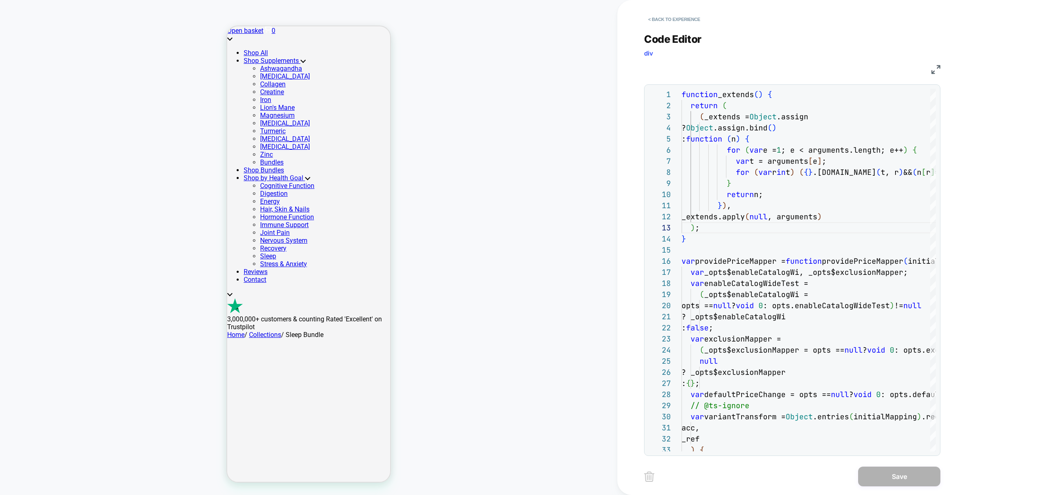
drag, startPoint x: 663, startPoint y: 18, endPoint x: 1240, endPoint y: 110, distance: 584.4
click at [1047, 110] on html "PRODUCT: Sleep Bundle PRODUCT: Sleep Bundle Theme: MAIN < Back to experience Co…" at bounding box center [523, 247] width 1047 height 495
type textarea "**********"
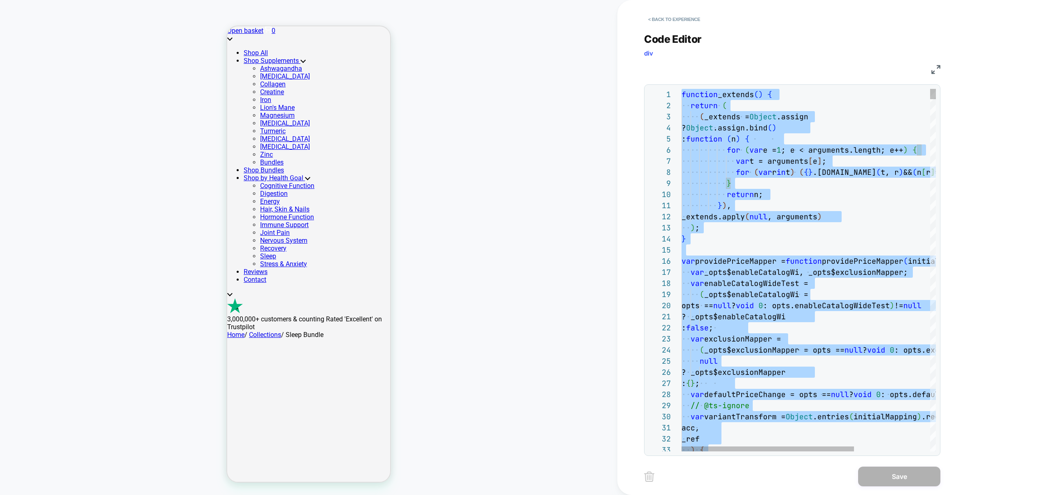
scroll to position [0, 0]
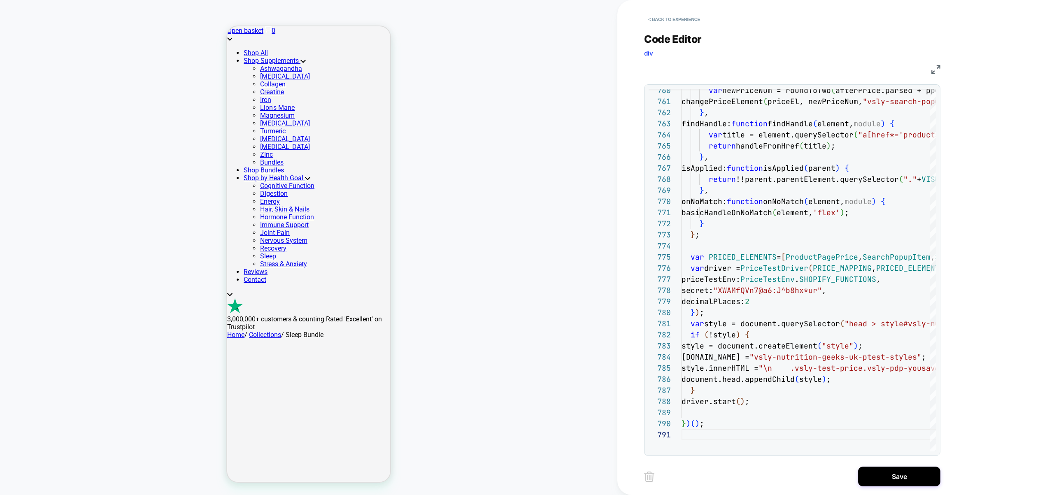
click at [893, 466] on div "< Back to experience Code Editor div JS 760 761 762 763 764 765 766 767 768 769…" at bounding box center [798, 247] width 309 height 495
drag, startPoint x: 890, startPoint y: 470, endPoint x: 868, endPoint y: 460, distance: 24.3
click at [890, 470] on button "Save" at bounding box center [899, 477] width 82 height 20
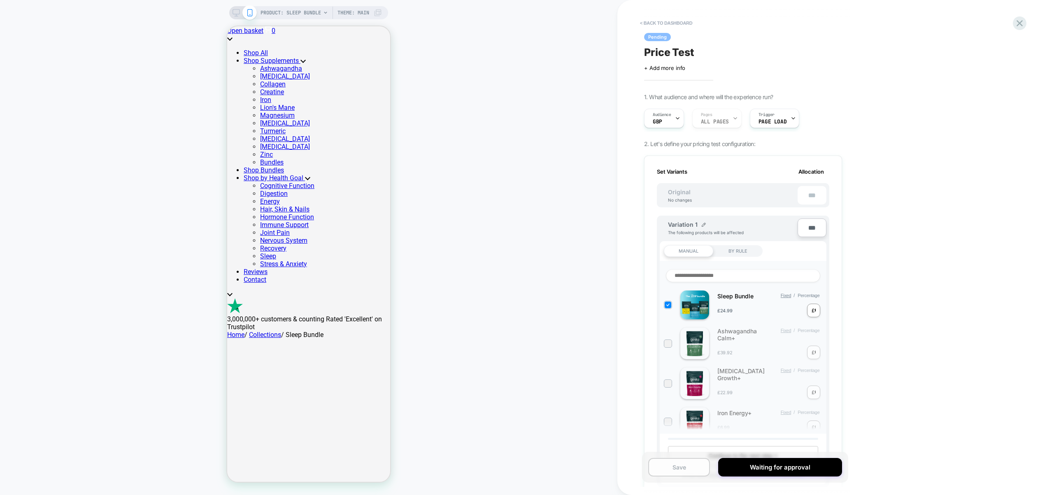
scroll to position [0, 1]
click at [682, 467] on button "Save" at bounding box center [679, 467] width 62 height 19
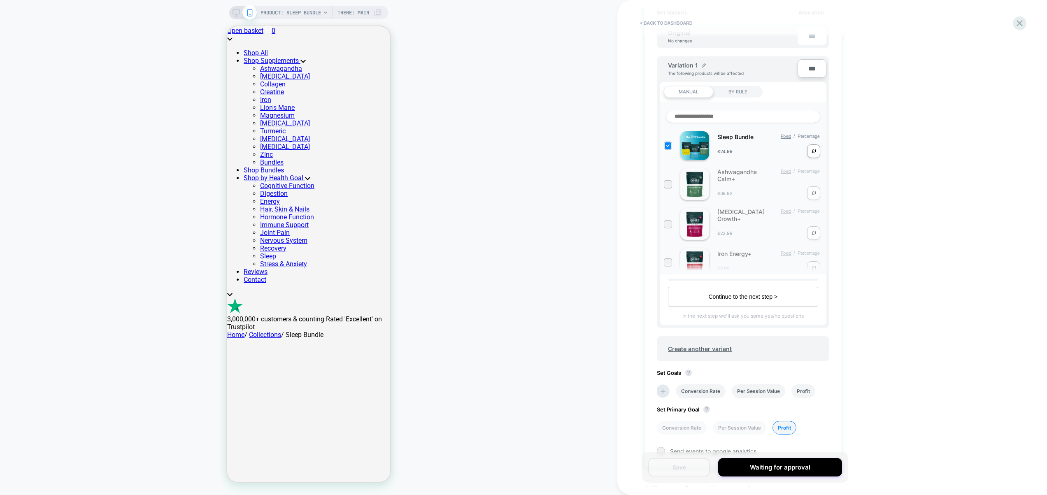
scroll to position [509, 0]
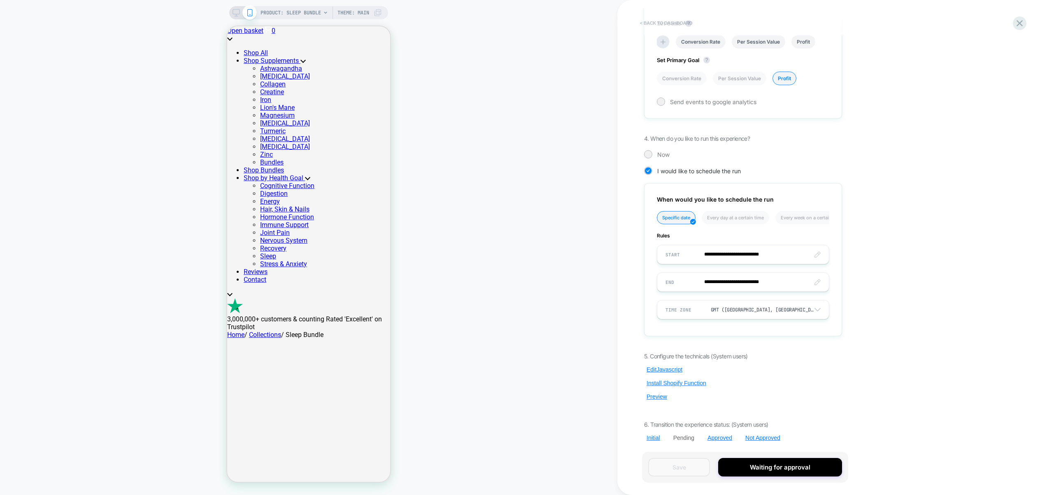
click at [657, 23] on button "< back to dashboard" at bounding box center [666, 22] width 61 height 13
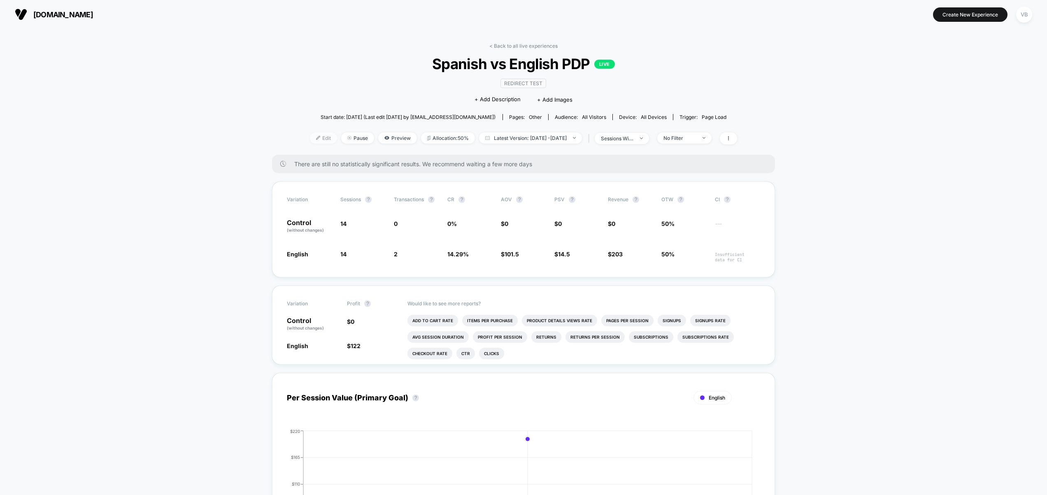
click at [316, 136] on img at bounding box center [318, 138] width 4 height 4
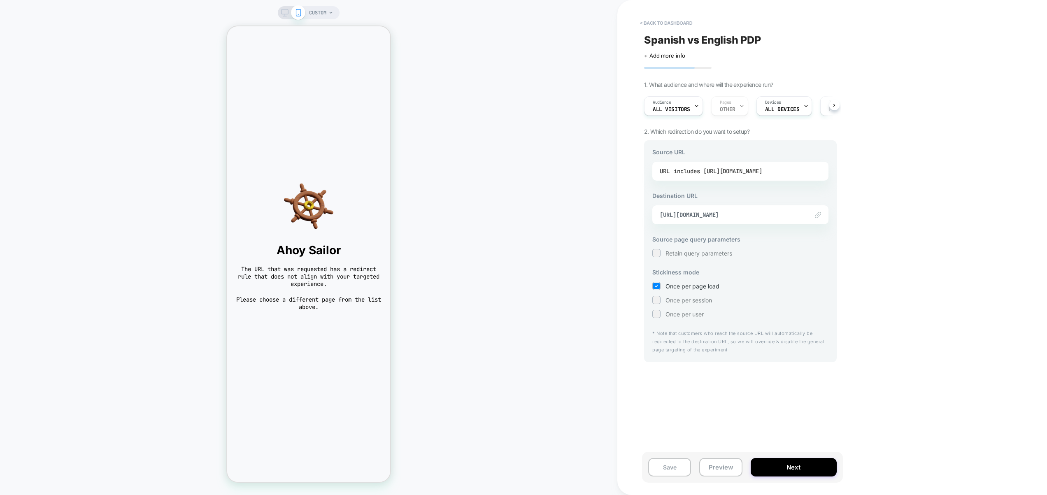
click at [755, 170] on div "includes https://www.thejerseynation.com/es/products/puerto-rico-custom-basebal…" at bounding box center [718, 171] width 88 height 12
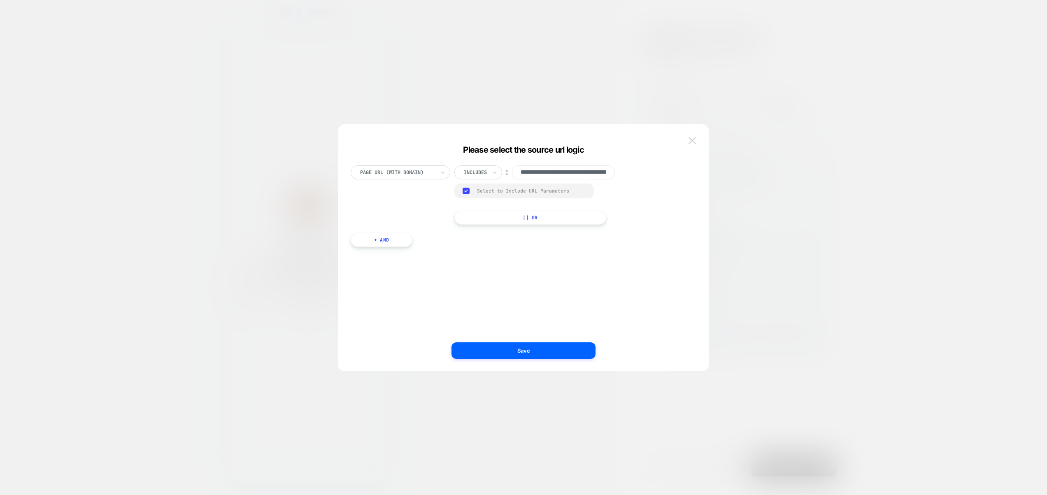
click at [693, 140] on img at bounding box center [692, 140] width 7 height 7
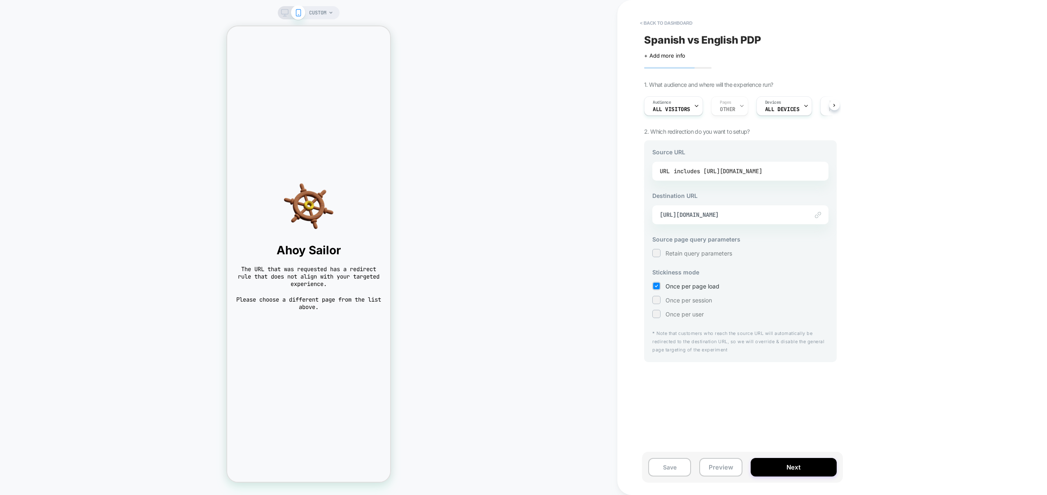
click at [709, 177] on div "includes https://www.thejerseynation.com/es/products/puerto-rico-custom-basebal…" at bounding box center [718, 171] width 88 height 12
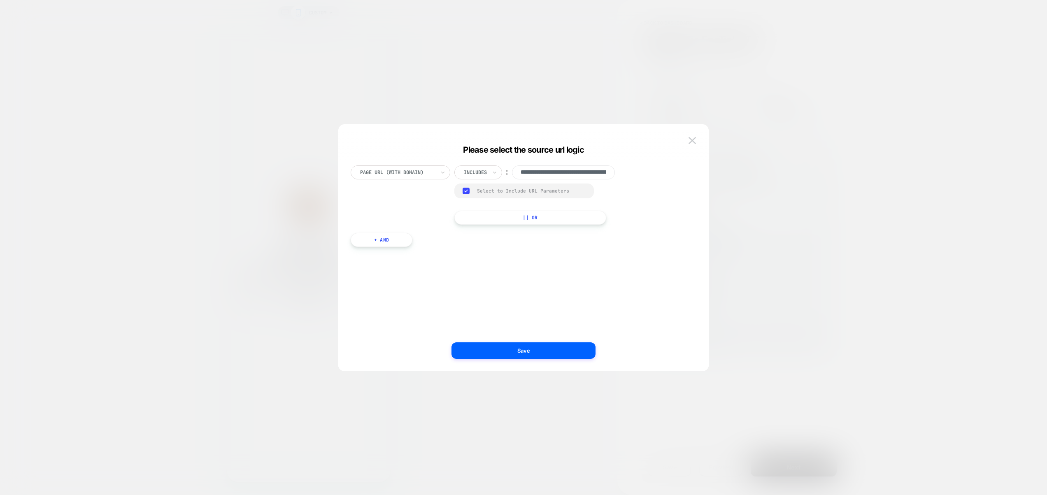
click at [776, 181] on div at bounding box center [523, 247] width 1047 height 495
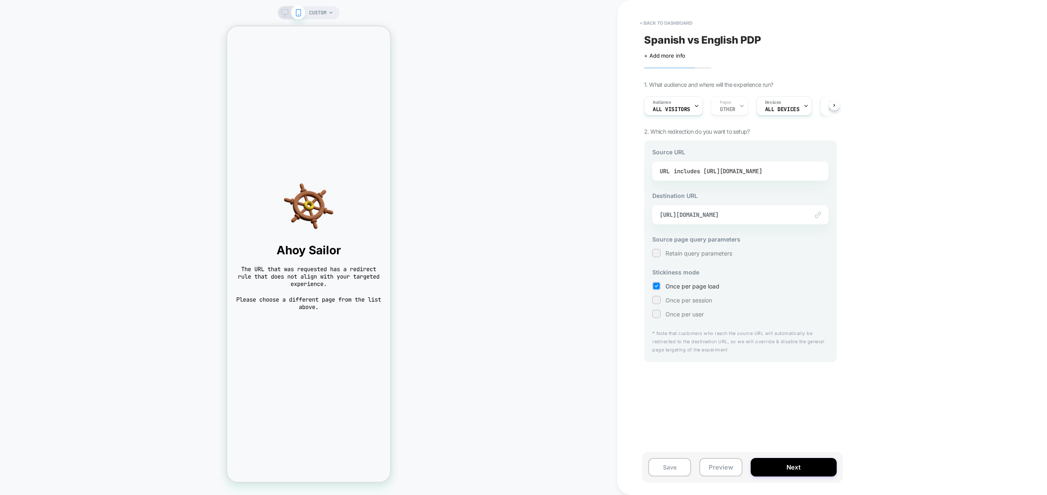
click at [733, 169] on div "includes https://www.thejerseynation.com/es/products/puerto-rico-custom-basebal…" at bounding box center [718, 171] width 88 height 12
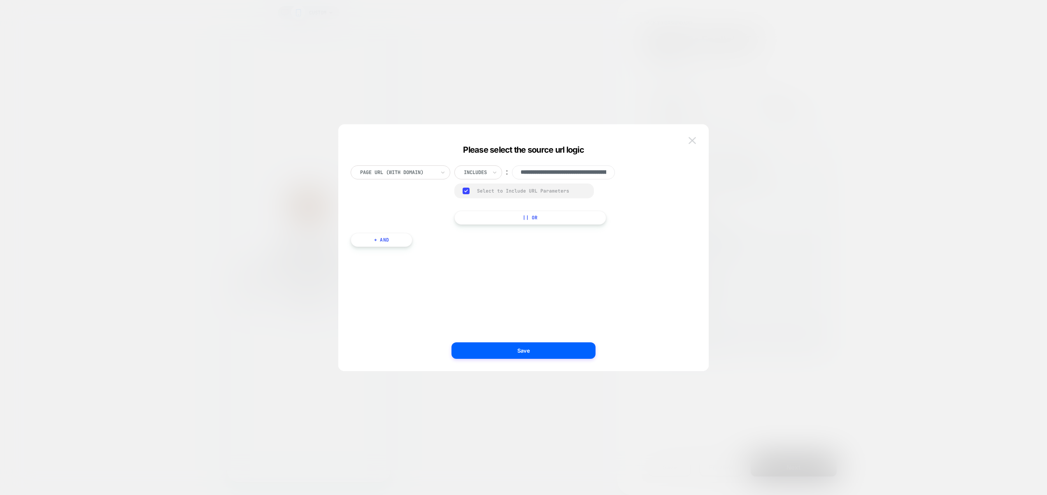
click at [690, 140] on img at bounding box center [692, 140] width 7 height 7
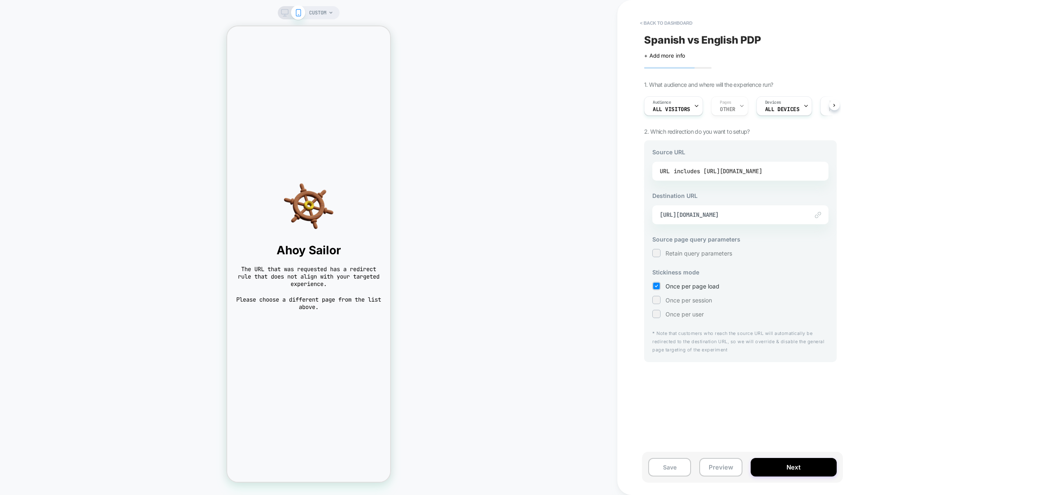
click at [762, 171] on div "includes https://www.thejerseynation.com/es/products/puerto-rico-custom-basebal…" at bounding box center [718, 171] width 88 height 12
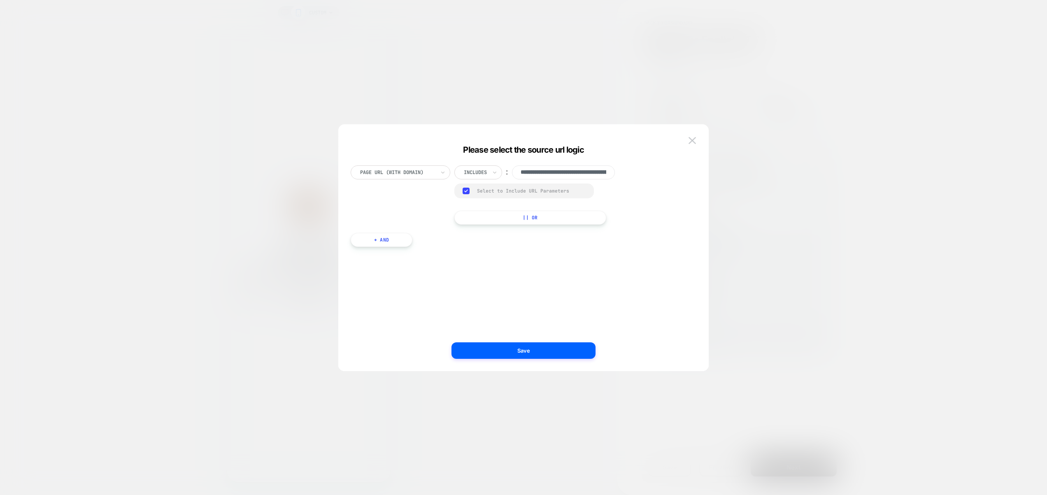
scroll to position [0, 184]
click at [595, 174] on input "**********" at bounding box center [563, 172] width 103 height 14
drag, startPoint x: 692, startPoint y: 139, endPoint x: 702, endPoint y: 144, distance: 11.8
click at [692, 139] on img at bounding box center [692, 140] width 7 height 7
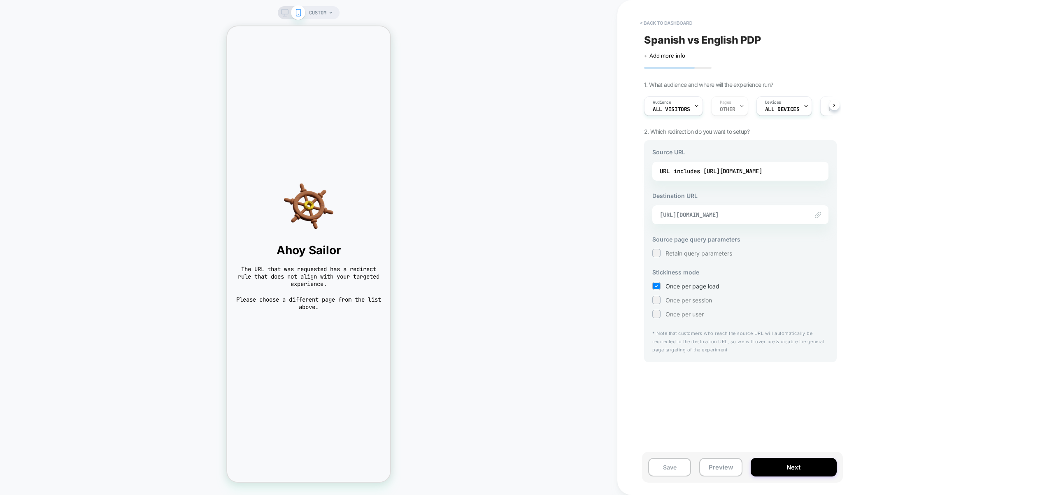
click at [758, 213] on span "https://www.thejerseynation.com/products/puerto-rico-custom-baseball-jersey" at bounding box center [730, 214] width 141 height 7
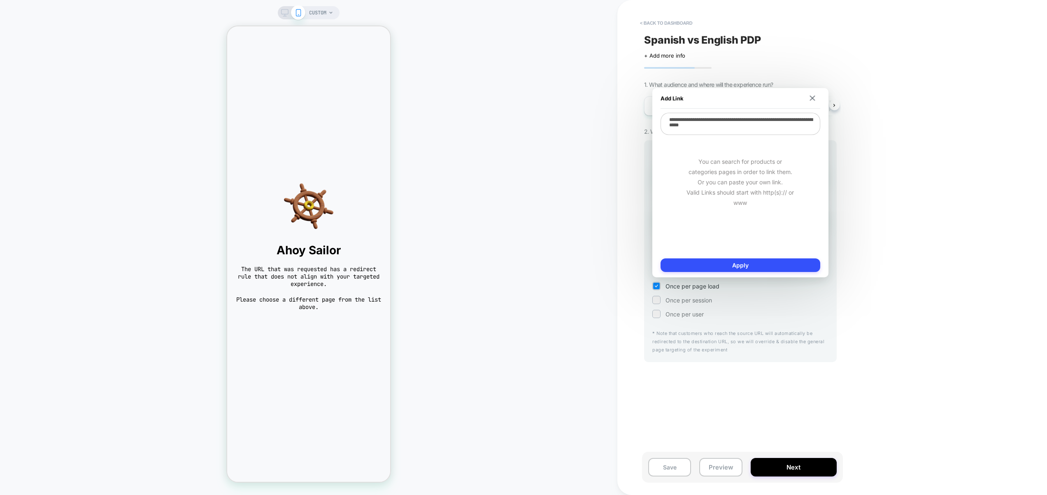
click at [765, 125] on textarea "**********" at bounding box center [741, 124] width 160 height 22
click at [633, 184] on div "< back to dashboard Spanish vs English PDP Click to edit experience details + A…" at bounding box center [798, 247] width 362 height 495
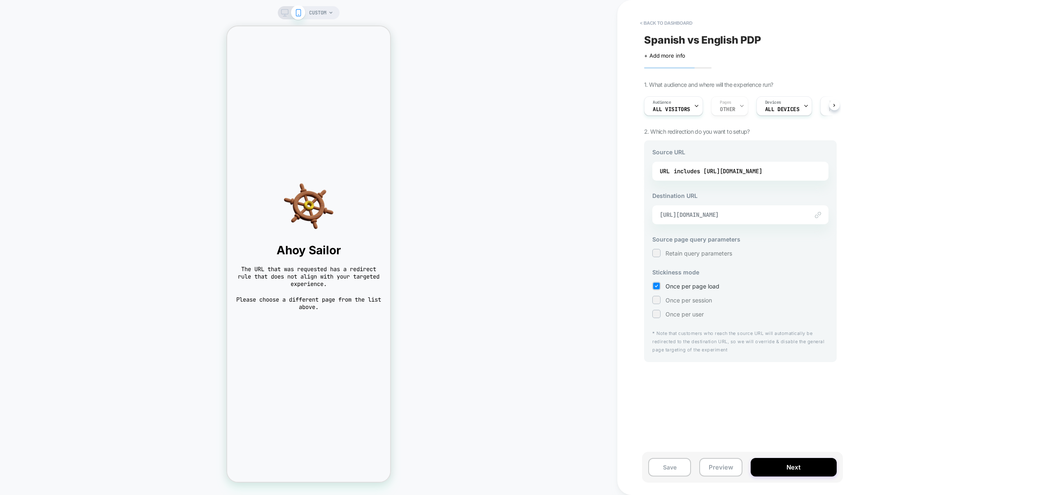
click at [776, 216] on span "https://www.thejerseynation.com/products/puerto-rico-custom-baseball-jersey" at bounding box center [730, 214] width 141 height 7
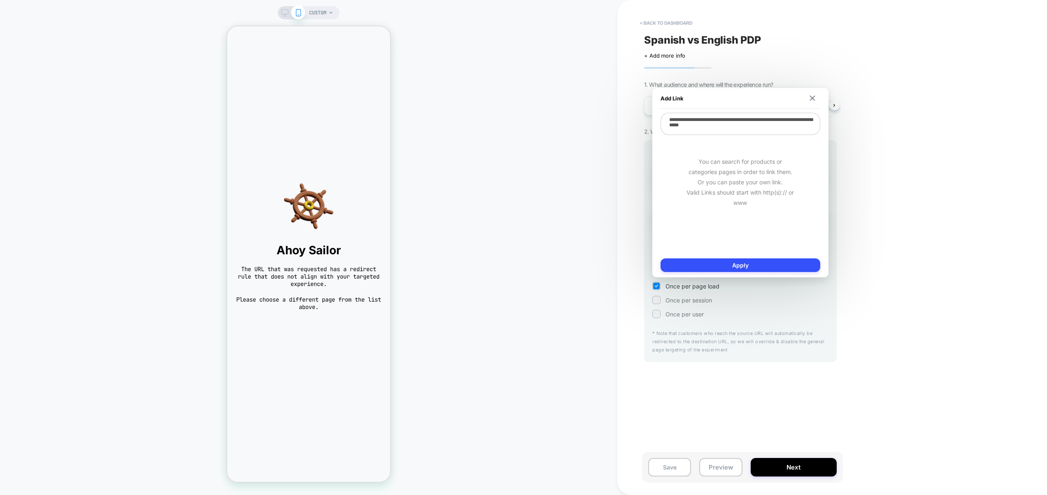
scroll to position [0, 1]
click at [815, 97] on button at bounding box center [812, 98] width 8 height 6
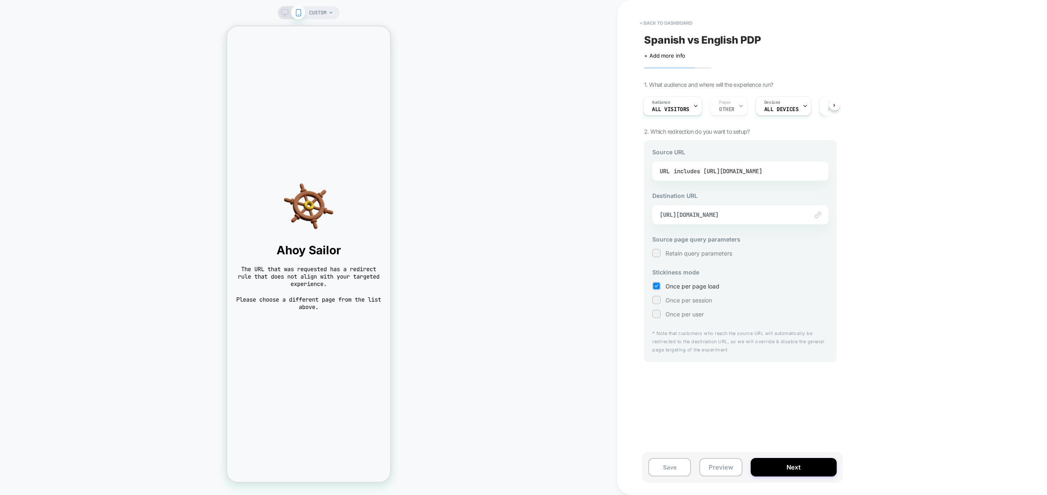
click at [762, 175] on div "includes https://www.thejerseynation.com/es/products/puerto-rico-custom-basebal…" at bounding box center [718, 171] width 88 height 12
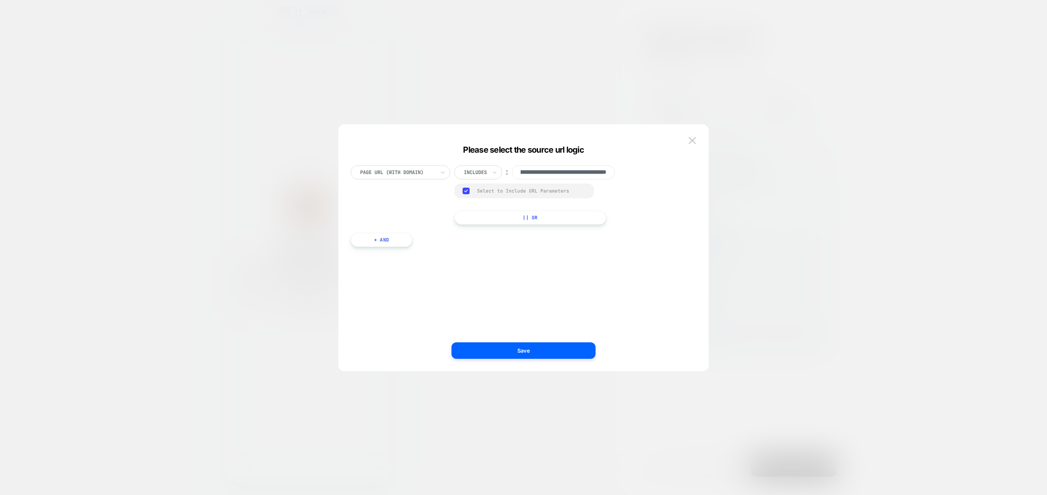
scroll to position [0, 0]
click at [757, 191] on div at bounding box center [523, 247] width 1047 height 495
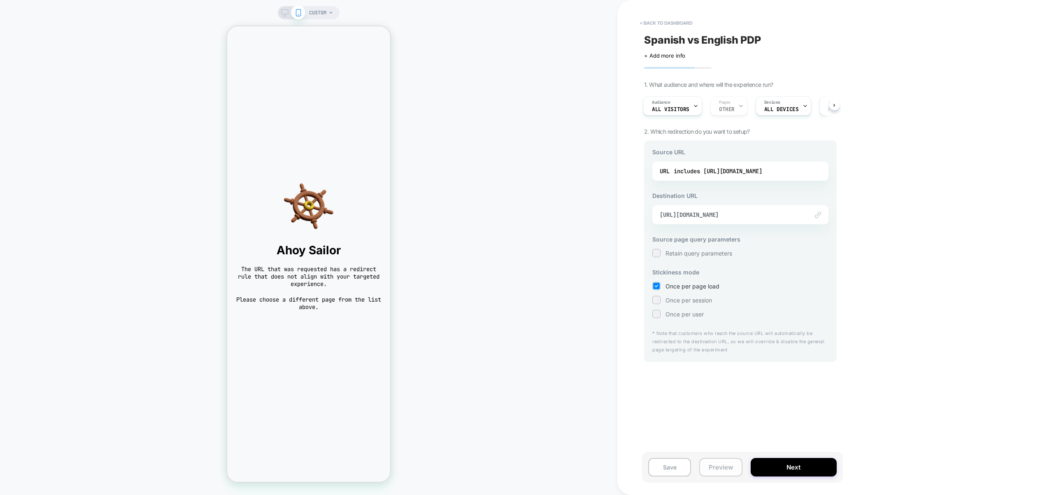
click at [721, 470] on button "Preview" at bounding box center [720, 467] width 43 height 19
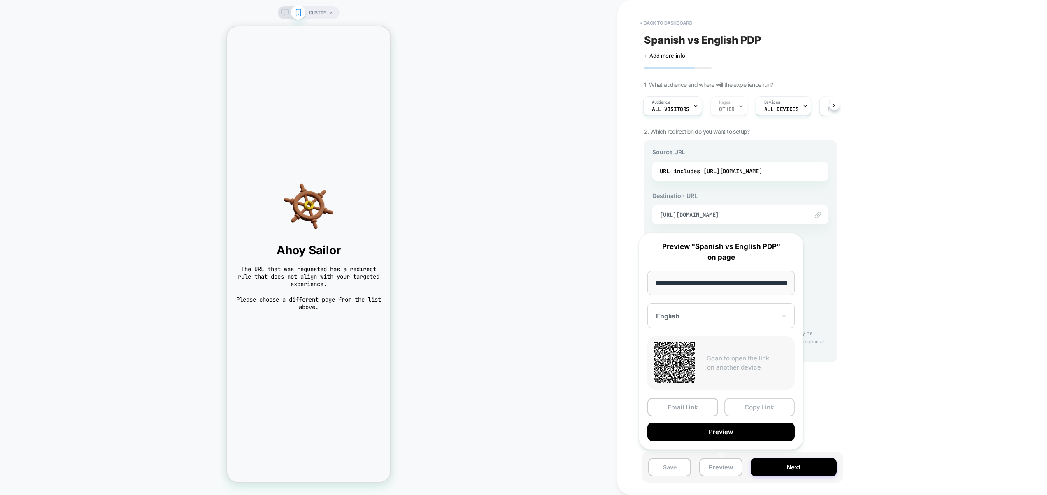
click at [753, 405] on button "Copy Link" at bounding box center [759, 407] width 71 height 19
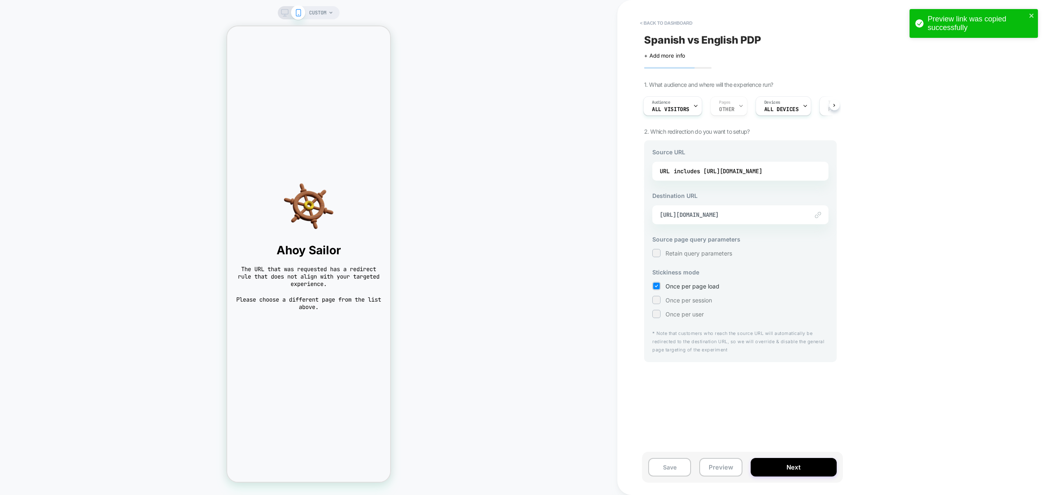
click at [976, 384] on div "< back to dashboard Spanish vs English PDP Click to edit experience details + A…" at bounding box center [798, 247] width 362 height 495
click at [753, 169] on div "includes https://www.thejerseynation.com/es/products/puerto-rico-custom-basebal…" at bounding box center [718, 171] width 88 height 12
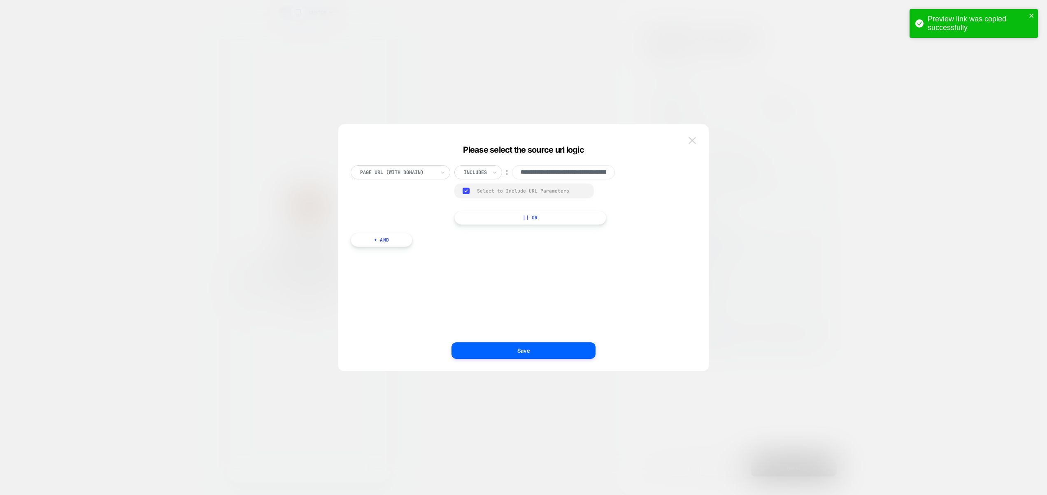
click at [694, 140] on img at bounding box center [692, 140] width 7 height 7
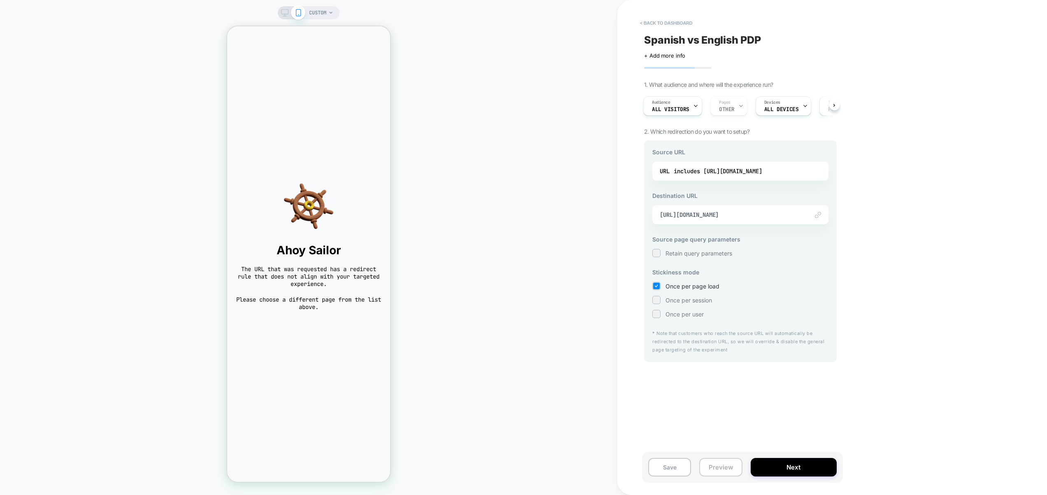
click at [727, 474] on button "Preview" at bounding box center [720, 467] width 43 height 19
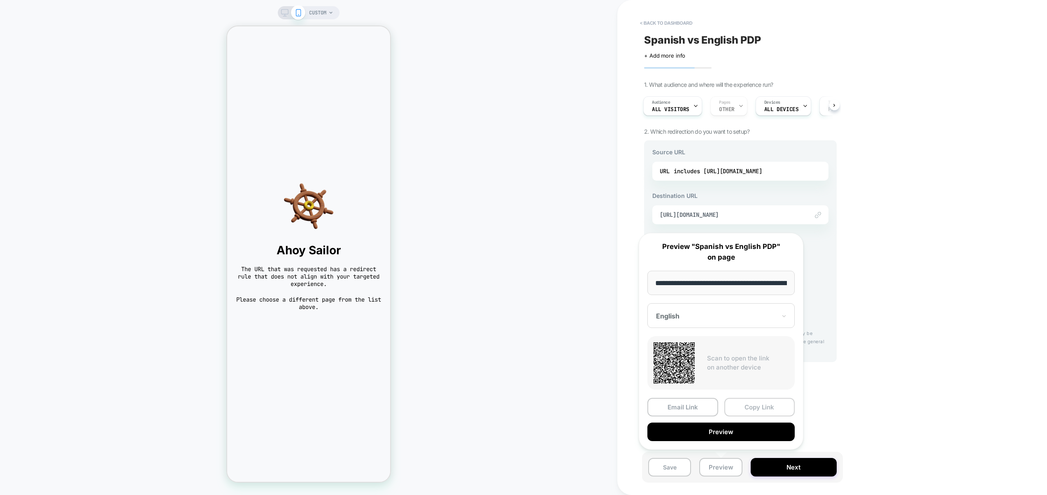
click at [747, 404] on button "Copy Link" at bounding box center [759, 407] width 71 height 19
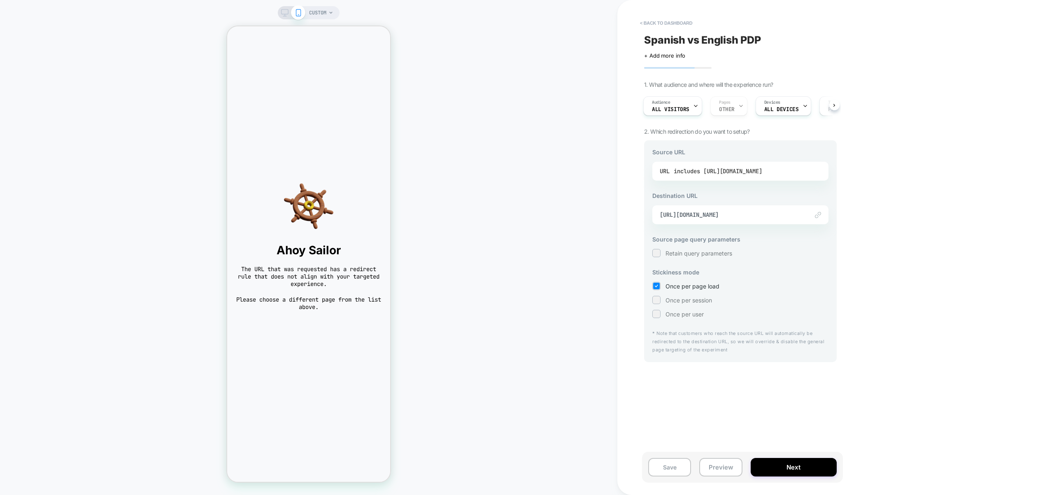
click at [758, 176] on div "includes https://www.thejerseynation.com/es/products/puerto-rico-custom-basebal…" at bounding box center [718, 171] width 88 height 12
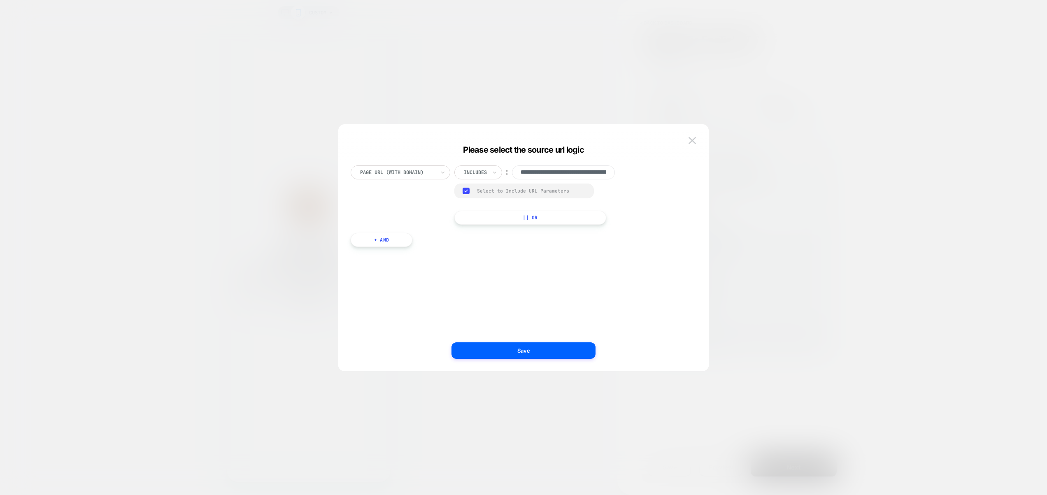
drag, startPoint x: 811, startPoint y: 179, endPoint x: 775, endPoint y: 162, distance: 40.3
click at [811, 179] on div at bounding box center [523, 247] width 1047 height 495
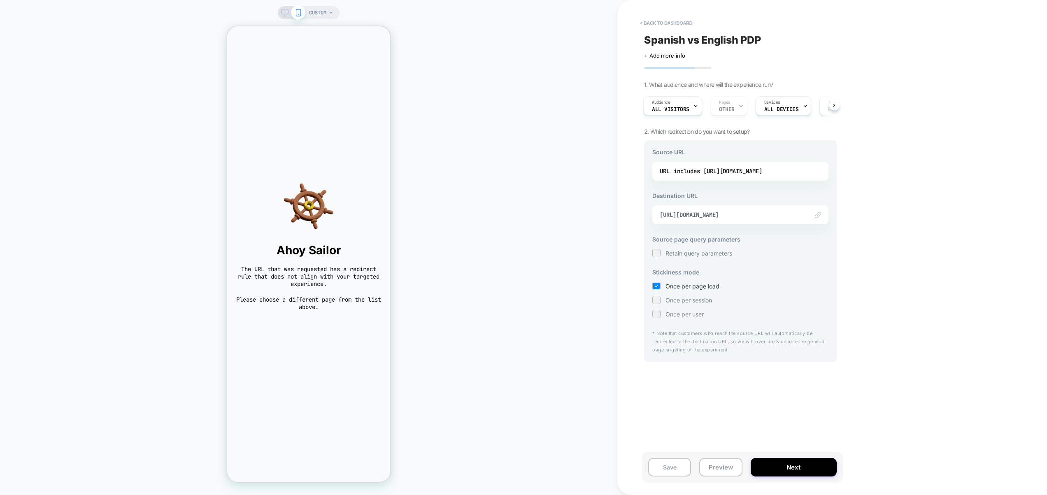
click at [763, 179] on div "URL includes https://www.thejerseynation.com/es/products/puerto-rico-custom-bas…" at bounding box center [740, 171] width 176 height 19
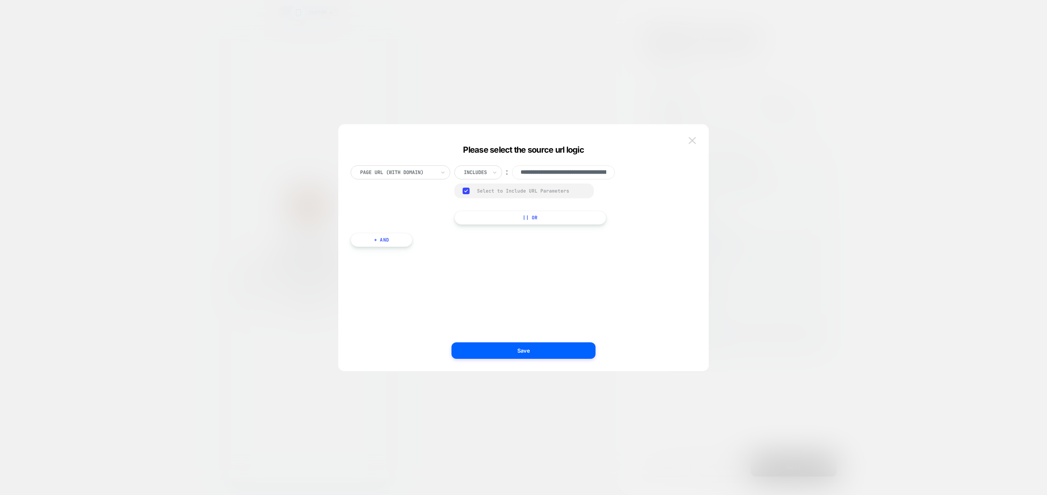
click at [693, 144] on button at bounding box center [692, 141] width 12 height 12
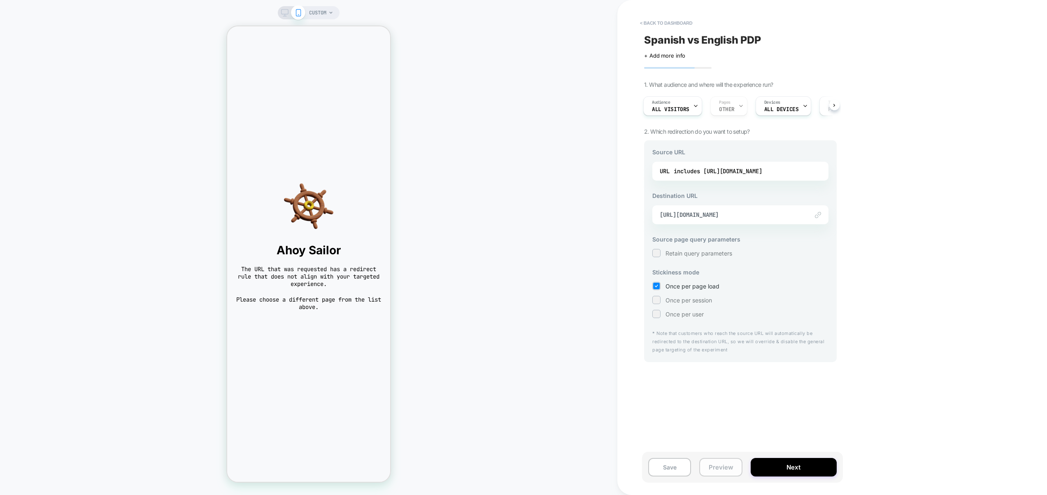
click at [728, 466] on button "Preview" at bounding box center [720, 467] width 43 height 19
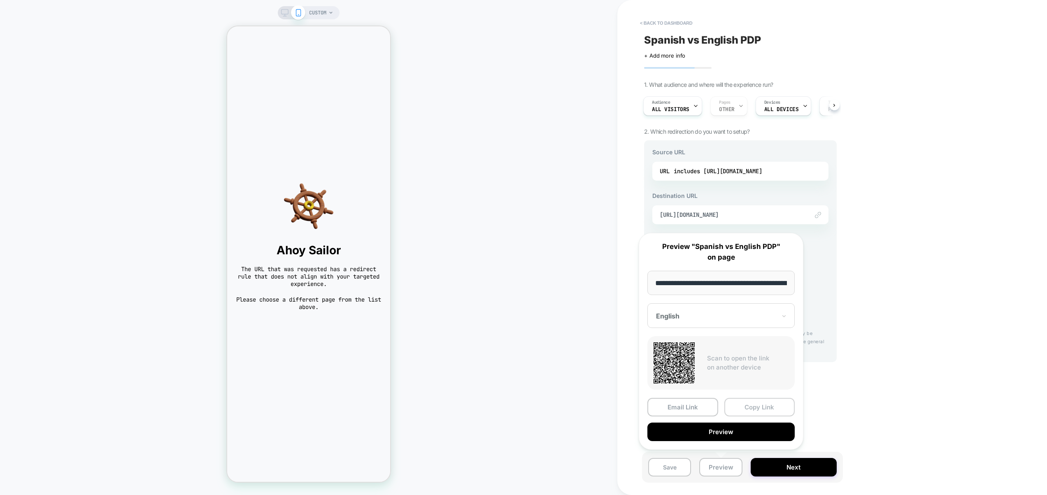
click at [764, 405] on button "Copy Link" at bounding box center [759, 407] width 71 height 19
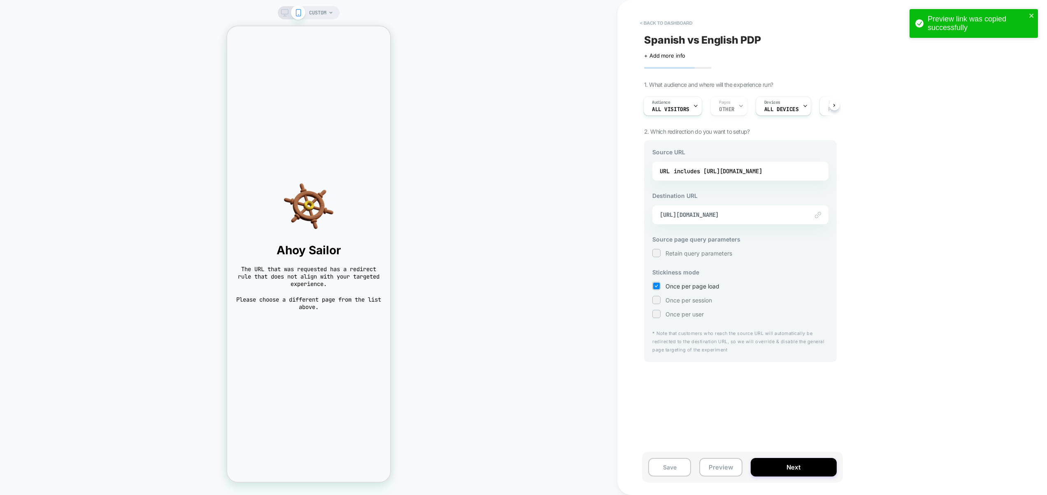
click at [943, 373] on div "< back to dashboard Spanish vs English PDP Click to edit experience details + A…" at bounding box center [798, 247] width 362 height 495
click at [762, 174] on div "includes https://www.thejerseynation.com/es/products/puerto-rico-custom-basebal…" at bounding box center [718, 171] width 88 height 12
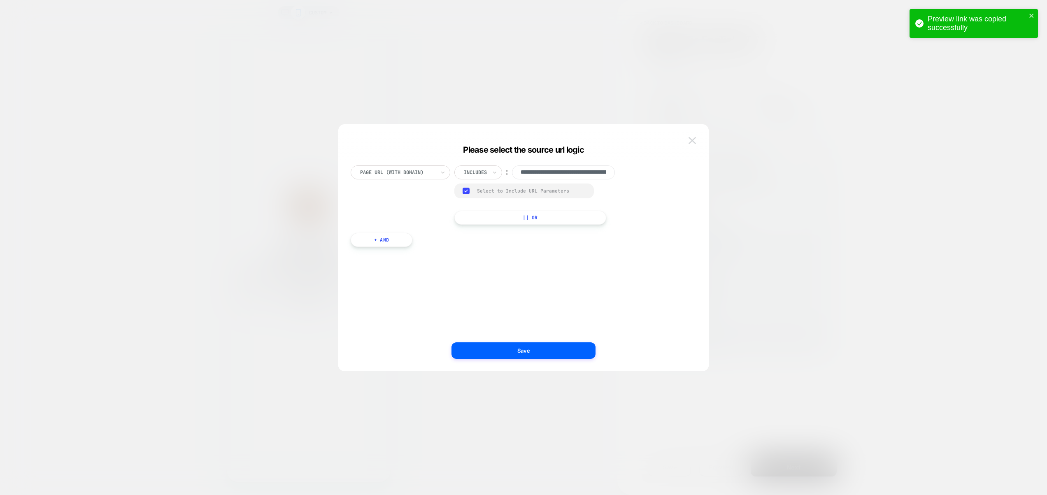
click at [691, 139] on img at bounding box center [692, 140] width 7 height 7
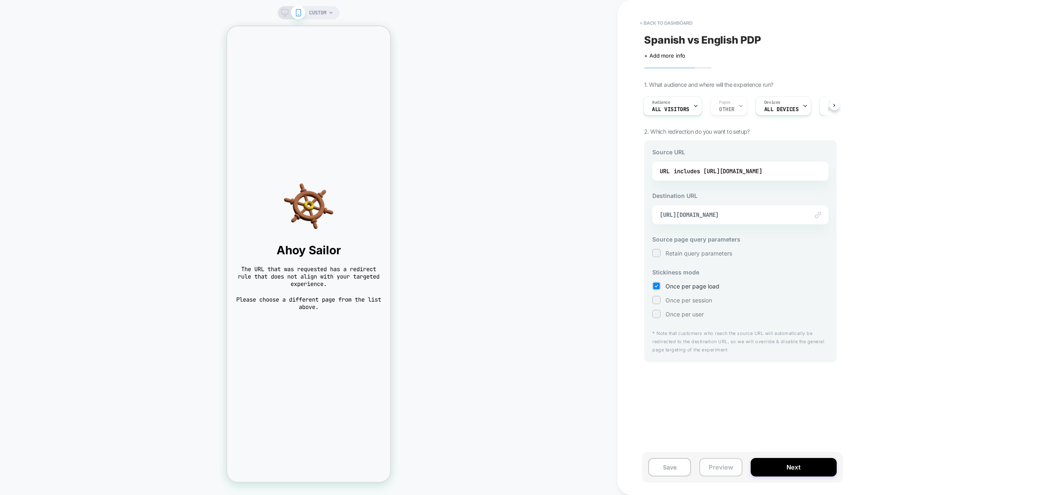
drag, startPoint x: 734, startPoint y: 467, endPoint x: 736, endPoint y: 459, distance: 8.1
click at [734, 466] on button "Preview" at bounding box center [720, 467] width 43 height 19
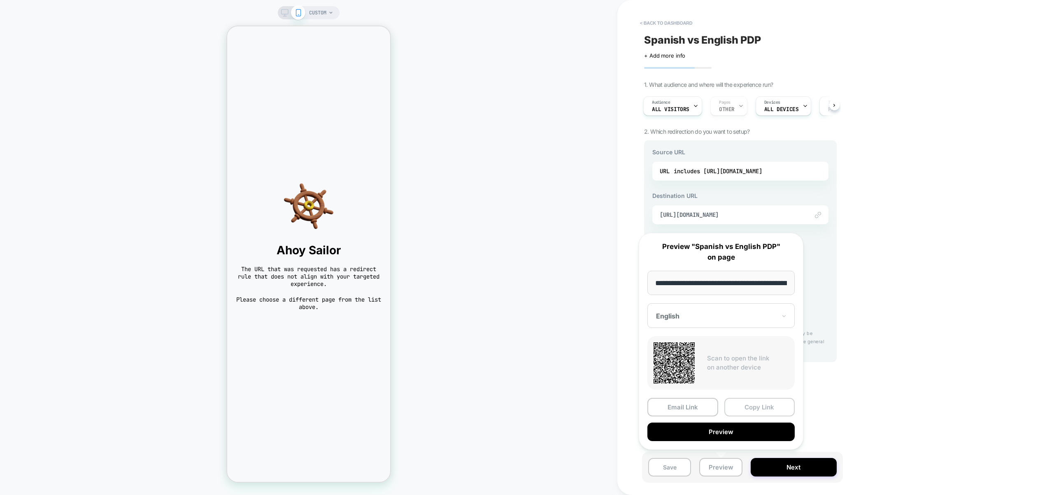
click at [766, 408] on button "Copy Link" at bounding box center [759, 407] width 71 height 19
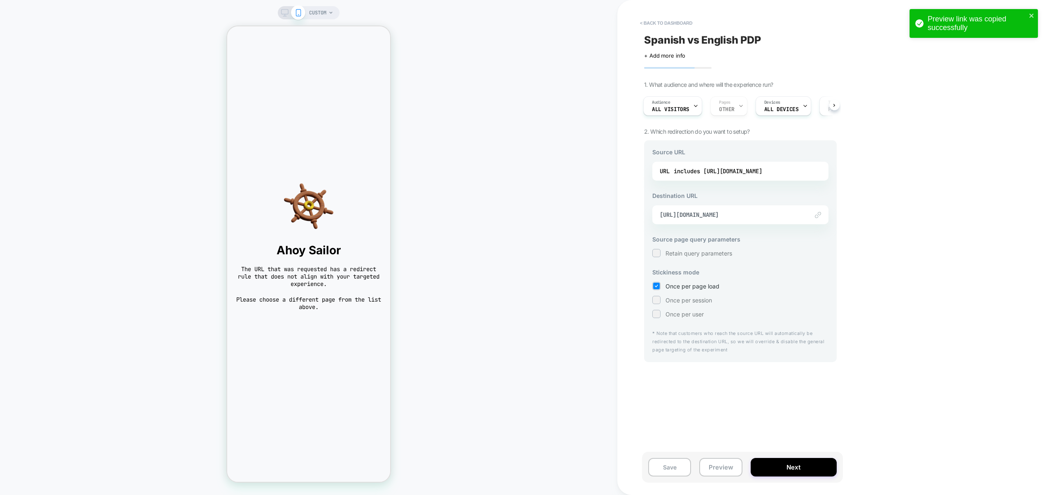
click at [949, 389] on div "< back to dashboard Spanish vs English PDP Click to edit experience details + A…" at bounding box center [798, 247] width 362 height 495
click at [505, 112] on div "CUSTOM" at bounding box center [308, 247] width 617 height 479
click at [704, 174] on div "includes https://www.thejerseynation.com/es/products/puerto-rico-custom-basebal…" at bounding box center [718, 171] width 88 height 12
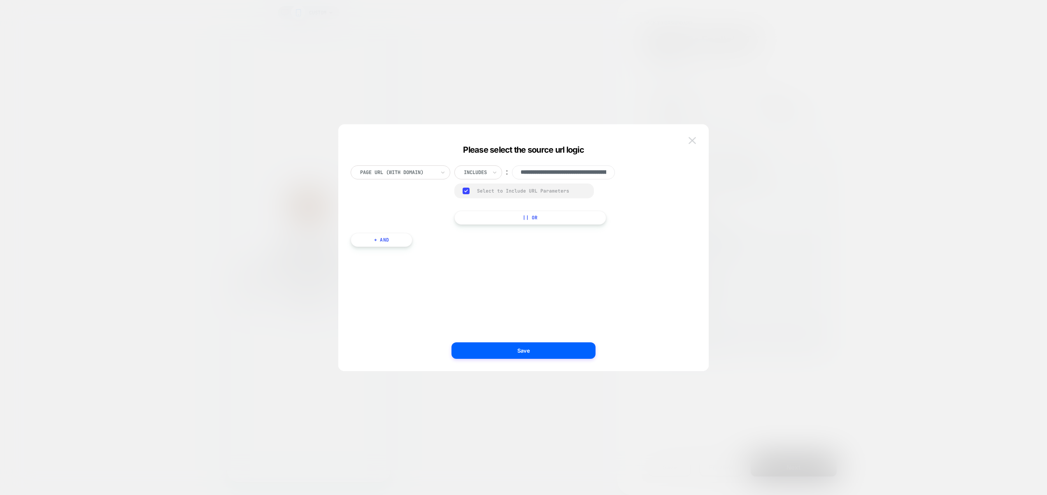
click at [694, 140] on img at bounding box center [692, 140] width 7 height 7
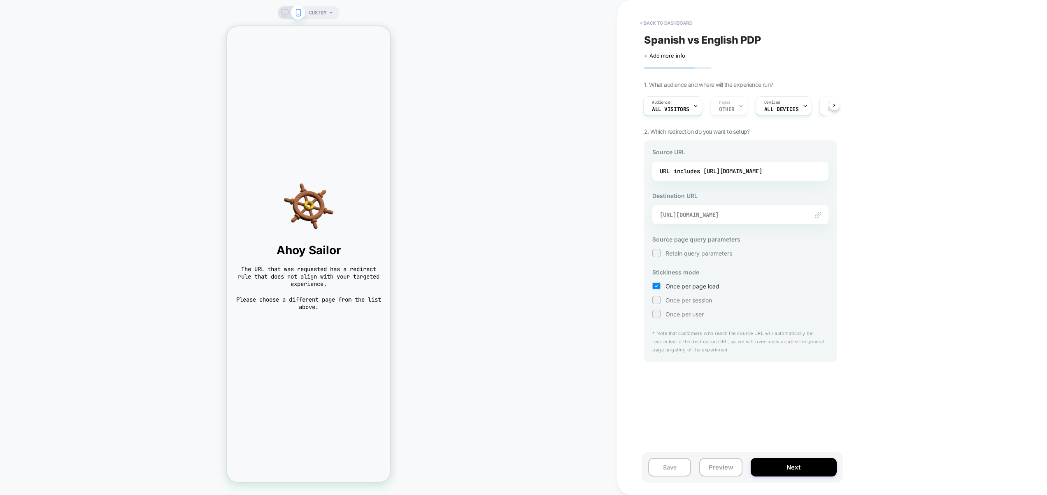
click at [739, 217] on span "https://www.thejerseynation.com/products/puerto-rico-custom-baseball-jersey" at bounding box center [730, 214] width 141 height 7
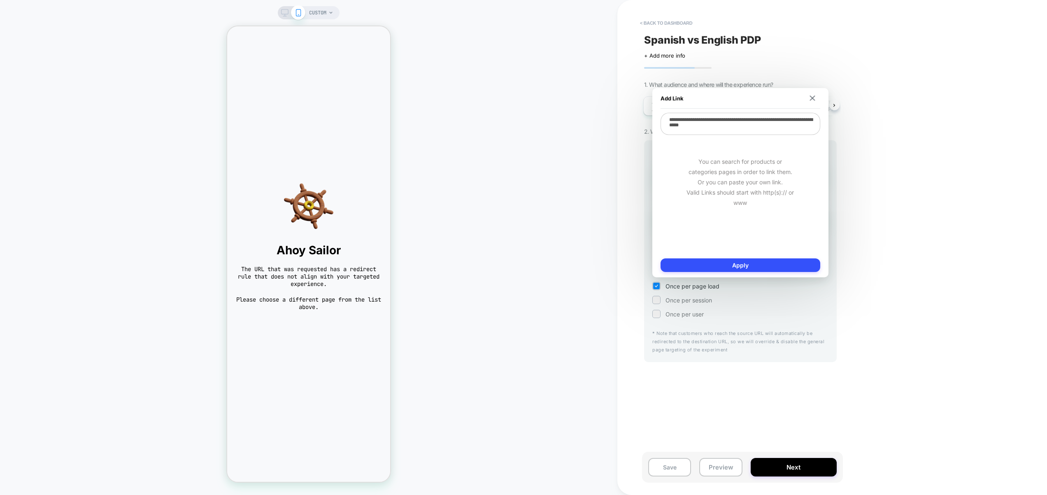
click at [872, 187] on div "< back to dashboard Spanish vs English PDP Click to edit experience details + A…" at bounding box center [798, 247] width 362 height 495
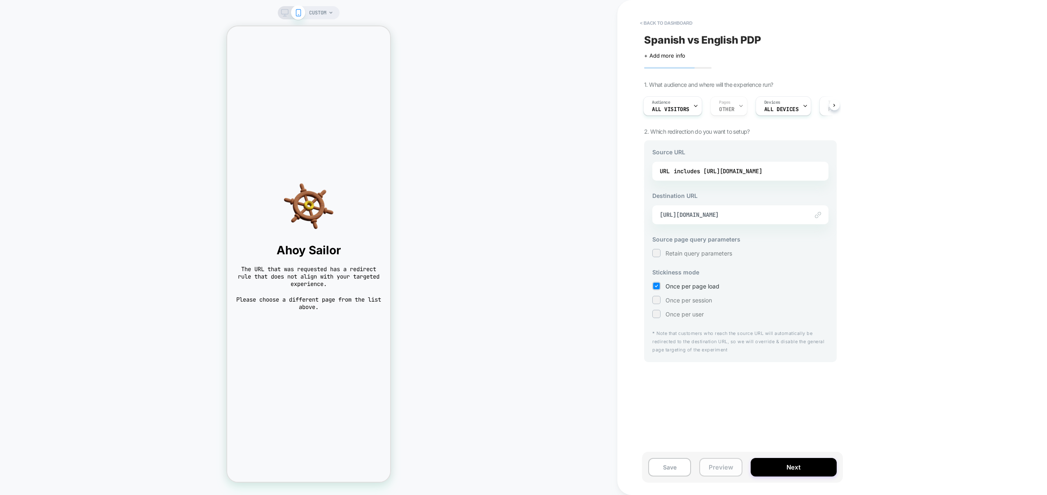
click at [723, 463] on button "Preview" at bounding box center [720, 467] width 43 height 19
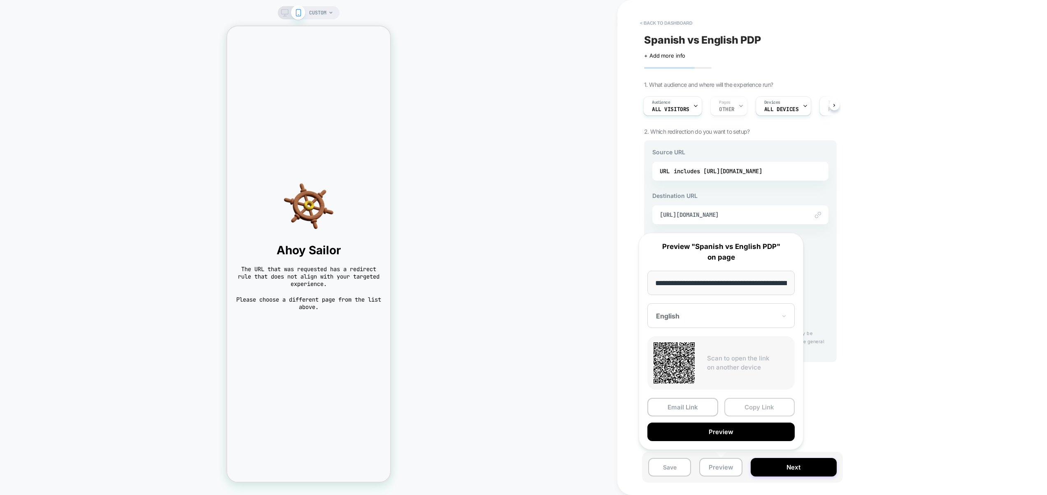
click at [762, 408] on button "Copy Link" at bounding box center [759, 407] width 71 height 19
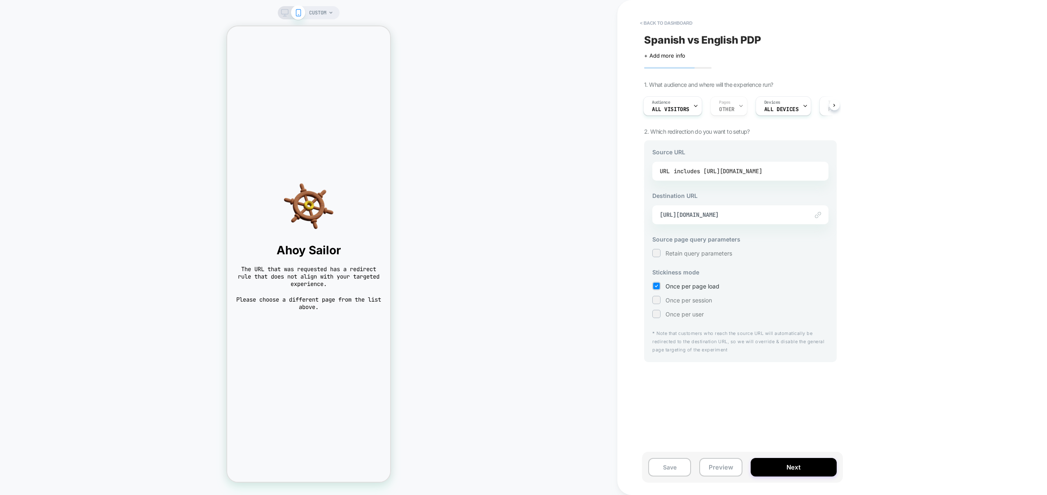
click at [709, 168] on div "includes https://www.thejerseynation.com/es/products/puerto-rico-custom-basebal…" at bounding box center [718, 171] width 88 height 12
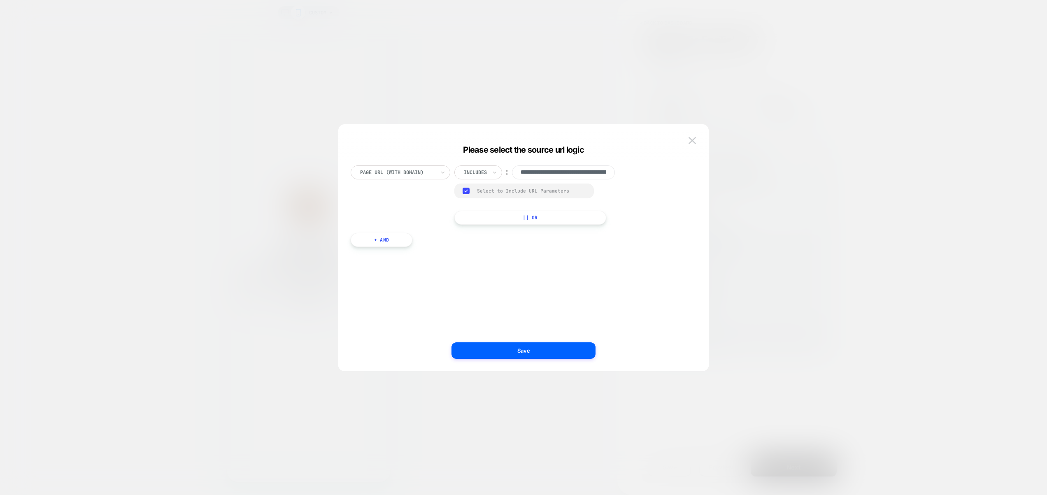
click at [696, 141] on button at bounding box center [692, 141] width 12 height 12
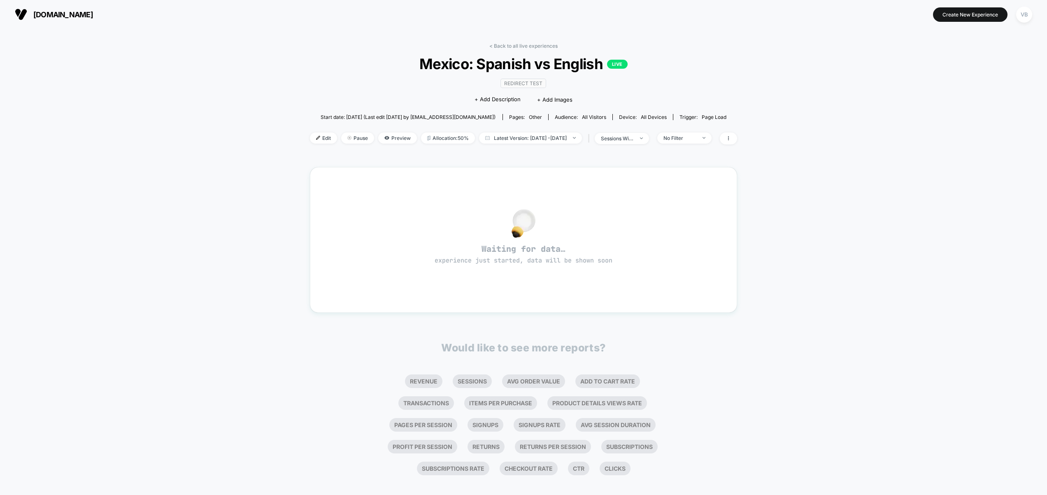
drag, startPoint x: 309, startPoint y: 141, endPoint x: 345, endPoint y: 111, distance: 46.4
click at [310, 141] on span "Edit" at bounding box center [323, 138] width 27 height 11
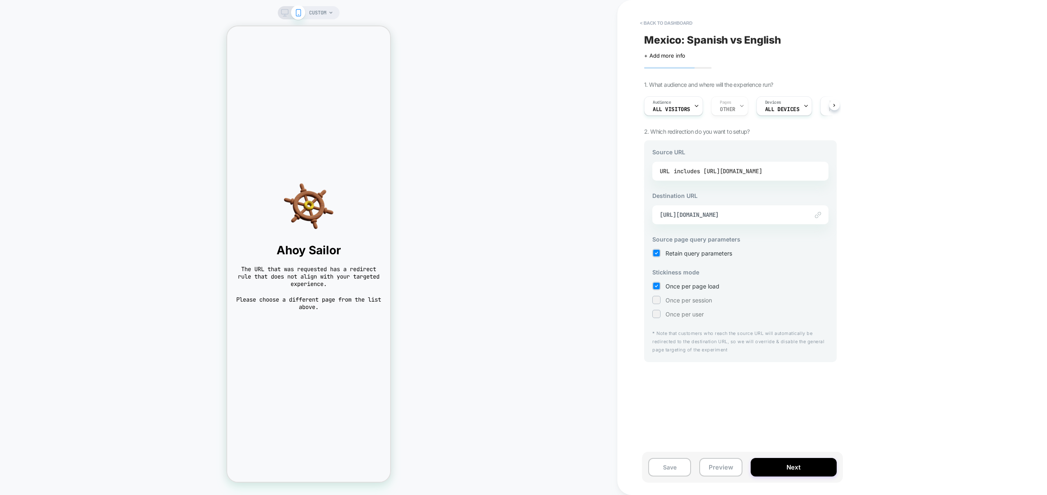
click at [762, 171] on div "includes [URL][DOMAIN_NAME]" at bounding box center [718, 171] width 88 height 12
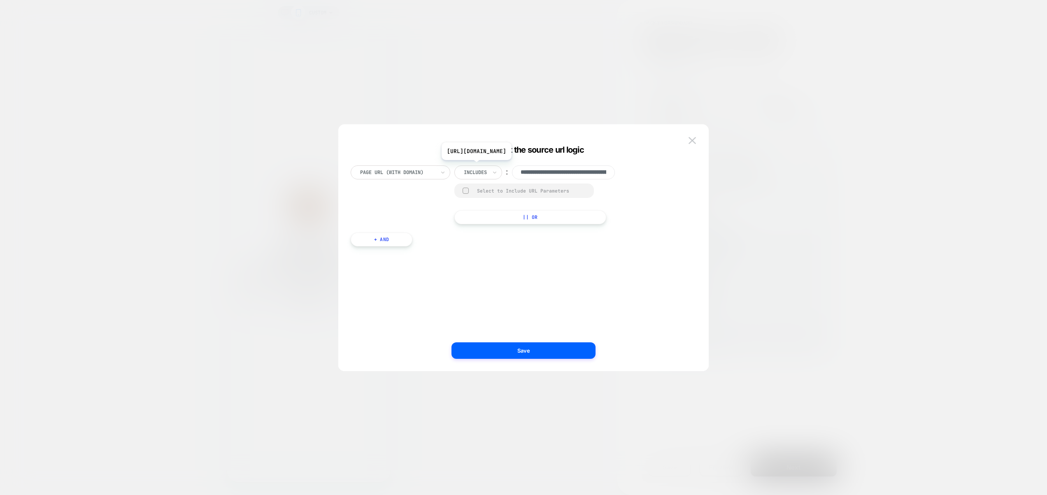
scroll to position [0, 167]
click at [690, 141] on img at bounding box center [692, 140] width 7 height 7
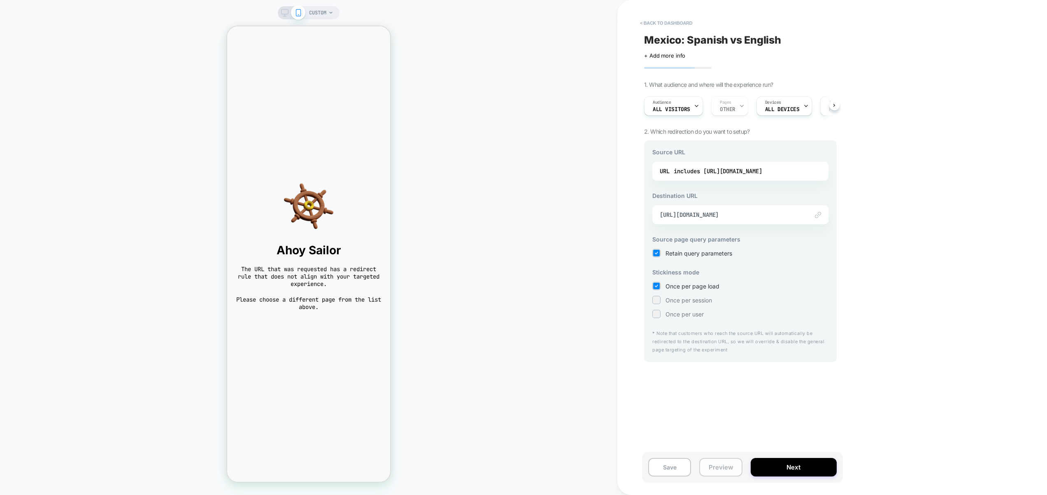
click at [726, 471] on button "Preview" at bounding box center [720, 467] width 43 height 19
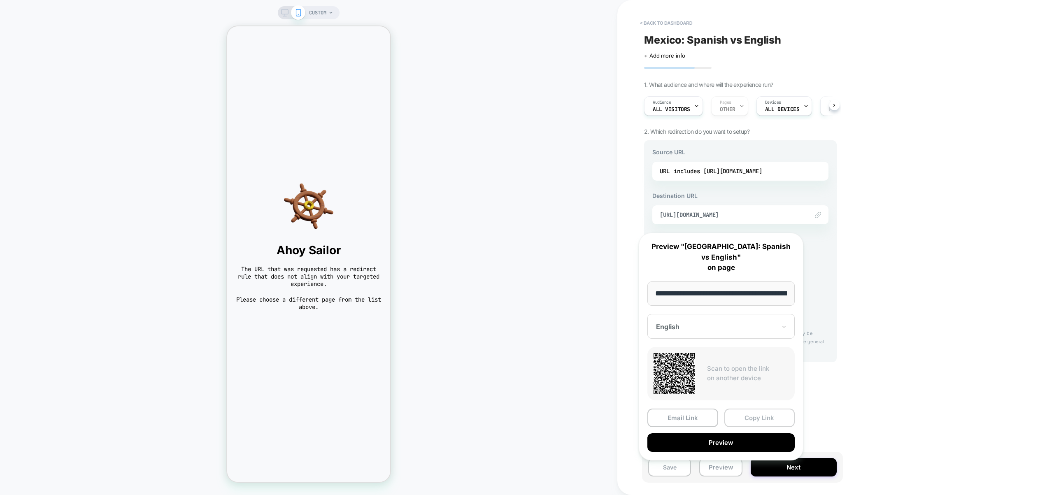
click at [769, 409] on button "Copy Link" at bounding box center [759, 418] width 71 height 19
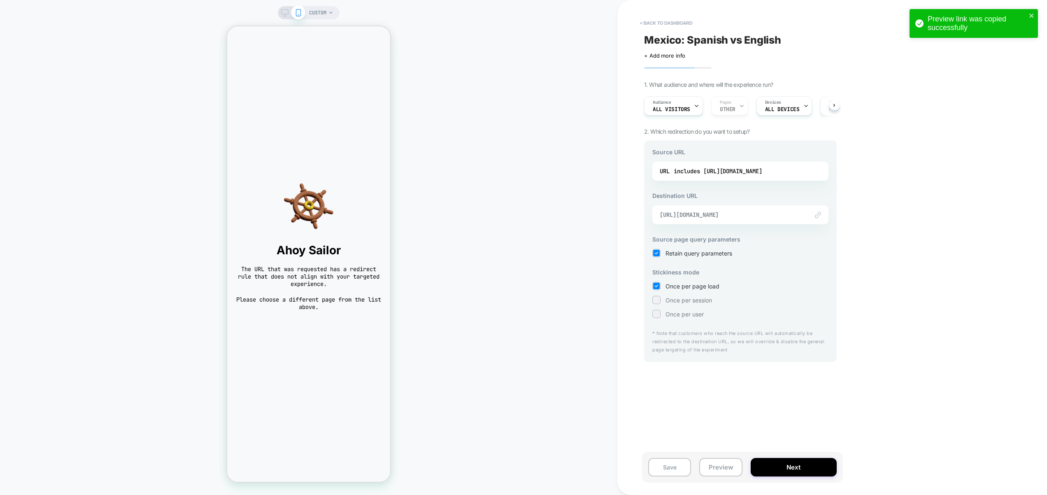
click at [764, 216] on span "https://www.thejerseynation.com/products/mexico-custom-baseball-jersey" at bounding box center [730, 214] width 141 height 7
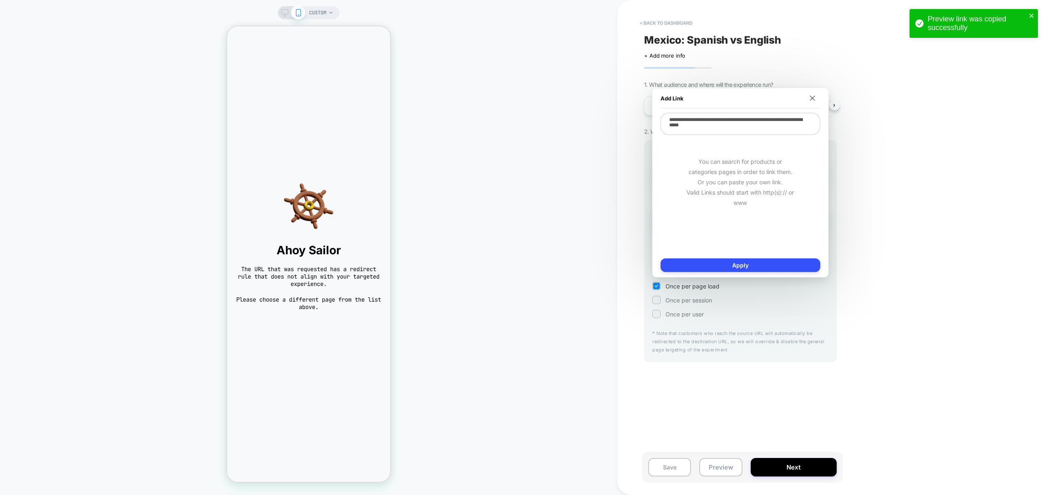
drag, startPoint x: 932, startPoint y: 140, endPoint x: 868, endPoint y: 151, distance: 65.2
click at [931, 141] on div "< back to dashboard Mexico: Spanish vs English Click to edit experience details…" at bounding box center [798, 247] width 362 height 495
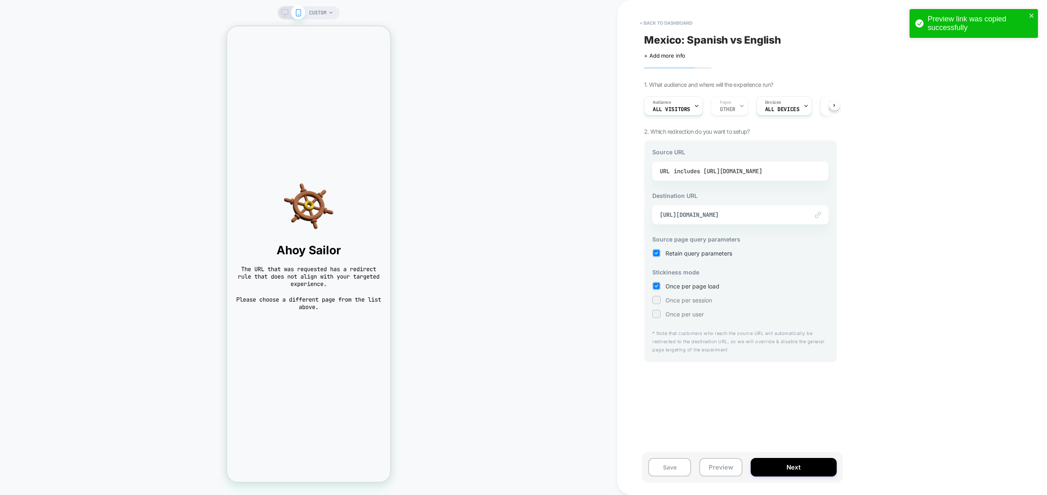
click at [755, 172] on div "includes https://www.thejerseynation.com/es/products/mexico-custom-baseball-jer…" at bounding box center [718, 171] width 88 height 12
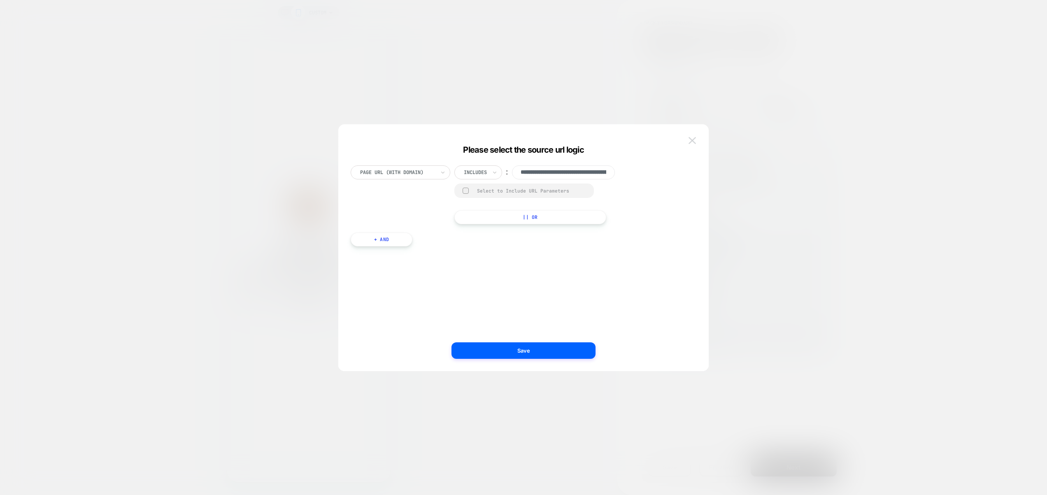
click at [695, 142] on img at bounding box center [692, 140] width 7 height 7
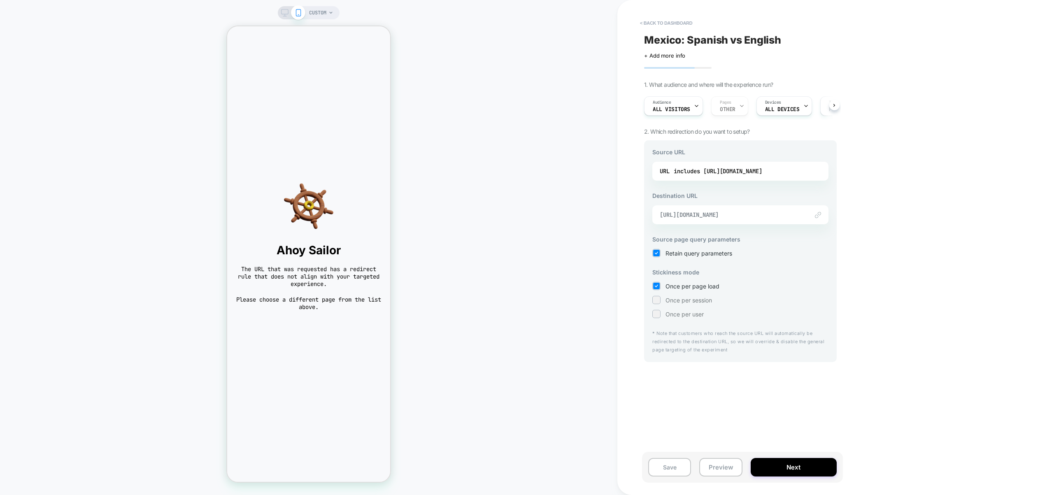
click at [787, 214] on span "https://www.thejerseynation.com/products/mexico-custom-baseball-jersey" at bounding box center [730, 214] width 141 height 7
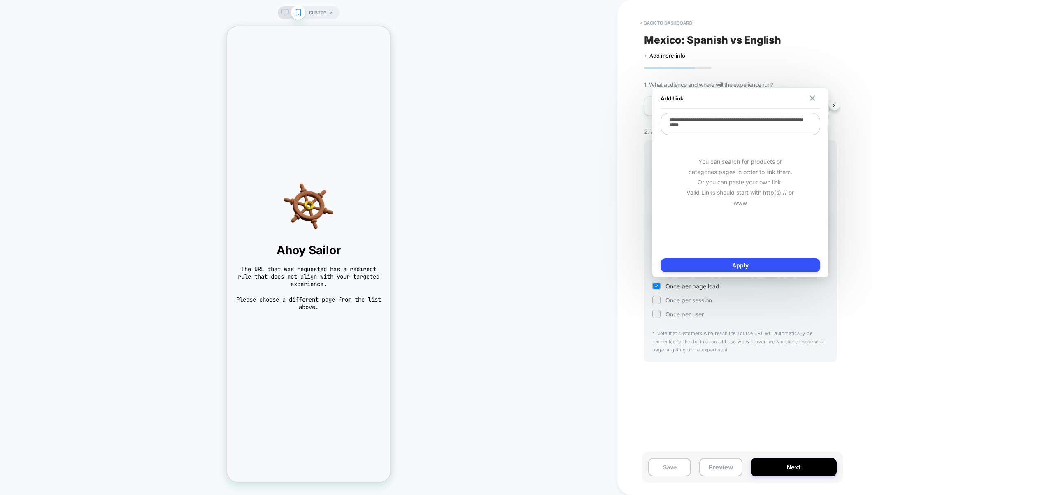
click at [811, 99] on img at bounding box center [812, 97] width 5 height 5
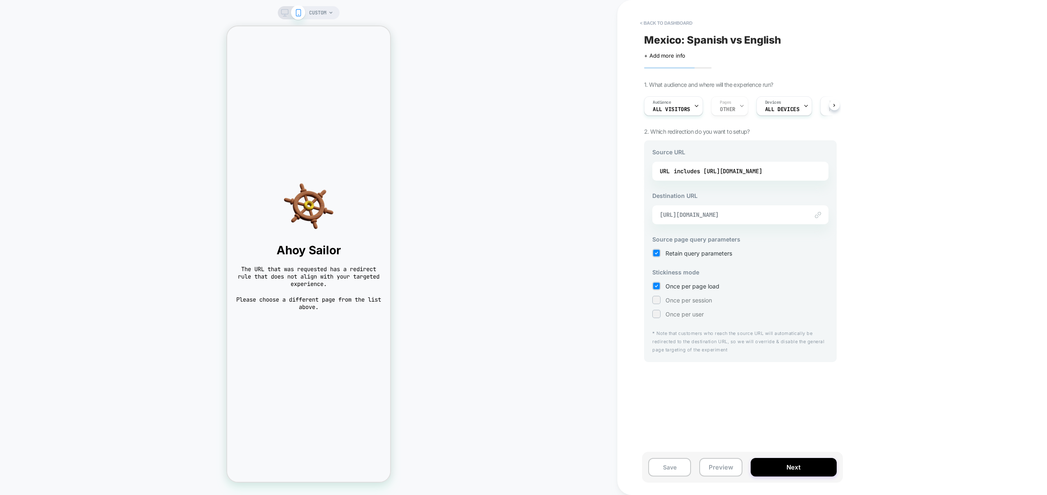
click at [750, 217] on span "https://www.thejerseynation.com/products/mexico-custom-baseball-jersey" at bounding box center [730, 214] width 141 height 7
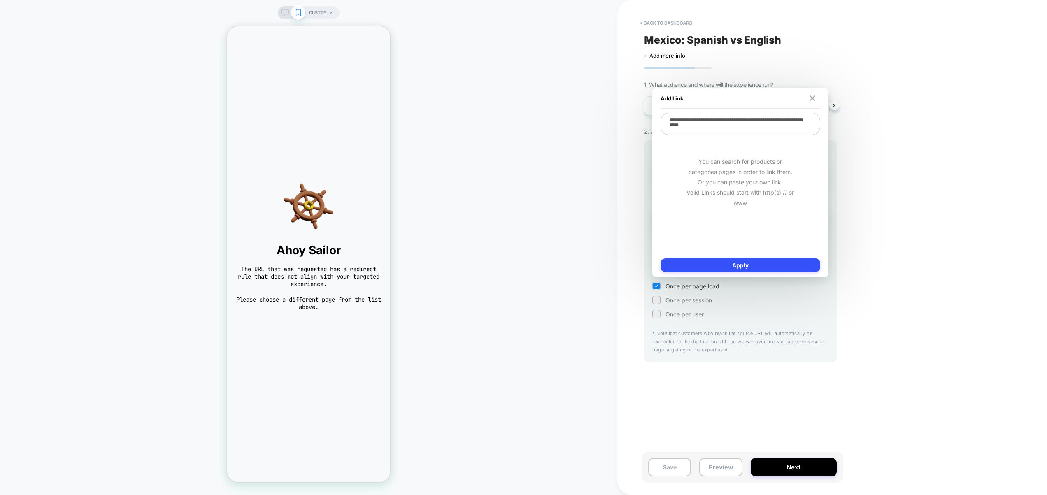
click at [809, 100] on button at bounding box center [812, 98] width 8 height 6
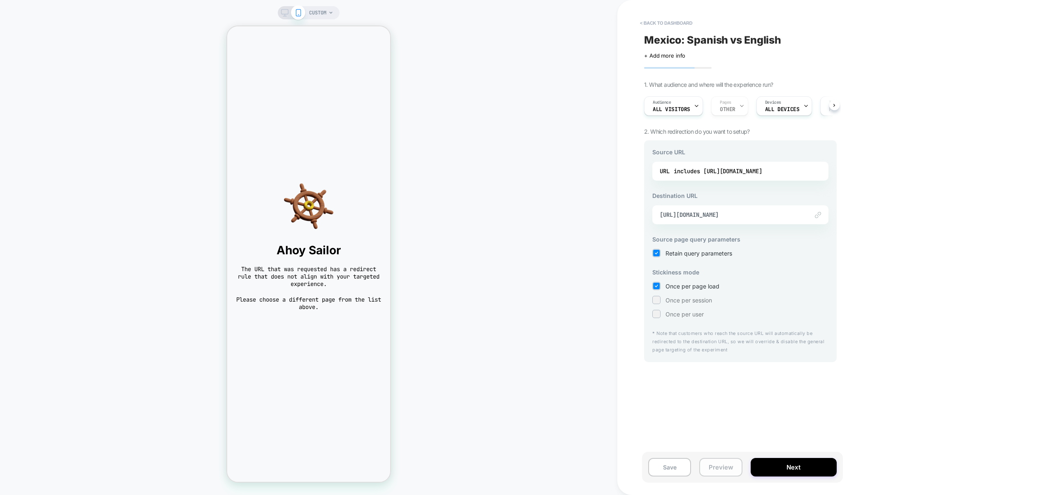
click at [724, 466] on button "Preview" at bounding box center [720, 467] width 43 height 19
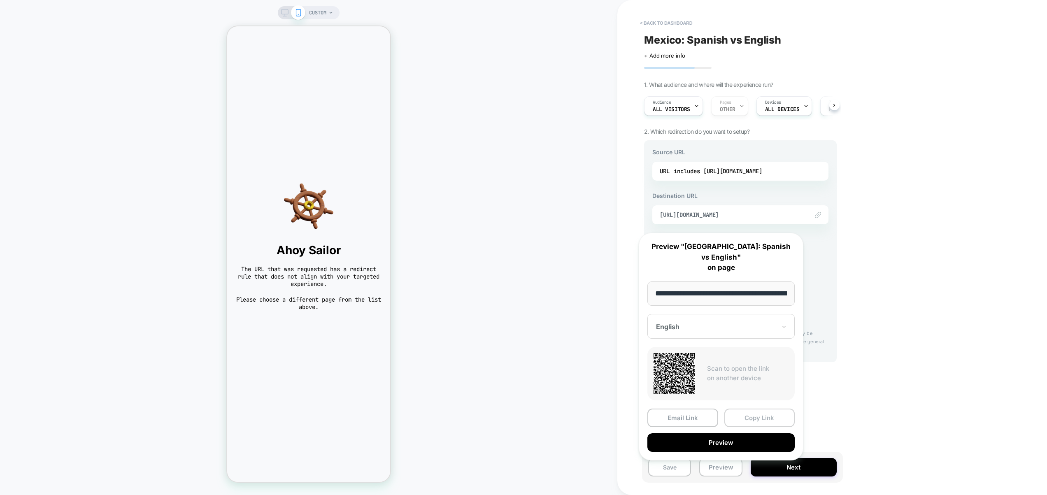
click at [759, 409] on button "Copy Link" at bounding box center [759, 418] width 71 height 19
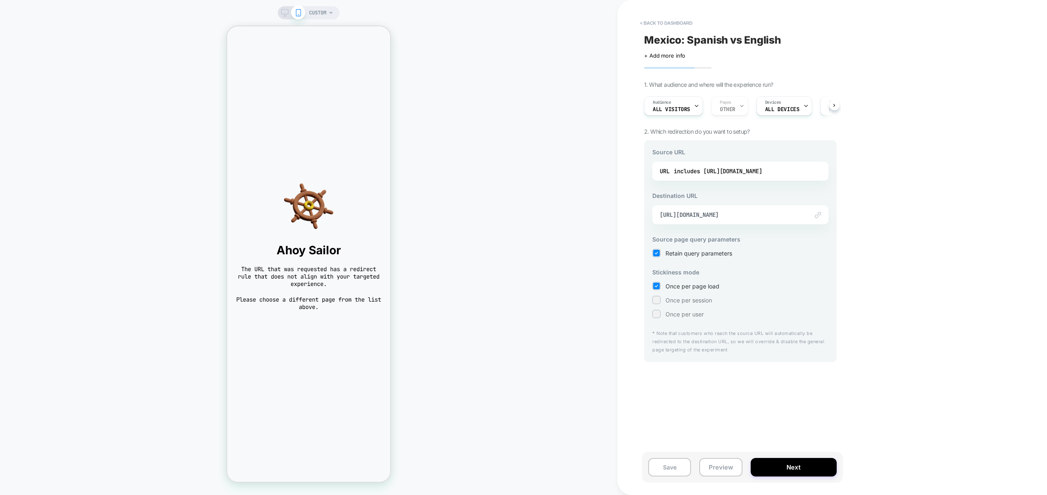
click at [885, 252] on div "< back to dashboard Mexico: Spanish vs English Click to edit experience details…" at bounding box center [798, 247] width 362 height 495
click at [762, 171] on div "includes https://www.thejerseynation.com/es/products/mexico-custom-baseball-jer…" at bounding box center [718, 171] width 88 height 12
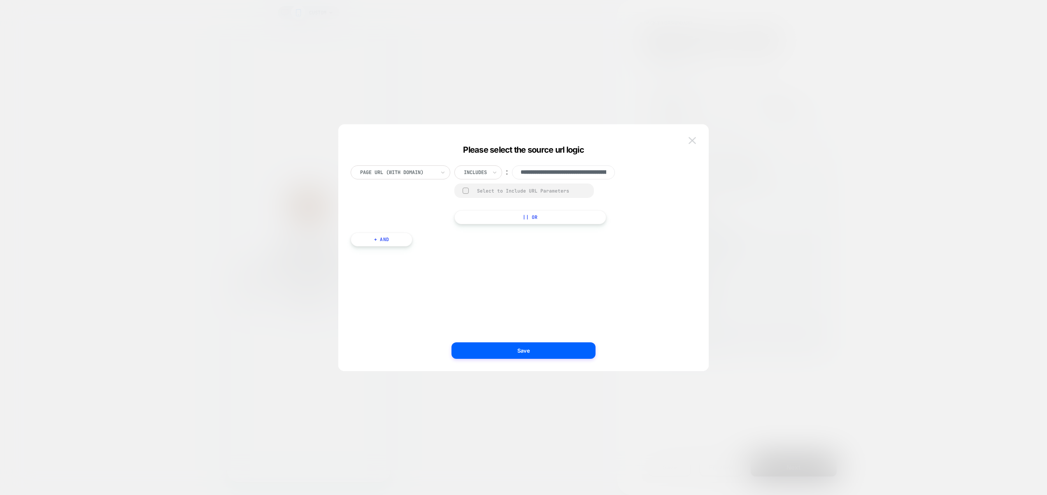
click at [690, 144] on button at bounding box center [692, 141] width 12 height 12
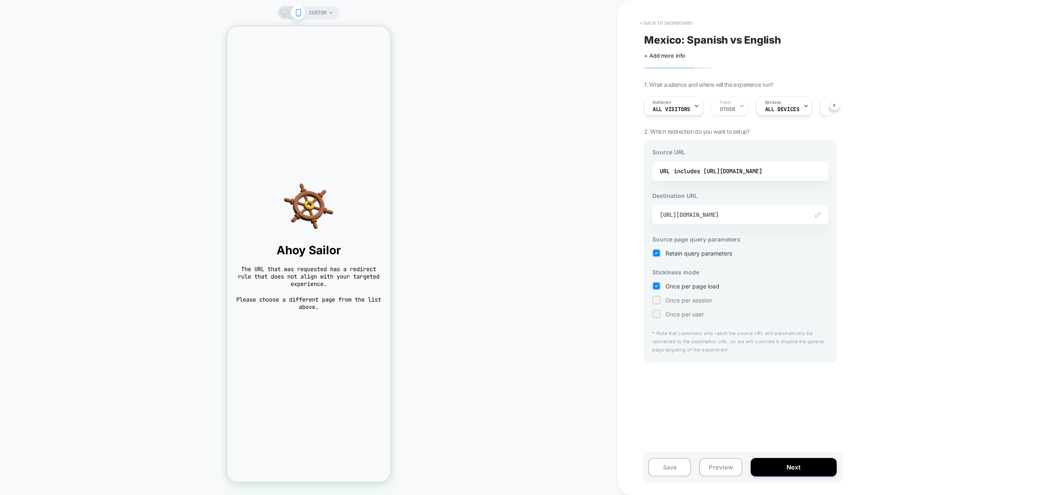
click at [666, 23] on button "< back to dashboard" at bounding box center [666, 22] width 61 height 13
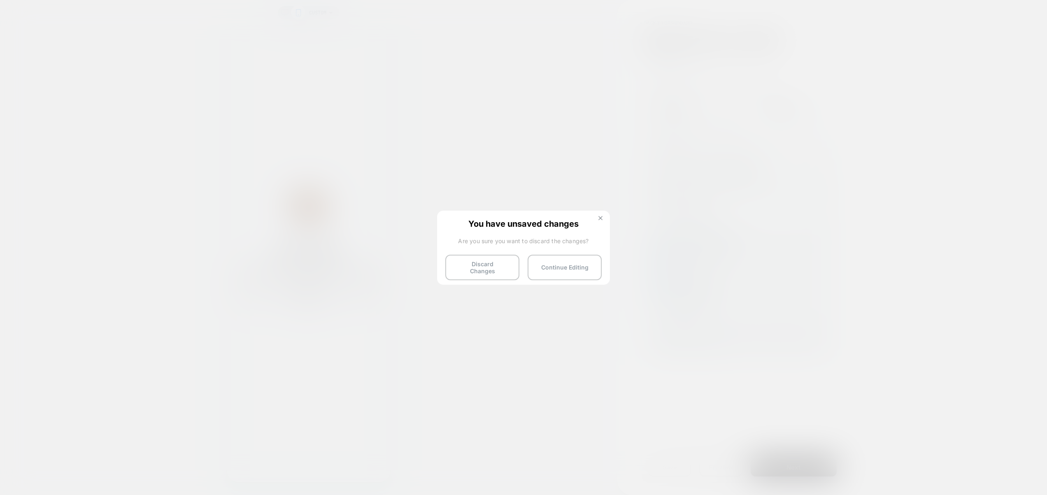
click at [598, 219] on img at bounding box center [600, 218] width 4 height 4
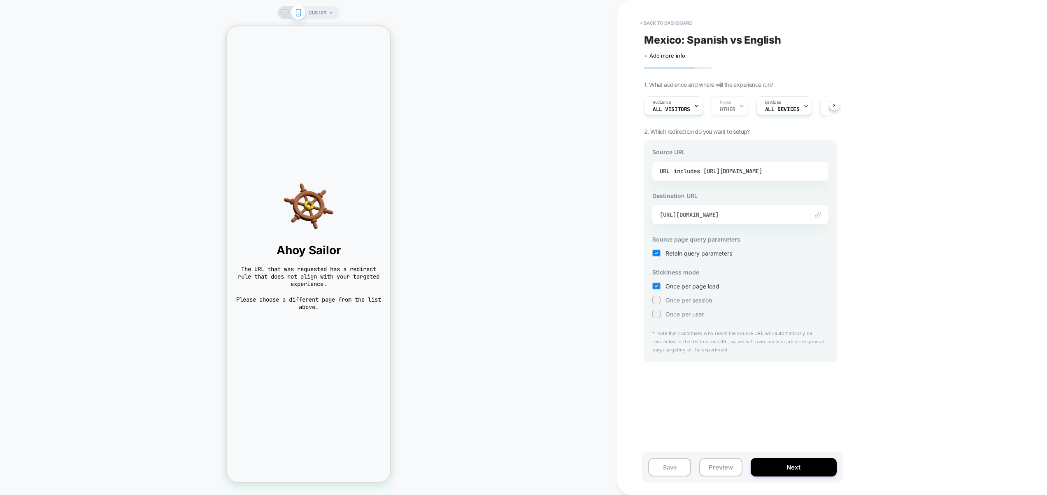
click at [762, 177] on div "includes https://www.thejerseynation.com/es/products/mexico-custom-baseball-jer…" at bounding box center [718, 171] width 88 height 12
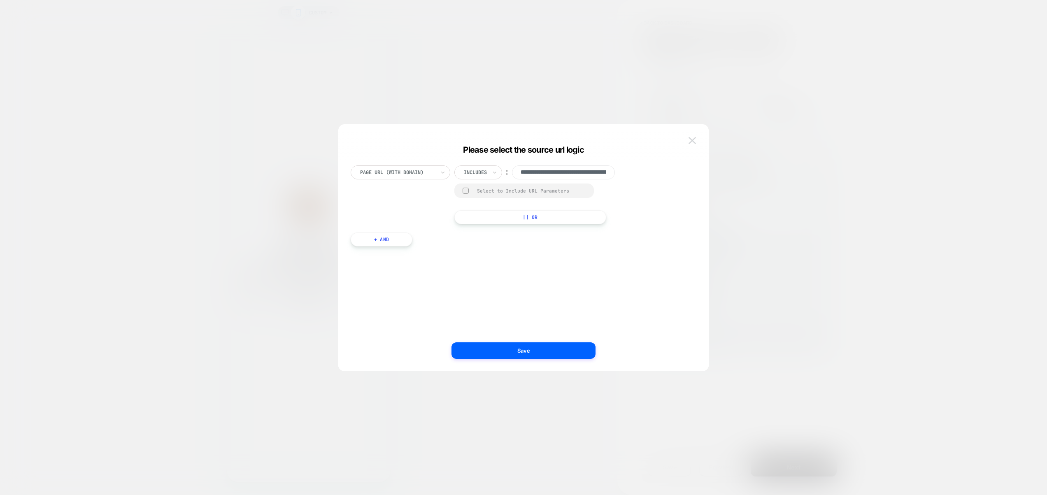
click at [691, 144] on button at bounding box center [692, 141] width 12 height 12
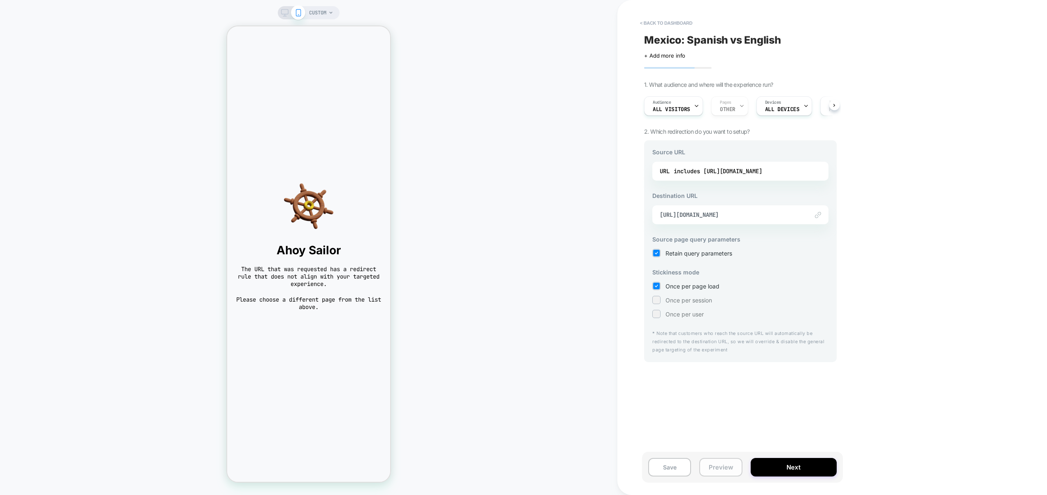
click at [731, 469] on button "Preview" at bounding box center [720, 467] width 43 height 19
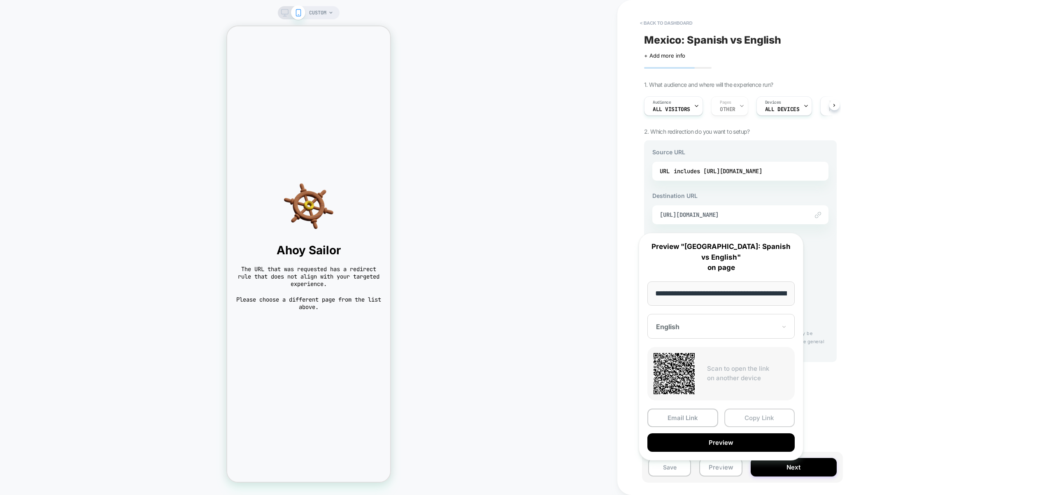
click at [766, 409] on button "Copy Link" at bounding box center [759, 418] width 71 height 19
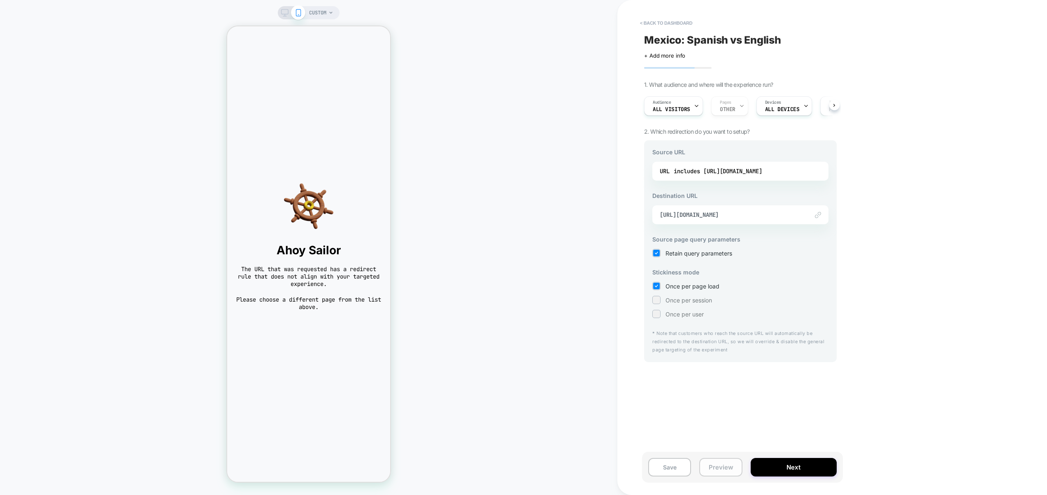
click at [715, 468] on button "Preview" at bounding box center [720, 467] width 43 height 19
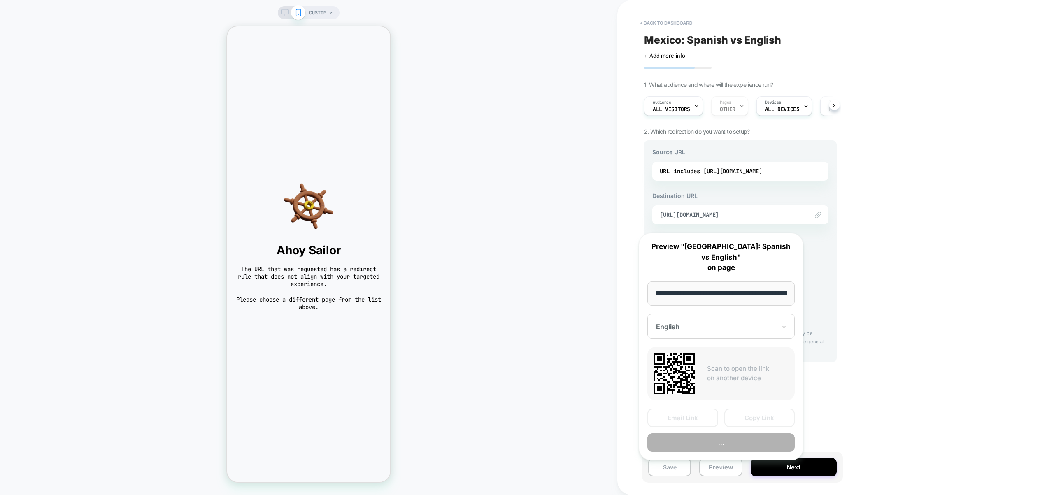
click at [749, 409] on button "Copy Link" at bounding box center [759, 418] width 71 height 19
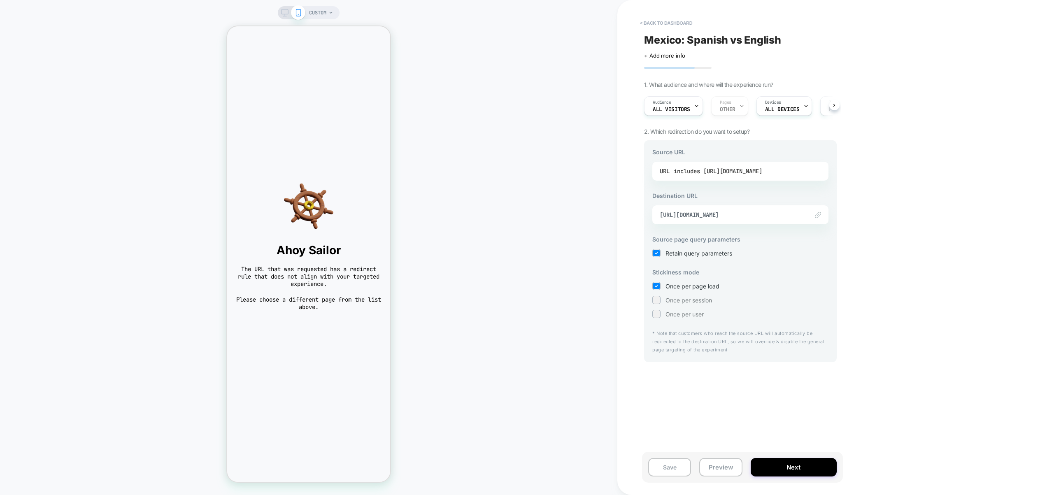
click at [722, 176] on div "includes https://www.thejerseynation.com/es/products/mexico-custom-baseball-jer…" at bounding box center [718, 171] width 88 height 12
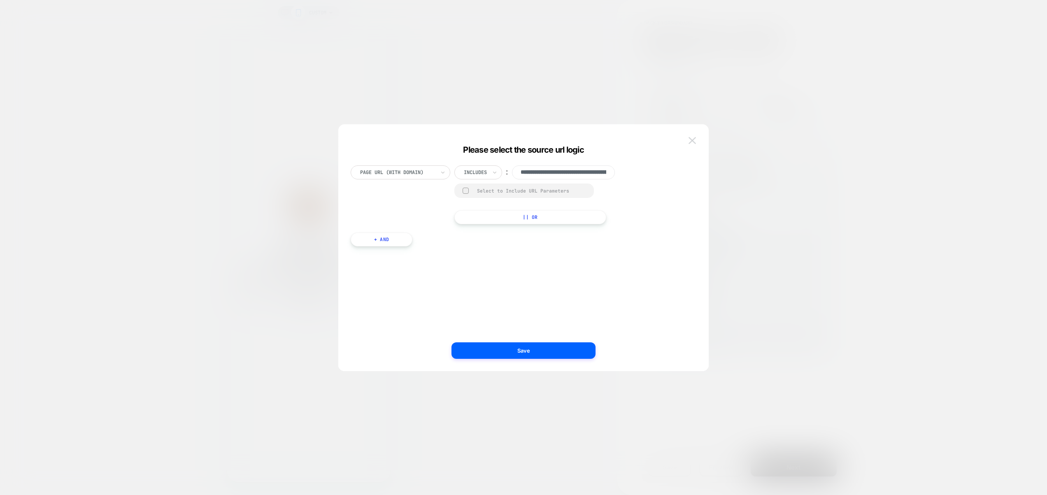
click at [692, 140] on img at bounding box center [692, 140] width 7 height 7
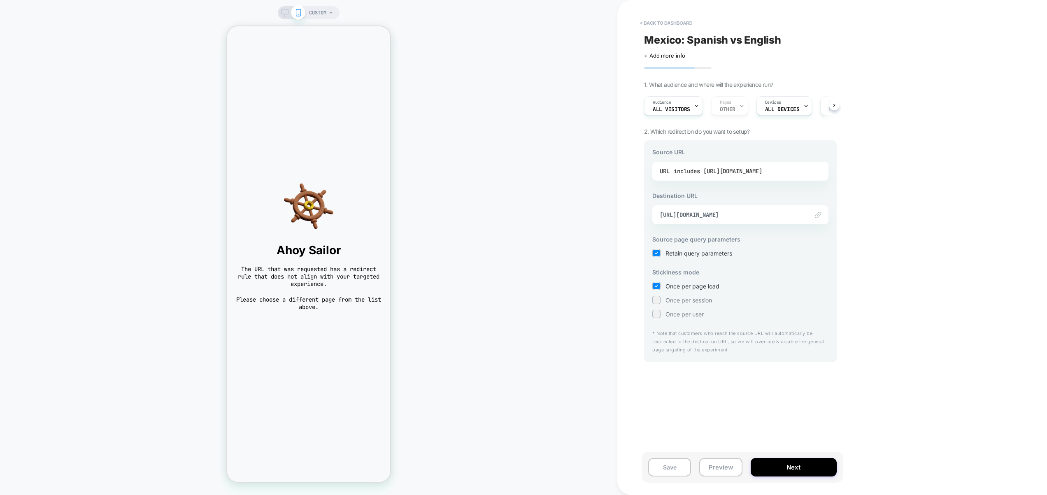
click at [762, 171] on div "includes https://www.thejerseynation.com/es/products/mexico-custom-baseball-jer…" at bounding box center [718, 171] width 88 height 12
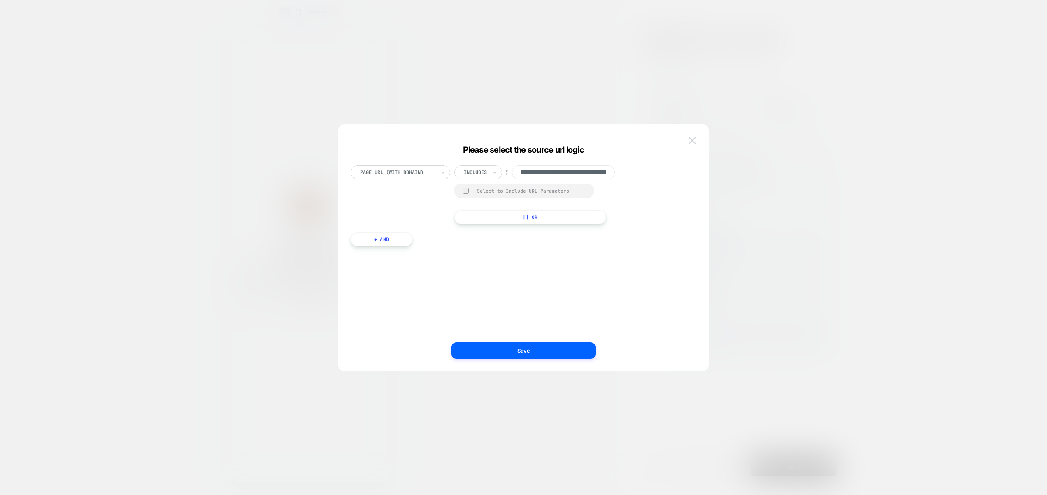
click at [695, 140] on img at bounding box center [692, 140] width 7 height 7
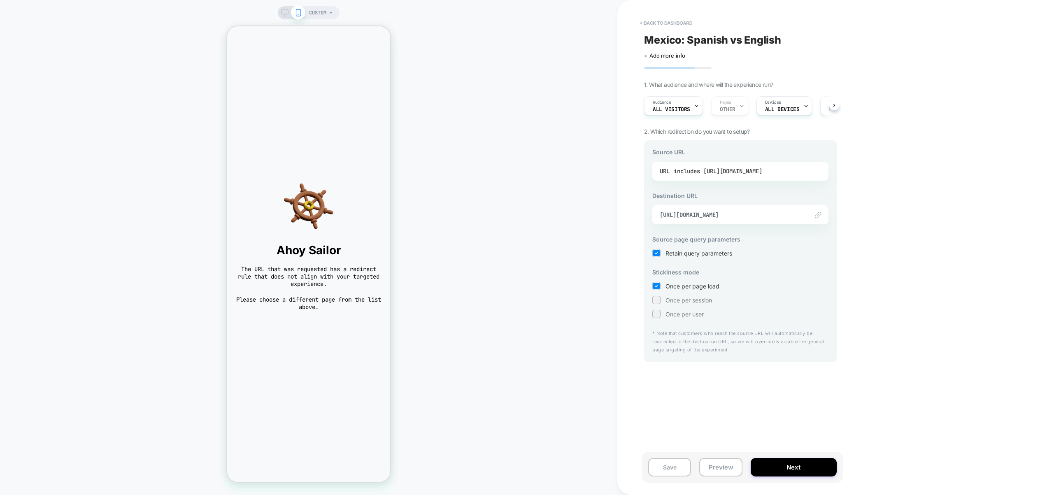
click at [693, 172] on div "includes https://www.thejerseynation.com/es/products/mexico-custom-baseball-jer…" at bounding box center [718, 171] width 88 height 12
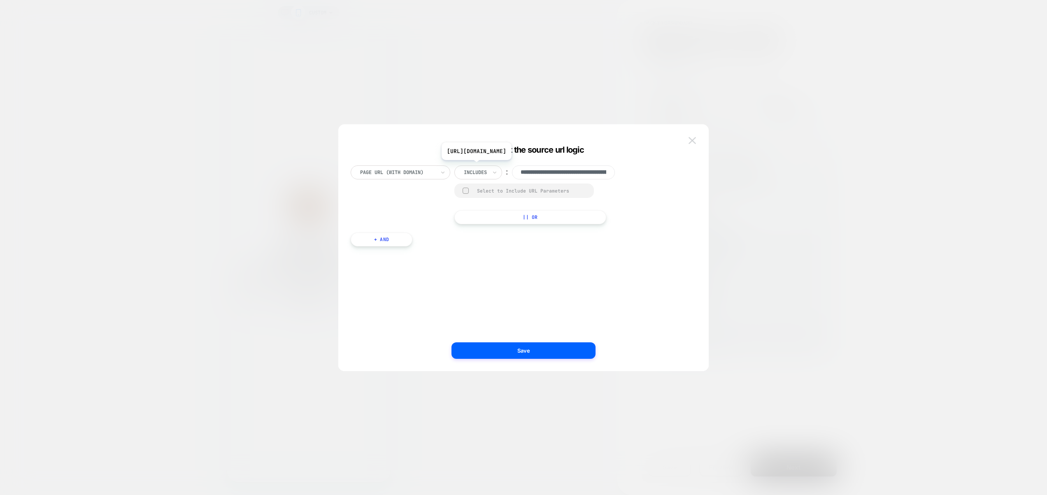
click at [691, 141] on img at bounding box center [692, 140] width 7 height 7
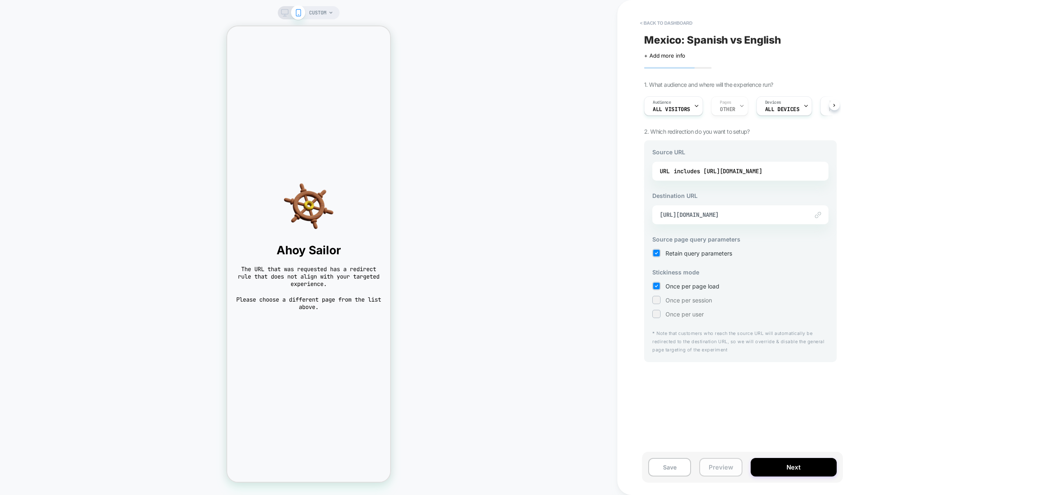
click at [712, 466] on button "Preview" at bounding box center [720, 467] width 43 height 19
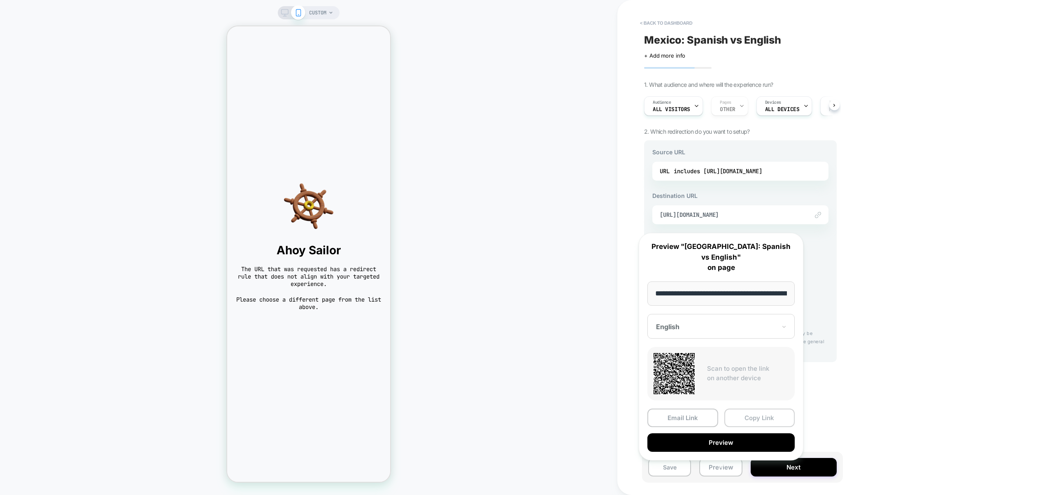
click at [757, 409] on button "Copy Link" at bounding box center [759, 418] width 71 height 19
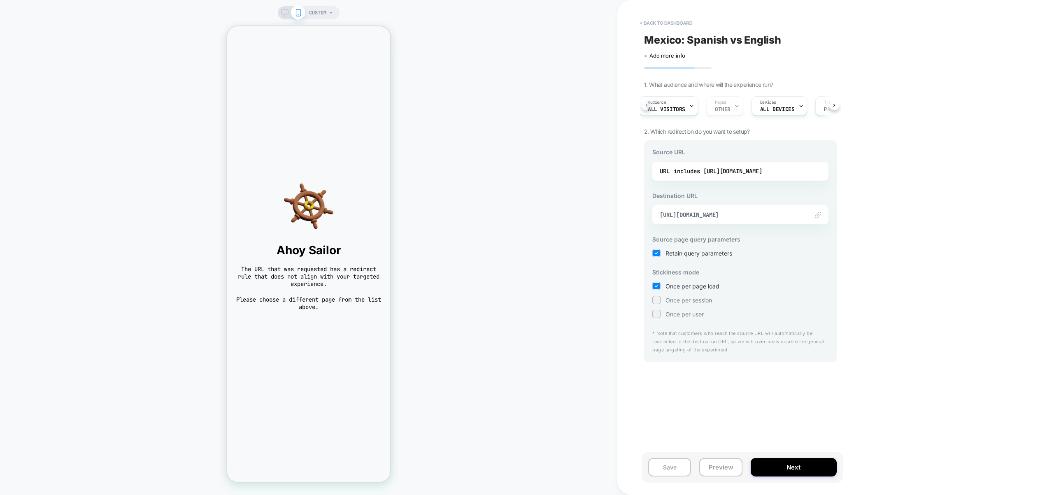
scroll to position [0, 2]
click at [705, 169] on div "includes https://www.thejerseynation.com/es/products/mexico-custom-baseball-jer…" at bounding box center [718, 171] width 88 height 12
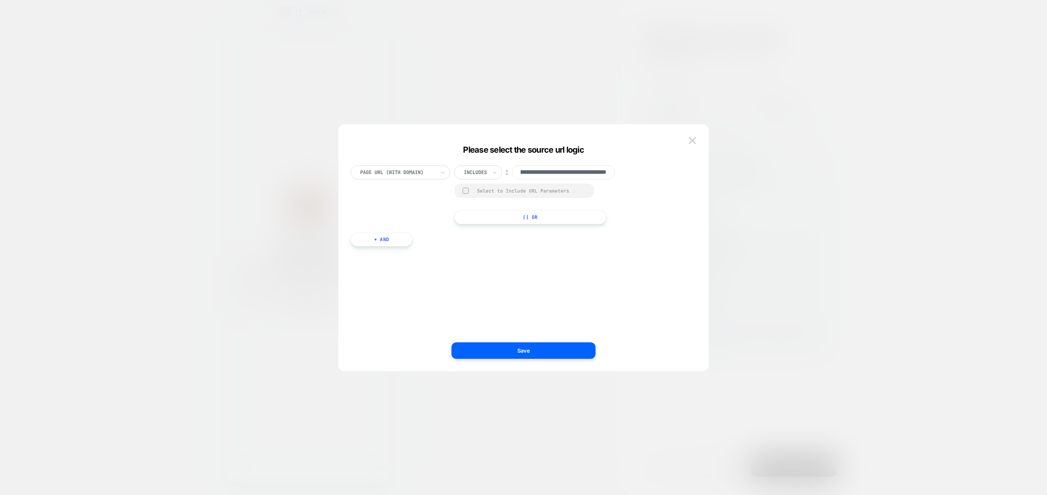
scroll to position [0, 0]
click at [696, 137] on button at bounding box center [692, 141] width 12 height 12
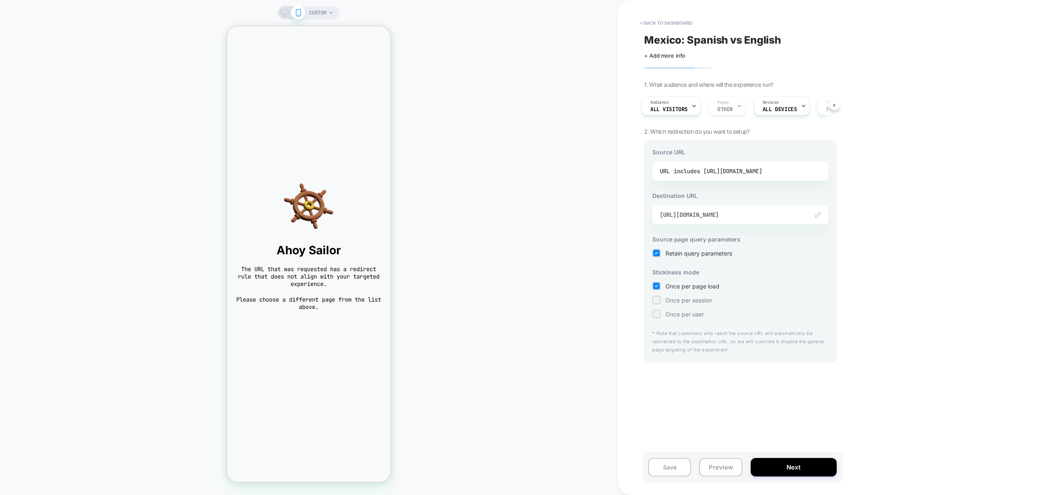
click at [719, 172] on div "includes https://www.thejerseynation.com/es/products/mexico-custom-baseball-jer…" at bounding box center [718, 171] width 88 height 12
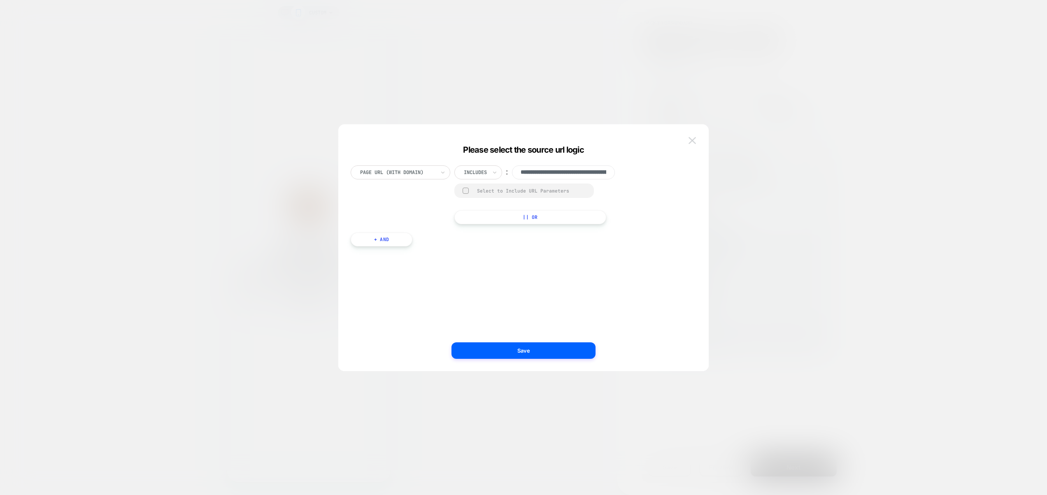
click at [696, 140] on button at bounding box center [692, 141] width 12 height 12
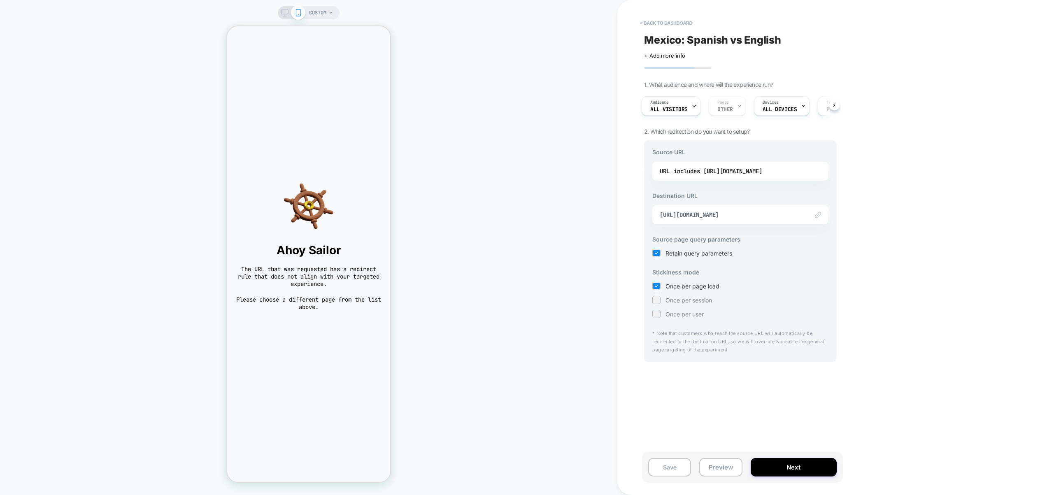
click at [743, 179] on div "URL includes https://www.thejerseynation.com/es/products/mexico-custom-baseball…" at bounding box center [740, 171] width 176 height 19
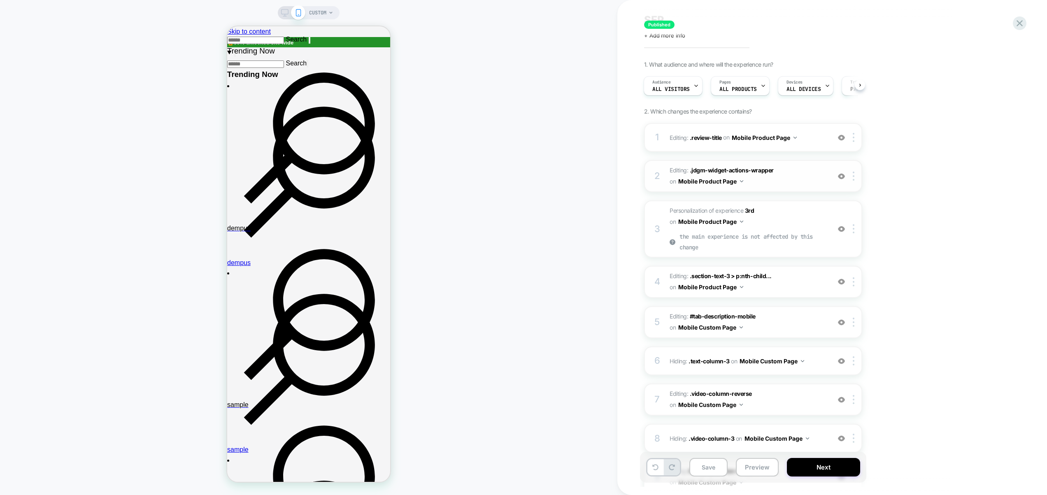
click at [843, 176] on img at bounding box center [841, 176] width 7 height 7
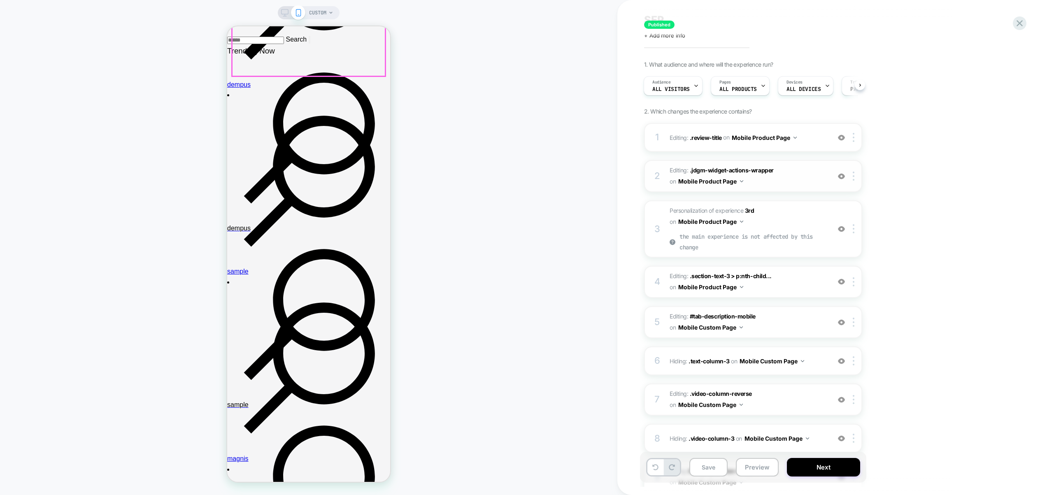
scroll to position [224, 0]
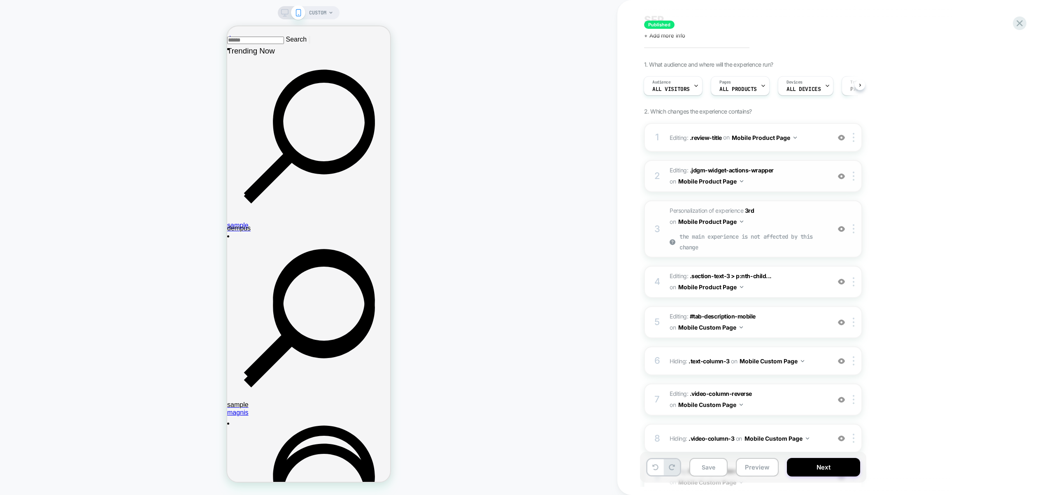
click at [0, 0] on img at bounding box center [0, 0] width 0 height 0
click at [841, 283] on img at bounding box center [841, 281] width 7 height 7
click at [841, 322] on img at bounding box center [841, 322] width 7 height 7
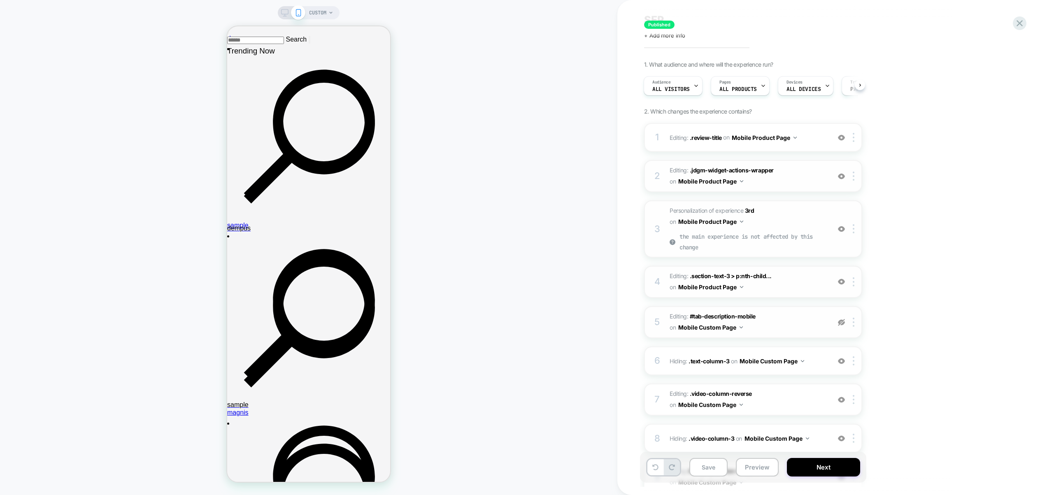
click at [841, 322] on img at bounding box center [841, 322] width 7 height 7
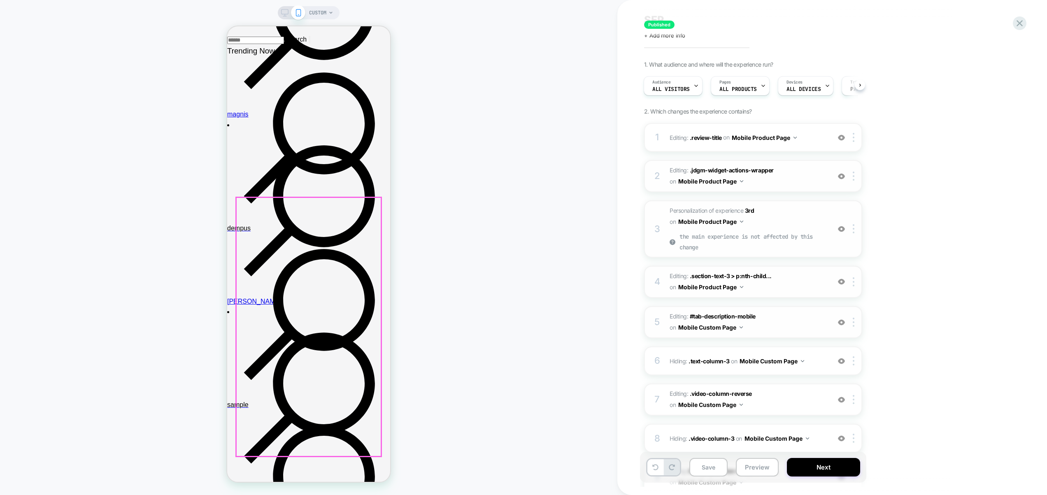
scroll to position [547, 0]
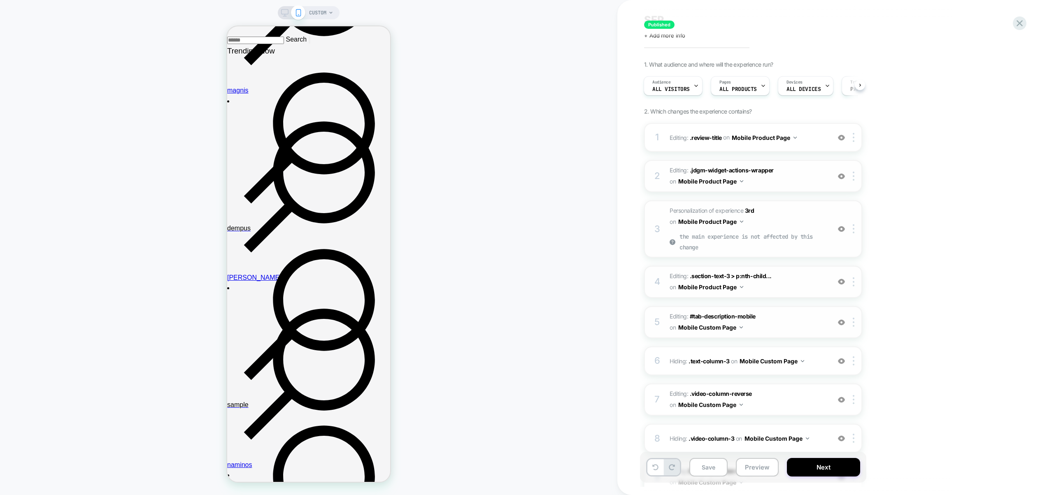
click at [842, 322] on img at bounding box center [841, 322] width 7 height 7
click at [838, 284] on img at bounding box center [841, 281] width 7 height 7
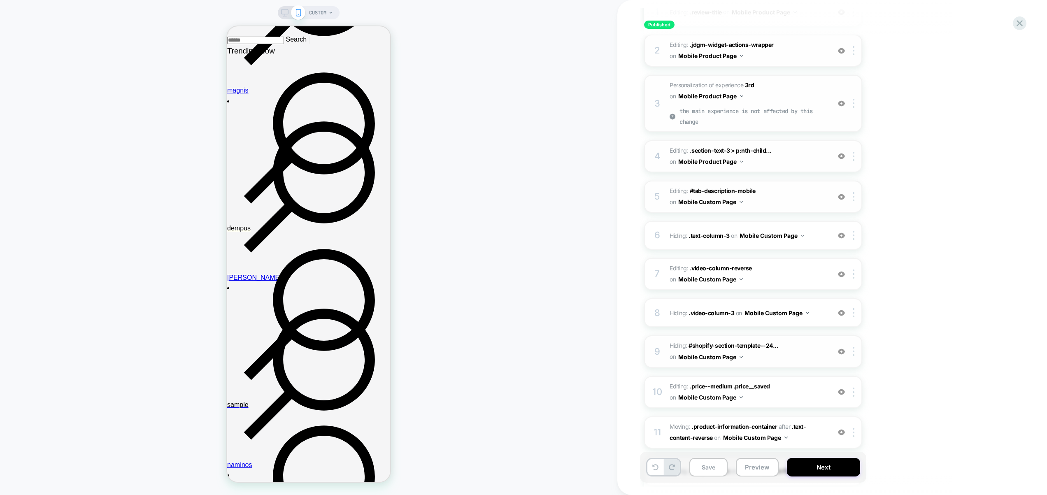
scroll to position [158, 0]
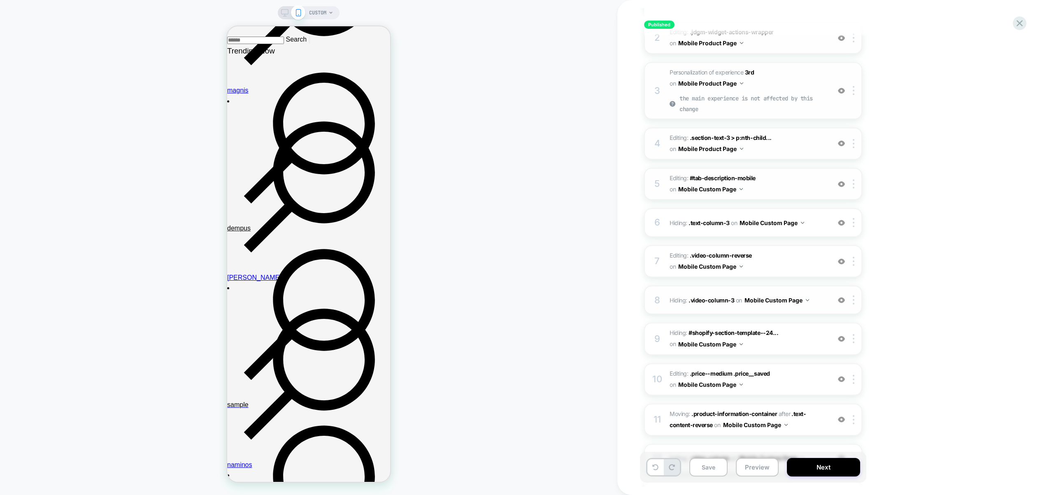
click at [843, 263] on img at bounding box center [841, 261] width 7 height 7
click at [163, 31] on img at bounding box center [81, 25] width 163 height 12
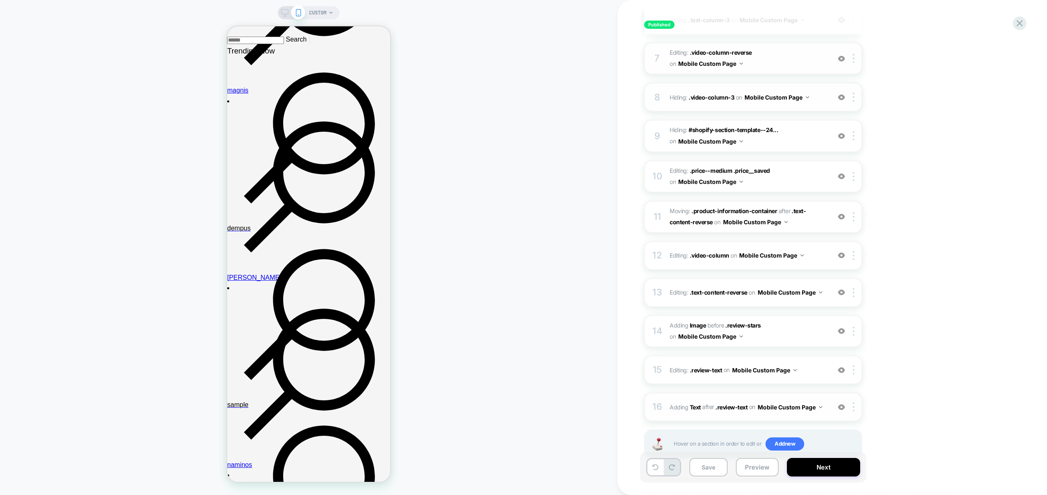
scroll to position [383, 0]
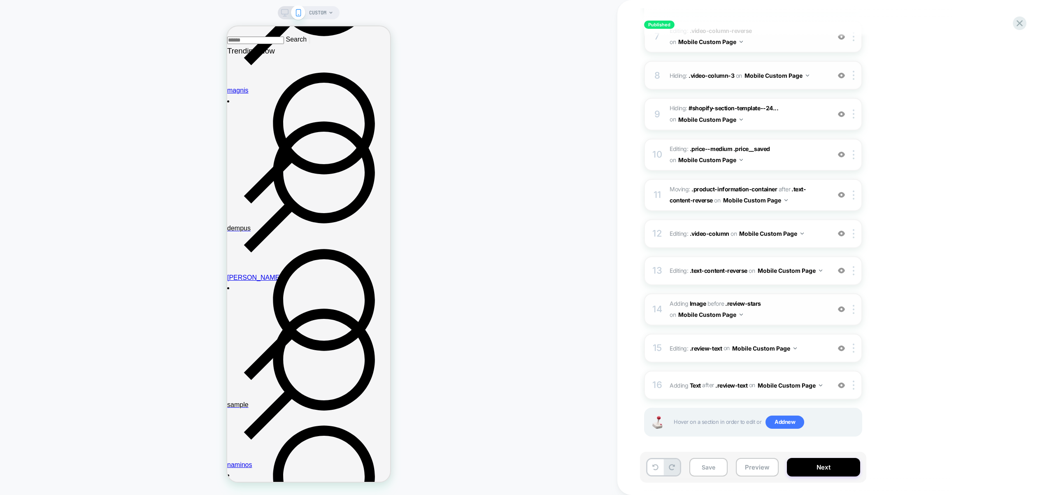
click at [801, 302] on span "#_loomi_addon_1757247658103 Adding Image BEFORE .review-stars .review-stars on …" at bounding box center [748, 309] width 157 height 22
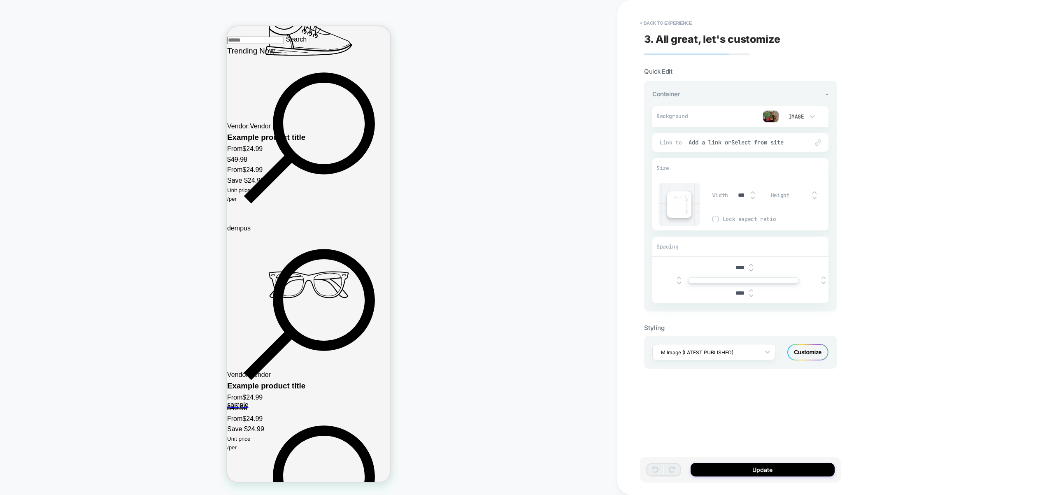
scroll to position [1500, 0]
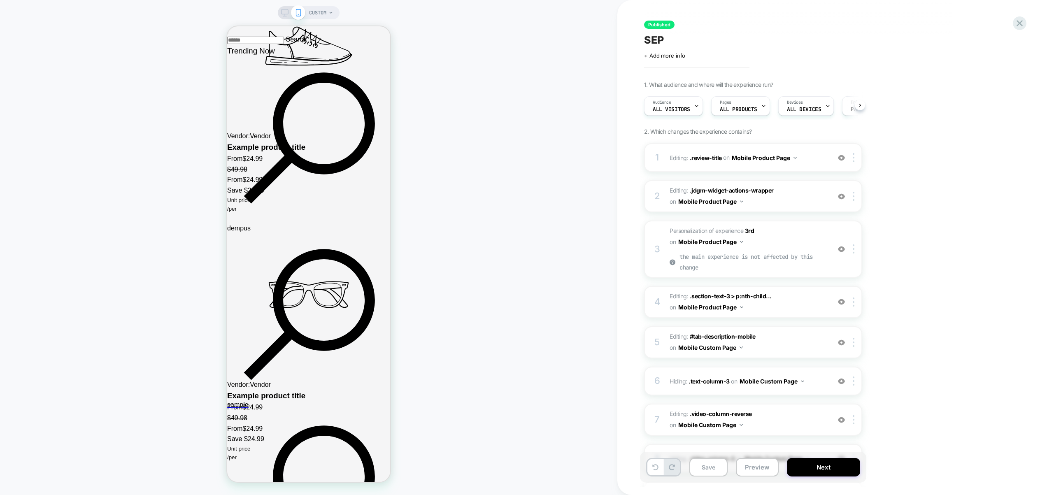
scroll to position [0, 0]
